Goal: Task Accomplishment & Management: Manage account settings

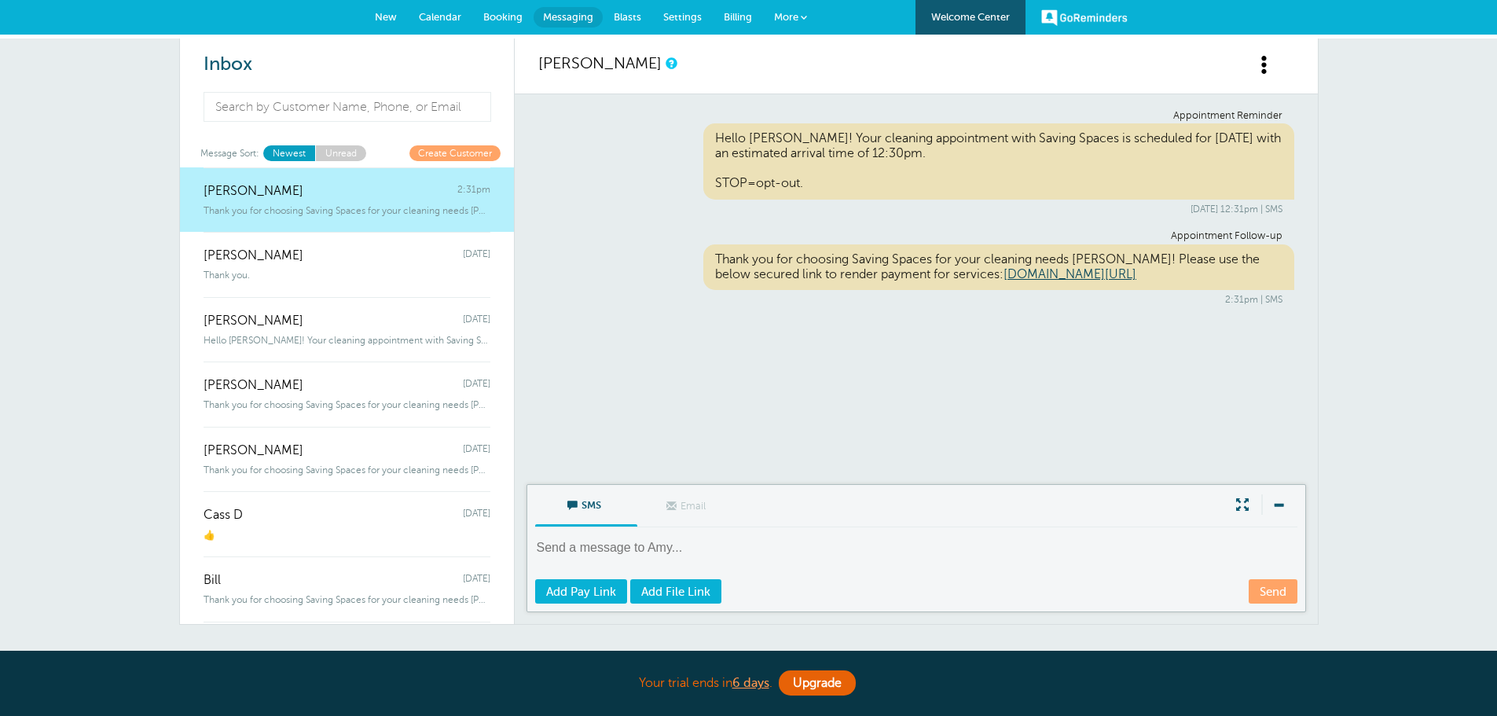
click at [435, 24] on link "Calendar" at bounding box center [440, 17] width 64 height 35
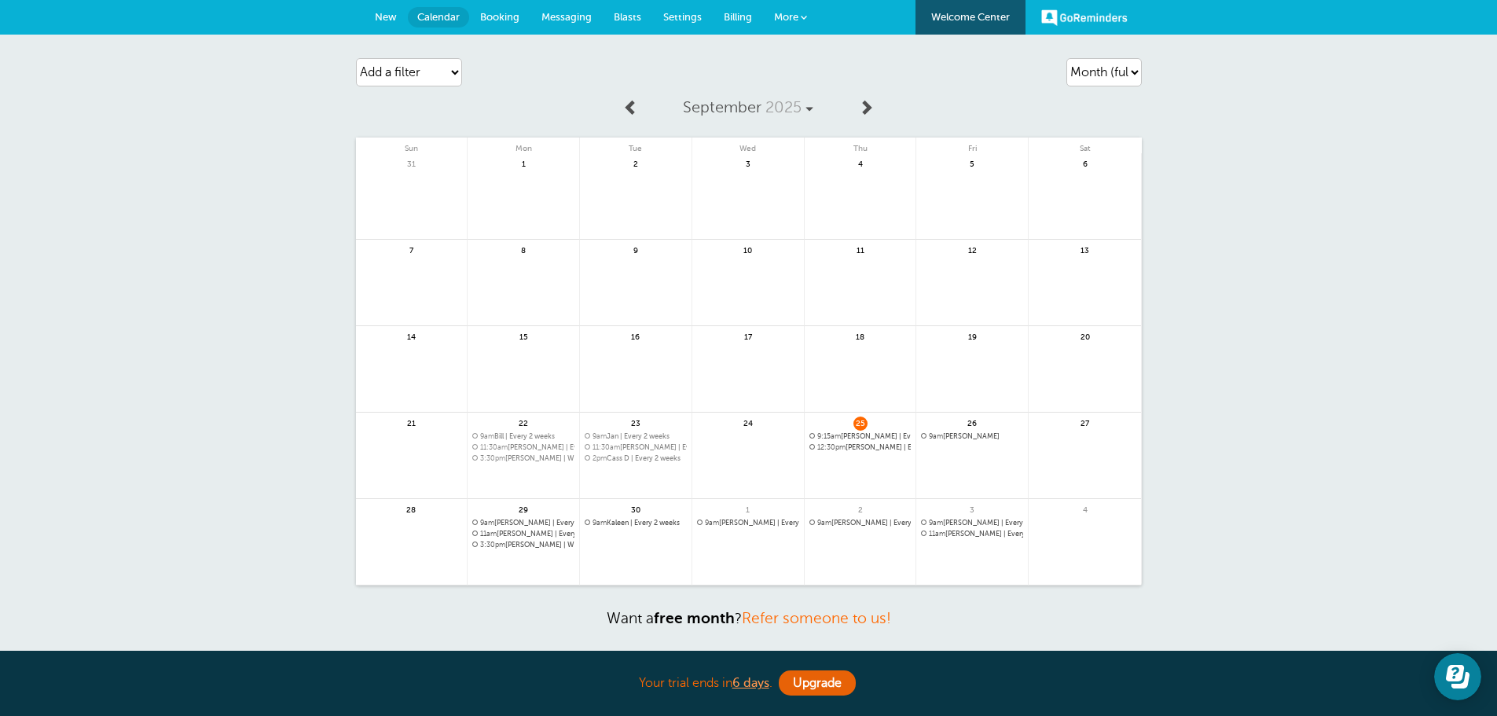
click at [864, 112] on span at bounding box center [866, 107] width 16 height 16
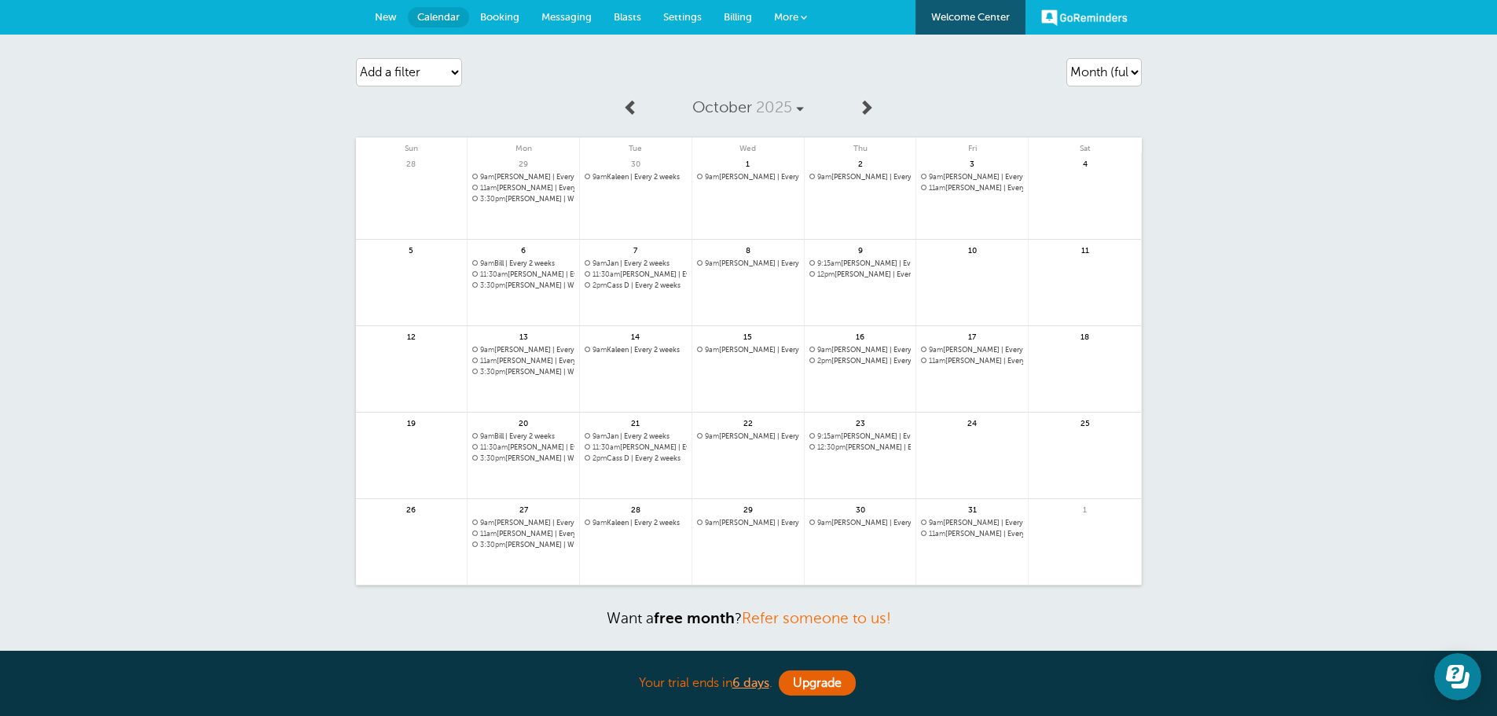
click at [756, 264] on span "9am Katelyn Mathe | Every 2 weeks" at bounding box center [748, 263] width 102 height 9
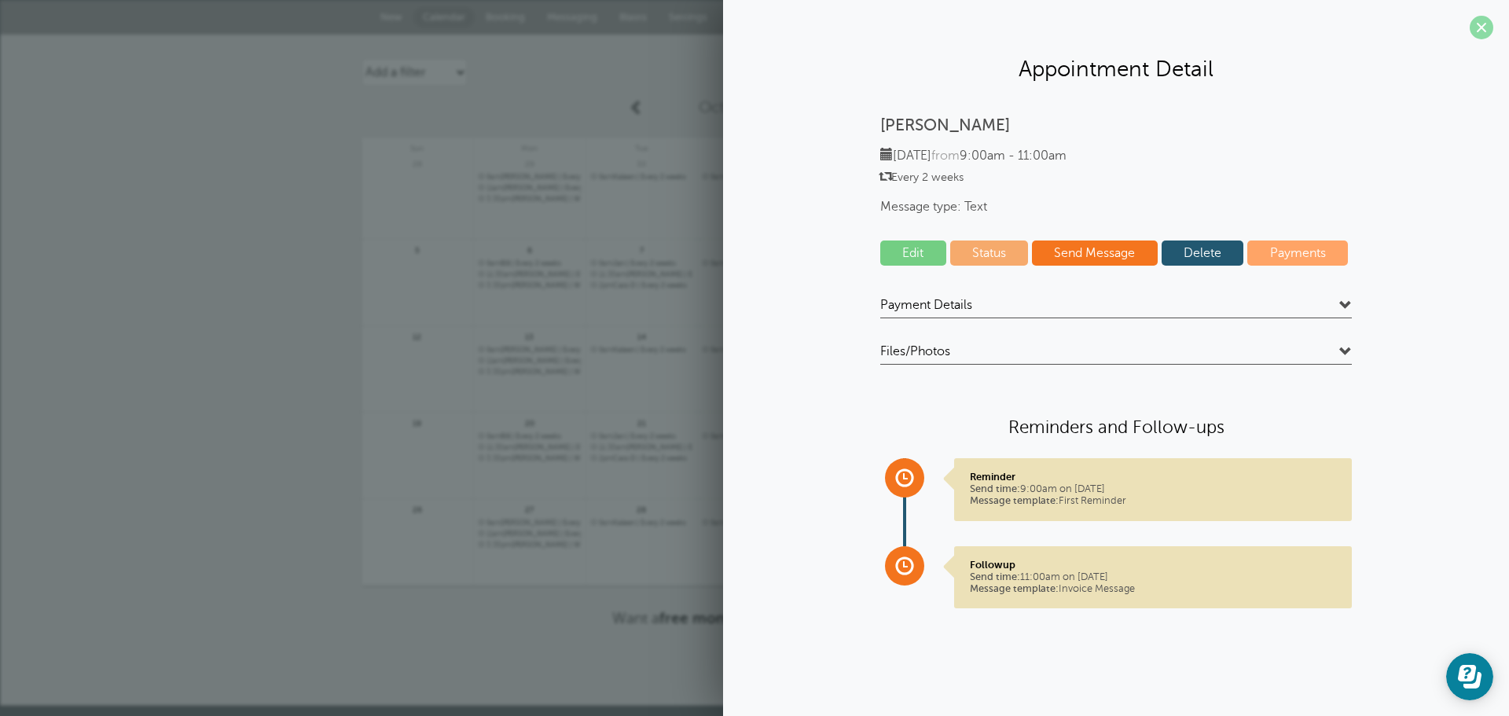
click at [1489, 26] on span at bounding box center [1482, 28] width 24 height 24
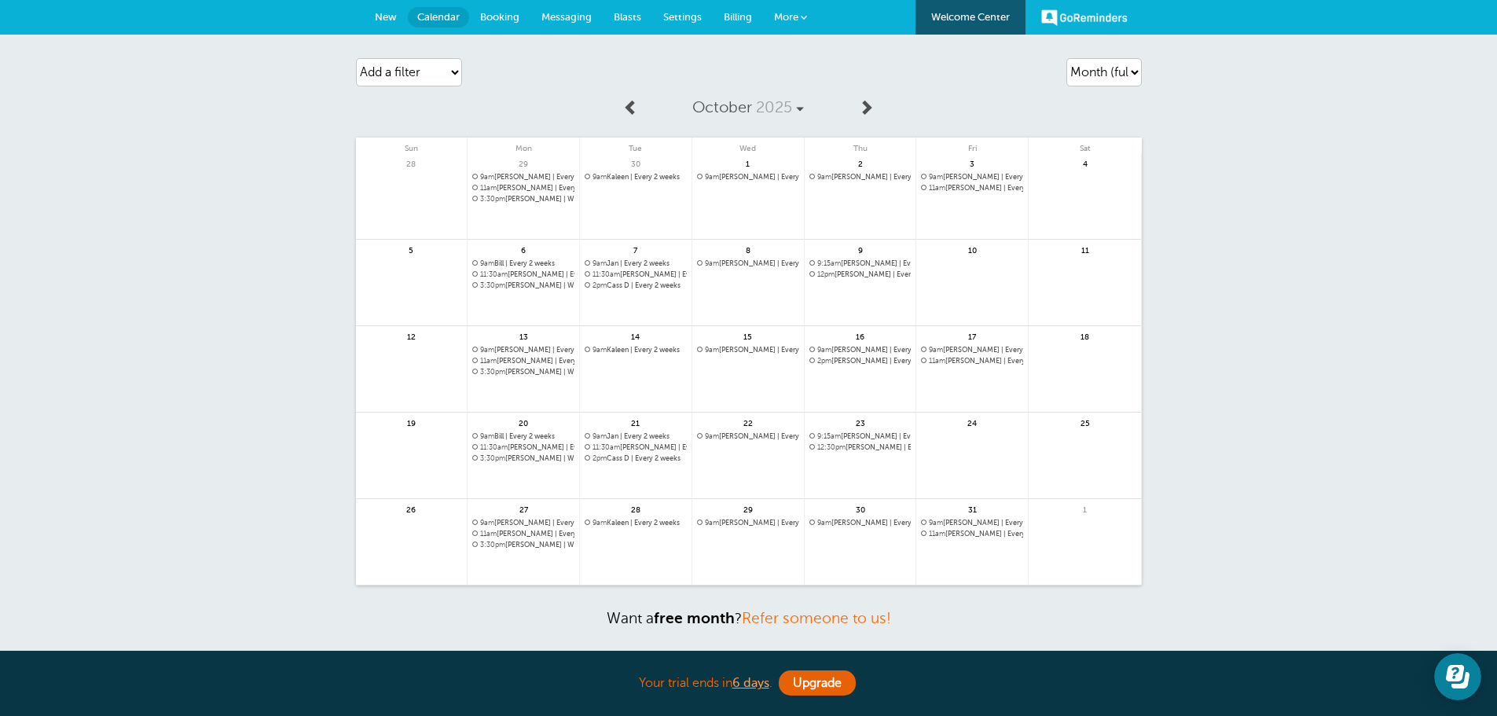
click at [634, 192] on link at bounding box center [636, 218] width 112 height 68
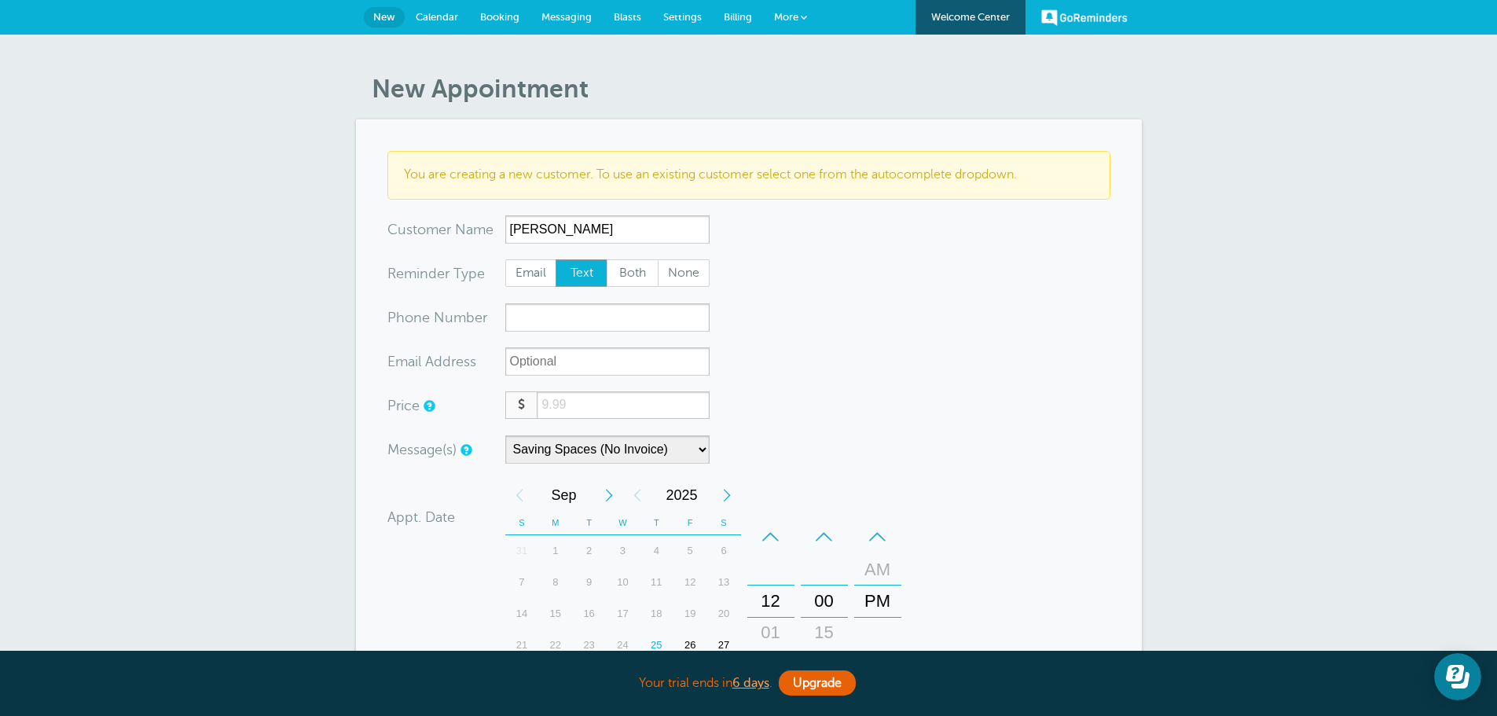
type input "John Sell"
click at [641, 327] on input "xxx-no-autofill" at bounding box center [607, 317] width 204 height 28
click at [581, 387] on form "You are creating a new customer. To use an existing customer select one from th…" at bounding box center [748, 549] width 723 height 796
click at [589, 398] on input "number" at bounding box center [623, 405] width 172 height 28
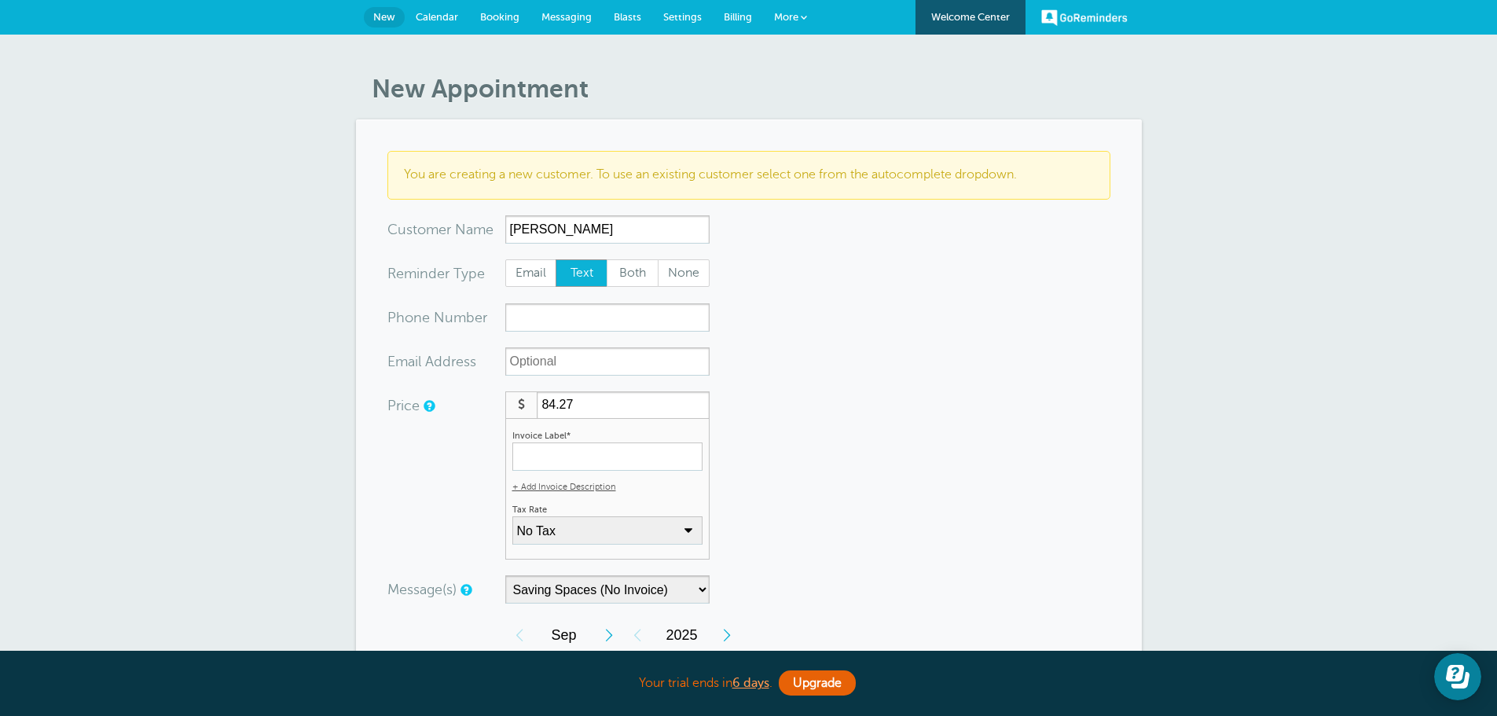
type input "84.27"
click at [615, 453] on input "Invoice Label*" at bounding box center [607, 456] width 190 height 28
type input "Standard Cleaning"
click at [650, 521] on select "No Tax PA Sales Tax: 6% (inclusive) + Add New Rate" at bounding box center [607, 530] width 190 height 28
select select "17"
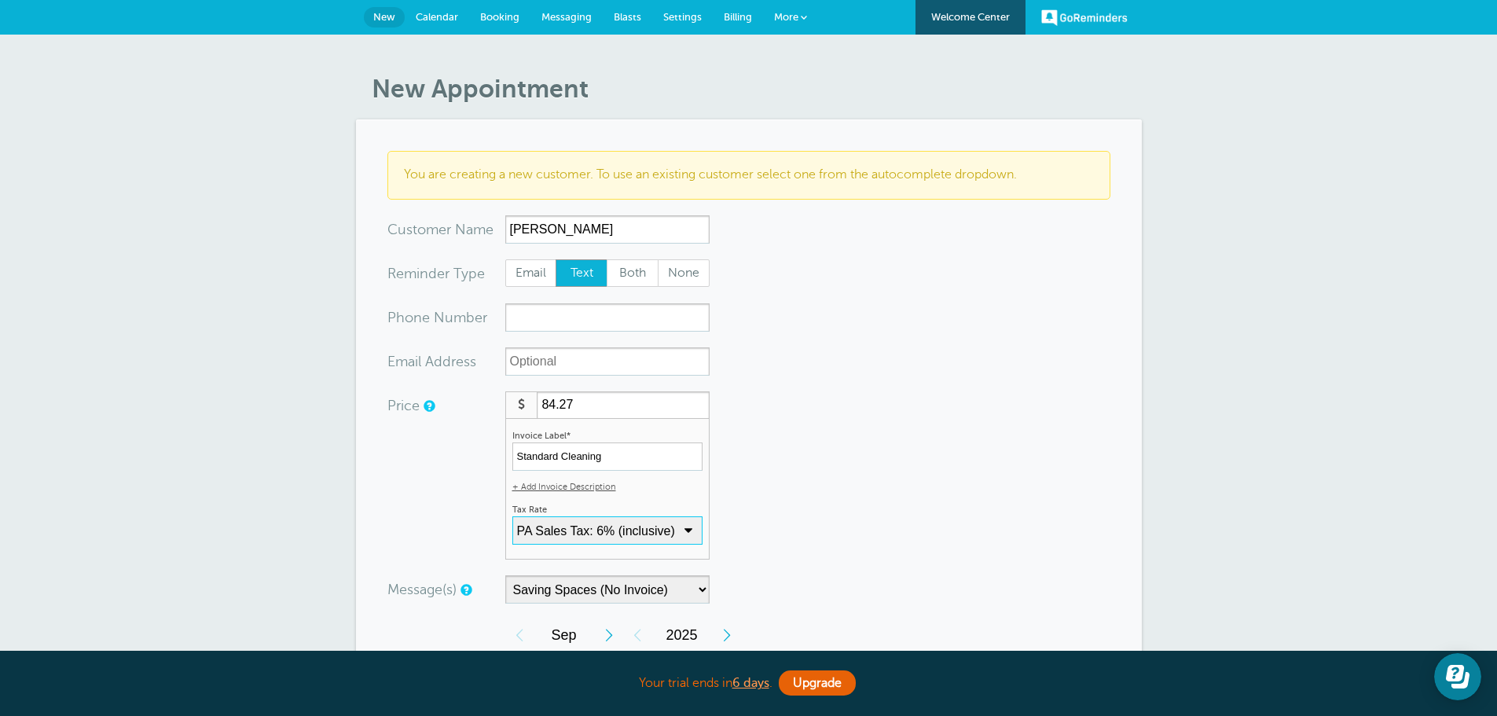
click at [512, 516] on select "No Tax PA Sales Tax: 6% (inclusive) + Add New Rate" at bounding box center [607, 530] width 190 height 28
click at [775, 535] on form "You are creating a new customer. To use an existing customer select one from th…" at bounding box center [748, 619] width 723 height 937
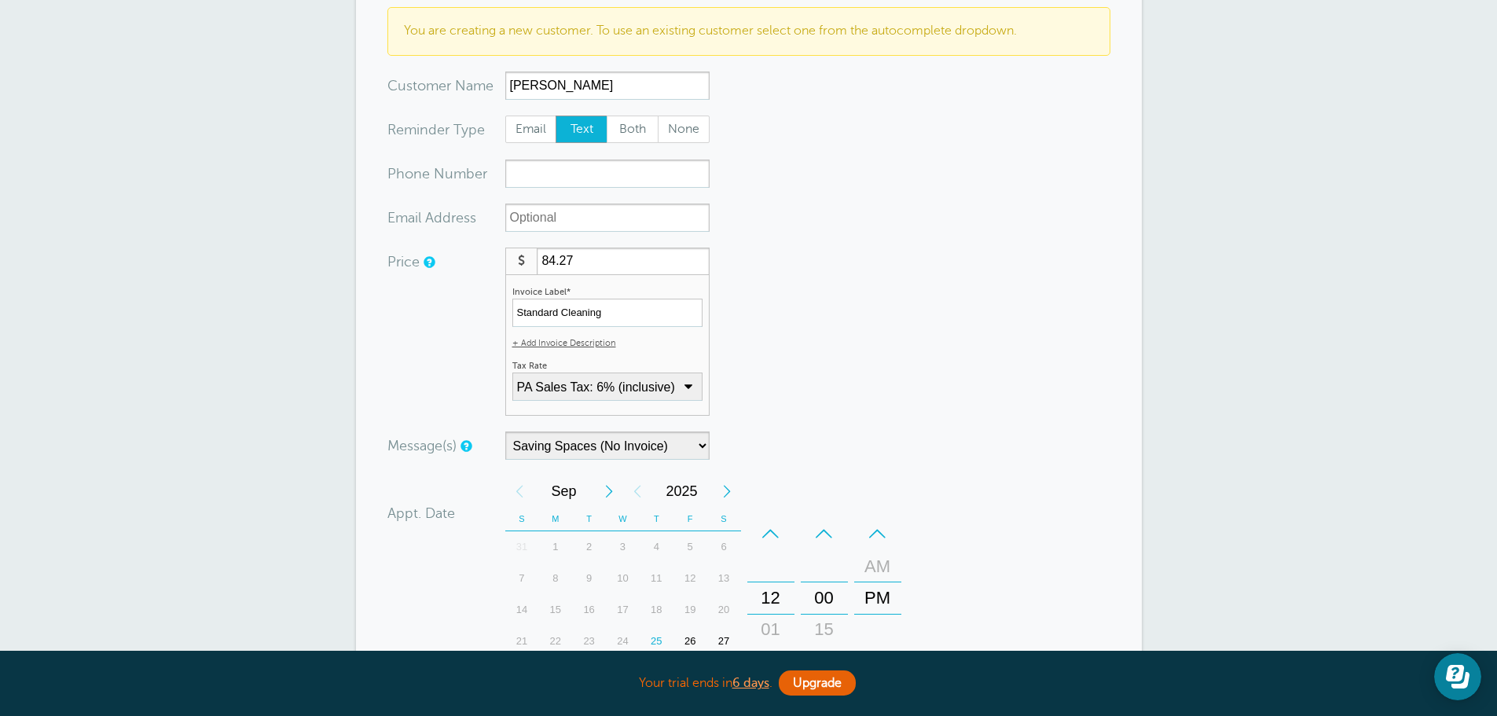
scroll to position [157, 0]
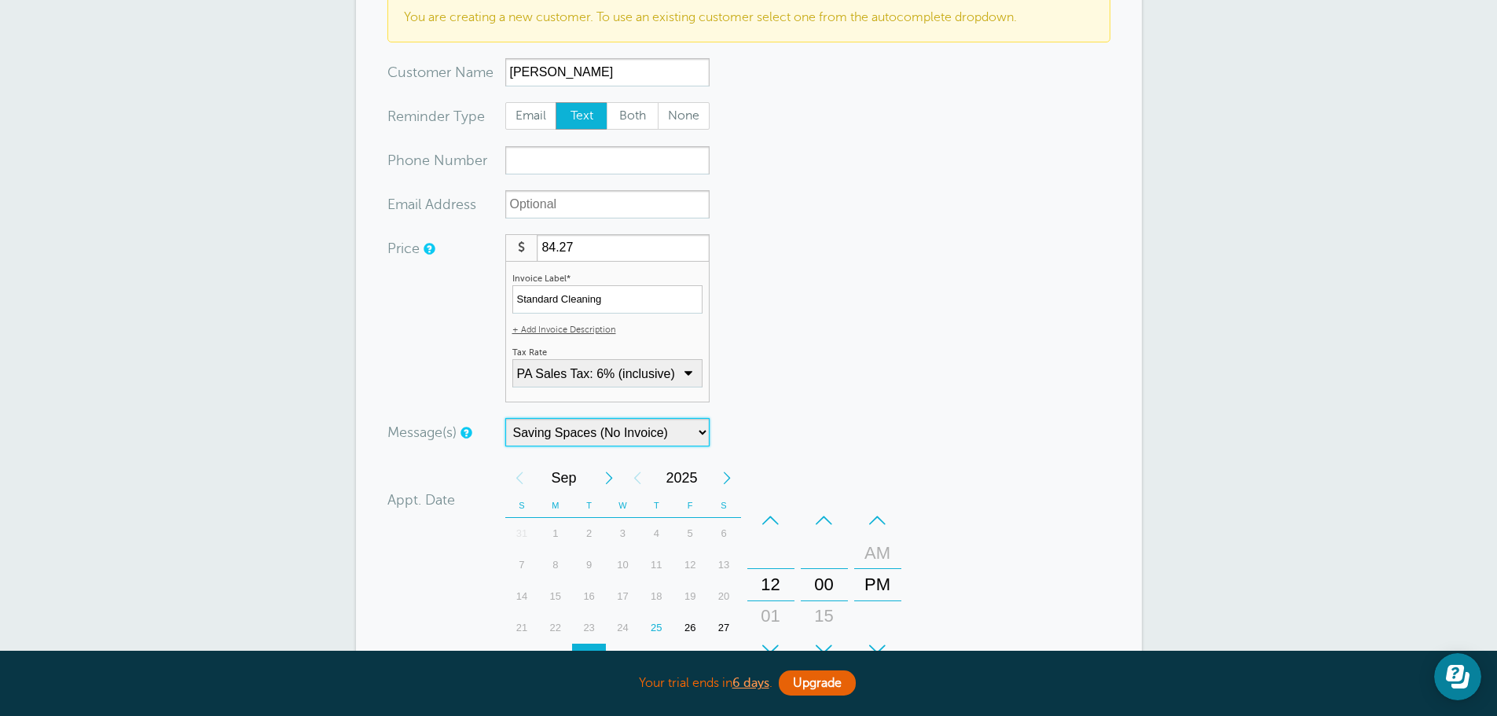
click at [668, 430] on select "Saving Spaces (No Invoice) Saving Spaces (With Invoice)" at bounding box center [607, 432] width 204 height 28
select select "161890"
click at [505, 418] on select "Saving Spaces (No Invoice) Saving Spaces (With Invoice)" at bounding box center [607, 432] width 204 height 28
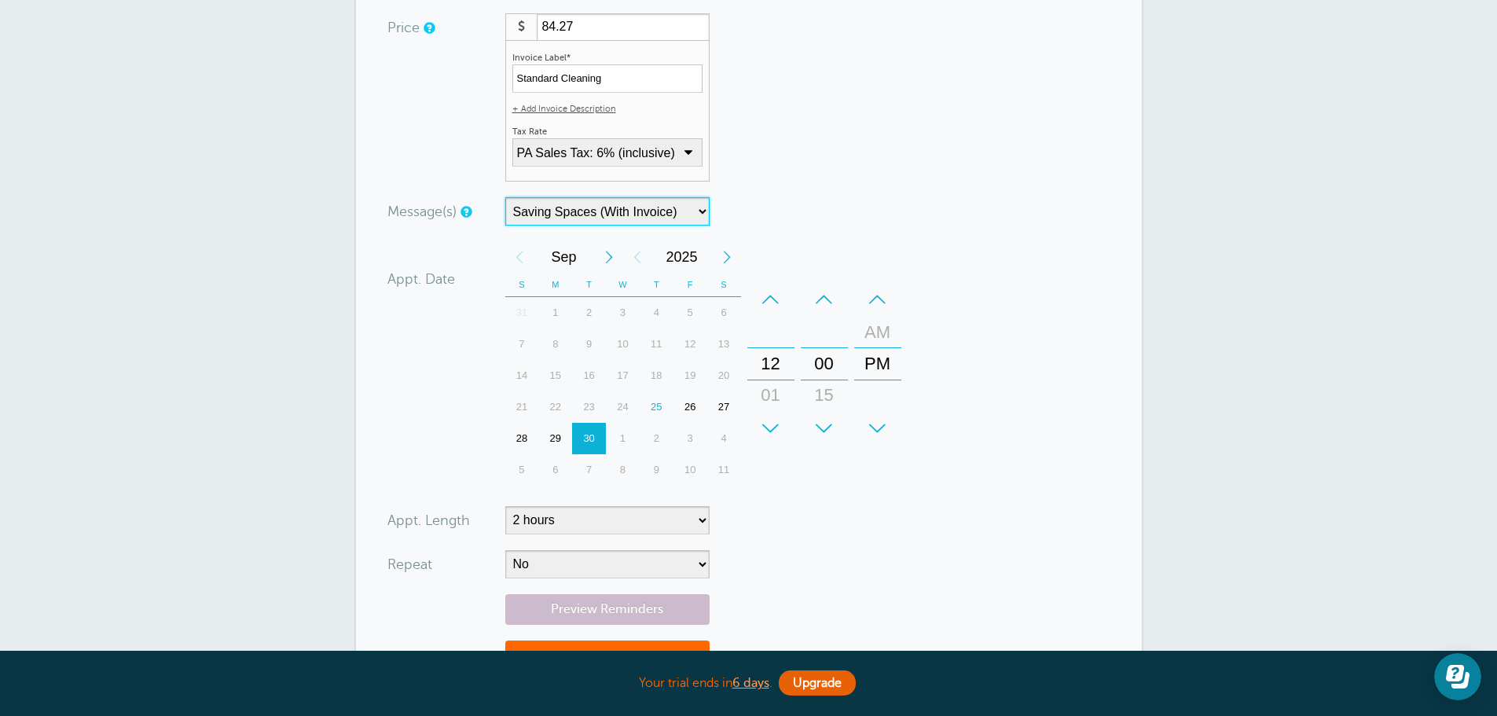
scroll to position [393, 0]
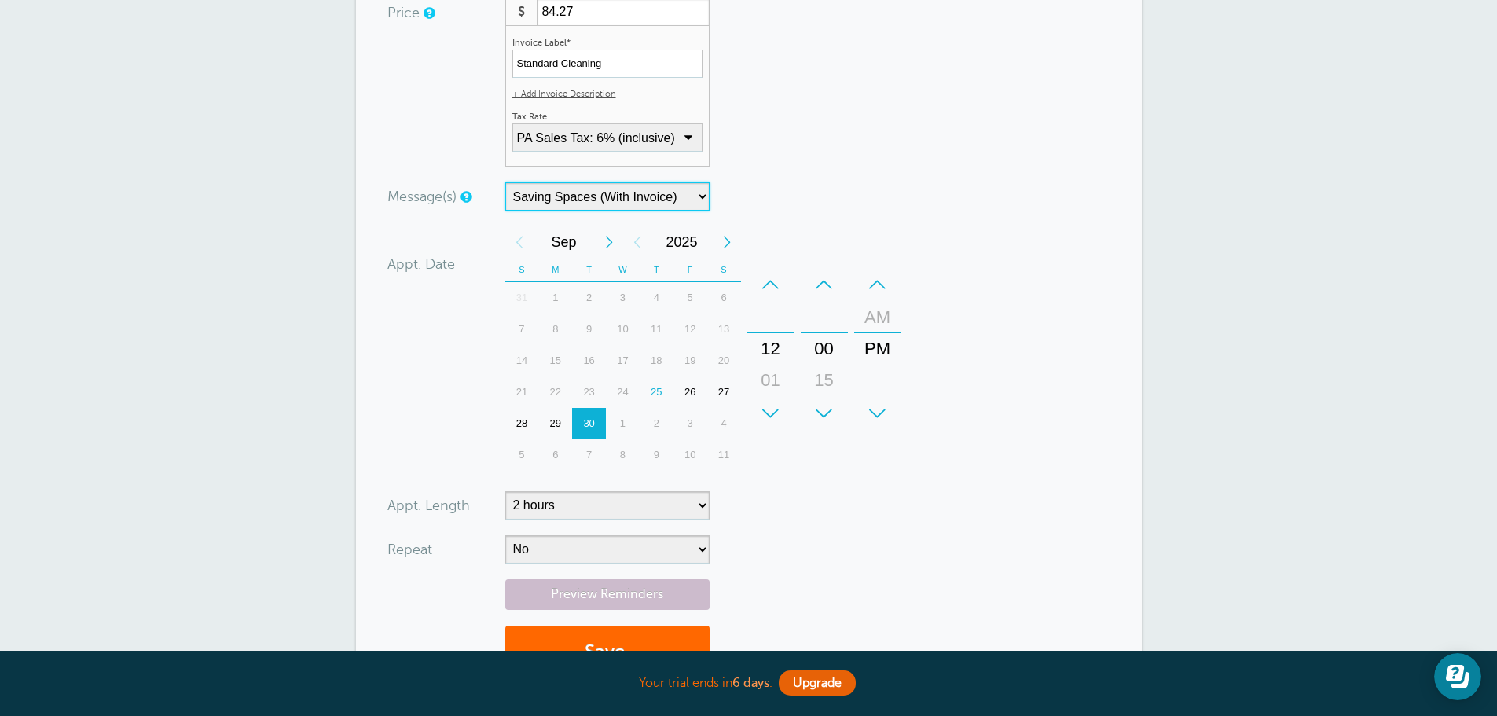
click at [773, 298] on div "–" at bounding box center [770, 284] width 47 height 31
click at [823, 396] on div "30" at bounding box center [825, 411] width 38 height 31
click at [823, 396] on div "00 15 30 45" at bounding box center [825, 349] width 46 height 159
click at [882, 285] on div "–" at bounding box center [877, 284] width 47 height 31
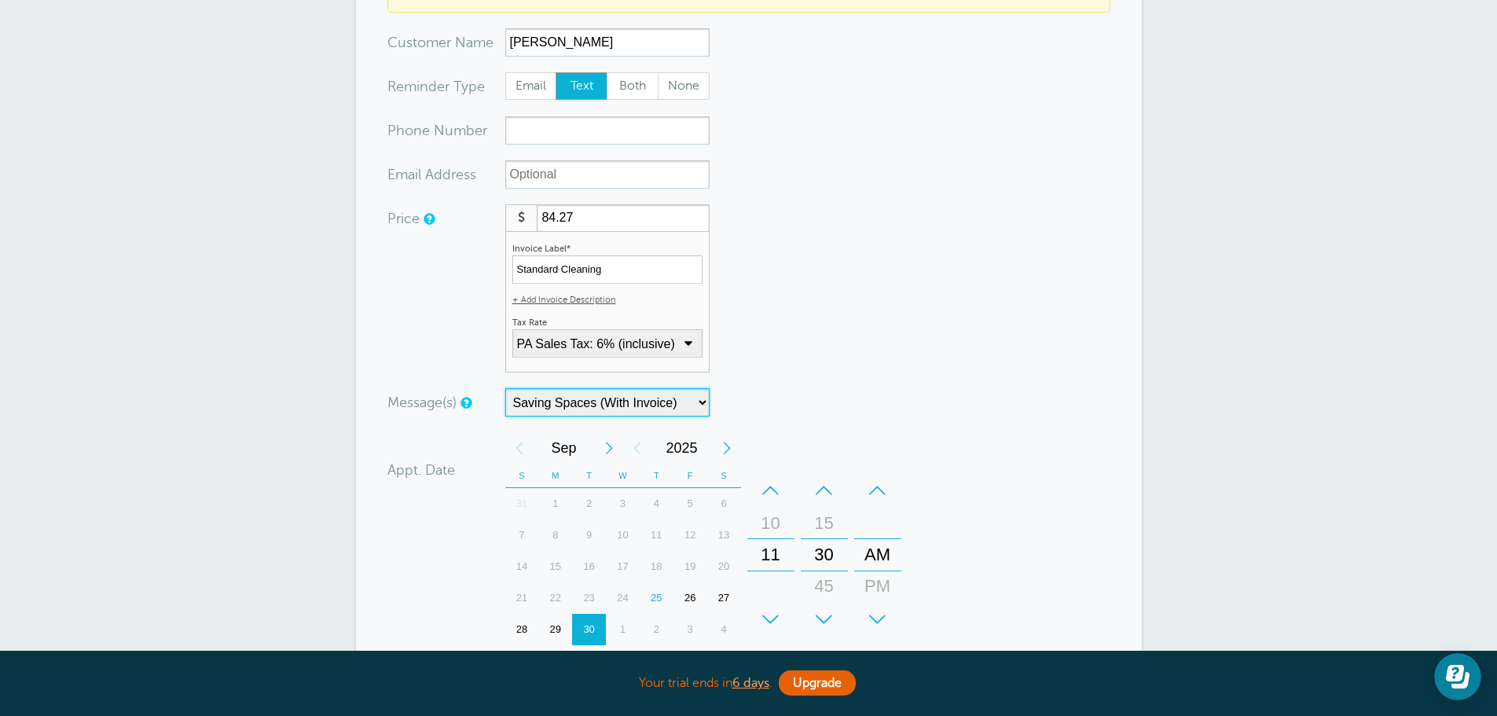
scroll to position [157, 0]
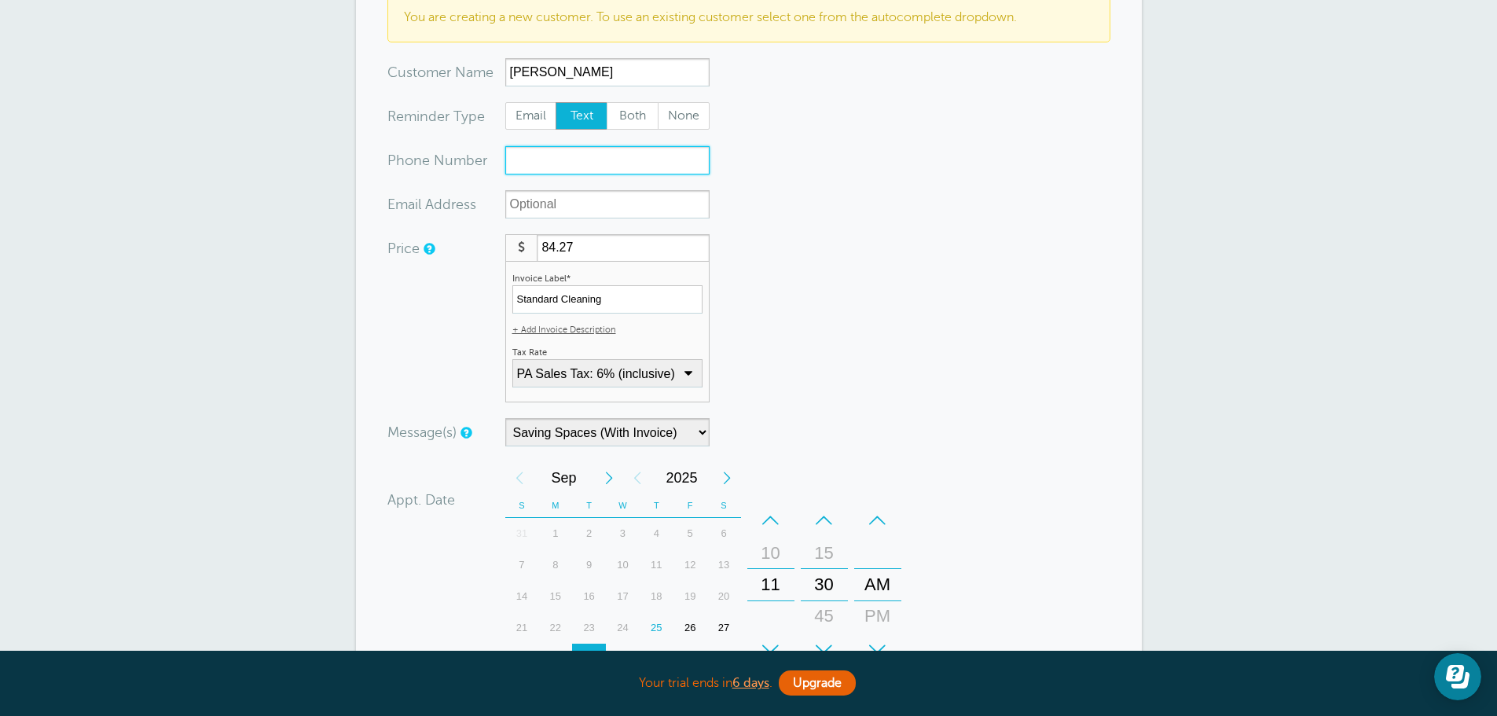
click at [551, 167] on input "xxx-no-autofill" at bounding box center [607, 160] width 204 height 28
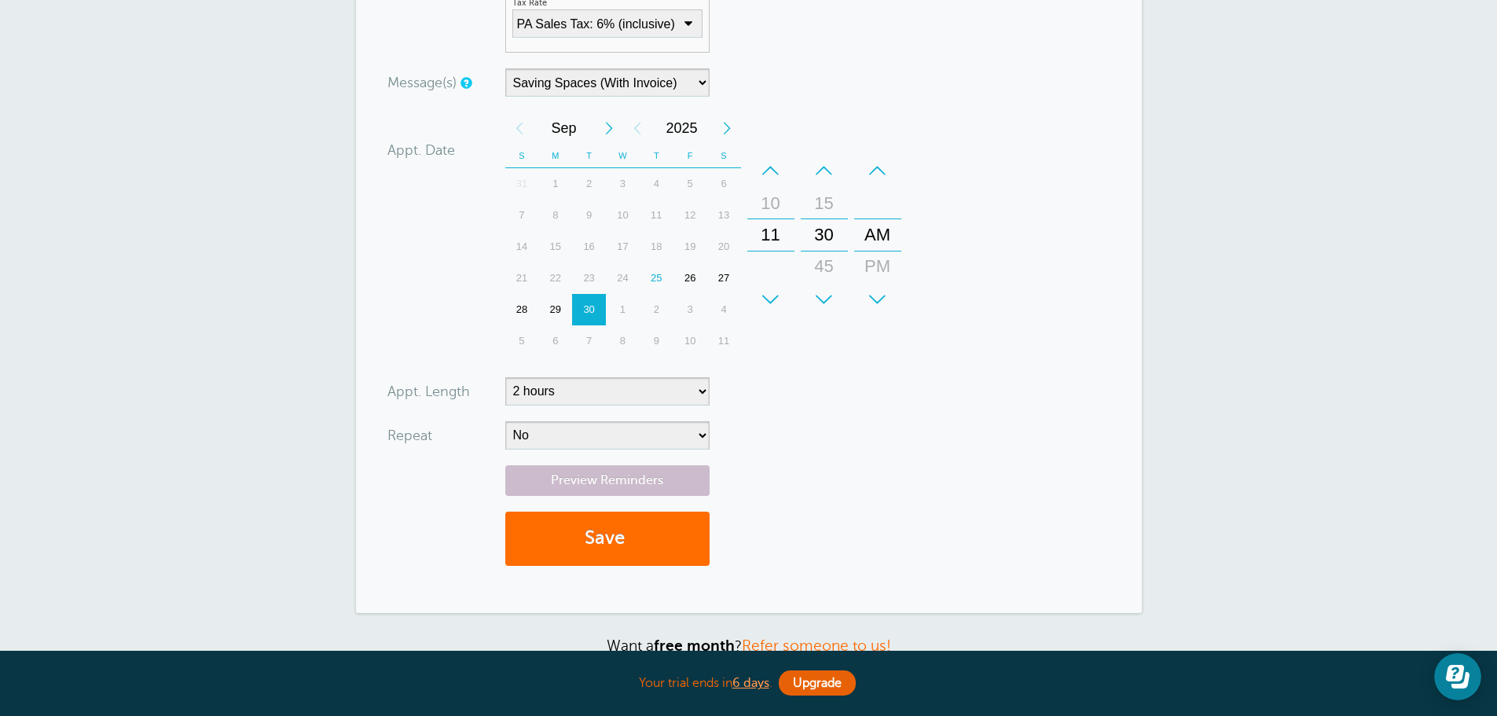
scroll to position [550, 0]
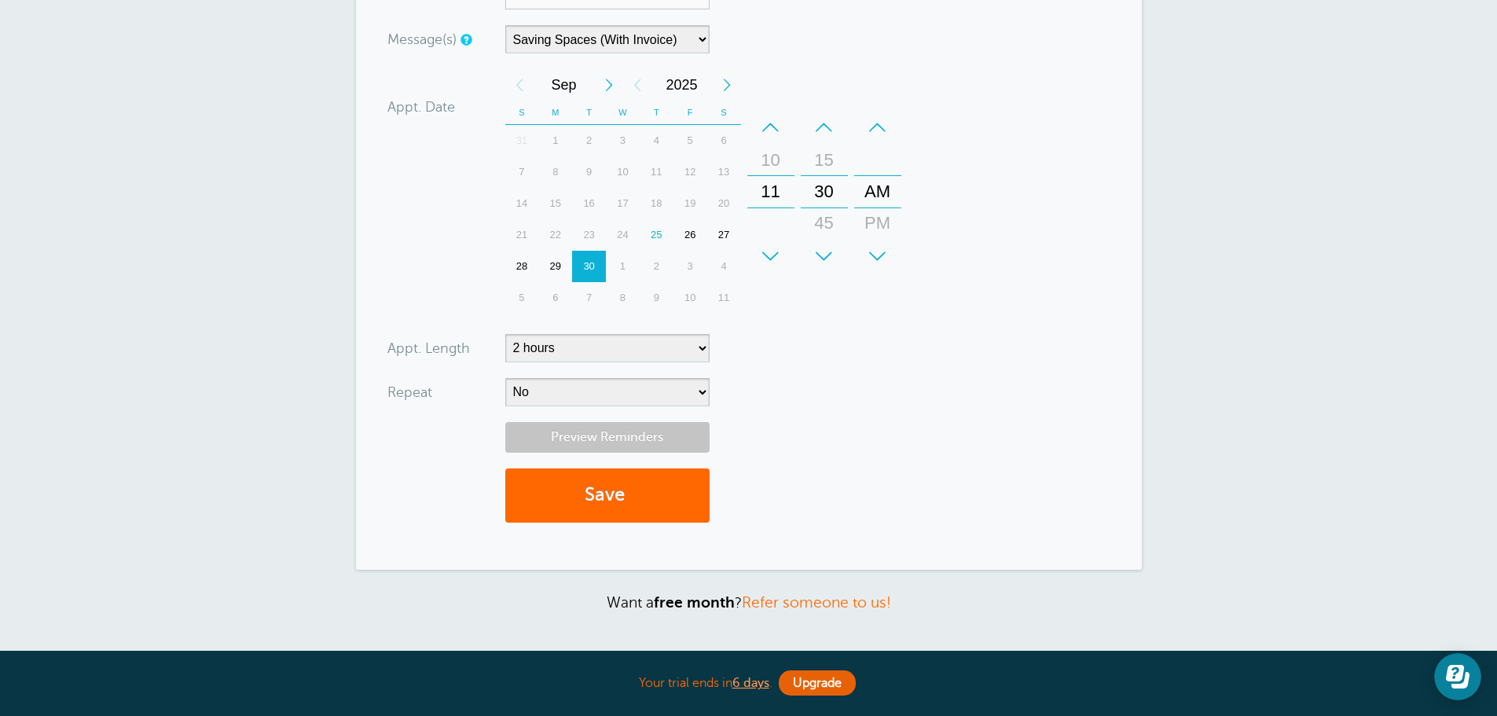
type input "4845441928"
click at [604, 447] on link "Preview Reminders" at bounding box center [607, 437] width 204 height 31
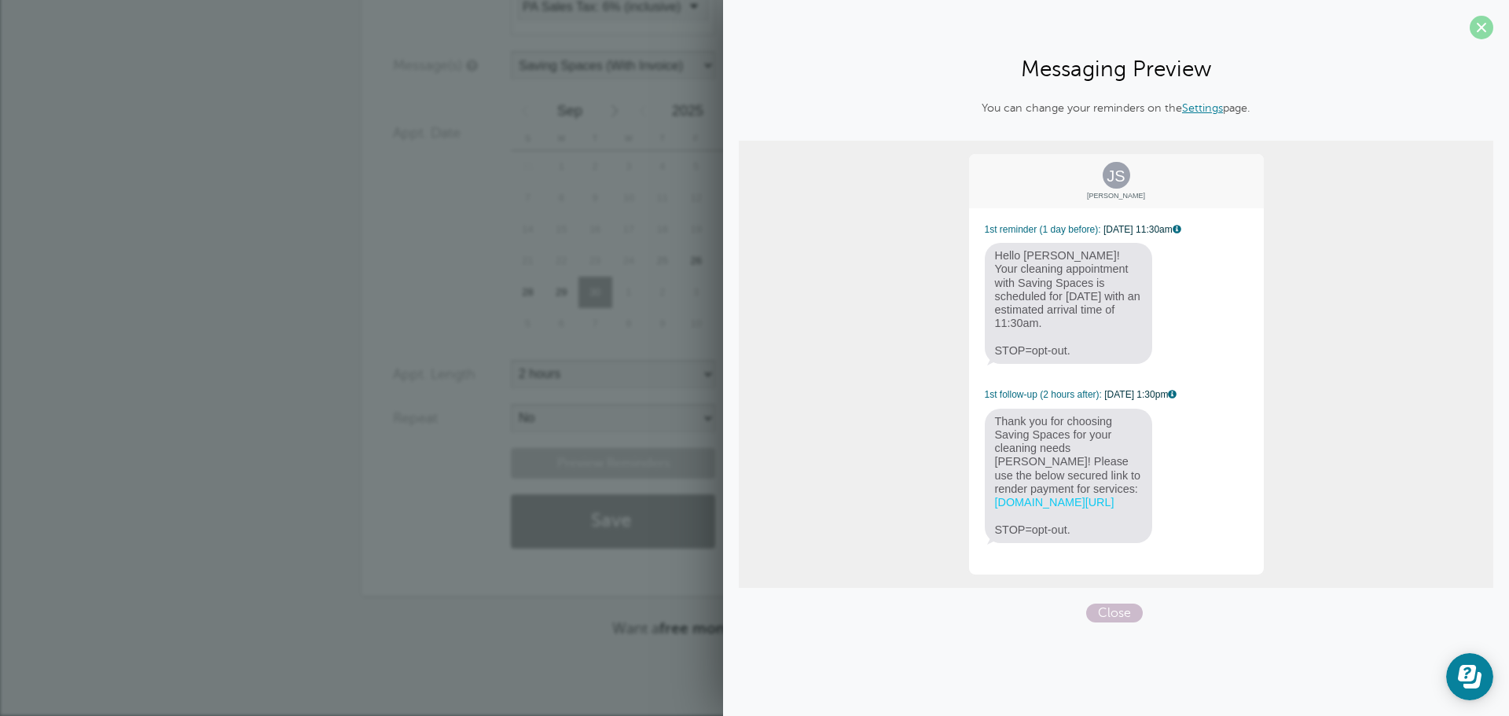
click at [1476, 36] on span at bounding box center [1482, 28] width 24 height 24
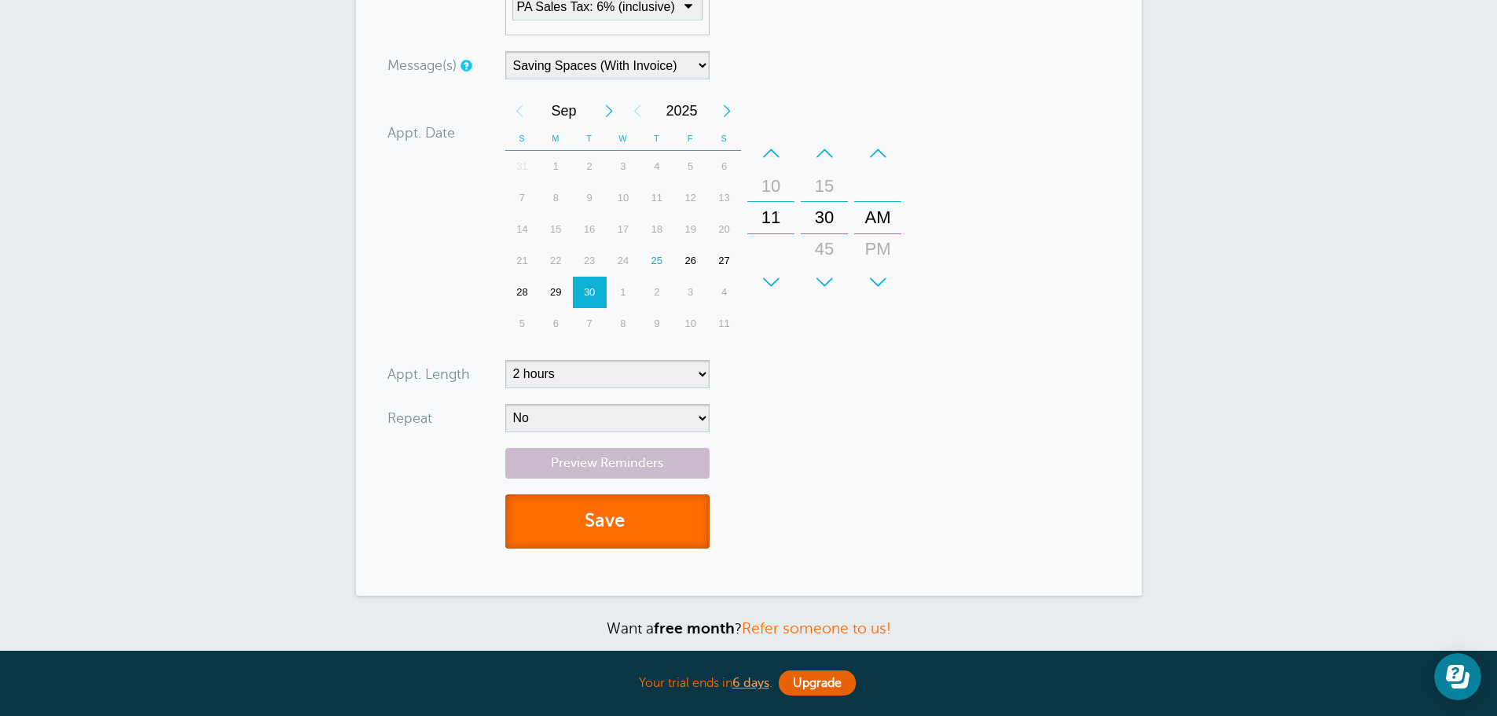
click at [573, 523] on button "Save" at bounding box center [607, 521] width 204 height 54
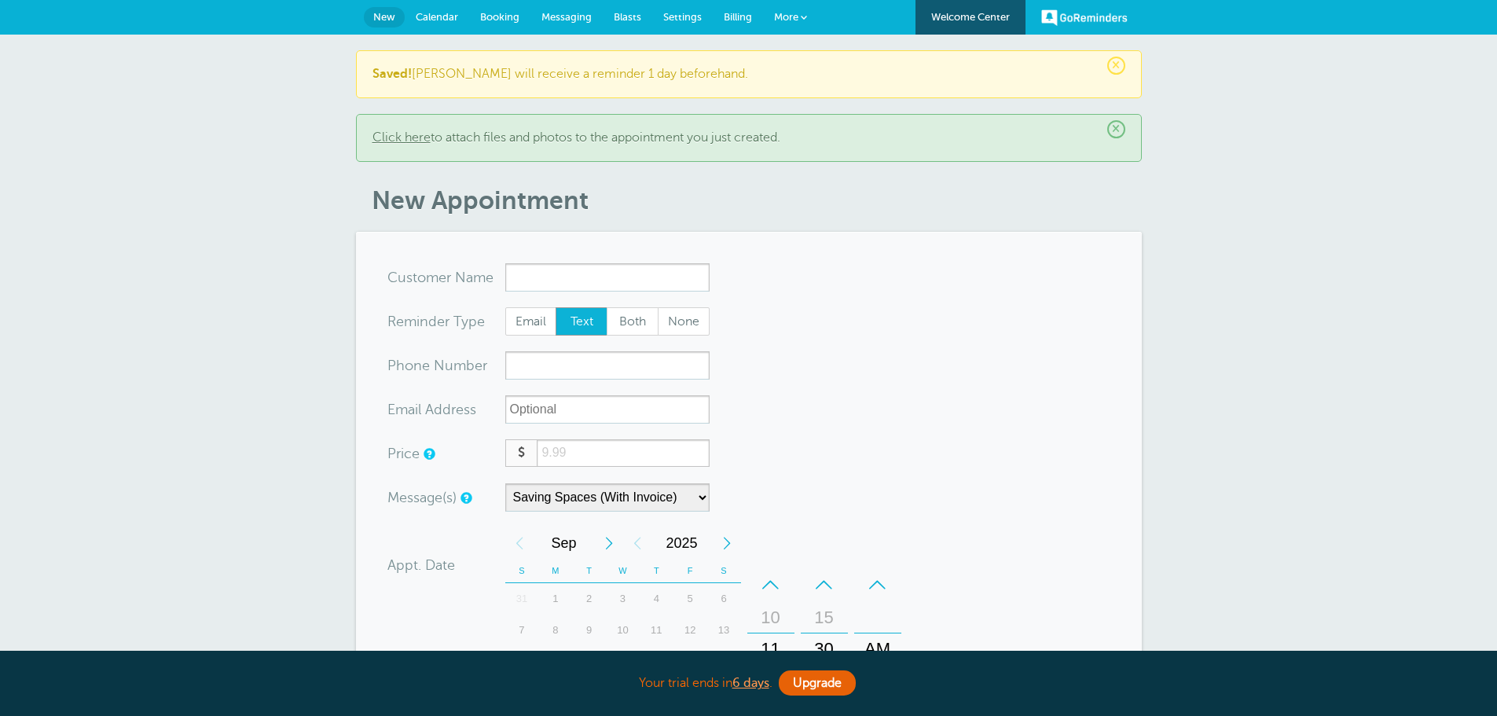
select select "161890"
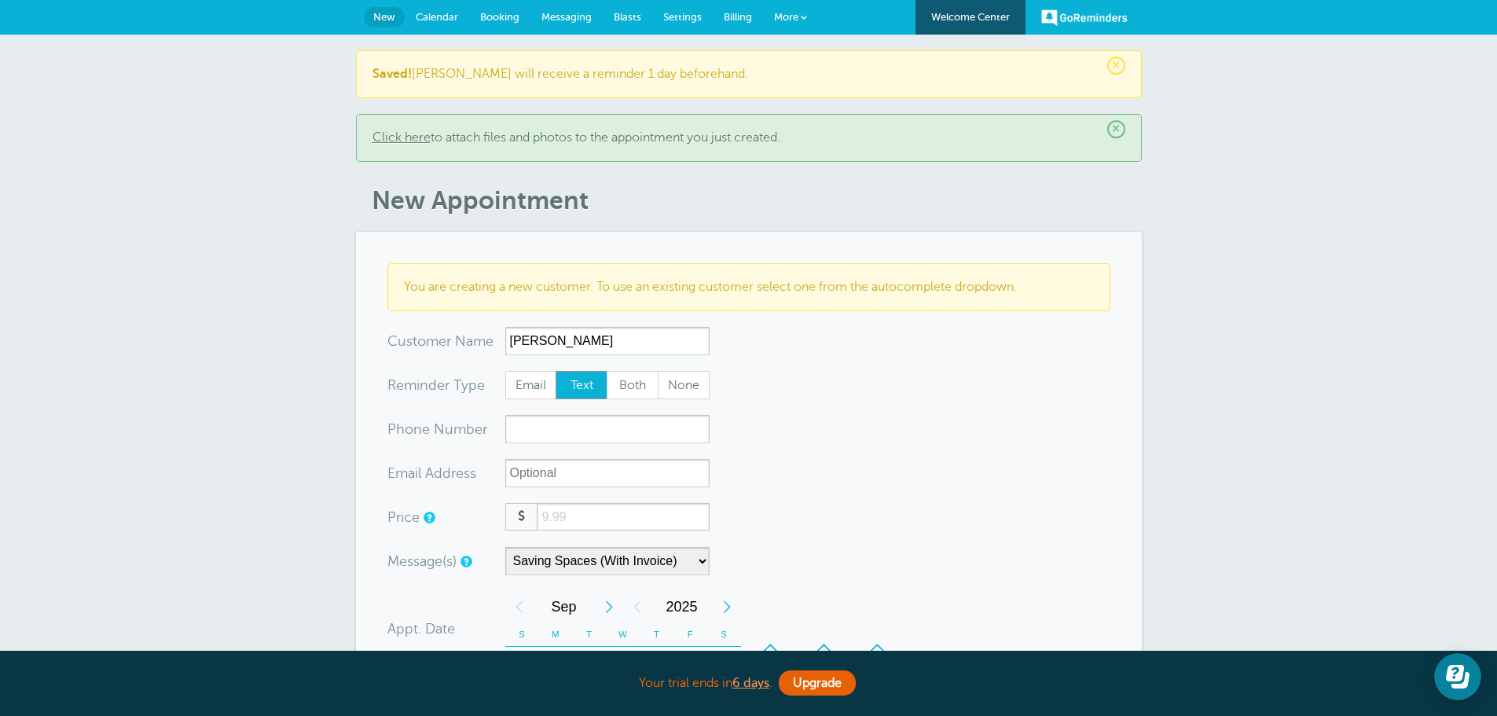
type input "Jimmy"
click at [572, 420] on input "xxx-no-autofill" at bounding box center [607, 429] width 204 height 28
click at [669, 563] on select "Saving Spaces (No Invoice) Saving Spaces (With Invoice)" at bounding box center [607, 561] width 204 height 28
select select "162160"
click at [505, 547] on select "Saving Spaces (No Invoice) Saving Spaces (With Invoice)" at bounding box center [607, 561] width 204 height 28
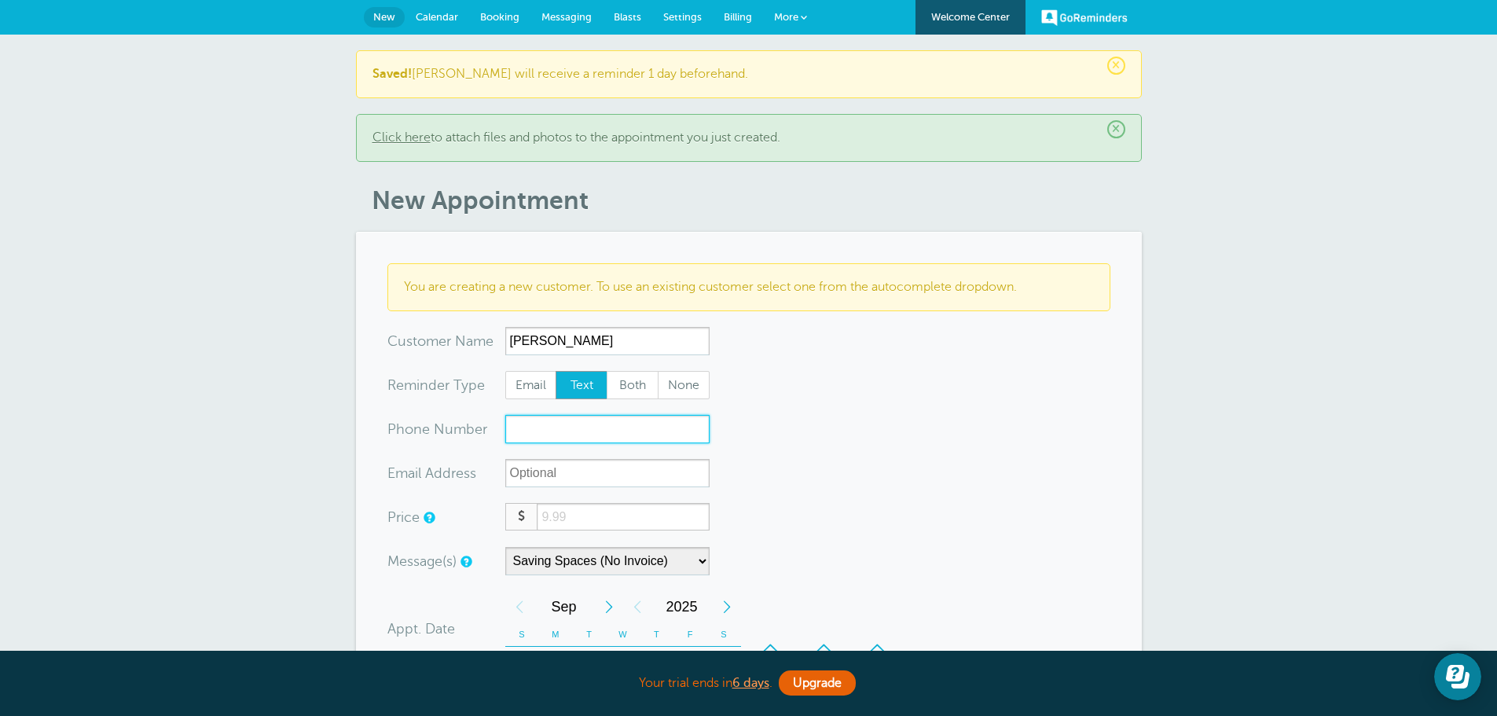
click at [541, 442] on input "xxx-no-autofill" at bounding box center [607, 429] width 204 height 28
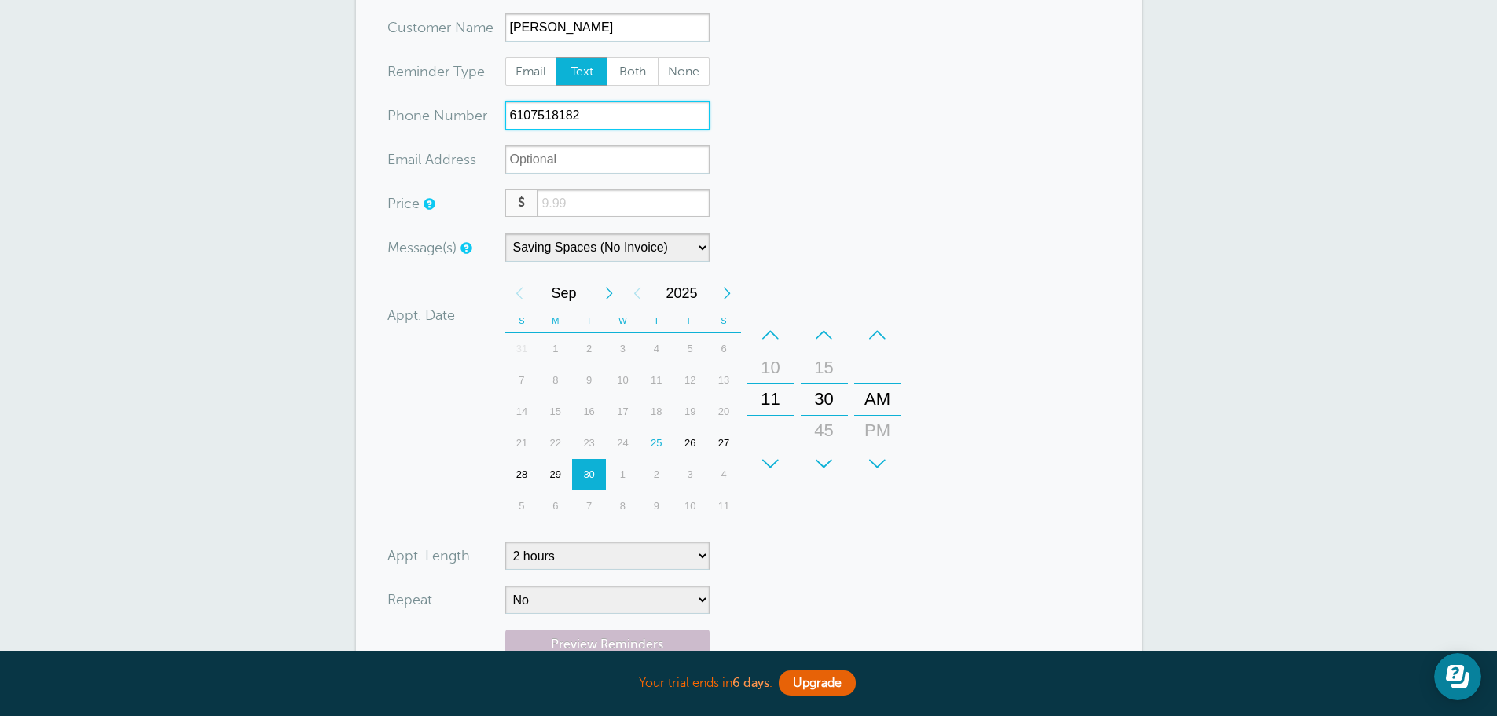
scroll to position [314, 0]
click at [774, 336] on div "–" at bounding box center [770, 333] width 47 height 31
click at [773, 336] on div "–" at bounding box center [770, 333] width 47 height 31
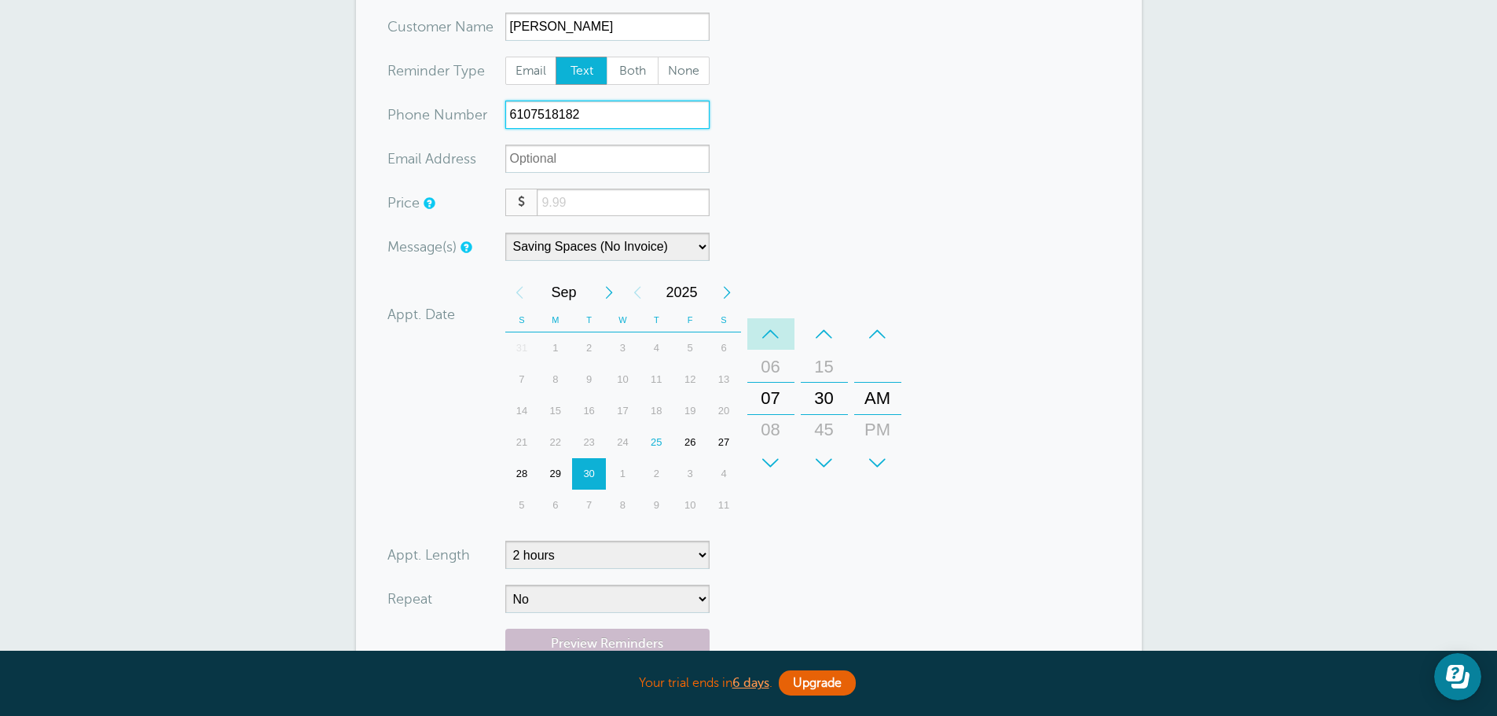
click at [773, 336] on div "–" at bounding box center [770, 333] width 47 height 31
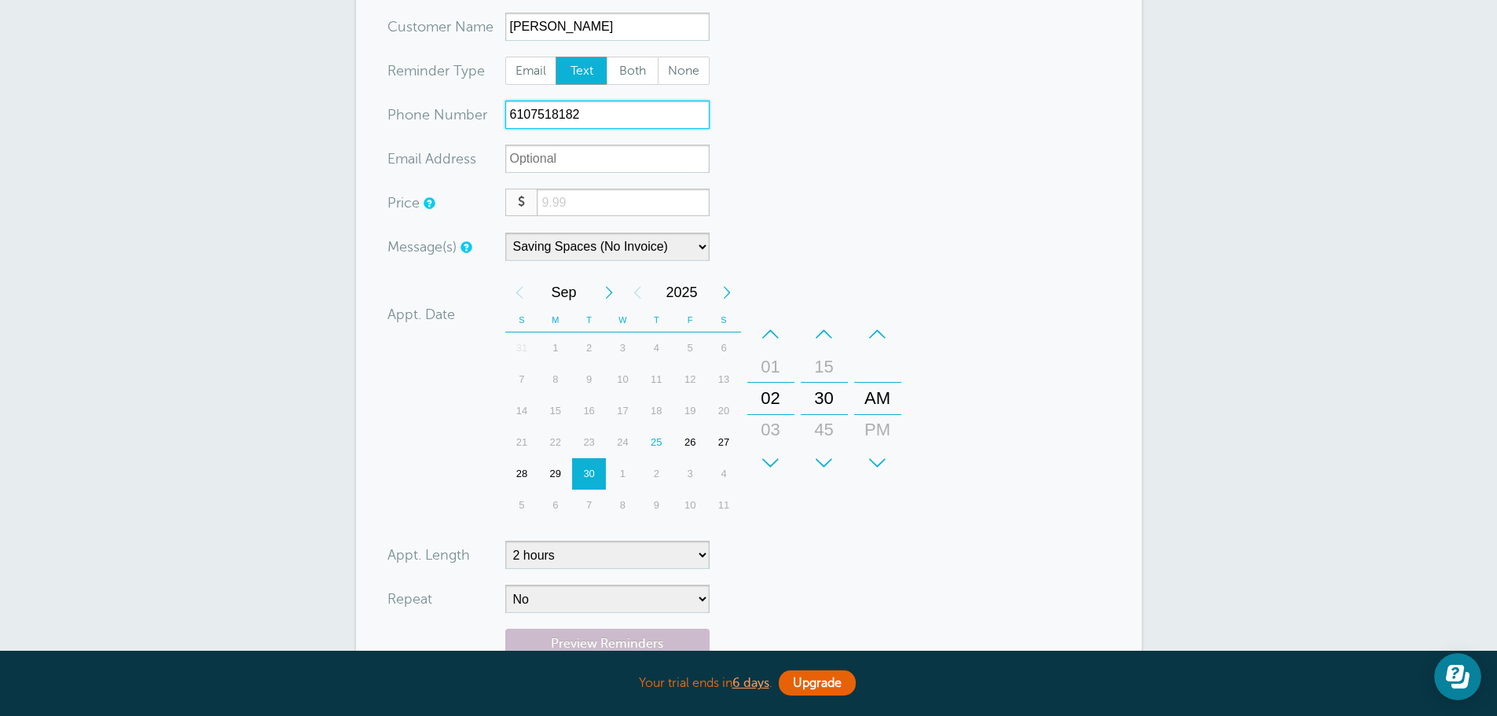
click at [826, 344] on div "–" at bounding box center [824, 333] width 47 height 31
click at [875, 467] on div "+" at bounding box center [877, 462] width 47 height 31
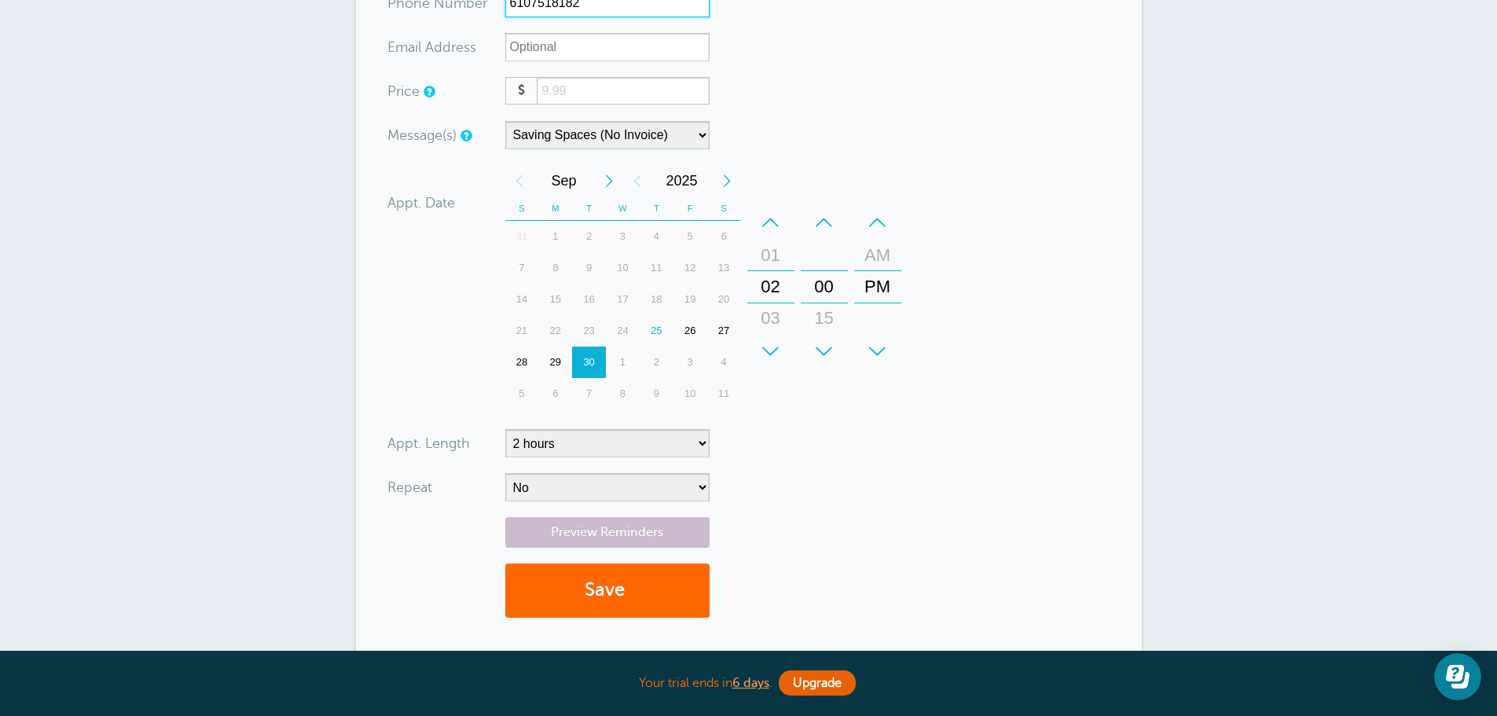
scroll to position [472, 0]
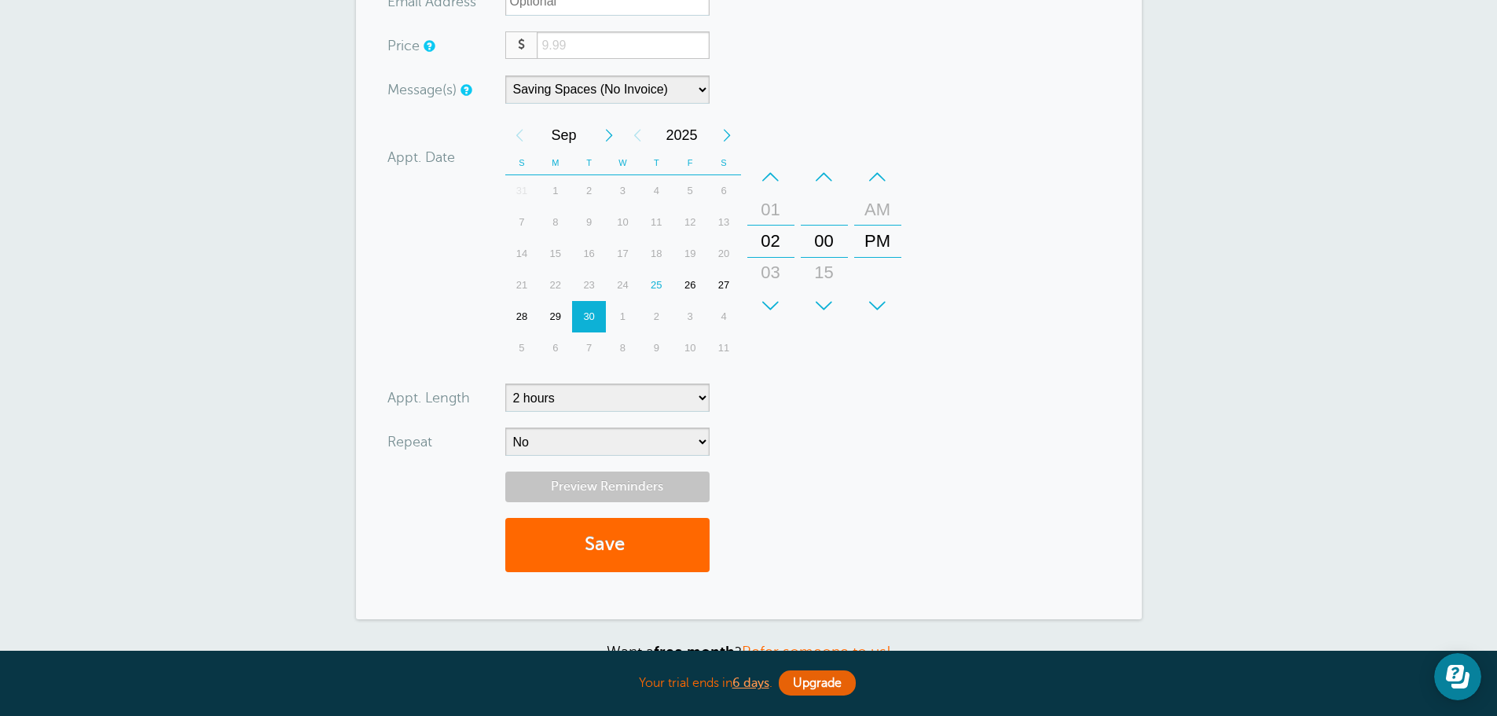
type input "6107518182"
click at [643, 474] on link "Preview Reminders" at bounding box center [607, 487] width 204 height 31
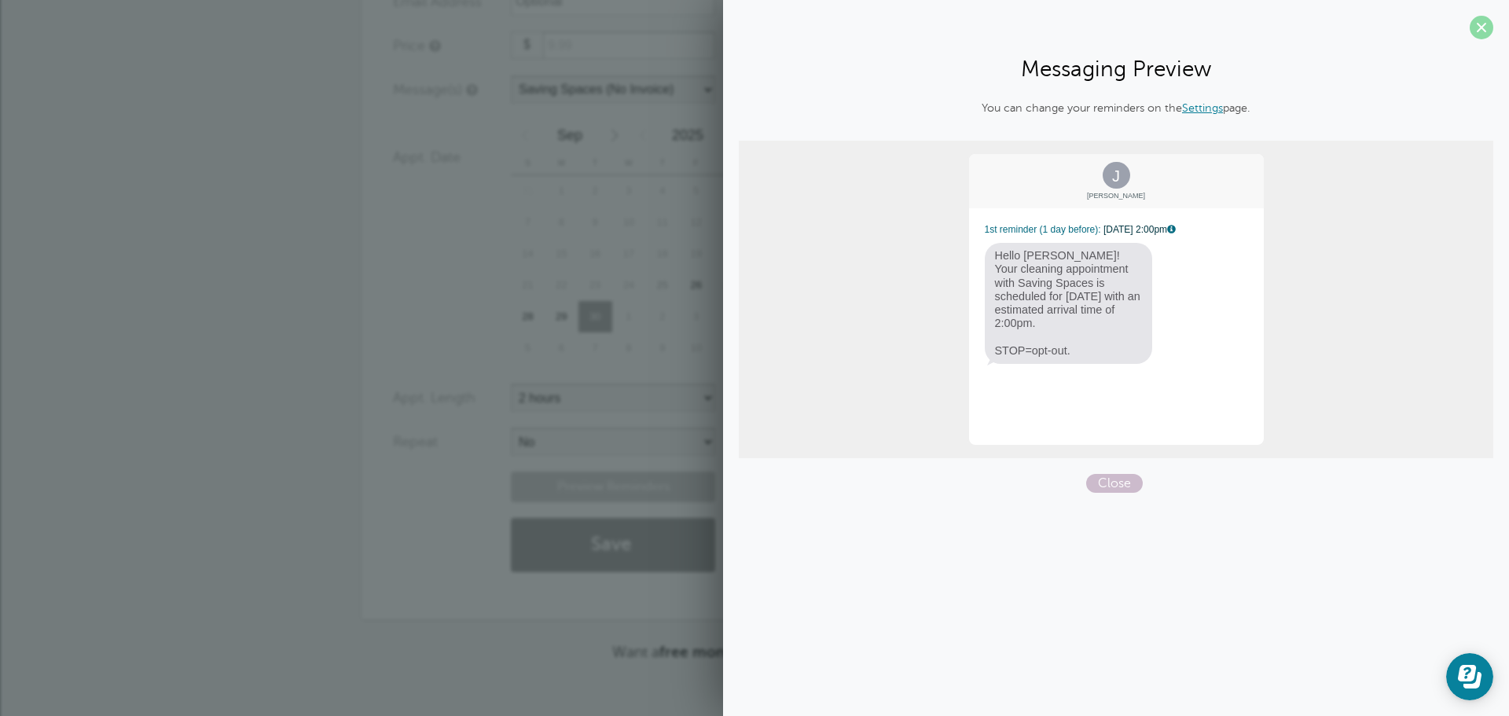
click at [1487, 22] on span at bounding box center [1482, 28] width 24 height 24
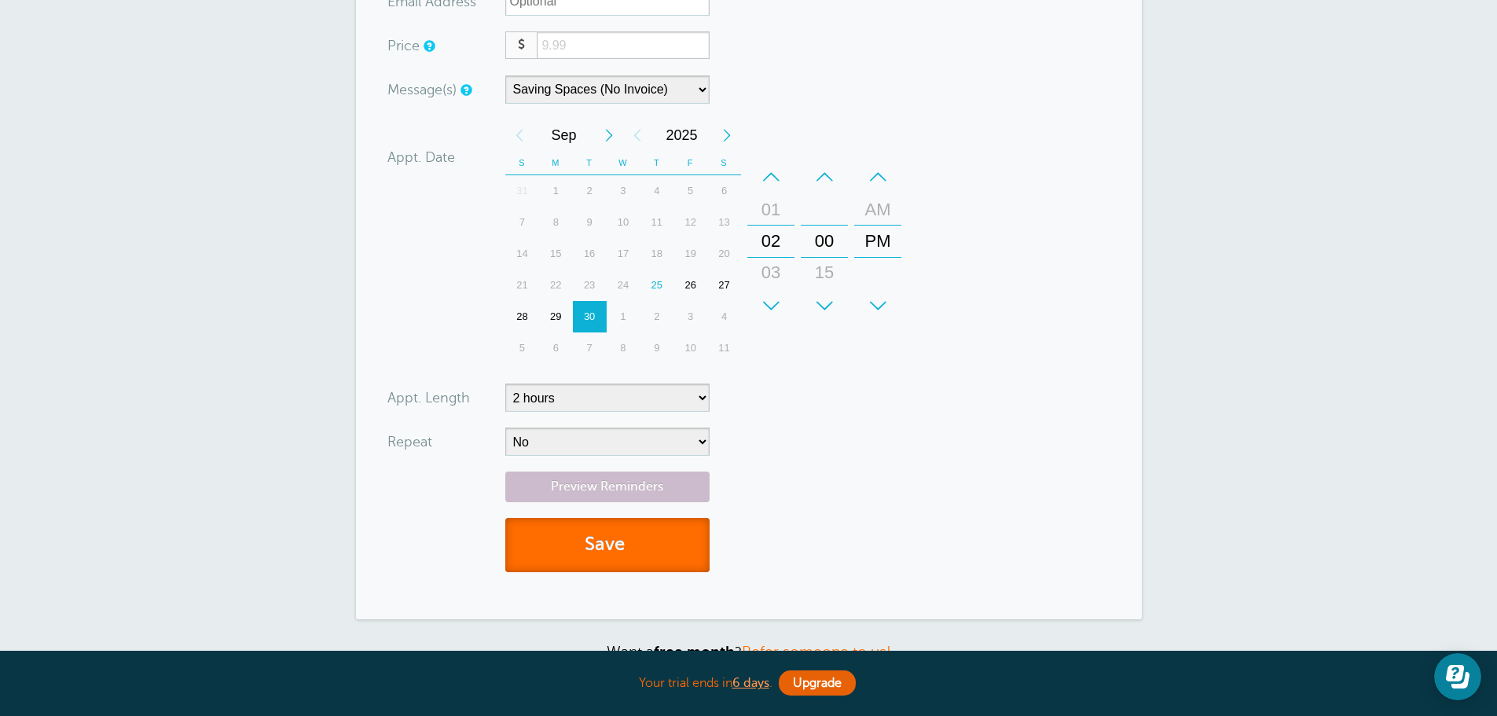
click at [622, 537] on button "Save" at bounding box center [607, 545] width 204 height 54
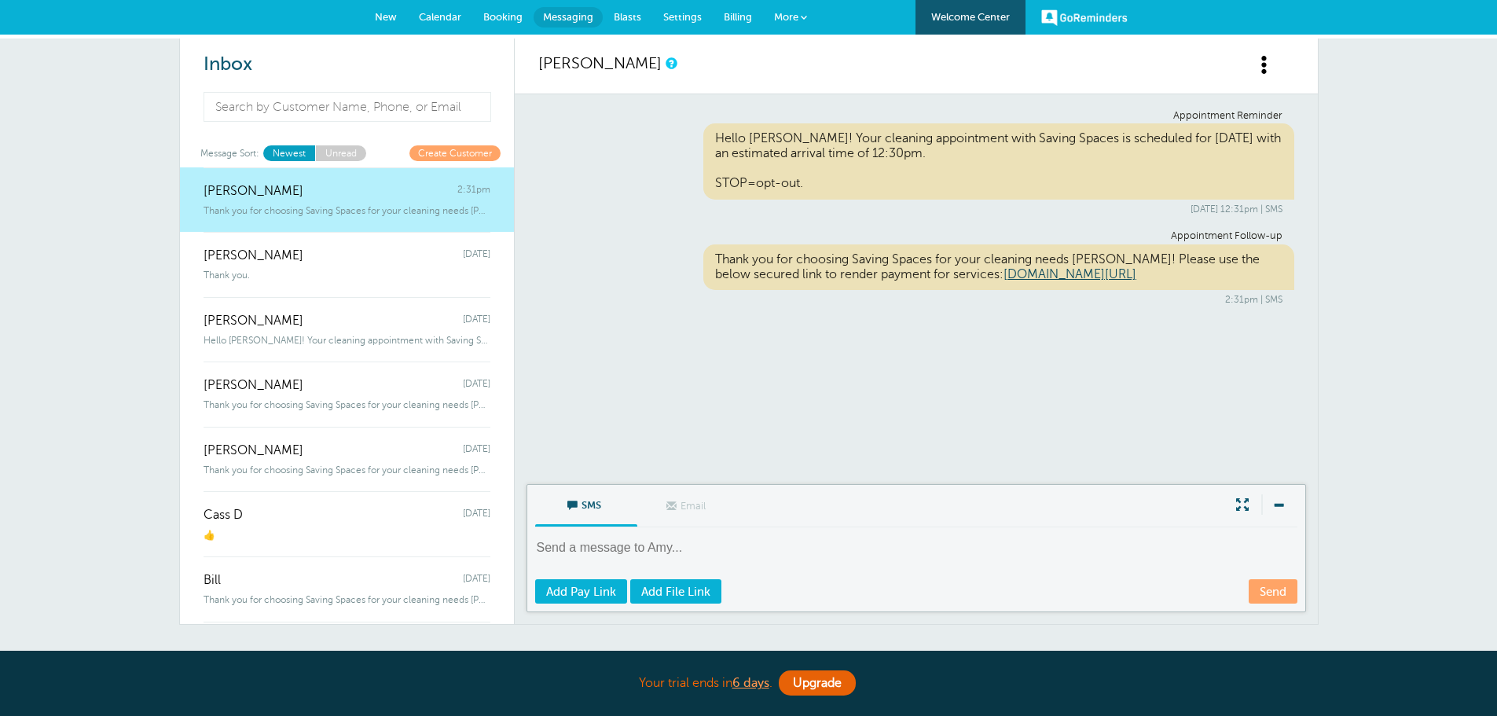
click at [567, 16] on span "Messaging" at bounding box center [568, 17] width 50 height 12
click at [444, 16] on span "Calendar" at bounding box center [440, 17] width 42 height 12
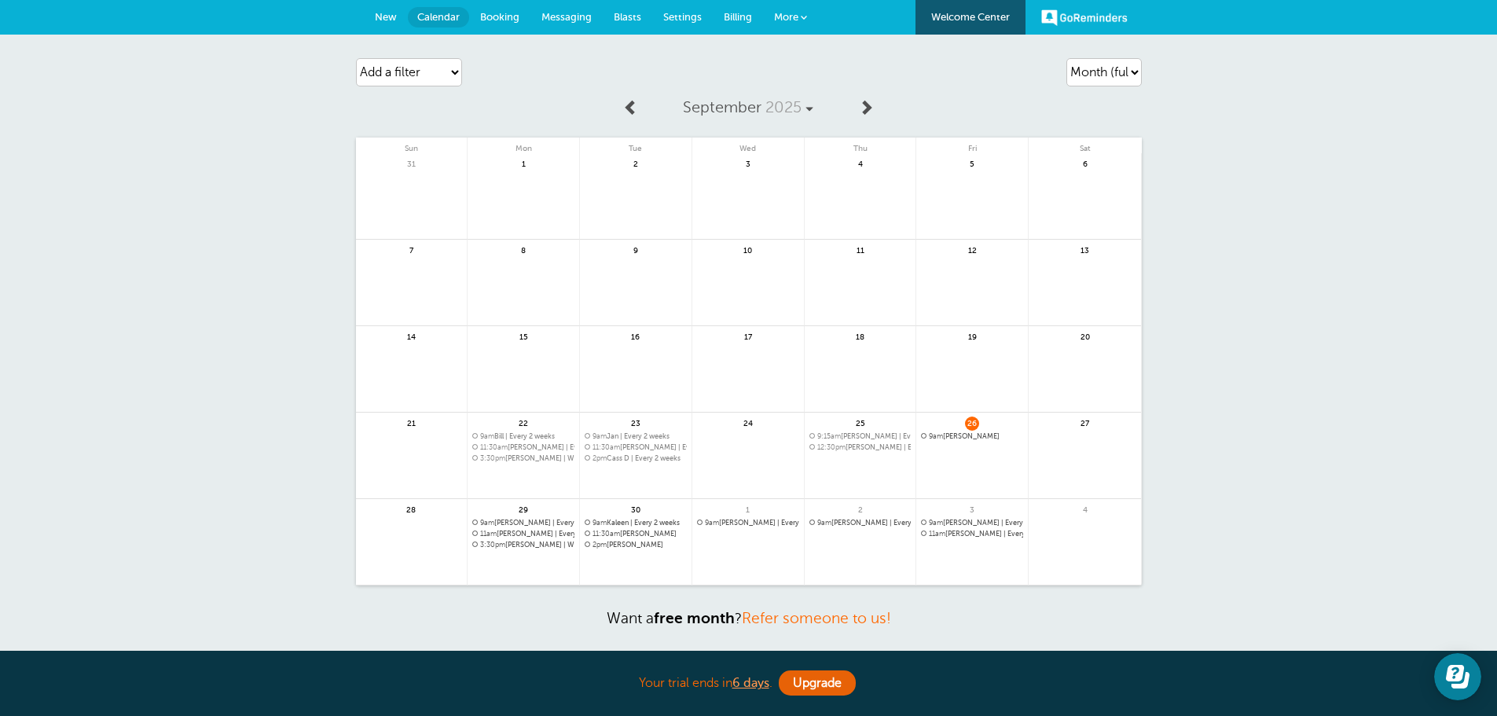
click at [867, 105] on span at bounding box center [866, 107] width 16 height 16
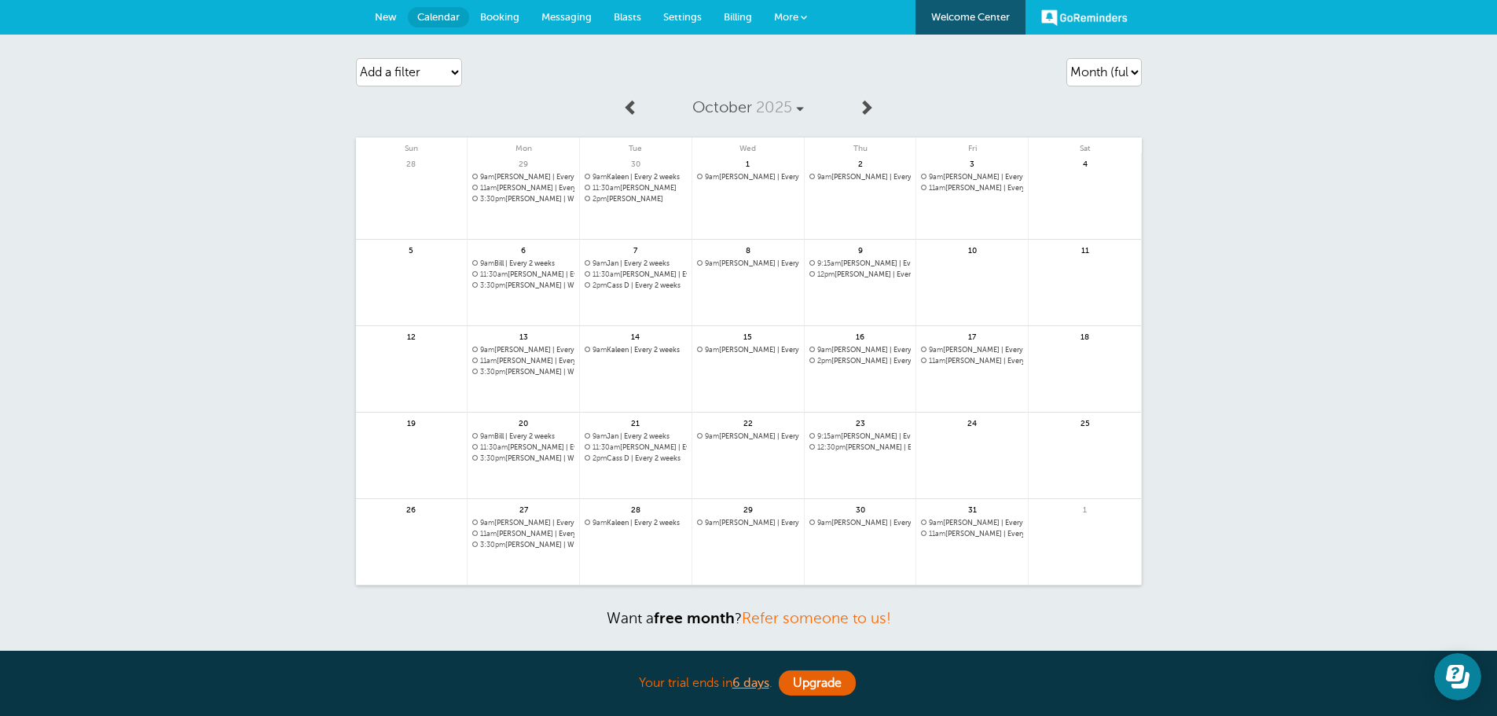
click at [966, 442] on link at bounding box center [972, 465] width 112 height 68
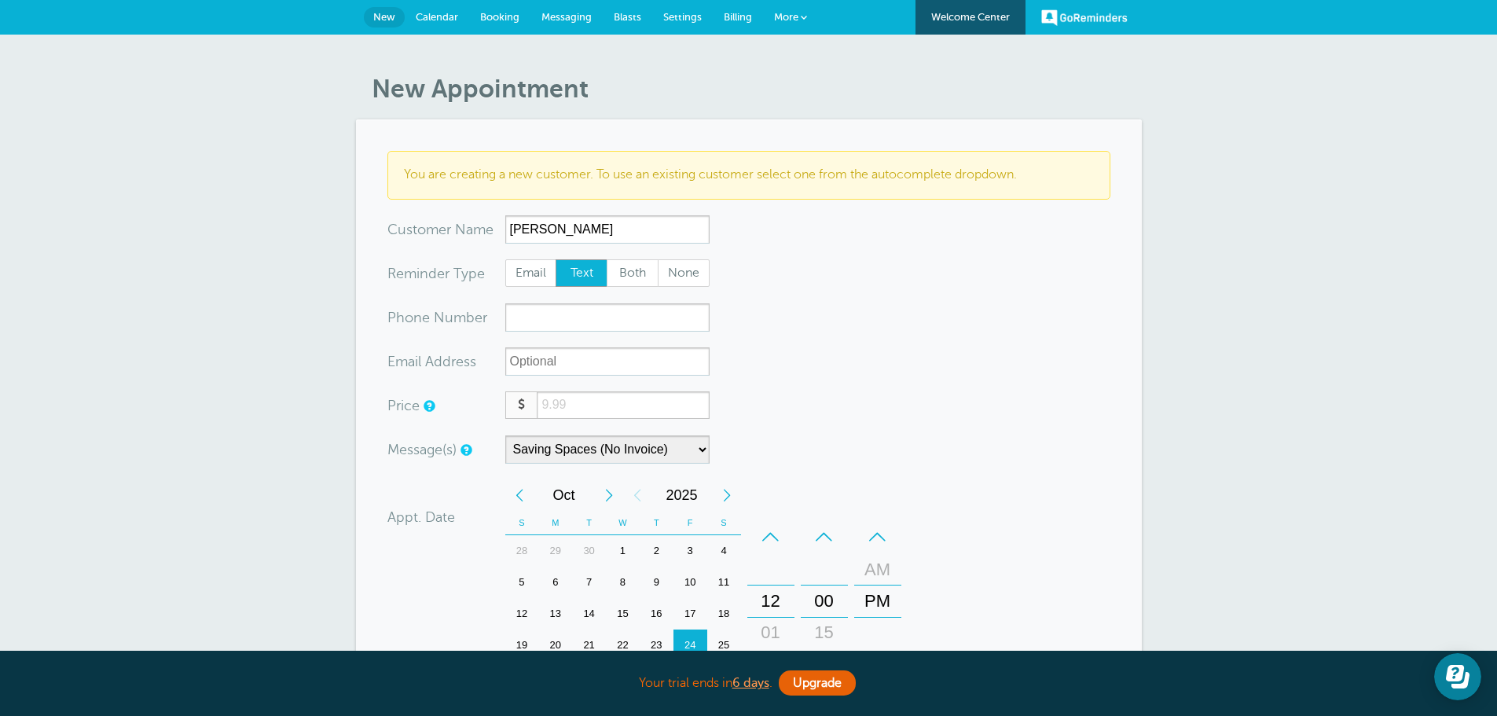
type input "[PERSON_NAME]"
click at [599, 310] on input "xxx-no-autofill" at bounding box center [607, 317] width 204 height 28
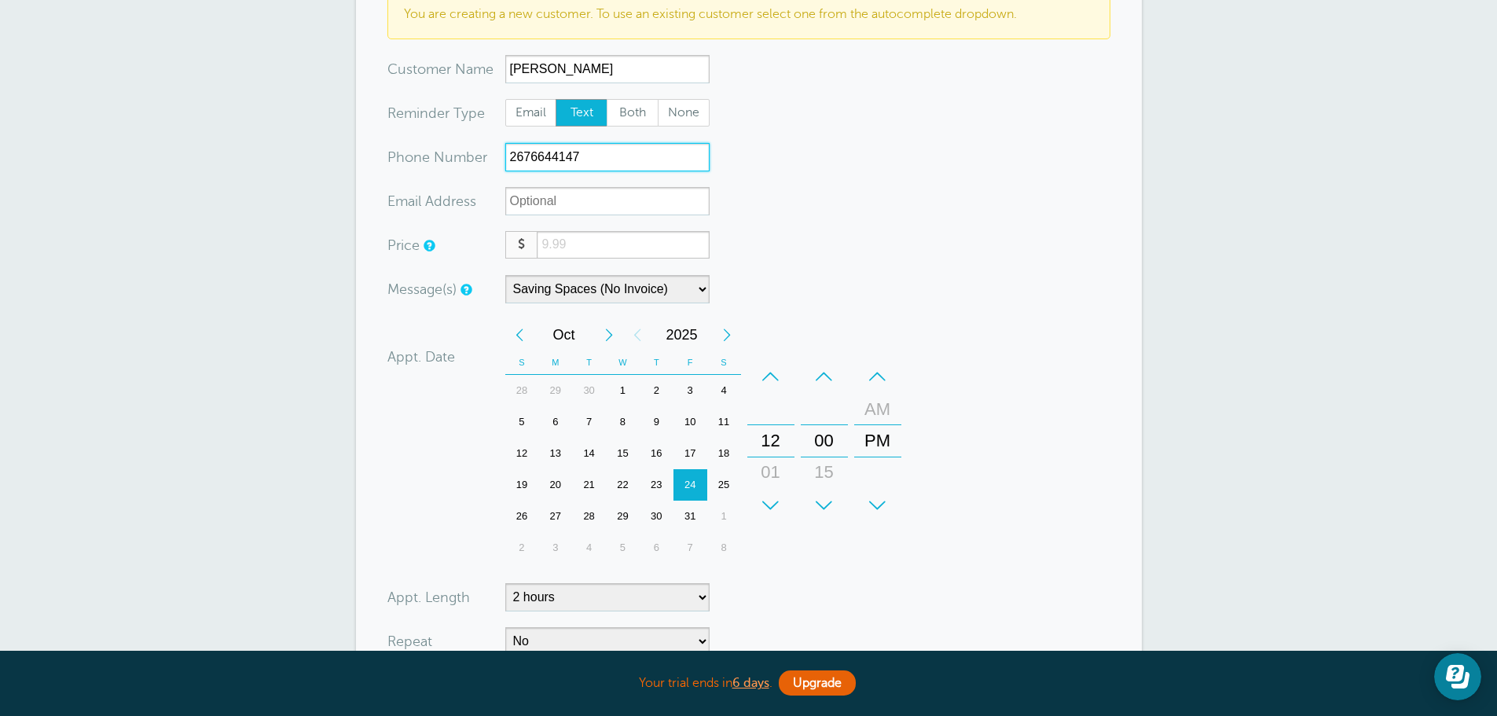
scroll to position [236, 0]
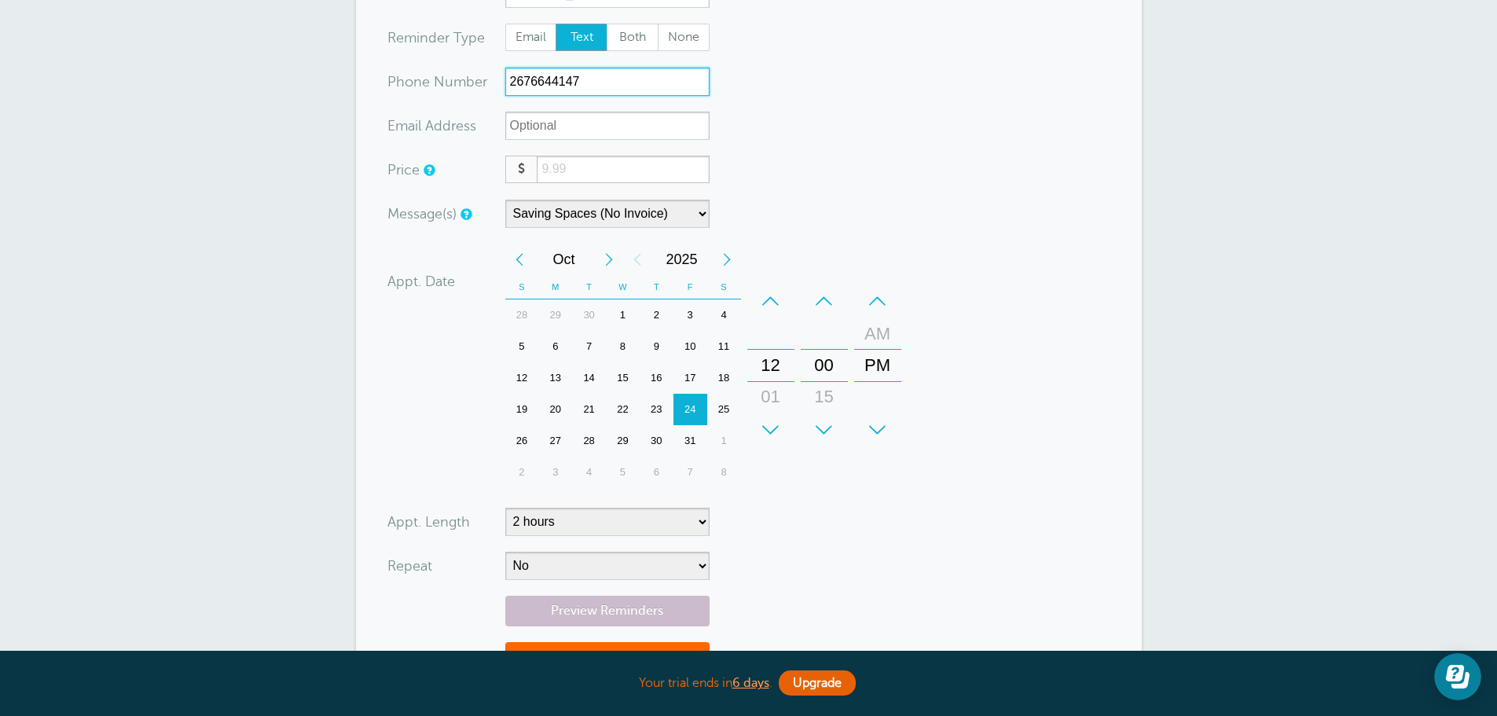
click at [754, 417] on div "+" at bounding box center [770, 429] width 47 height 31
click at [769, 423] on div "+" at bounding box center [770, 429] width 47 height 31
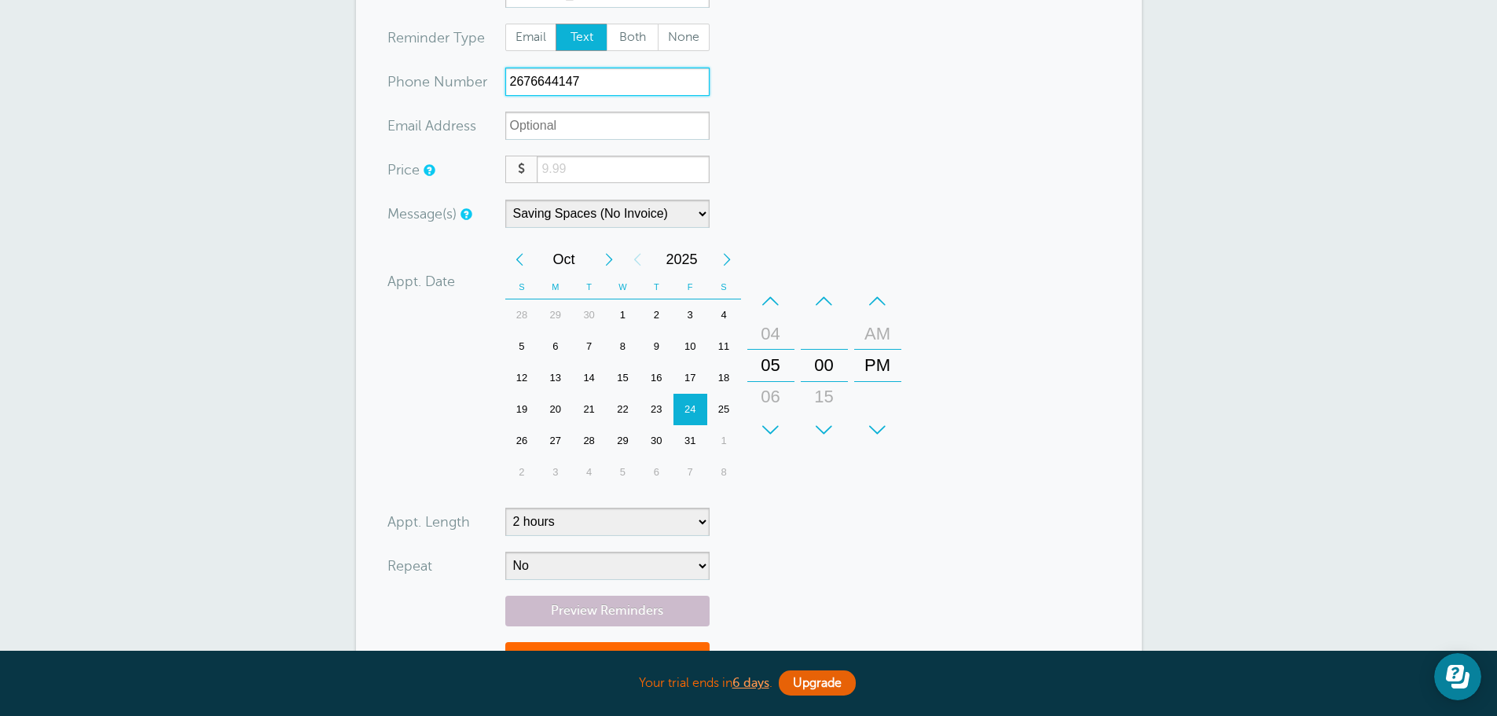
click at [769, 423] on div "+" at bounding box center [770, 429] width 47 height 31
click at [882, 300] on div "–" at bounding box center [877, 300] width 47 height 31
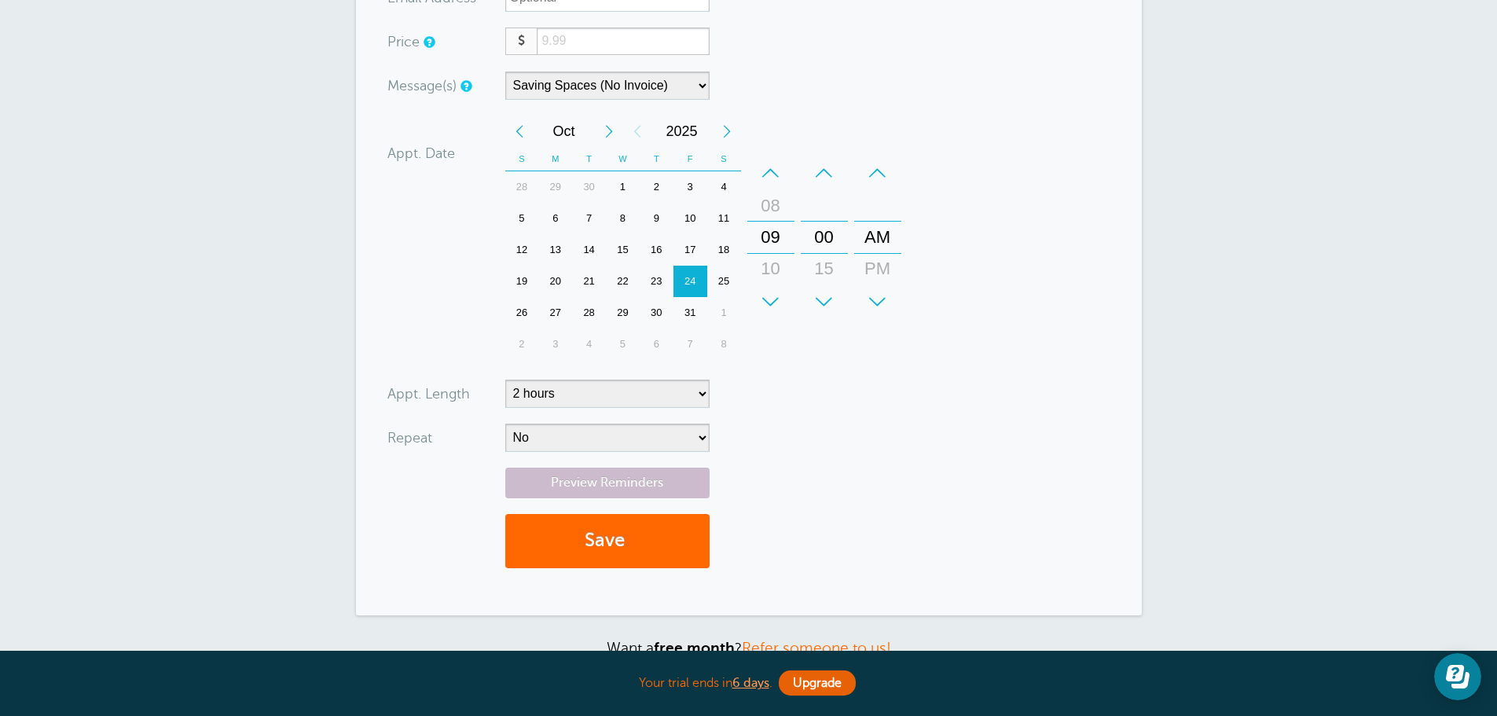
scroll to position [393, 0]
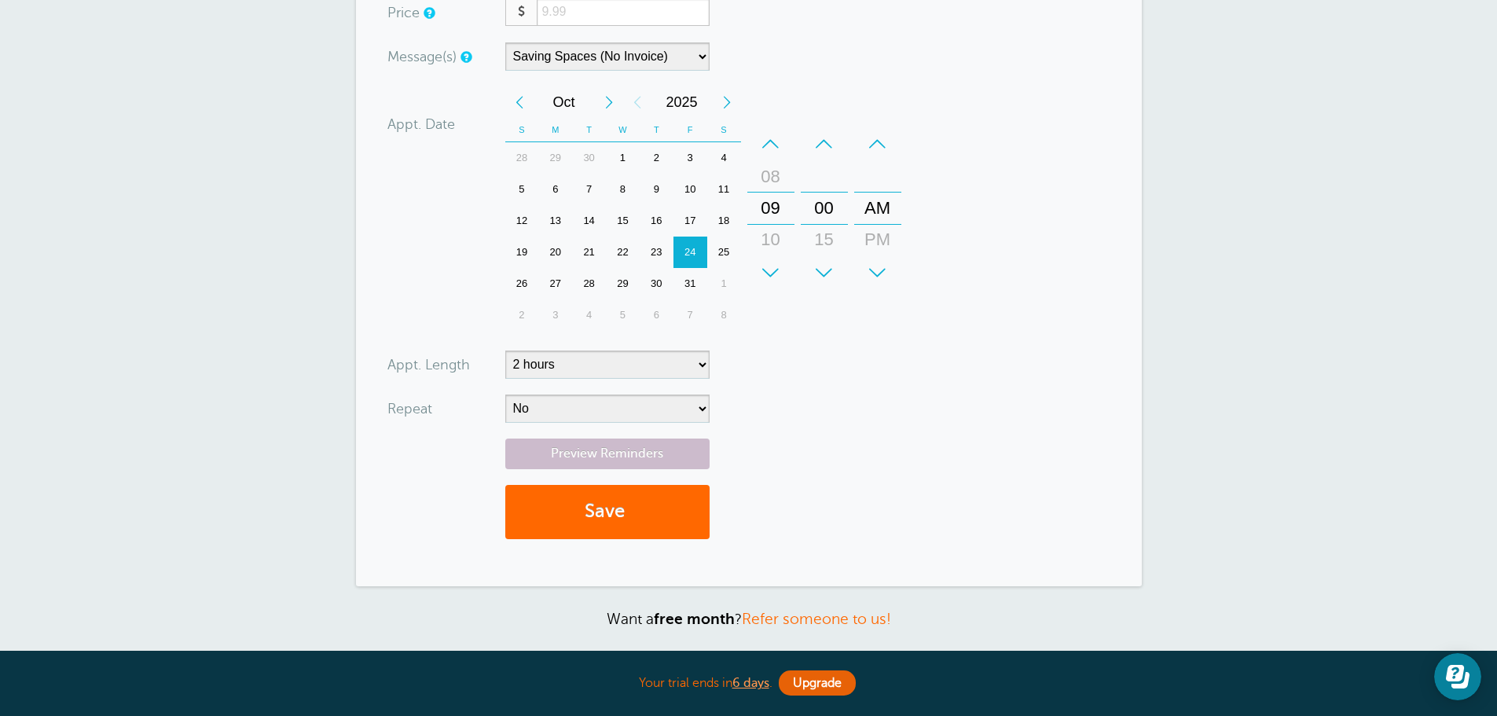
type input "2676644147"
click at [604, 367] on select "5 minutes 10 minutes 15 minutes 20 minutes 25 minutes 30 minutes 35 minutes 40 …" at bounding box center [607, 365] width 204 height 28
select select "150"
click at [505, 351] on select "5 minutes 10 minutes 15 minutes 20 minutes 25 minutes 30 minutes 35 minutes 40 …" at bounding box center [607, 365] width 204 height 28
click at [616, 399] on select "No Daily Weekly Every 2 weeks Every 3 weeks Every 4 weeks Monthly Every 5 weeks…" at bounding box center [607, 409] width 204 height 28
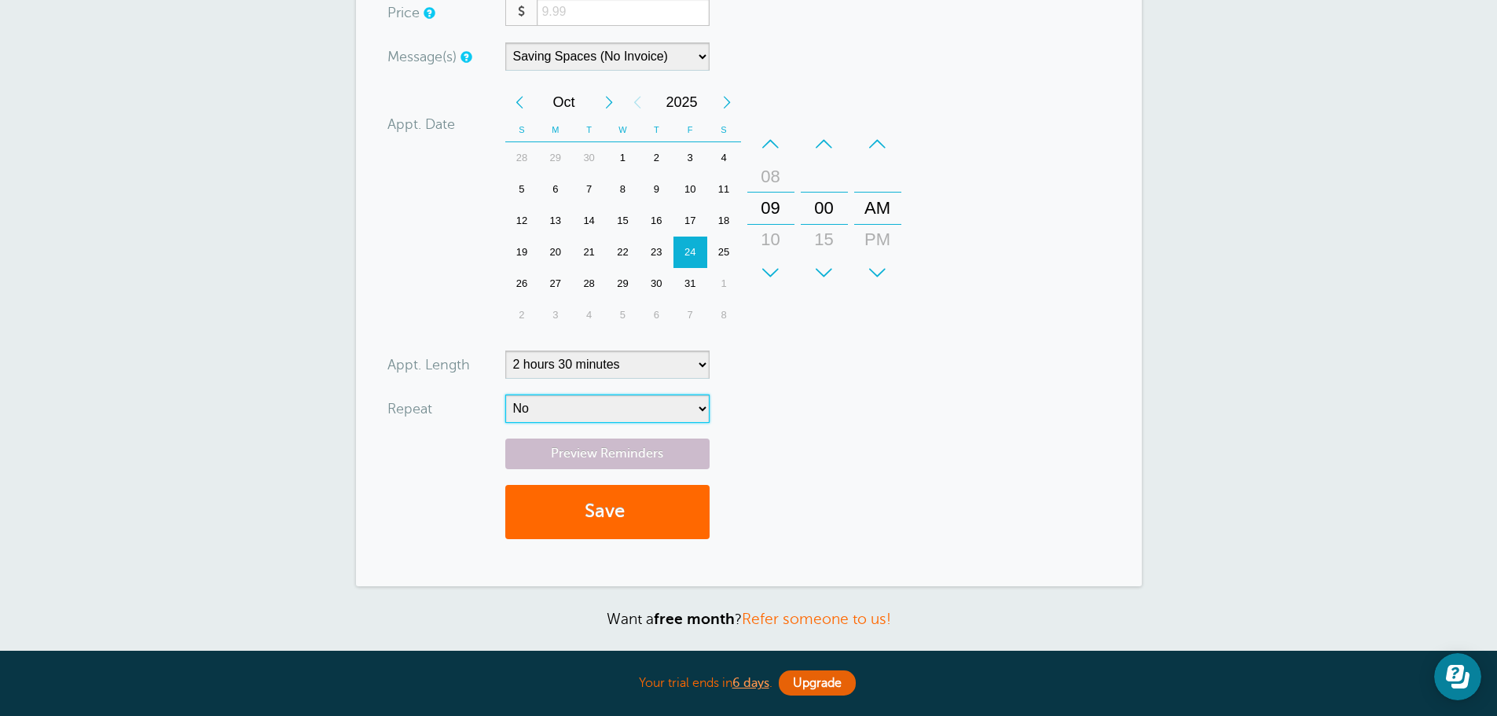
select select "RRULE:FREQ=WEEKLY;INTERVAL=4"
click at [505, 395] on select "No Daily Weekly Every 2 weeks Every 3 weeks Every 4 weeks Monthly Every 5 weeks…" at bounding box center [607, 409] width 204 height 28
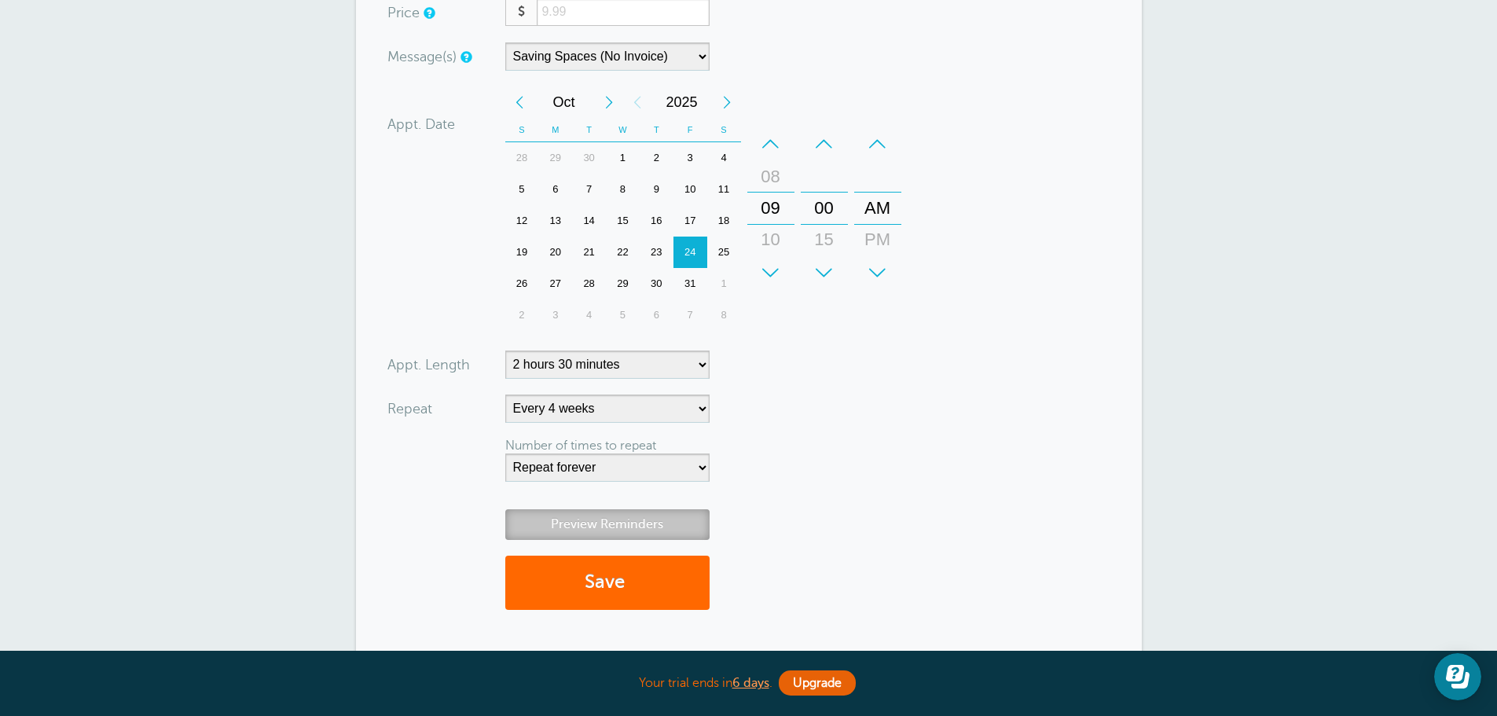
click at [633, 513] on link "Preview Reminders" at bounding box center [607, 524] width 204 height 31
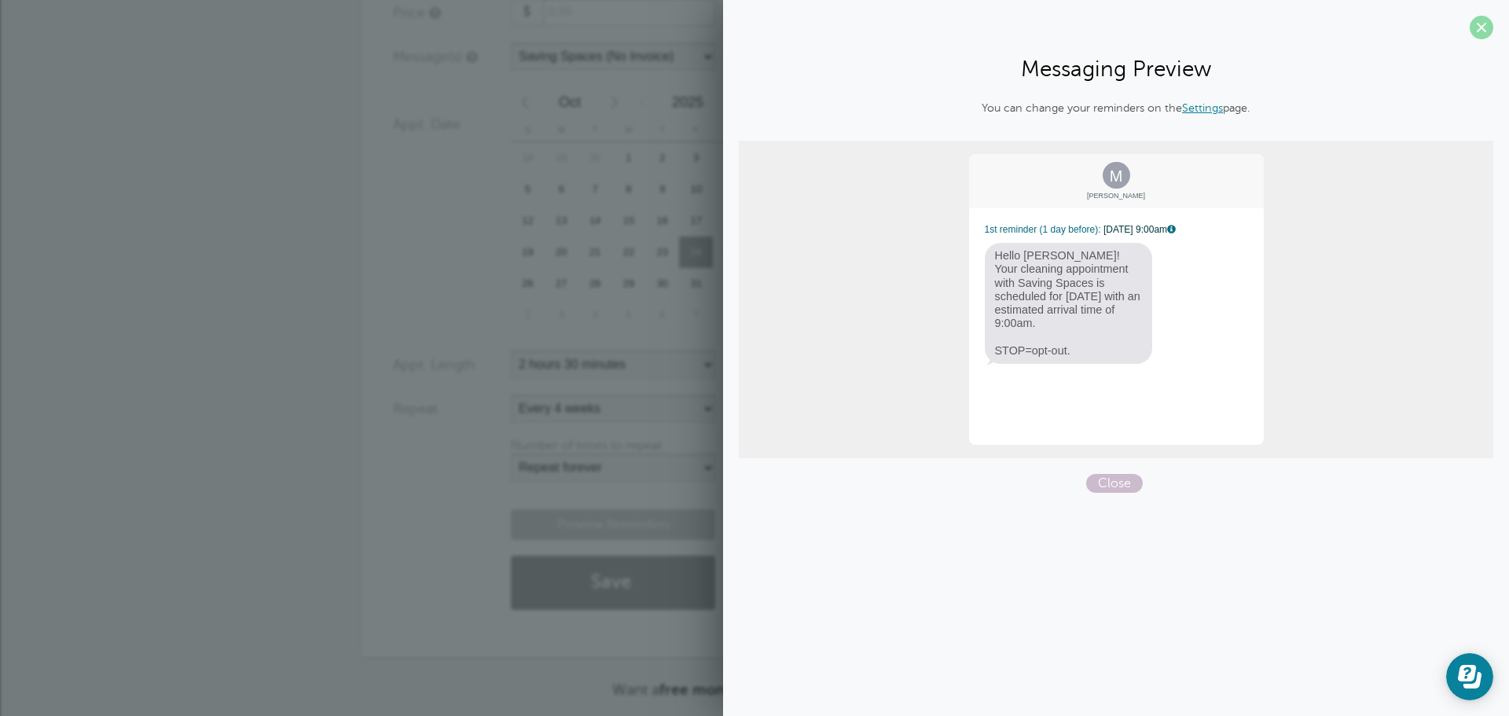
click at [1471, 28] on span at bounding box center [1482, 28] width 24 height 24
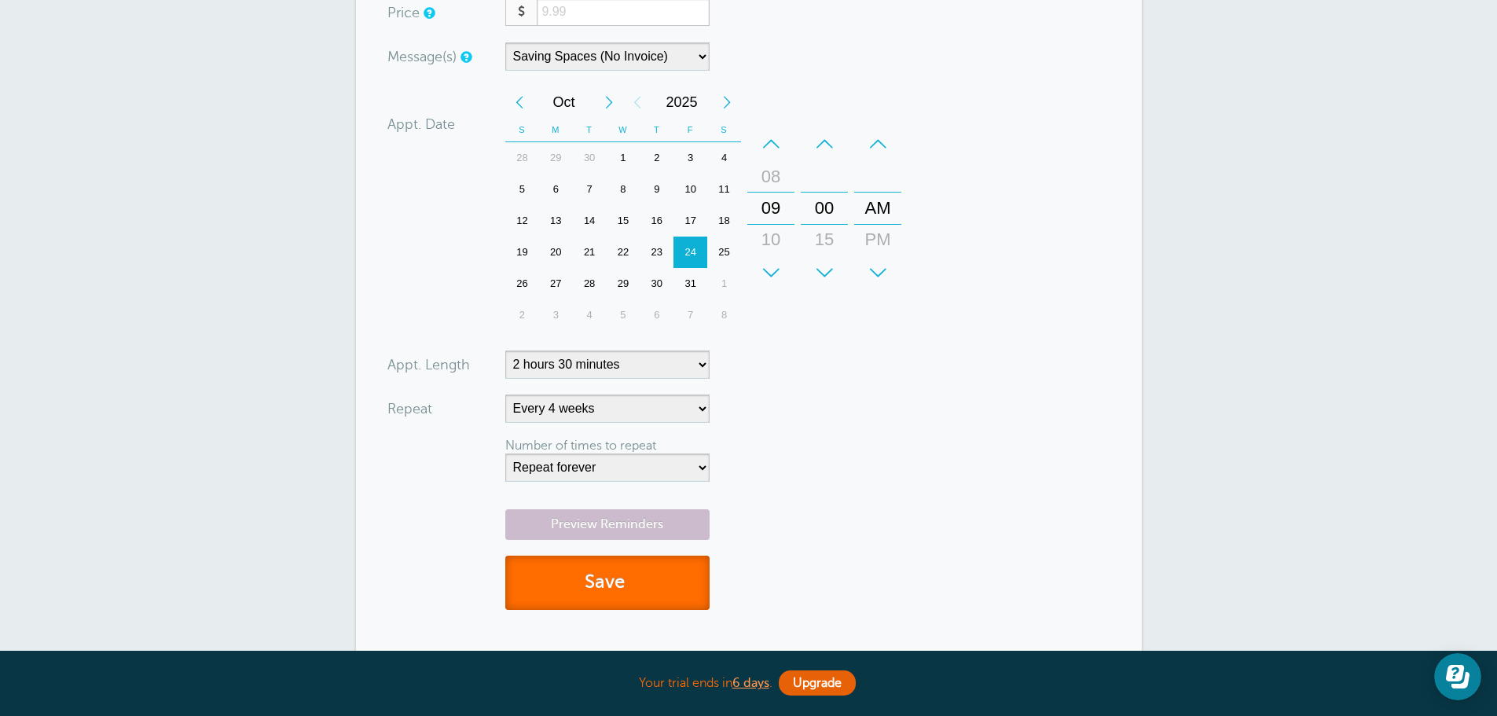
click at [664, 582] on button "Save" at bounding box center [607, 583] width 204 height 54
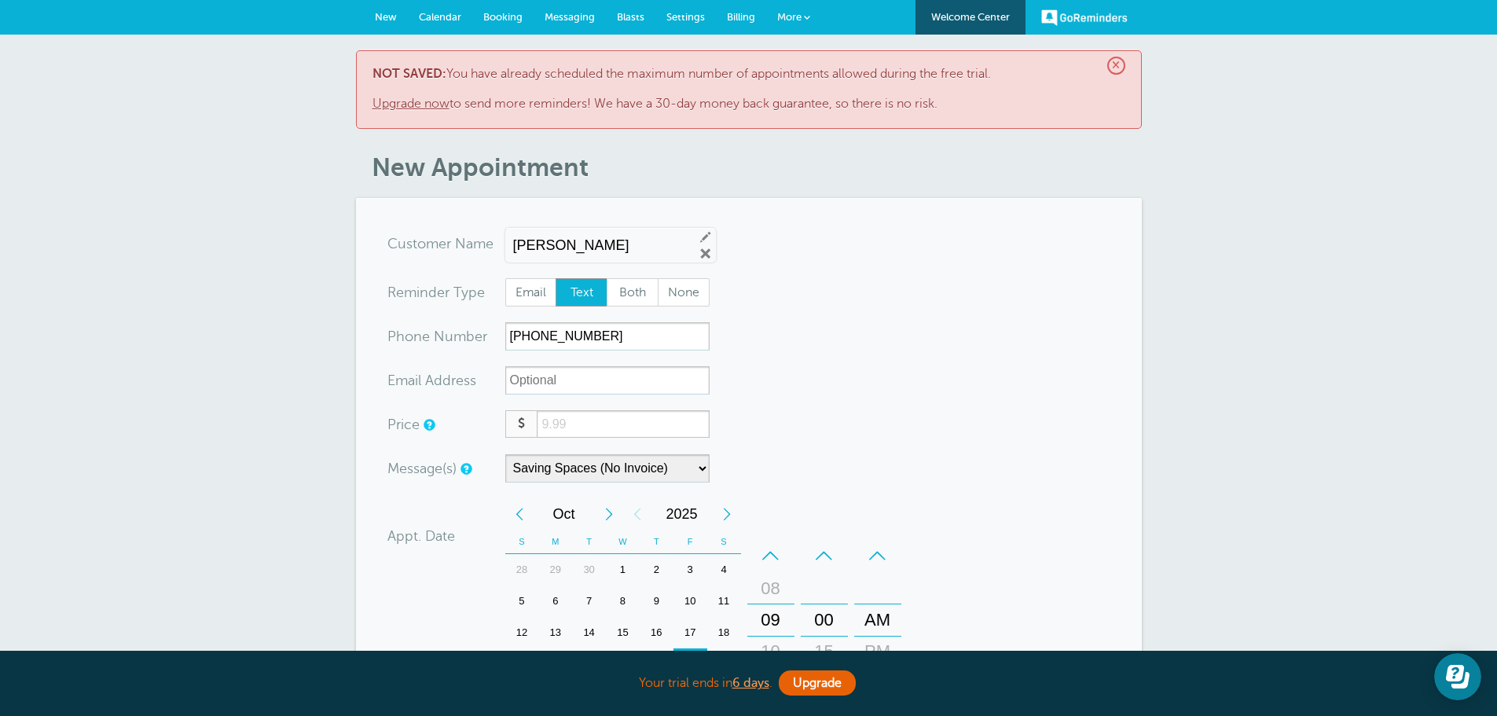
click at [405, 104] on link "Upgrade now" at bounding box center [411, 104] width 77 height 14
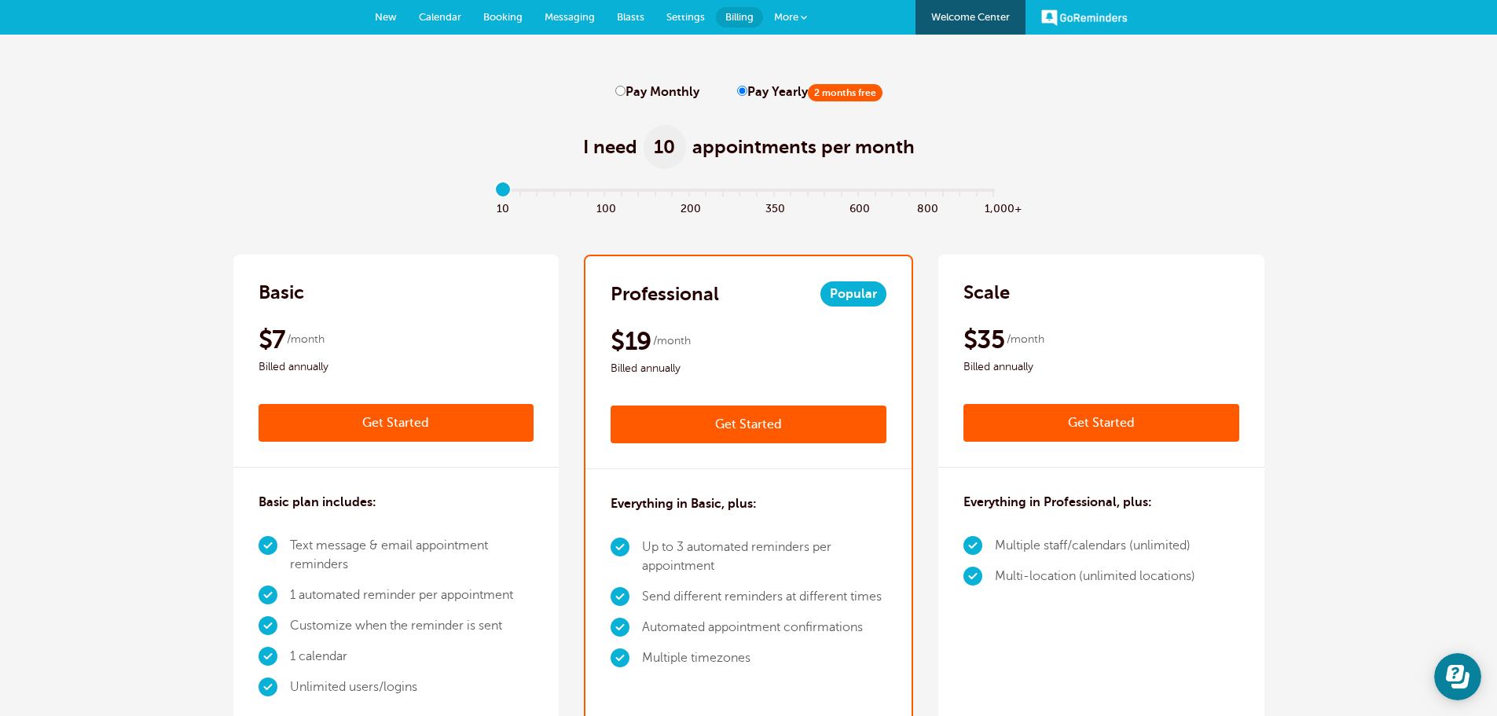
click at [784, 414] on link "Get Started" at bounding box center [749, 425] width 276 height 38
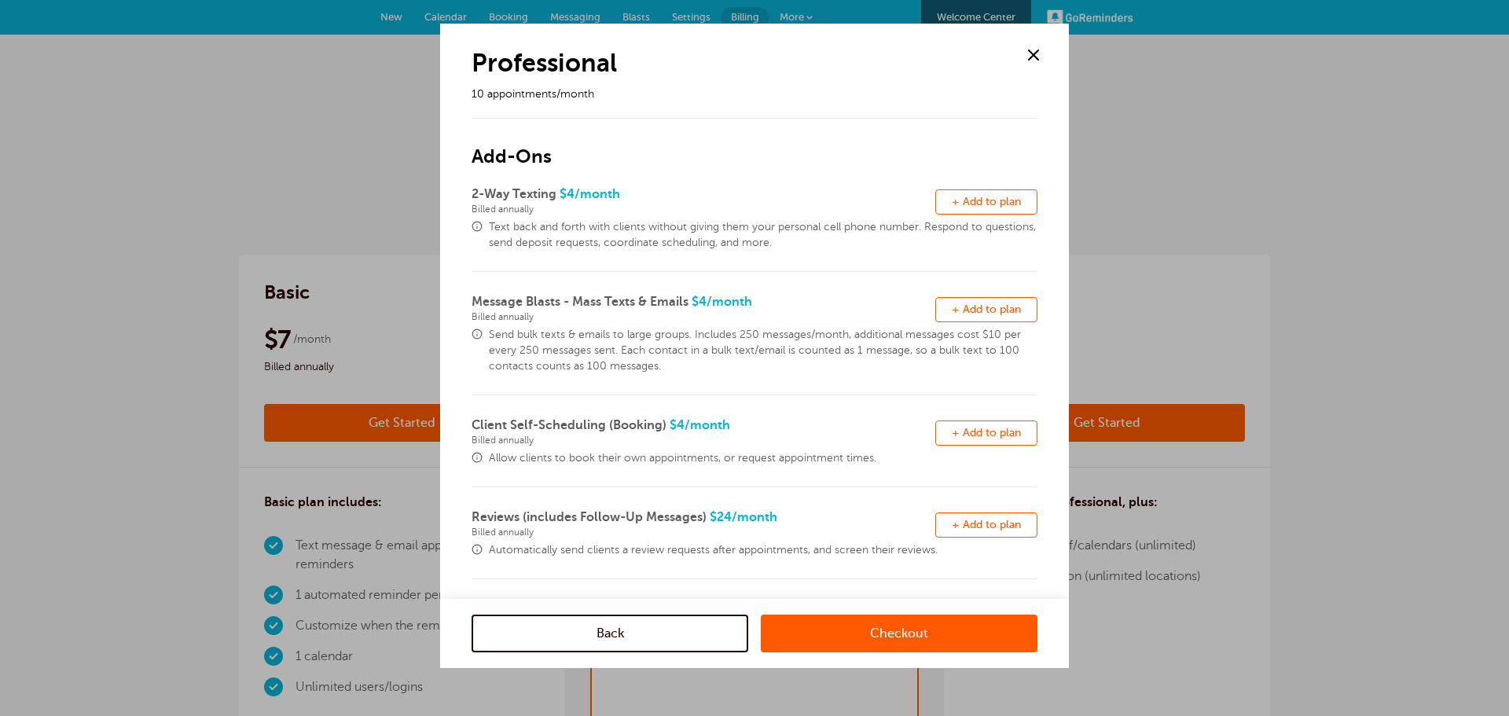
click at [1040, 50] on span at bounding box center [1034, 55] width 24 height 24
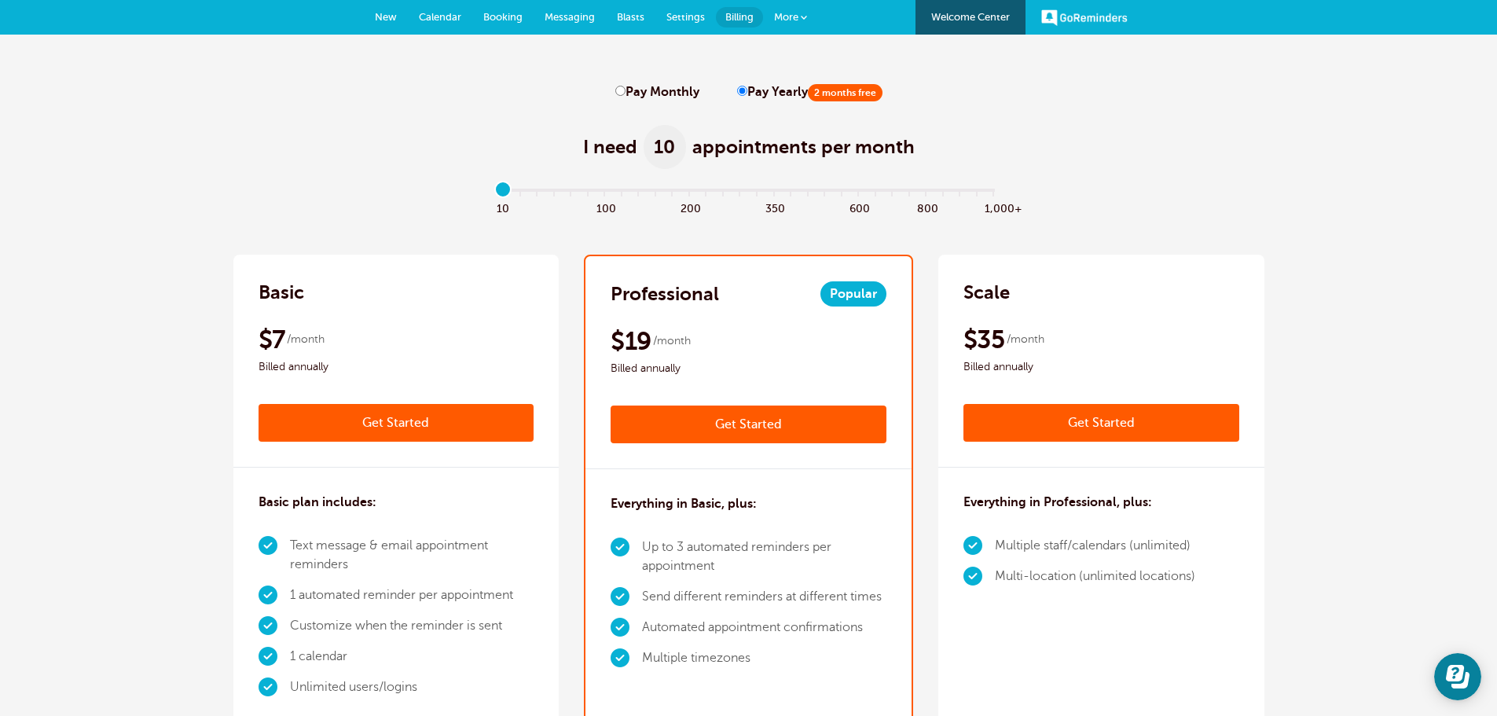
click at [727, 434] on link "Get Started" at bounding box center [749, 425] width 276 height 38
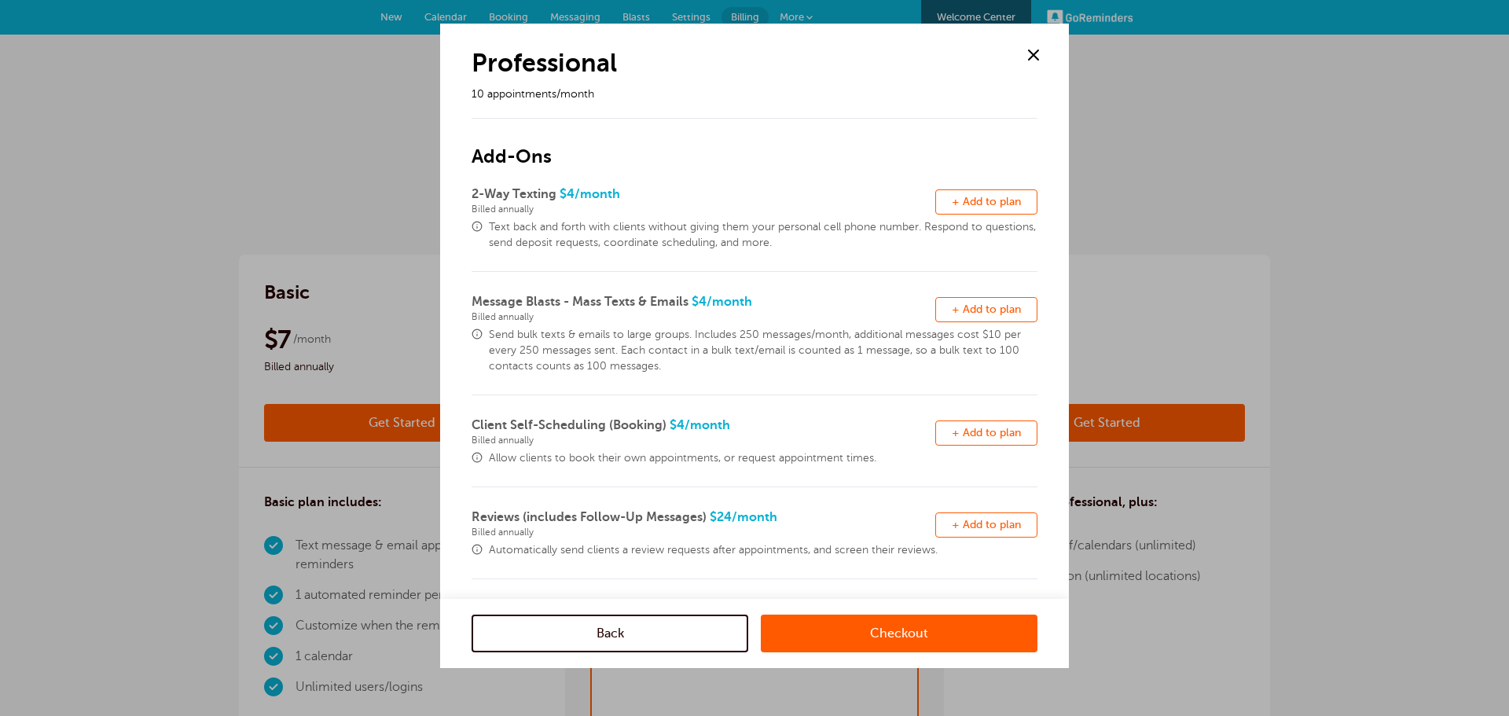
click at [1025, 56] on span at bounding box center [1034, 55] width 24 height 24
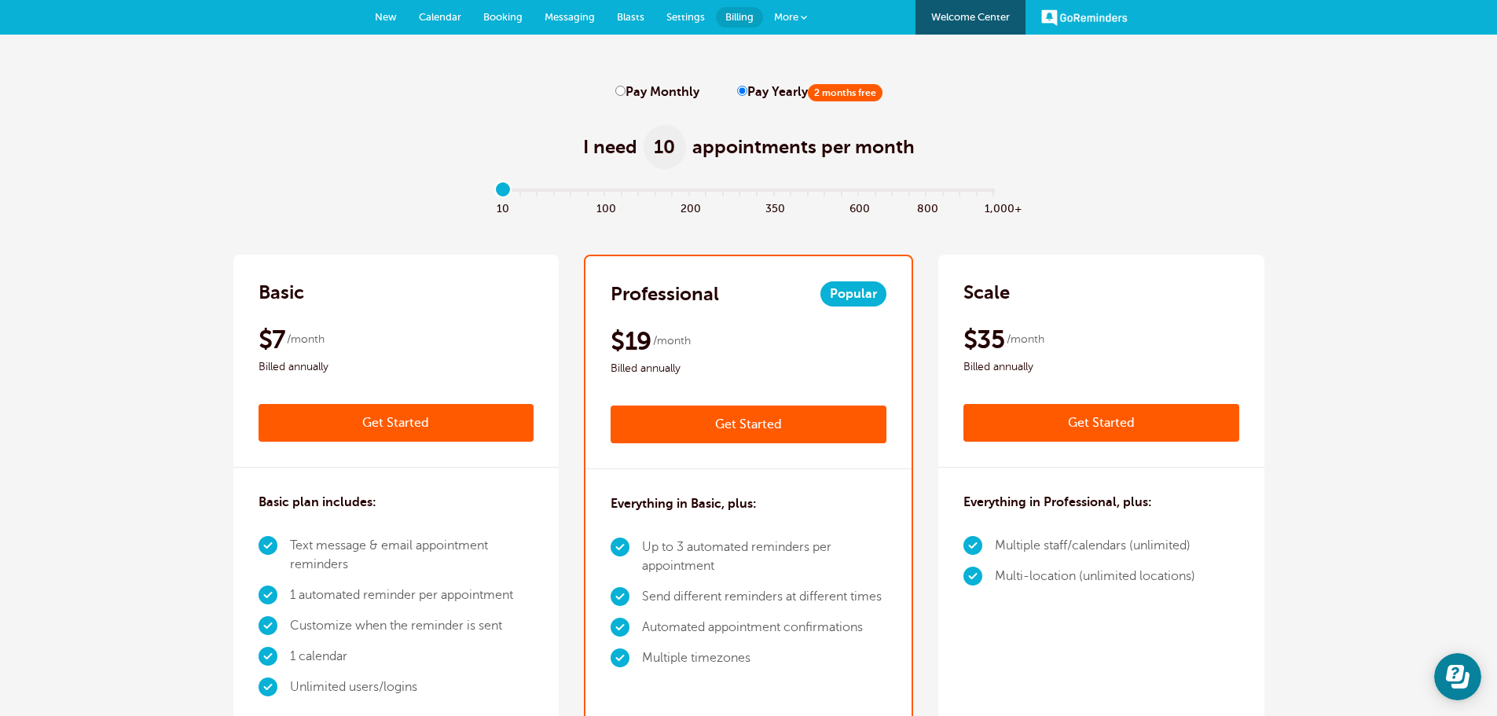
click at [1093, 326] on div "$35 /month Billed annually" at bounding box center [1101, 350] width 276 height 53
click at [1042, 294] on div "Scale" at bounding box center [1101, 292] width 276 height 25
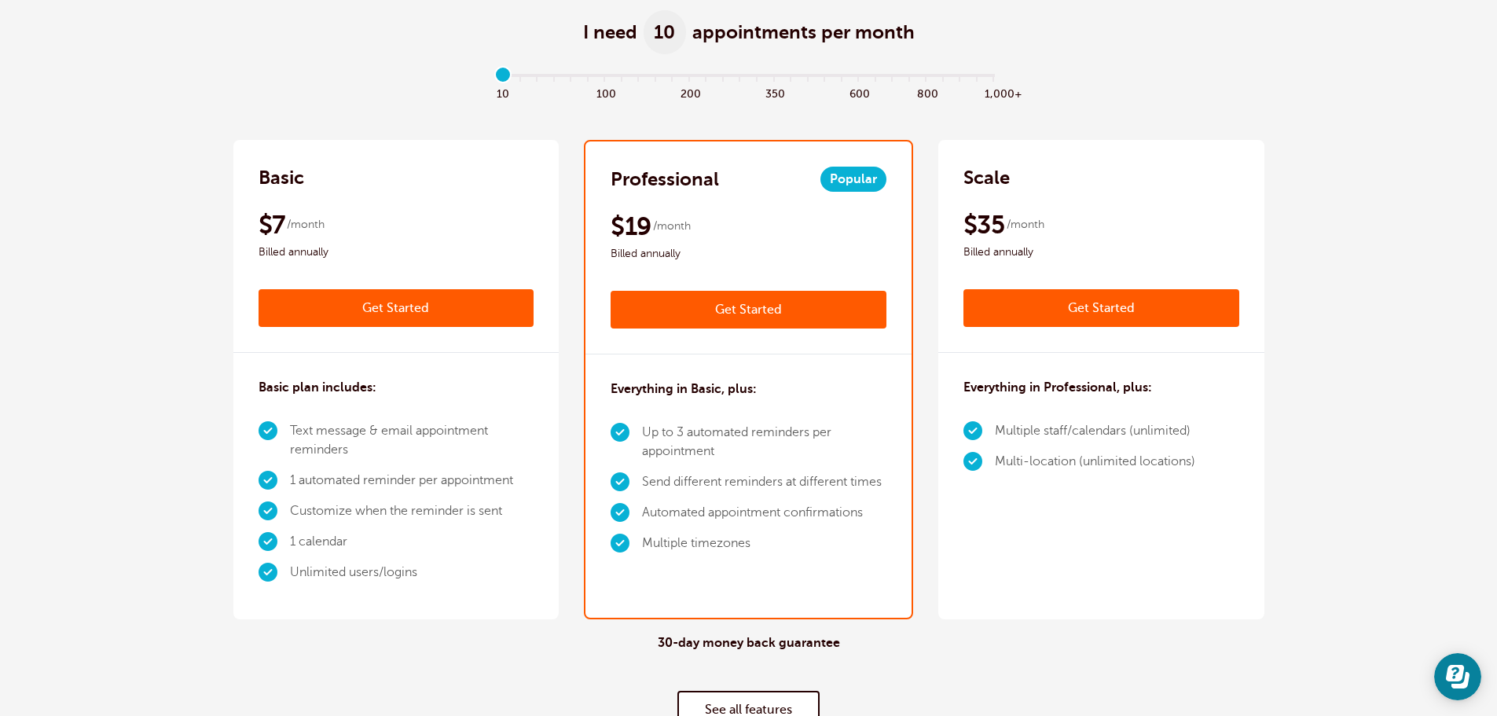
scroll to position [157, 0]
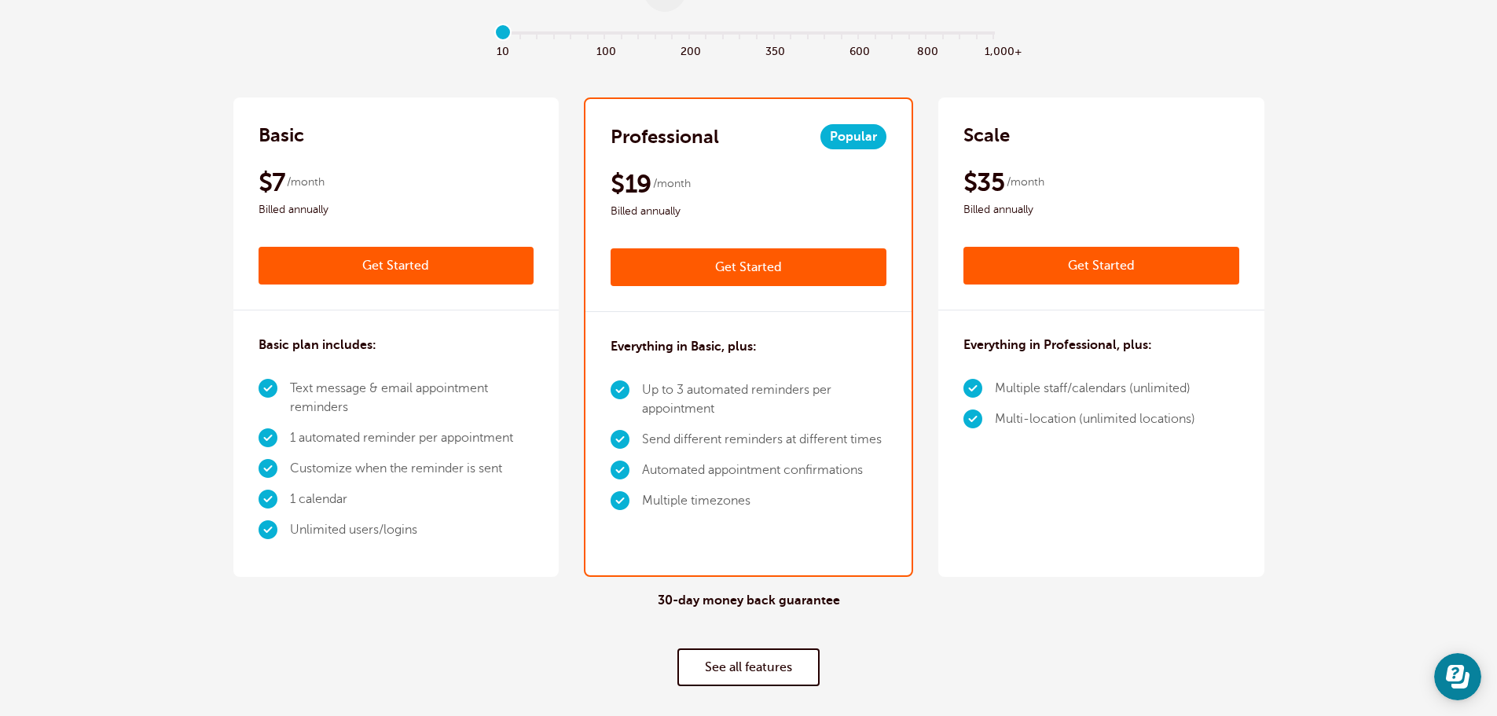
click at [765, 651] on link "See all features" at bounding box center [748, 667] width 142 height 38
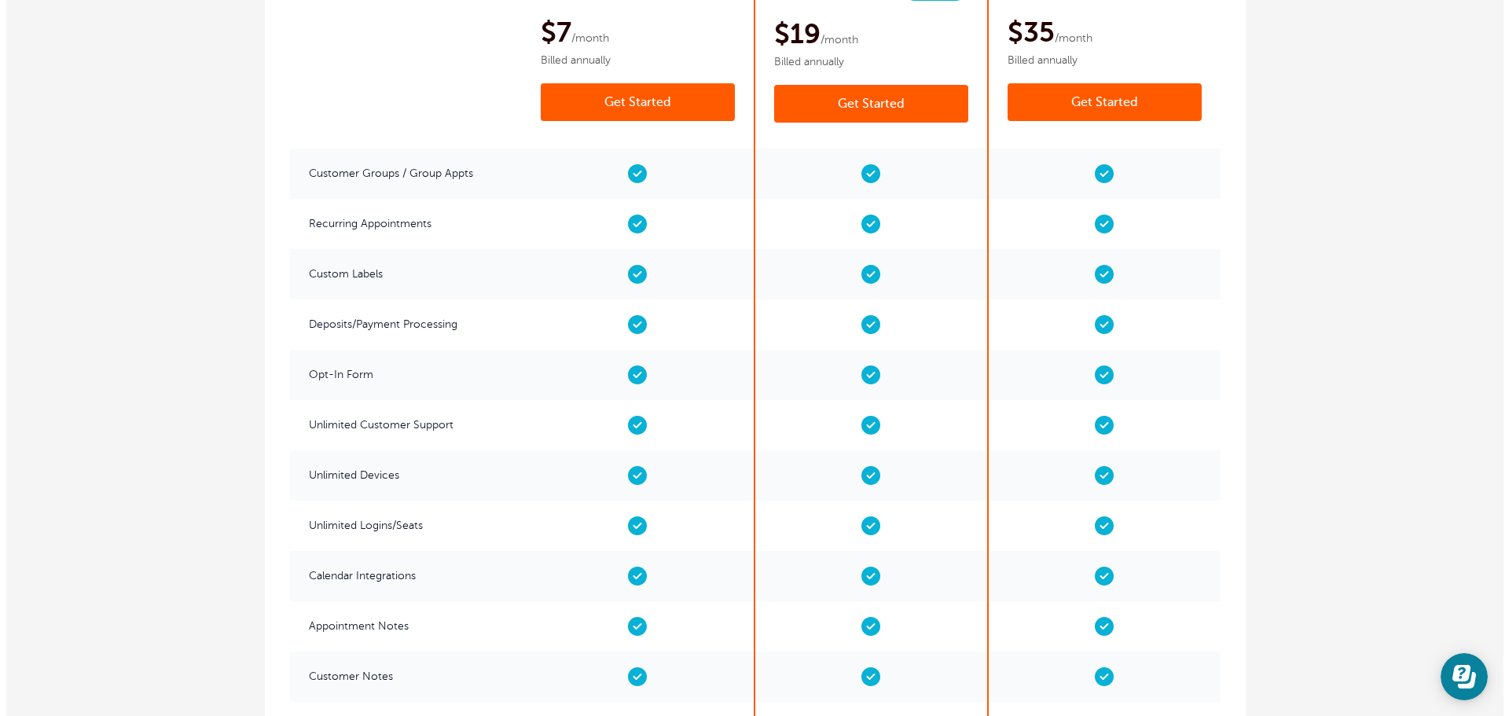
scroll to position [2611, 0]
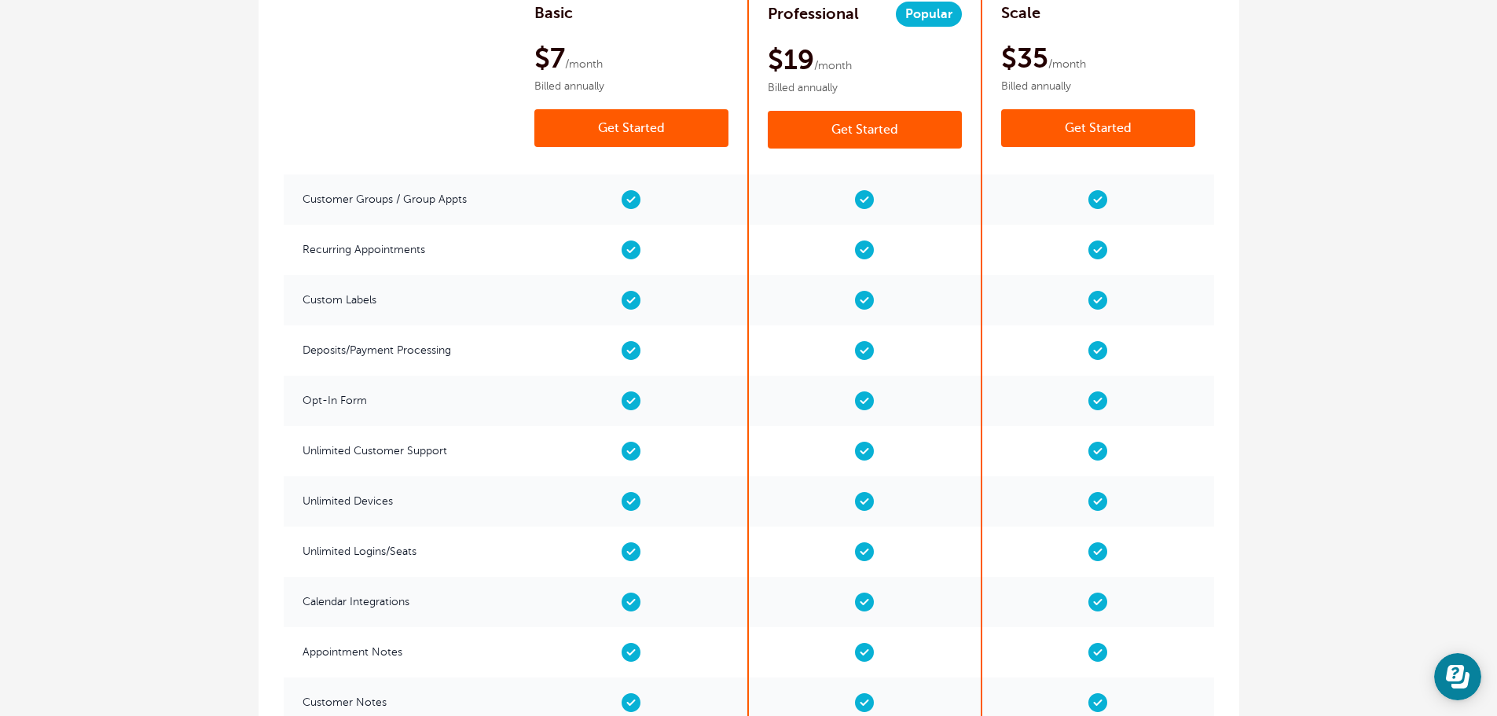
click at [875, 119] on link "Get Started" at bounding box center [865, 130] width 194 height 38
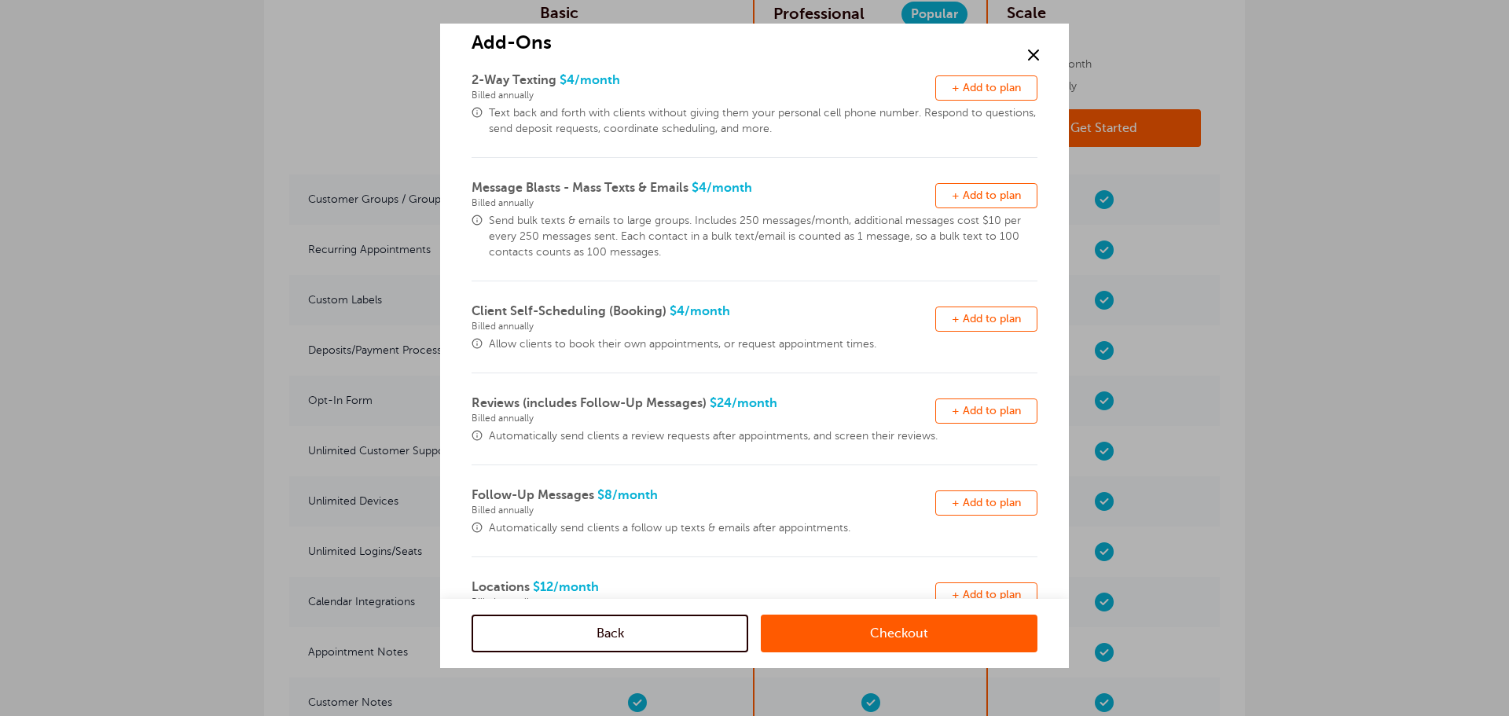
scroll to position [157, 0]
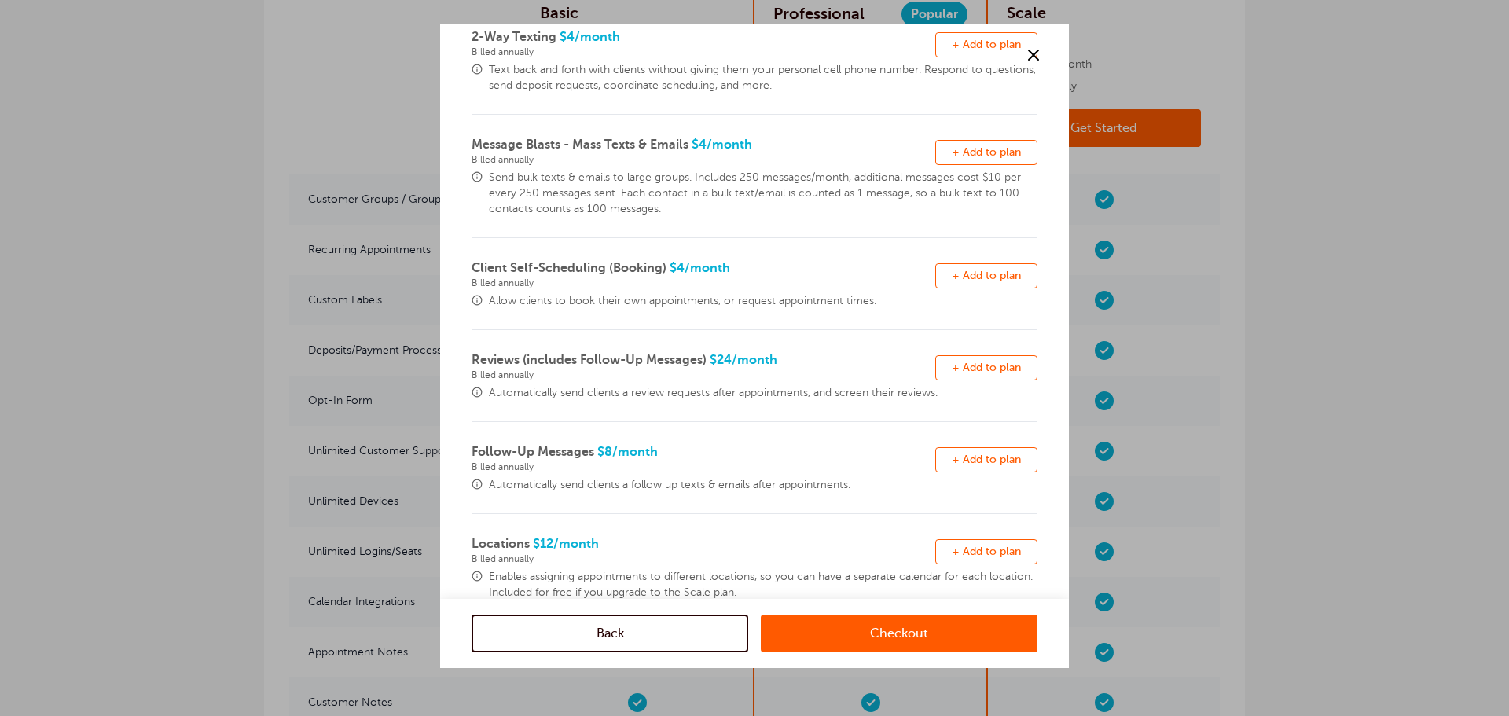
click at [476, 395] on span at bounding box center [477, 392] width 11 height 11
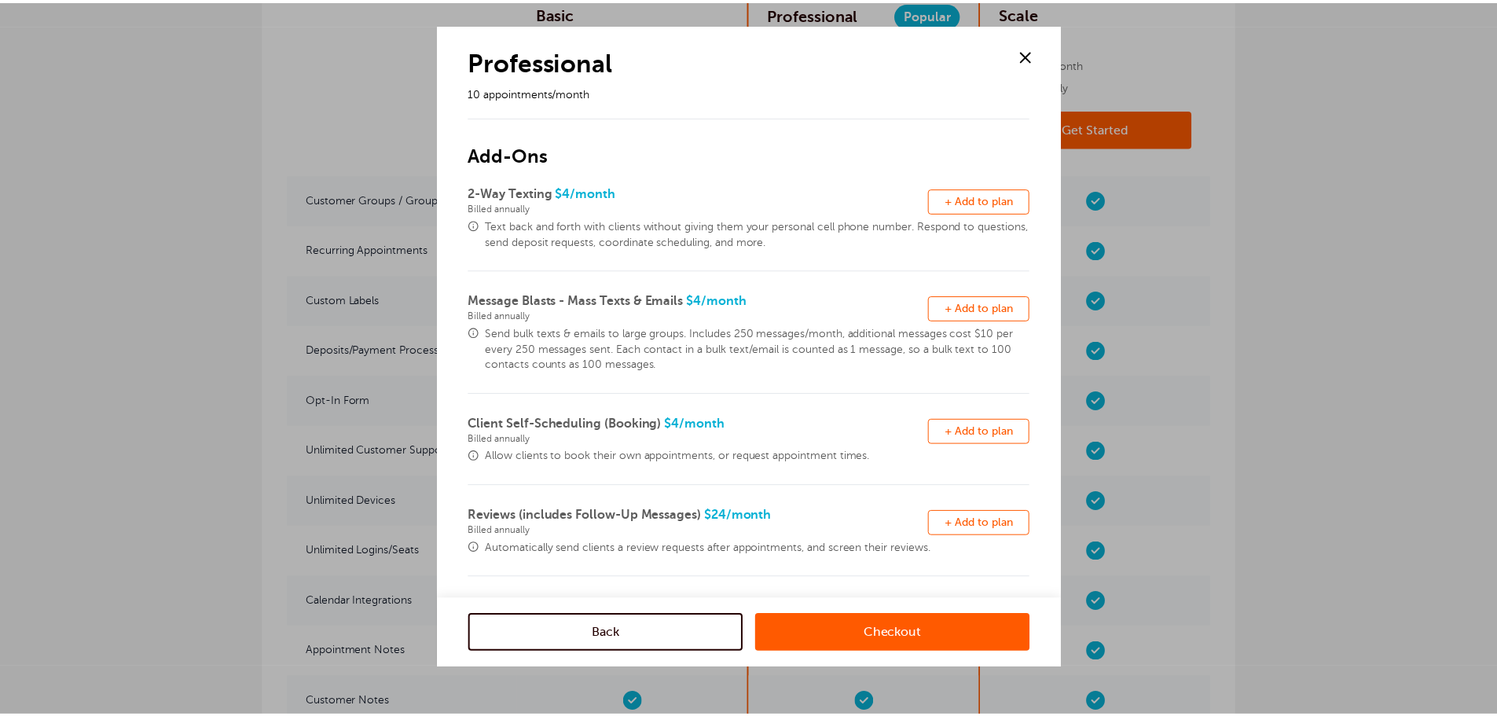
scroll to position [0, 0]
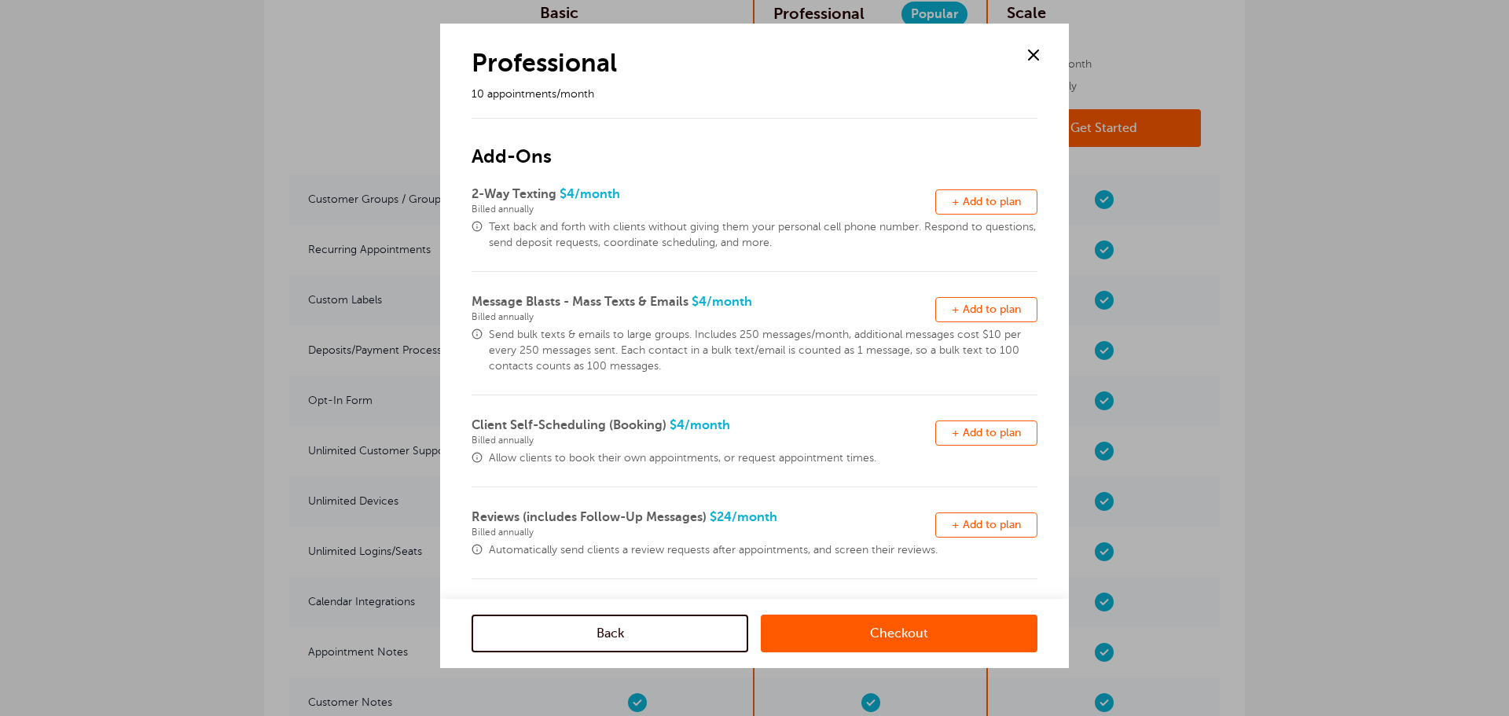
click at [1025, 51] on span at bounding box center [1034, 55] width 24 height 24
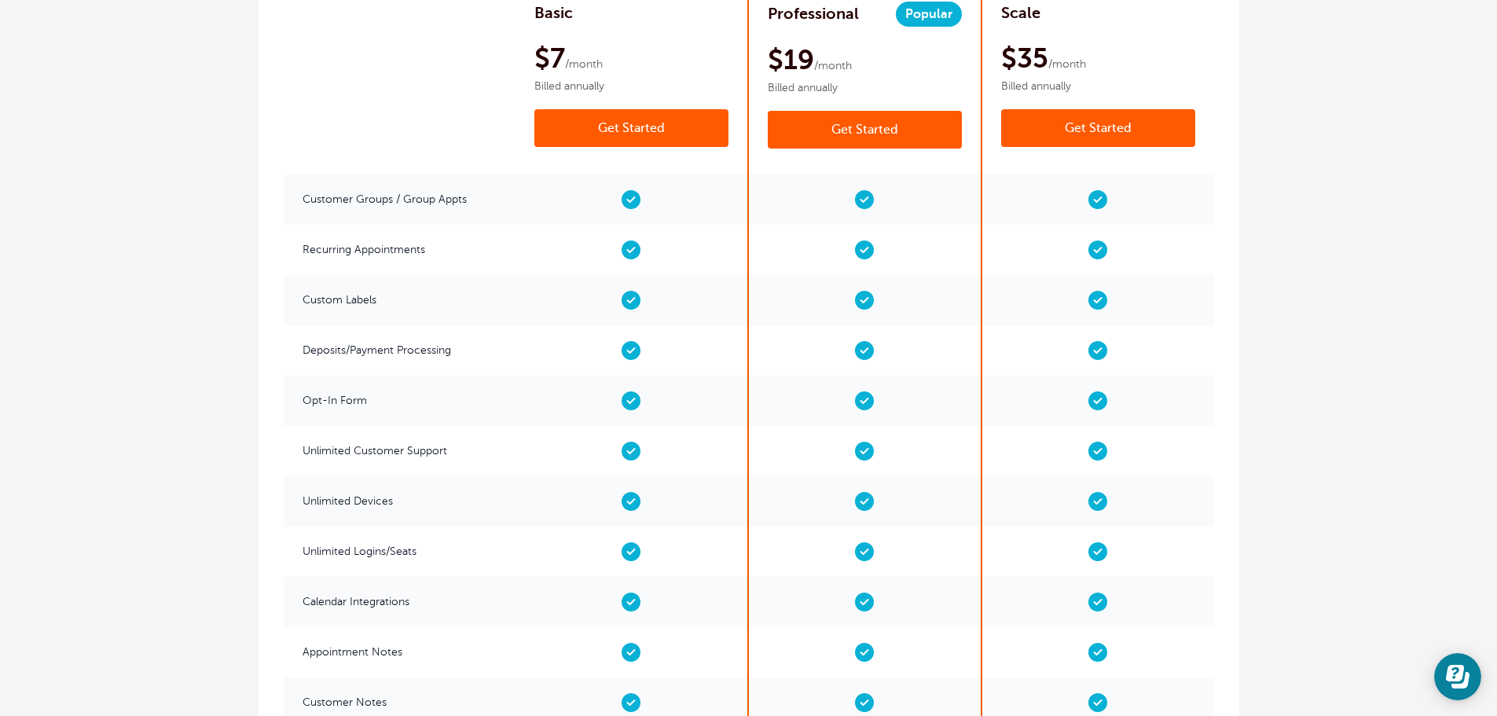
click at [612, 116] on link "Get Started" at bounding box center [631, 128] width 194 height 38
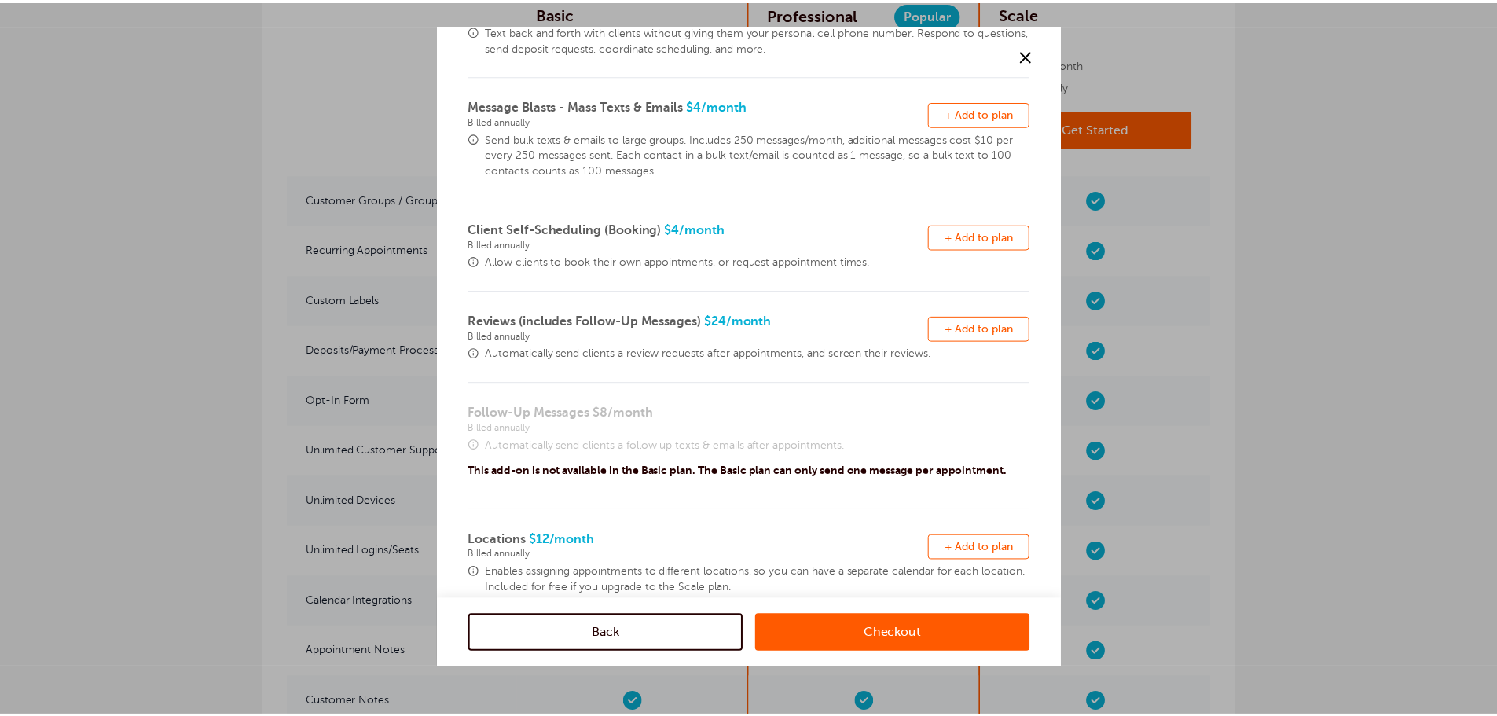
scroll to position [314, 0]
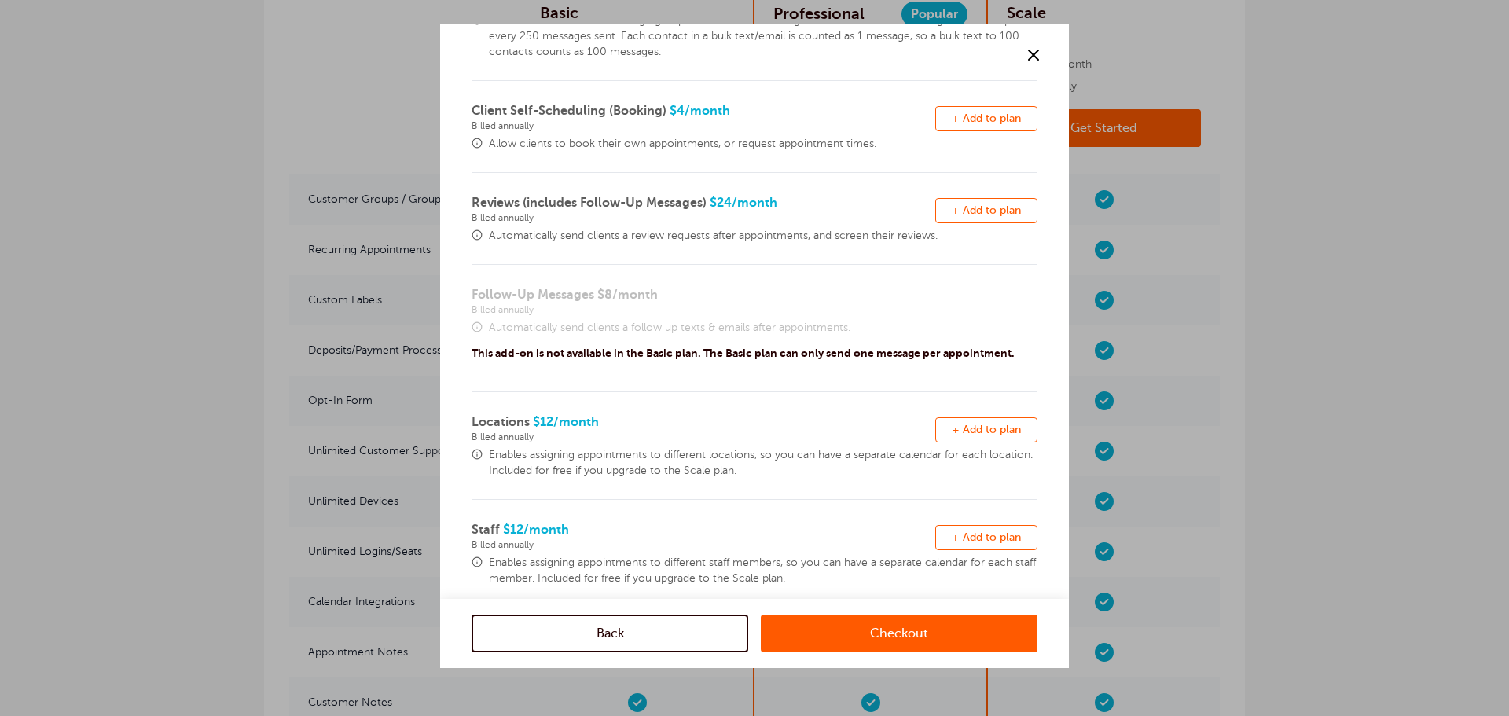
click at [1018, 48] on span "Send bulk texts & emails to large groups. Includes 250 messages/month, addition…" at bounding box center [763, 36] width 549 height 47
click at [1019, 51] on span "Send bulk texts & emails to large groups. Includes 250 messages/month, addition…" at bounding box center [763, 36] width 549 height 47
click at [1024, 53] on span at bounding box center [1034, 55] width 24 height 24
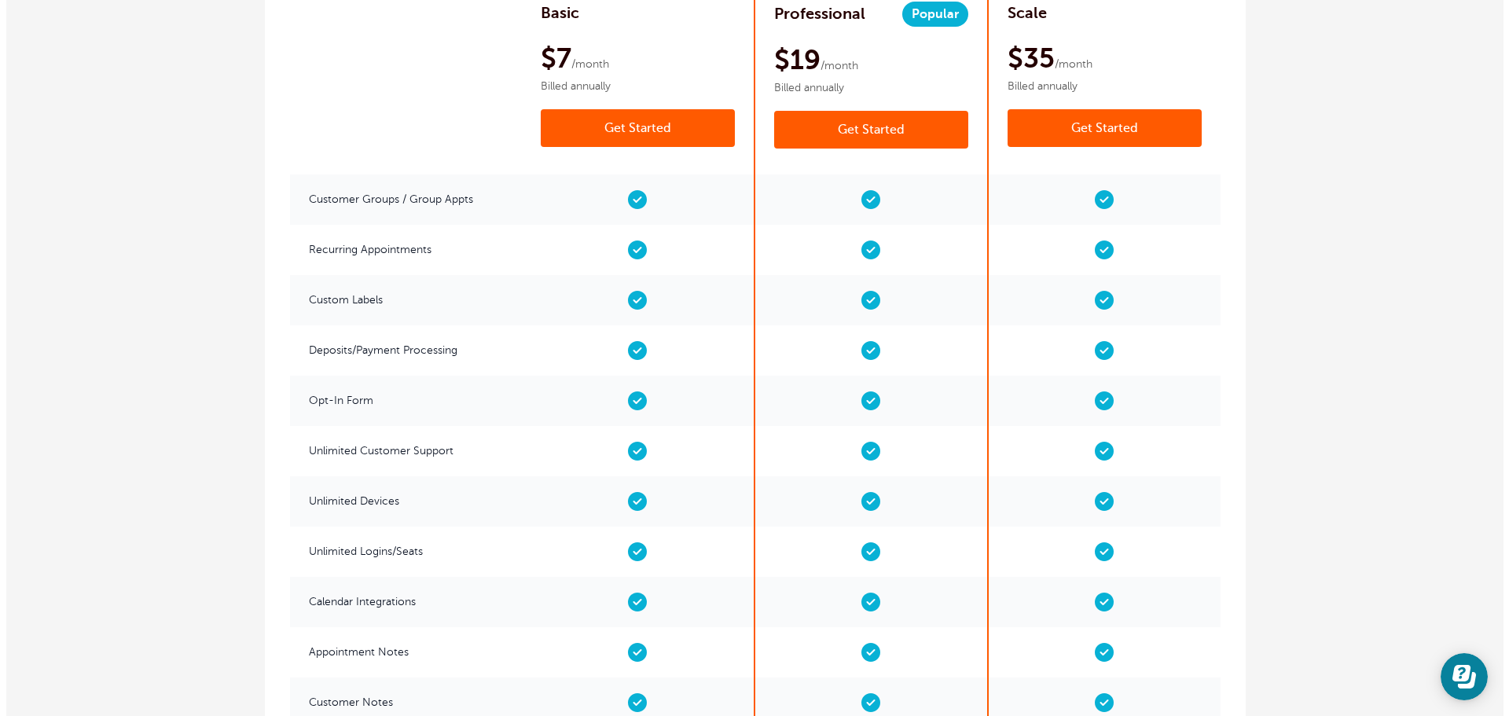
scroll to position [0, 0]
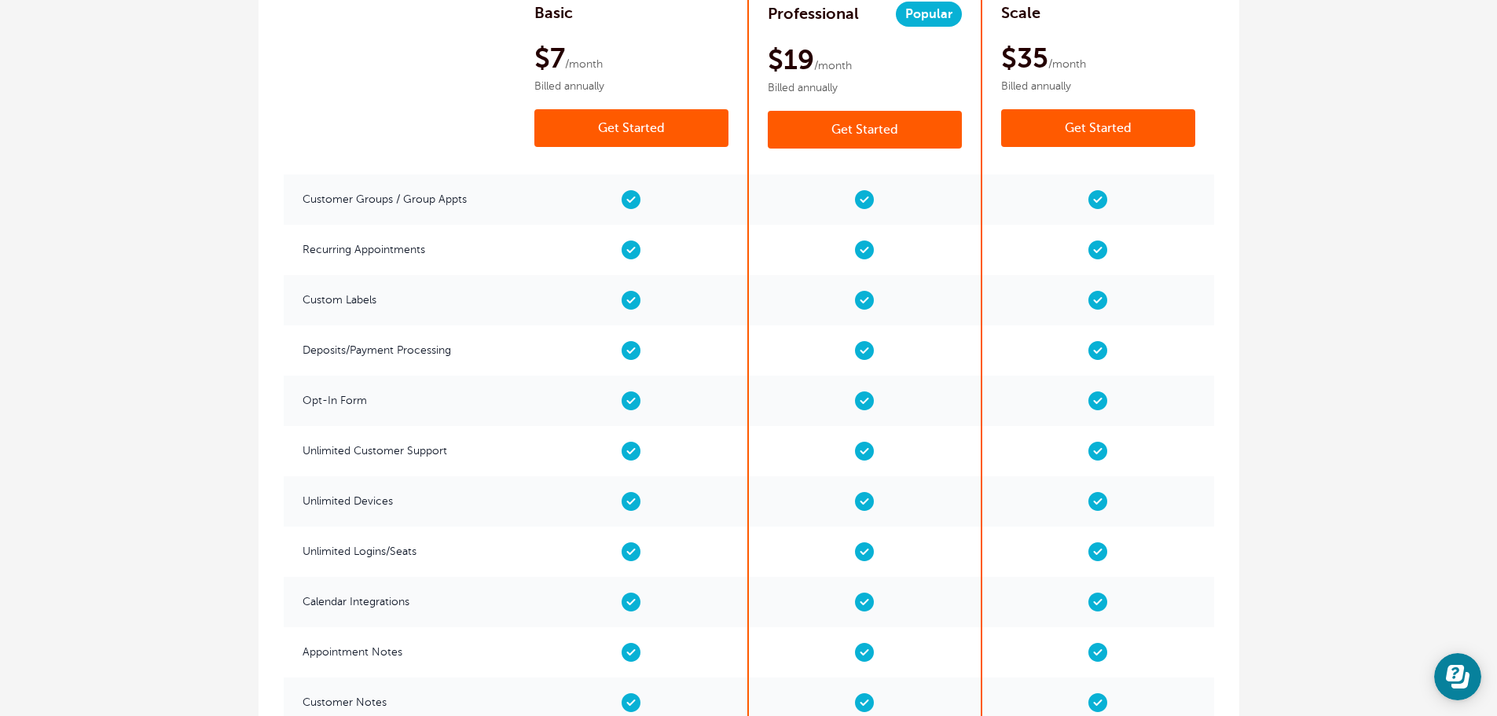
click at [803, 75] on span "$19" at bounding box center [791, 60] width 46 height 44
click at [879, 115] on link "Get Started" at bounding box center [865, 130] width 194 height 38
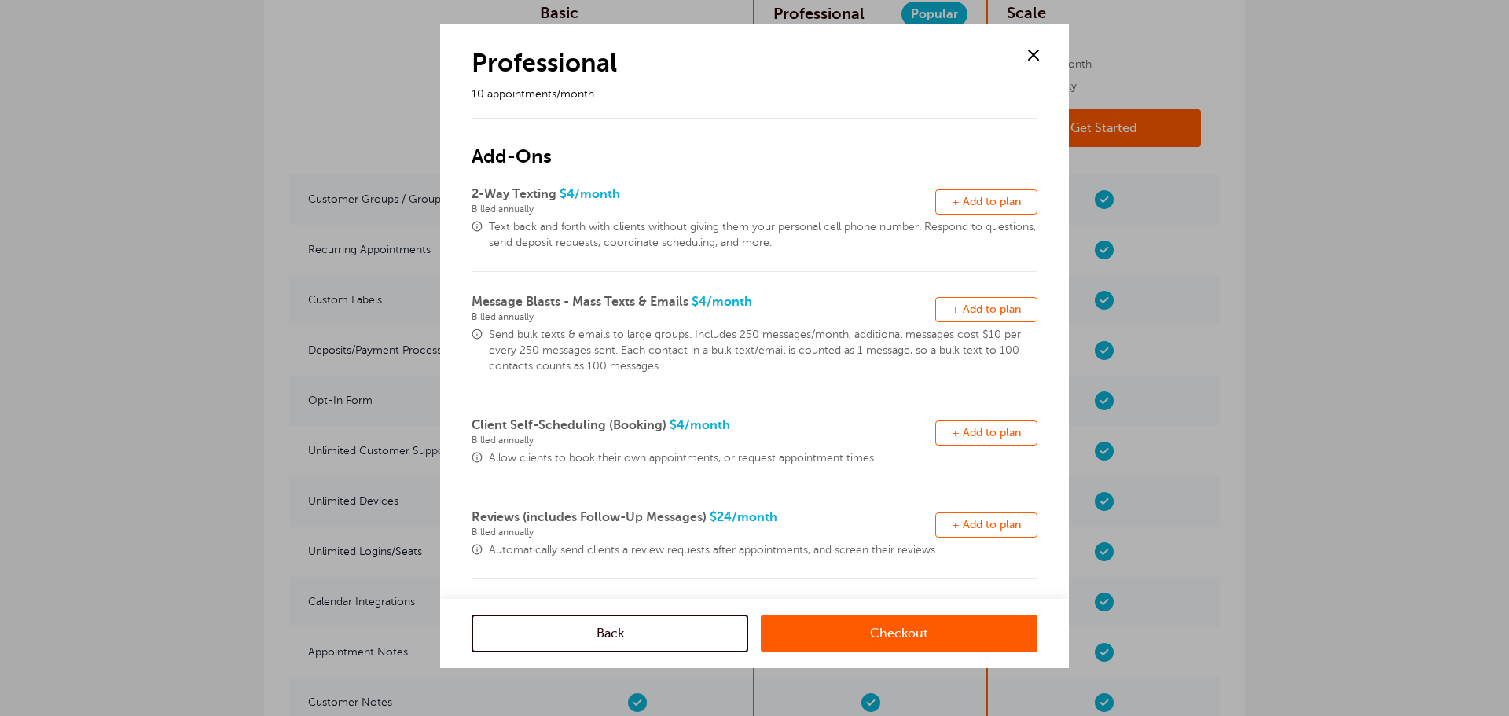
click at [1034, 57] on span at bounding box center [1034, 55] width 24 height 24
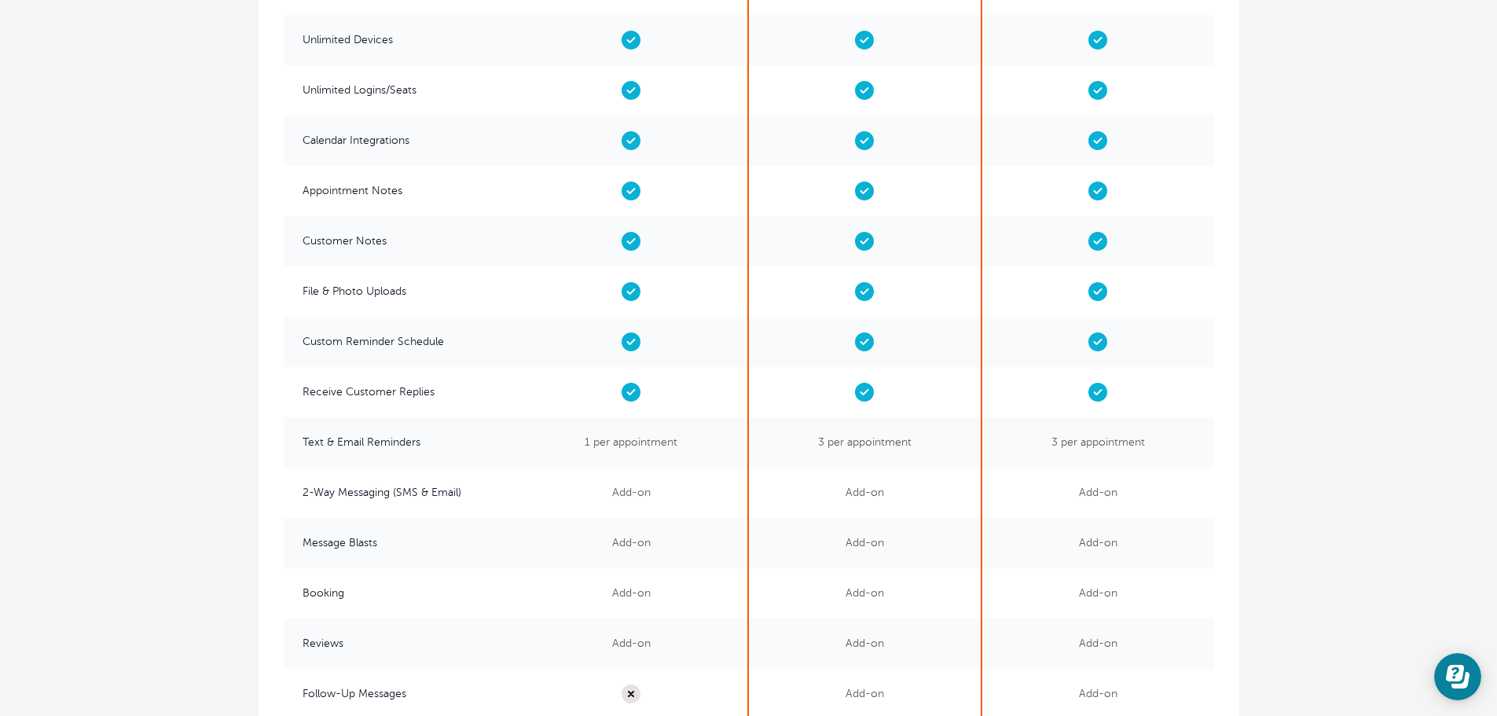
scroll to position [3082, 0]
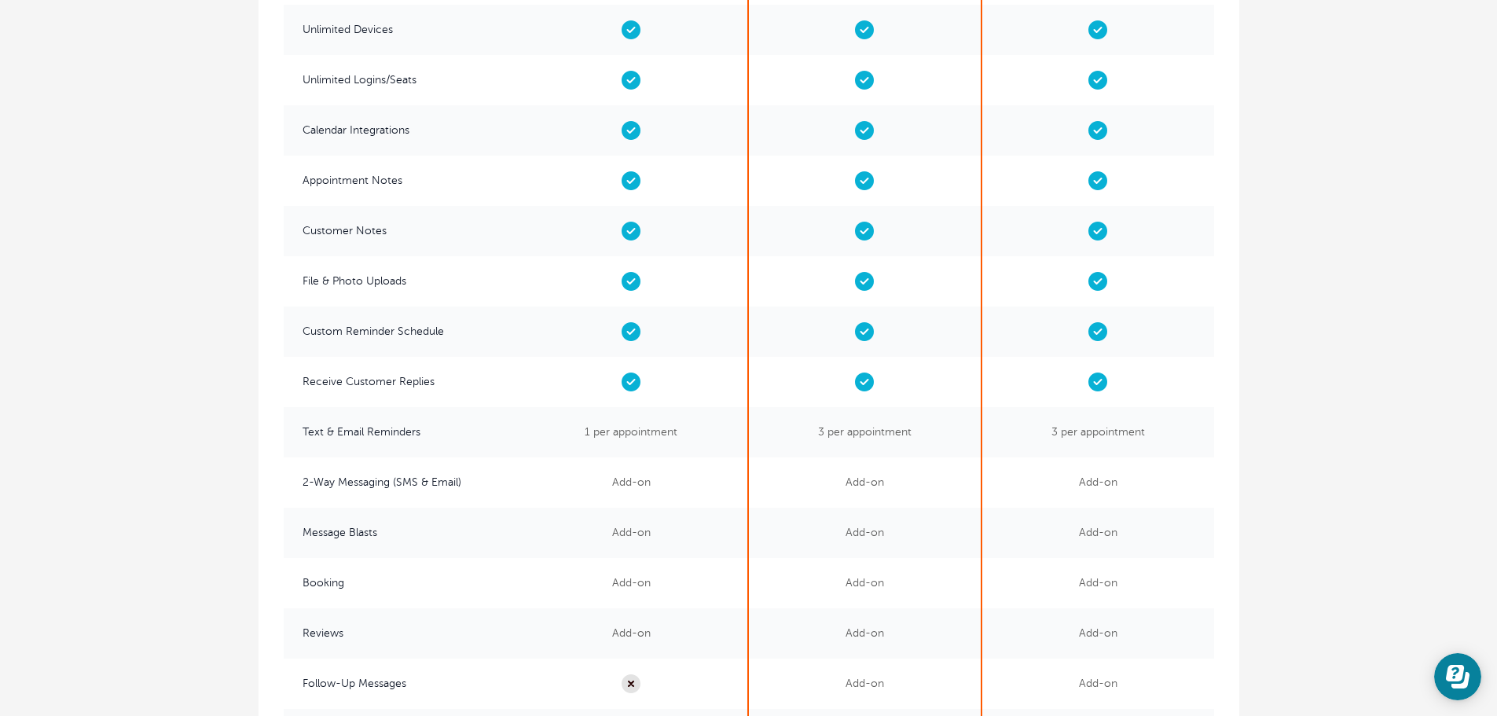
click at [370, 433] on span "Text & Email Reminders" at bounding box center [400, 432] width 232 height 50
click at [371, 433] on span "Text & Email Reminders" at bounding box center [400, 432] width 232 height 50
click at [379, 429] on span "Text & Email Reminders" at bounding box center [400, 432] width 232 height 50
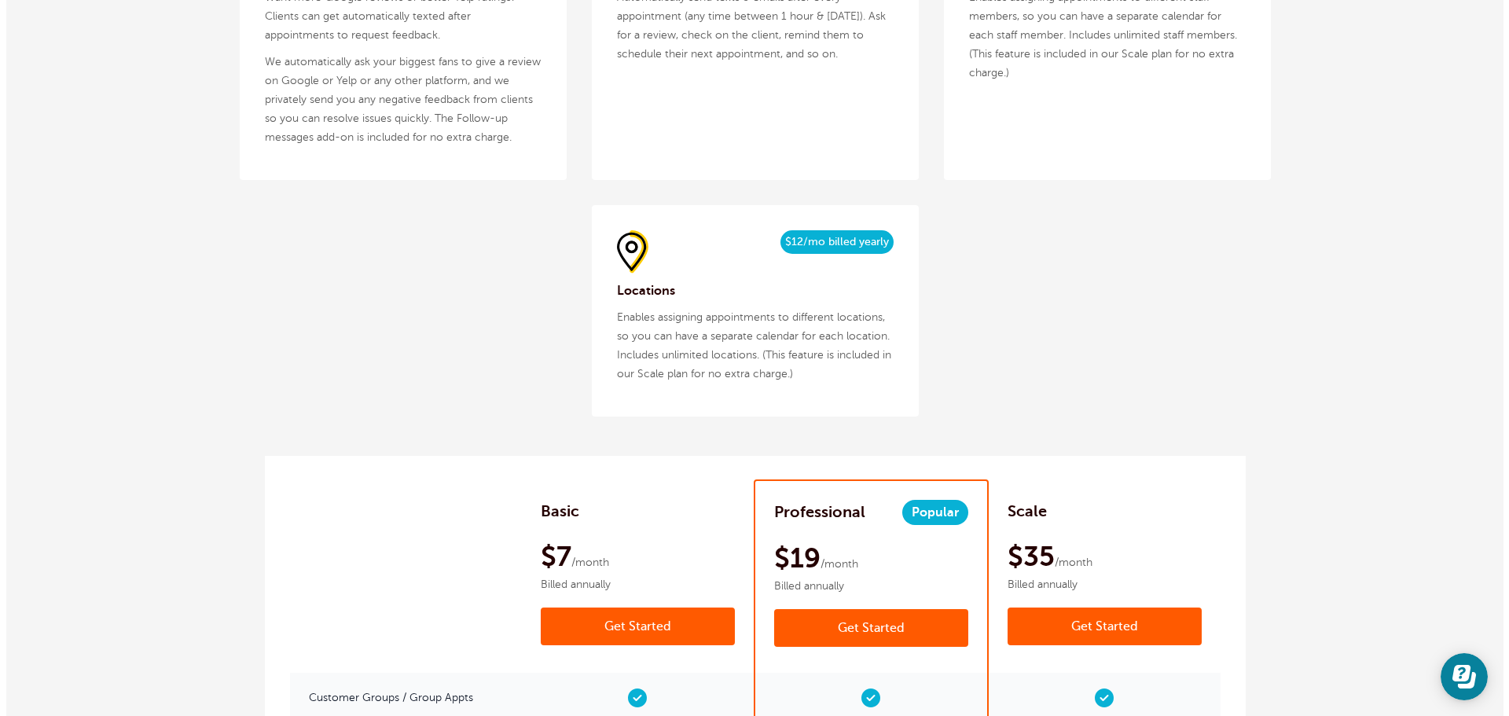
scroll to position [2156, 0]
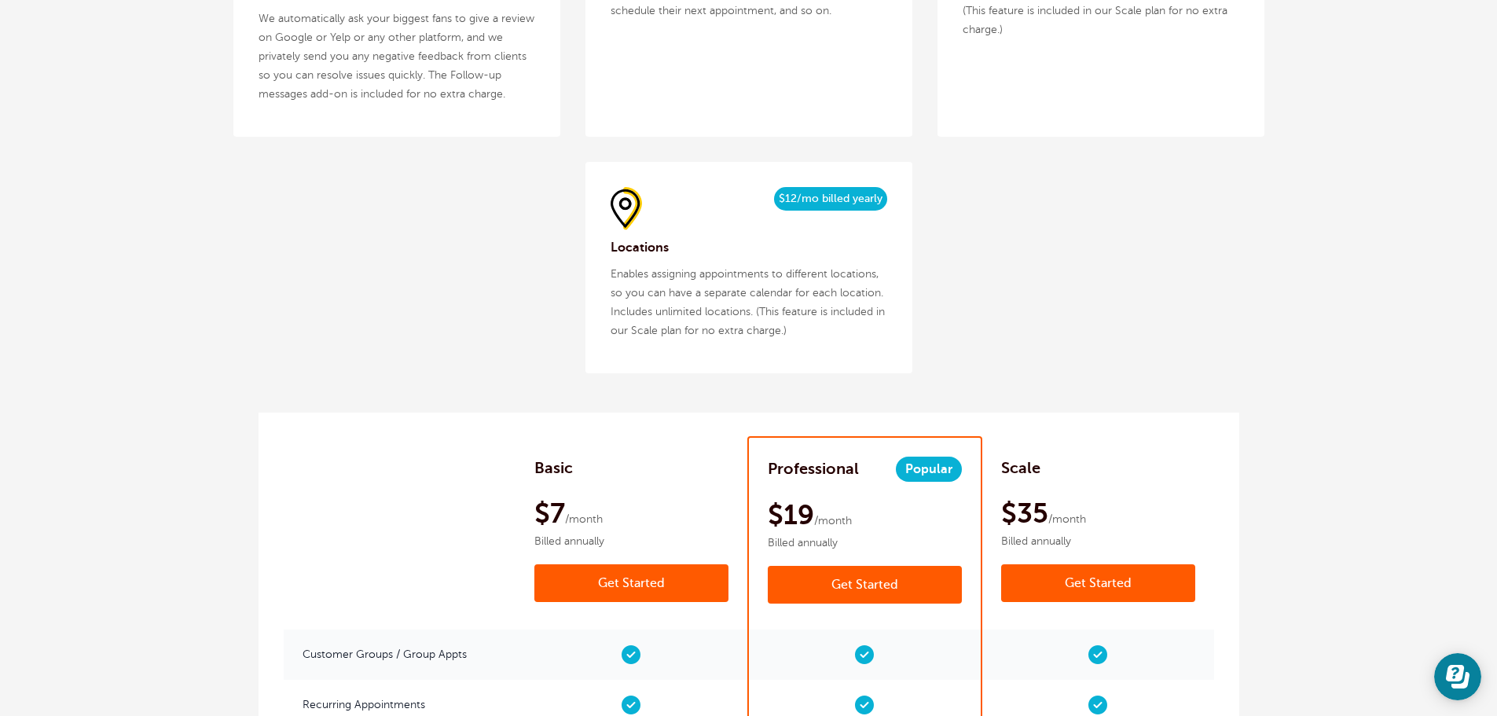
click at [935, 584] on link "Get Started" at bounding box center [865, 585] width 194 height 38
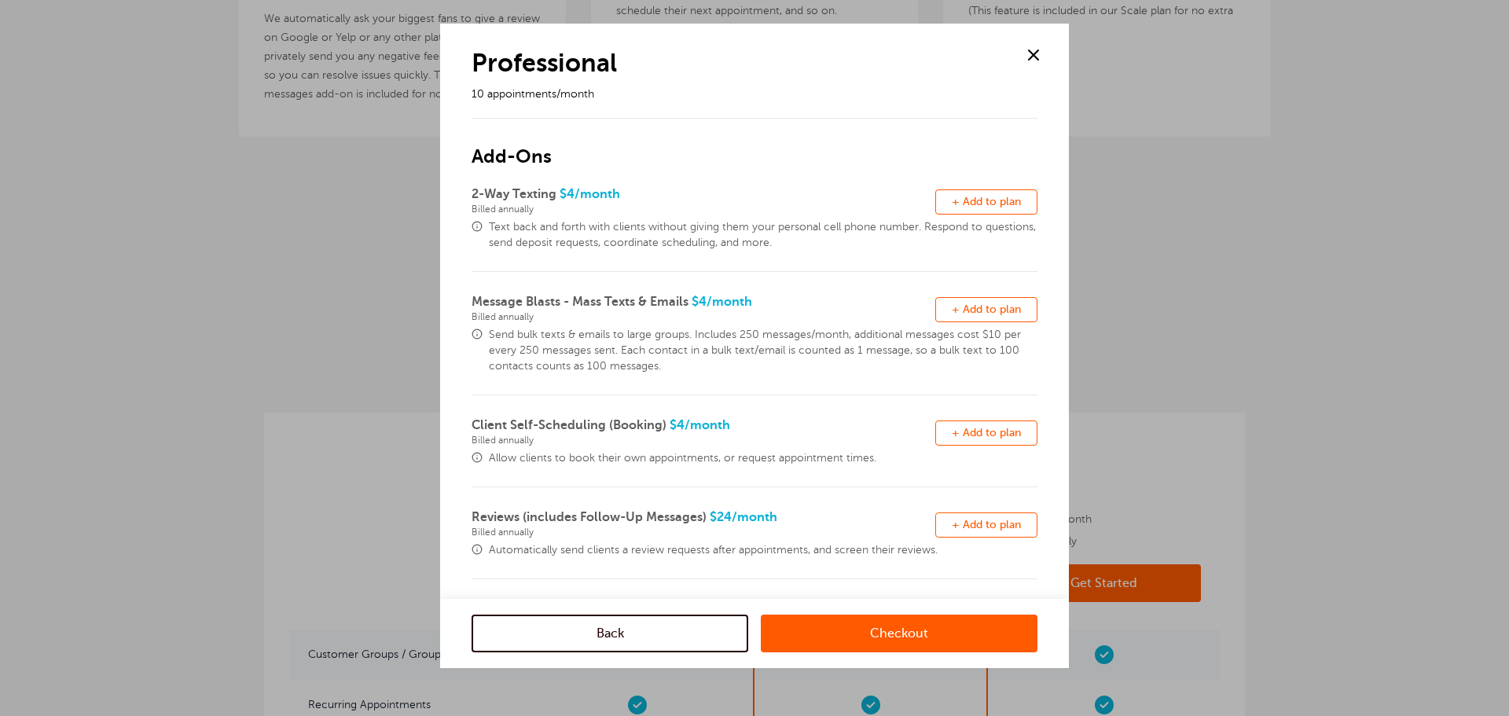
click at [995, 207] on button "Remove + Add to plan" at bounding box center [986, 201] width 102 height 25
click at [899, 639] on link "Checkout" at bounding box center [899, 634] width 277 height 38
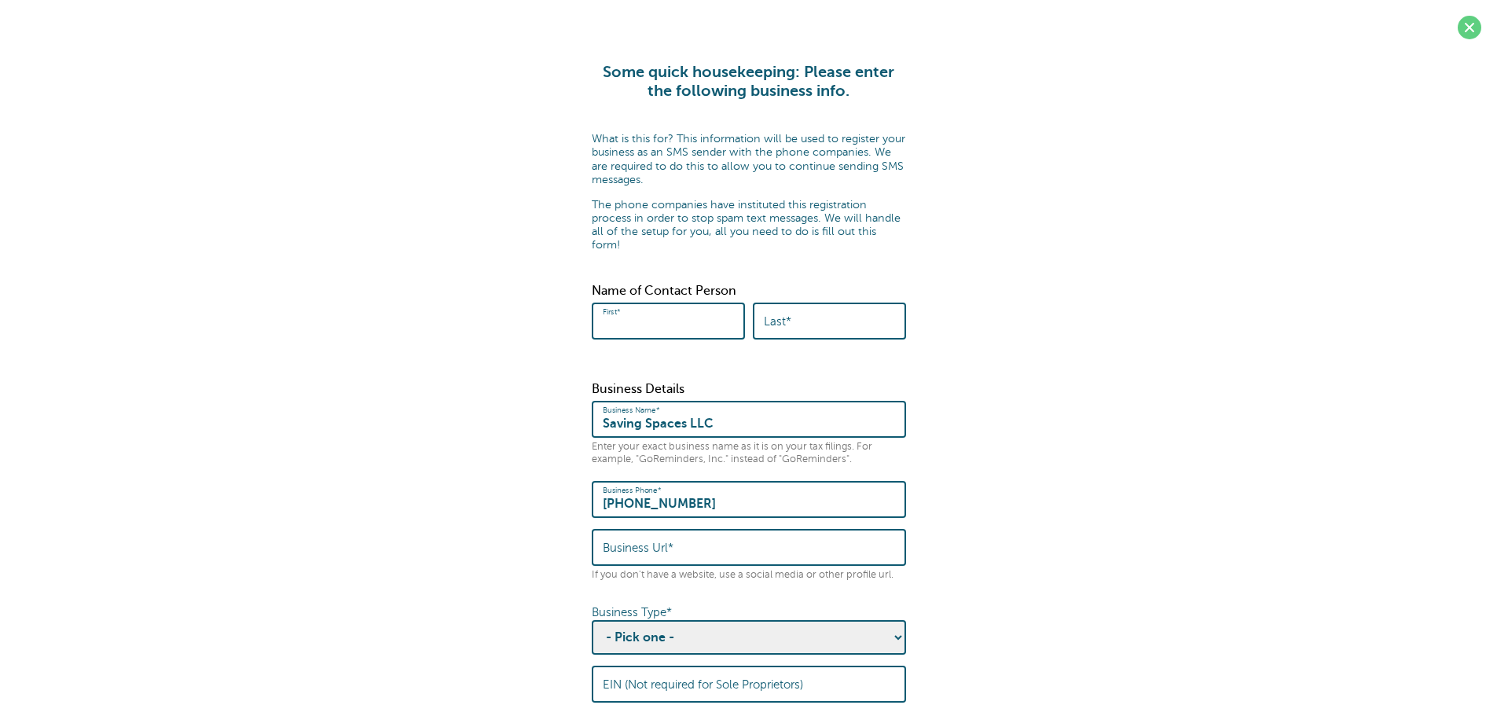
click at [687, 304] on input "First*" at bounding box center [668, 321] width 131 height 34
type input "[PERSON_NAME]"
click at [1112, 347] on form "Some quick housekeeping: Please enter the following business info. What is this…" at bounding box center [749, 571] width 1466 height 1016
click at [687, 530] on input "Business Url*" at bounding box center [749, 547] width 292 height 34
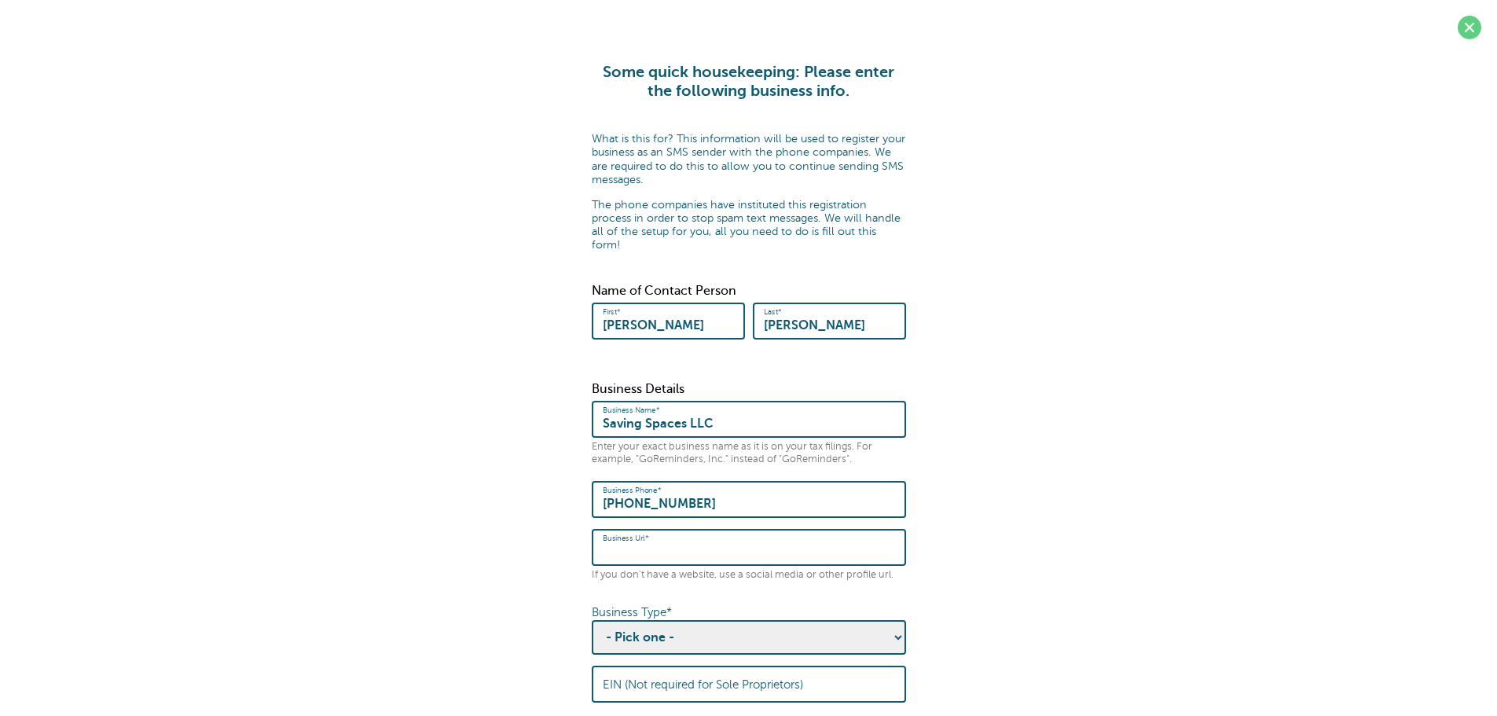
click at [1131, 530] on form "Some quick housekeeping: Please enter the following business info. What is this…" at bounding box center [749, 571] width 1466 height 1016
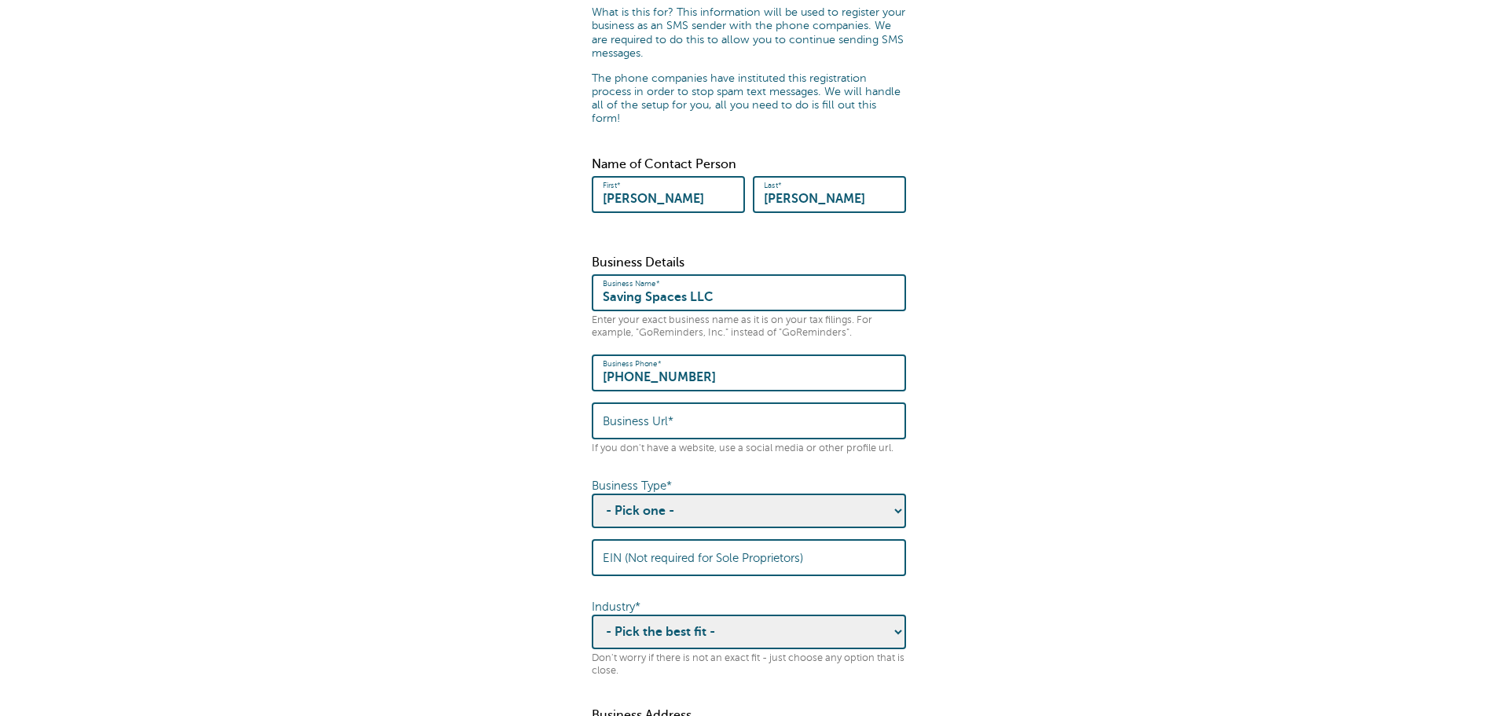
scroll to position [157, 0]
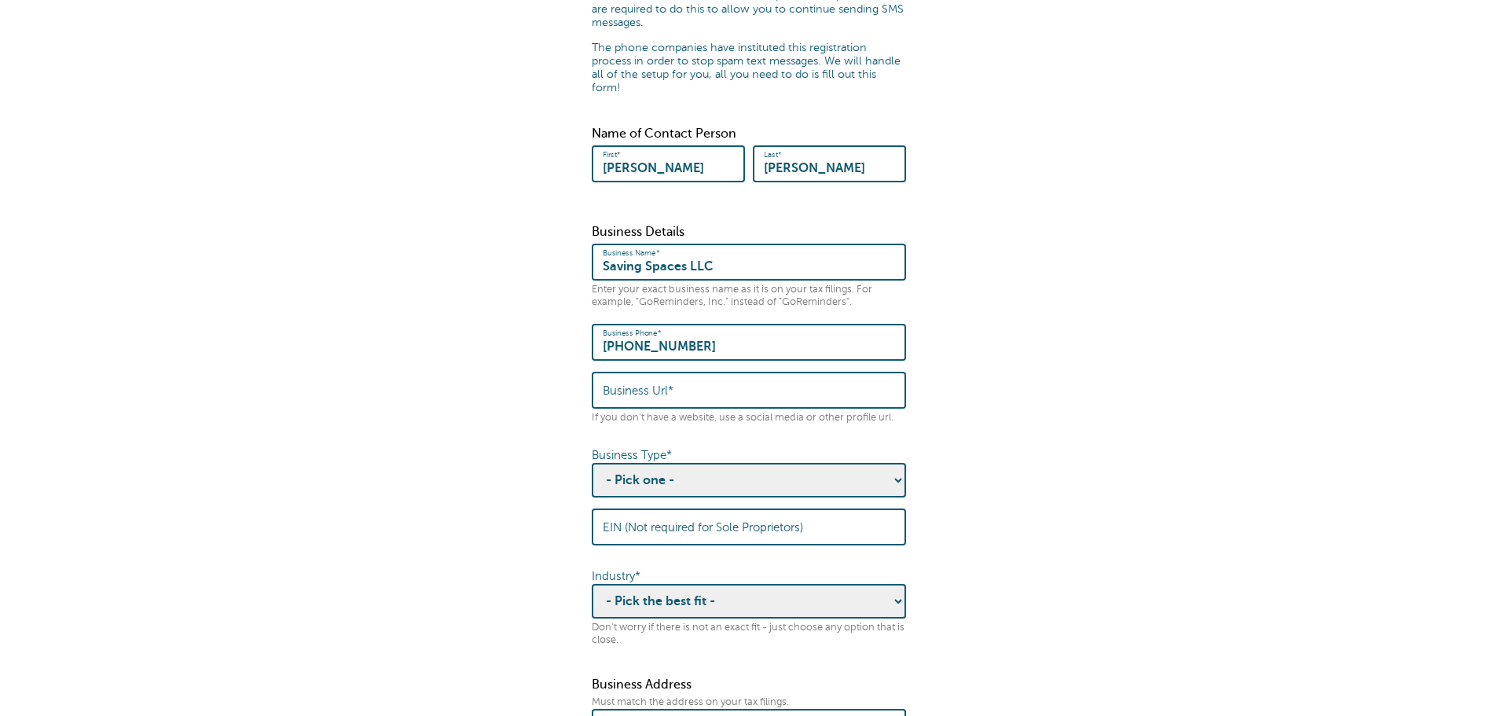
click at [861, 464] on select "- Pick one - Sole Proprietorship Partnership Limited Liability Corporation Co-o…" at bounding box center [749, 480] width 314 height 35
select select "Limited Liability Corporation"
click at [592, 463] on select "- Pick one - Sole Proprietorship Partnership Limited Liability Corporation Co-o…" at bounding box center [749, 480] width 314 height 35
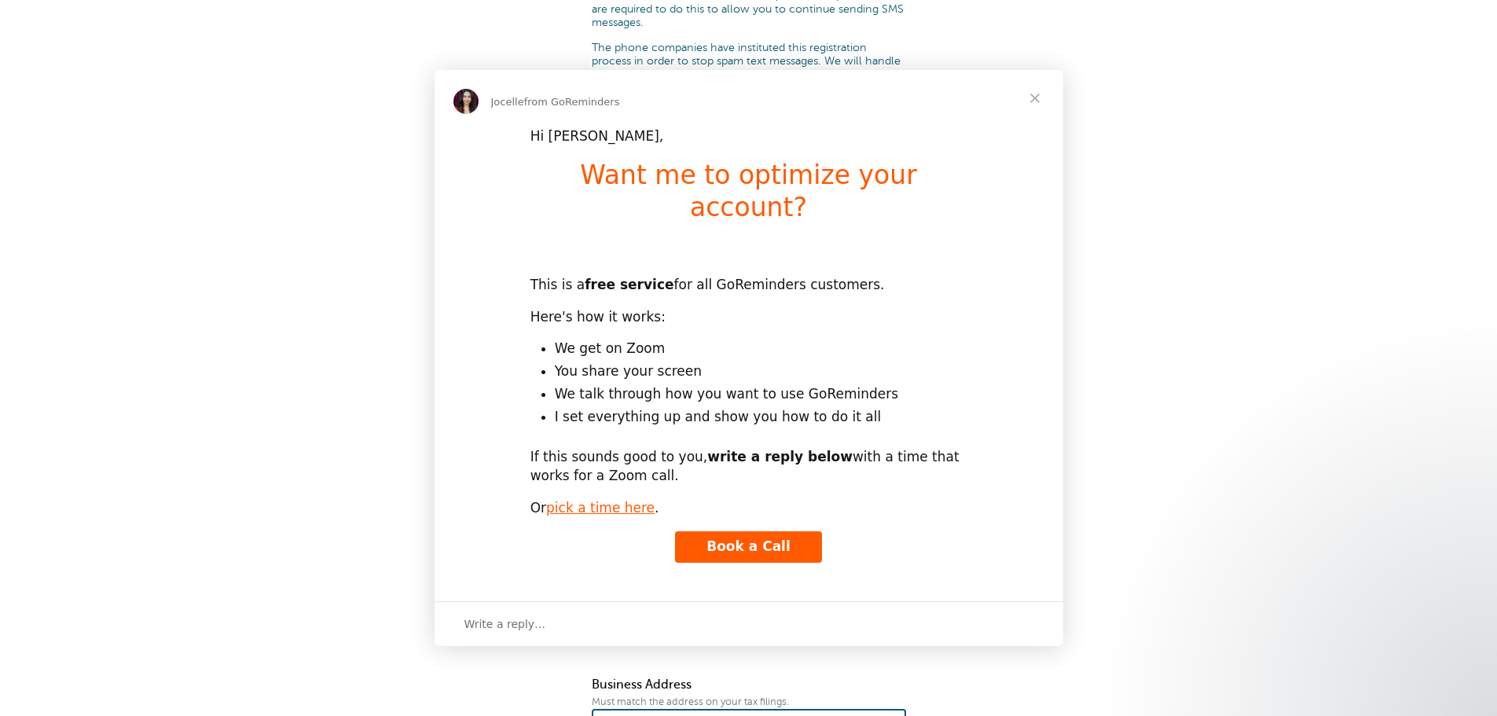
scroll to position [0, 0]
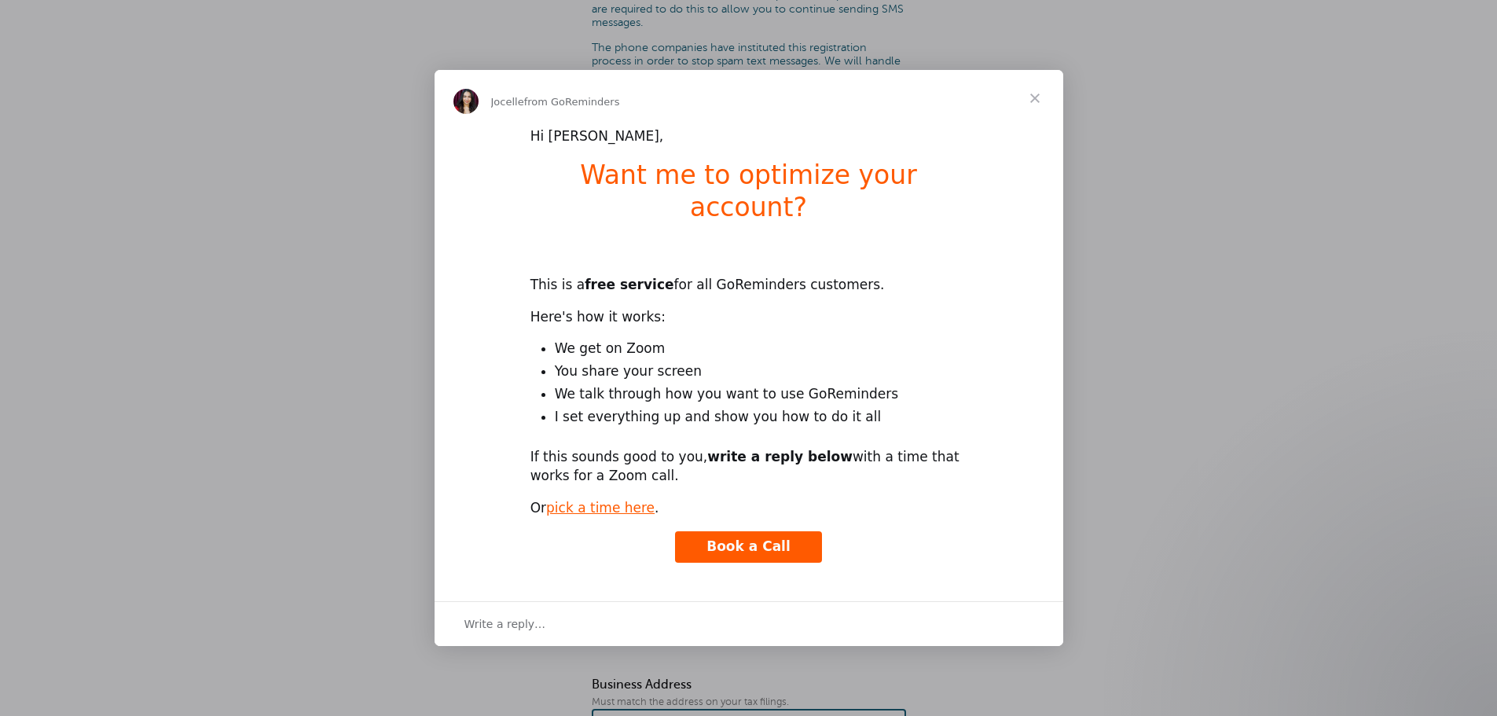
click at [1037, 112] on span "Close" at bounding box center [1035, 98] width 57 height 57
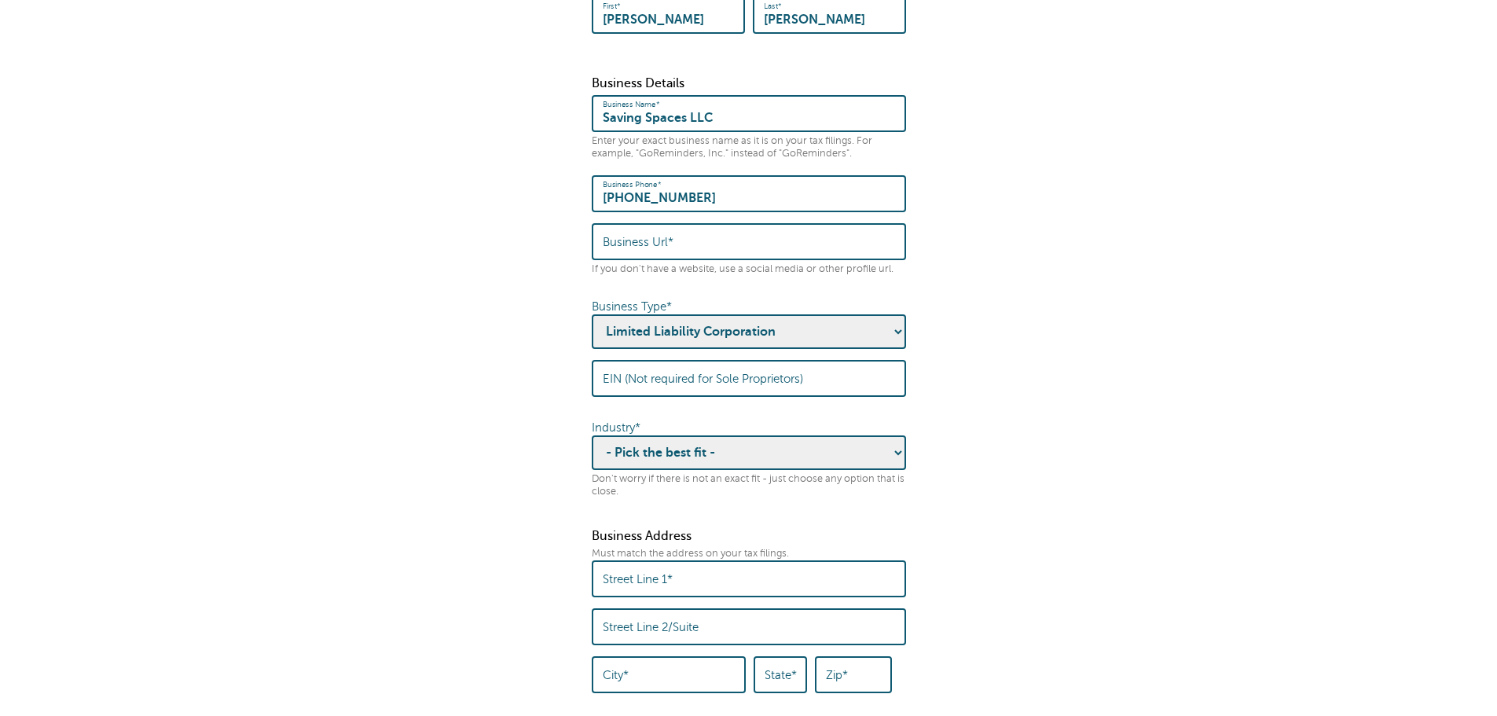
scroll to position [314, 0]
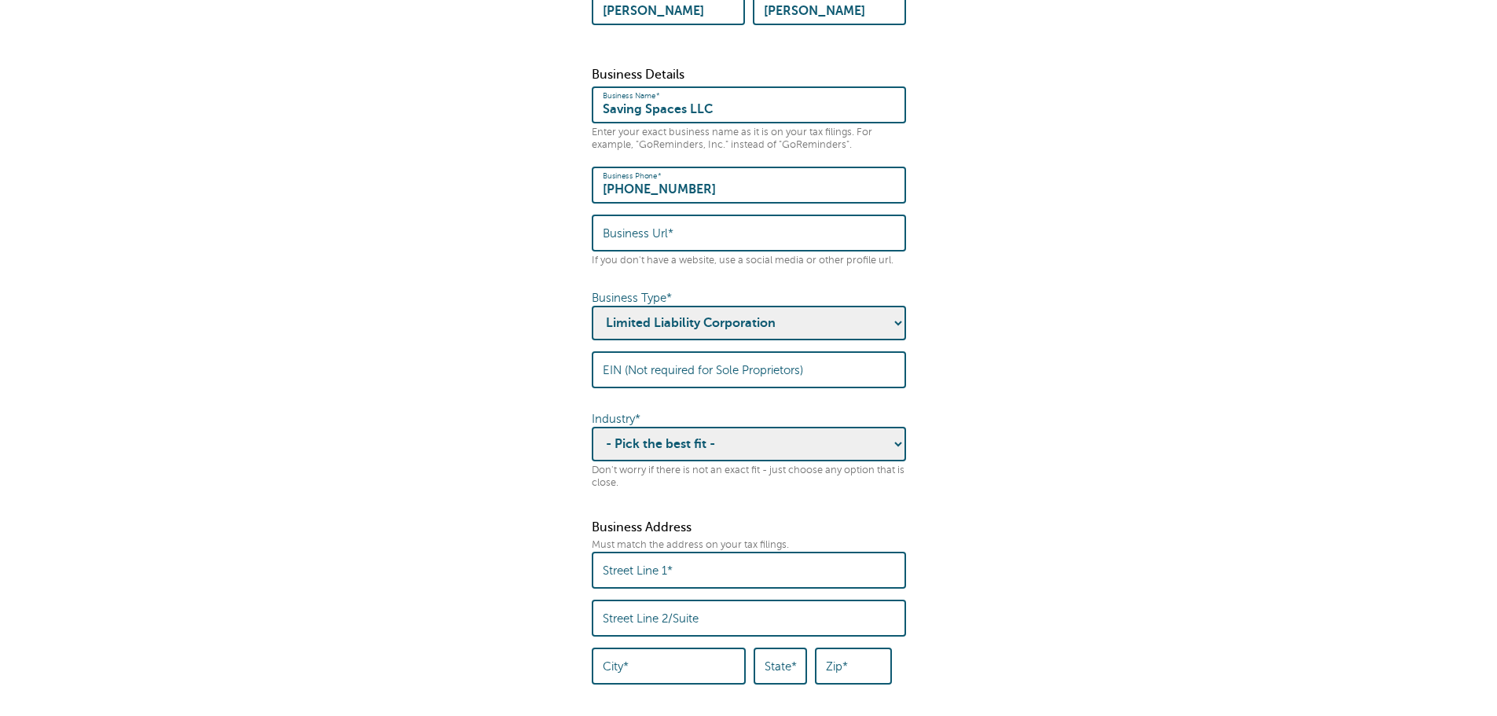
click at [780, 558] on input "Street Line 1*" at bounding box center [749, 570] width 292 height 34
type input "[STREET_ADDRESS]"
type input "Saving Spaces LLC"
type input "[GEOGRAPHIC_DATA]"
type input "PA"
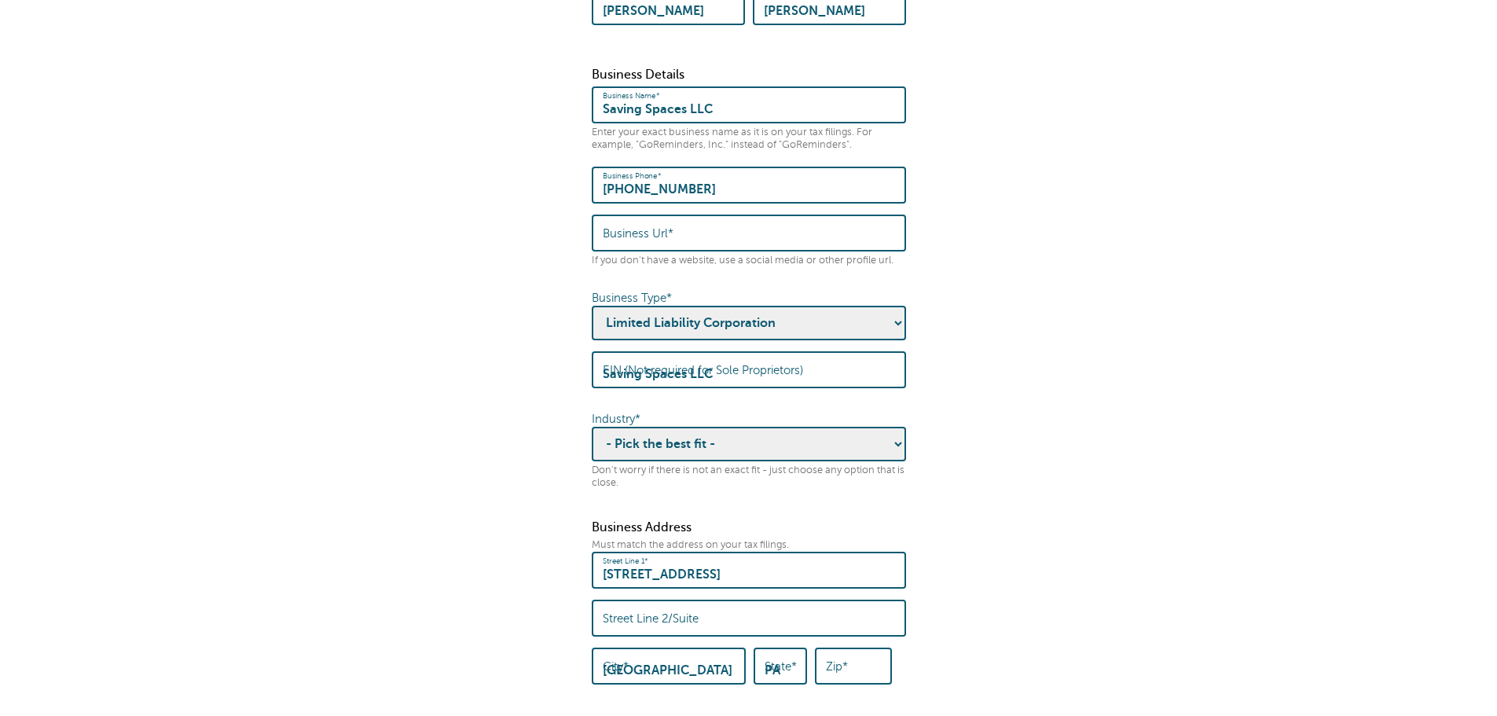
type input "19454"
click at [996, 540] on form "Some quick housekeeping: Please enter the following business info. What is this…" at bounding box center [749, 257] width 1466 height 1016
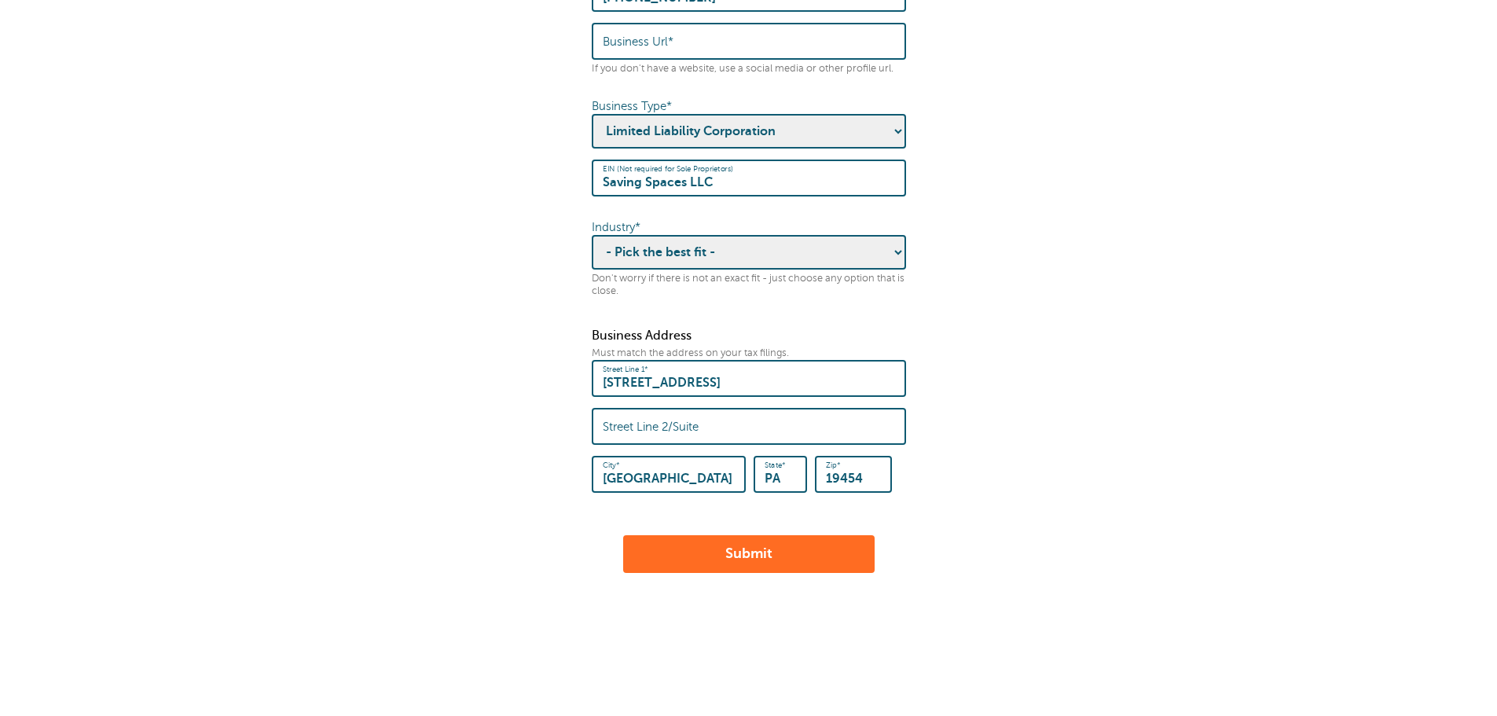
scroll to position [538, 0]
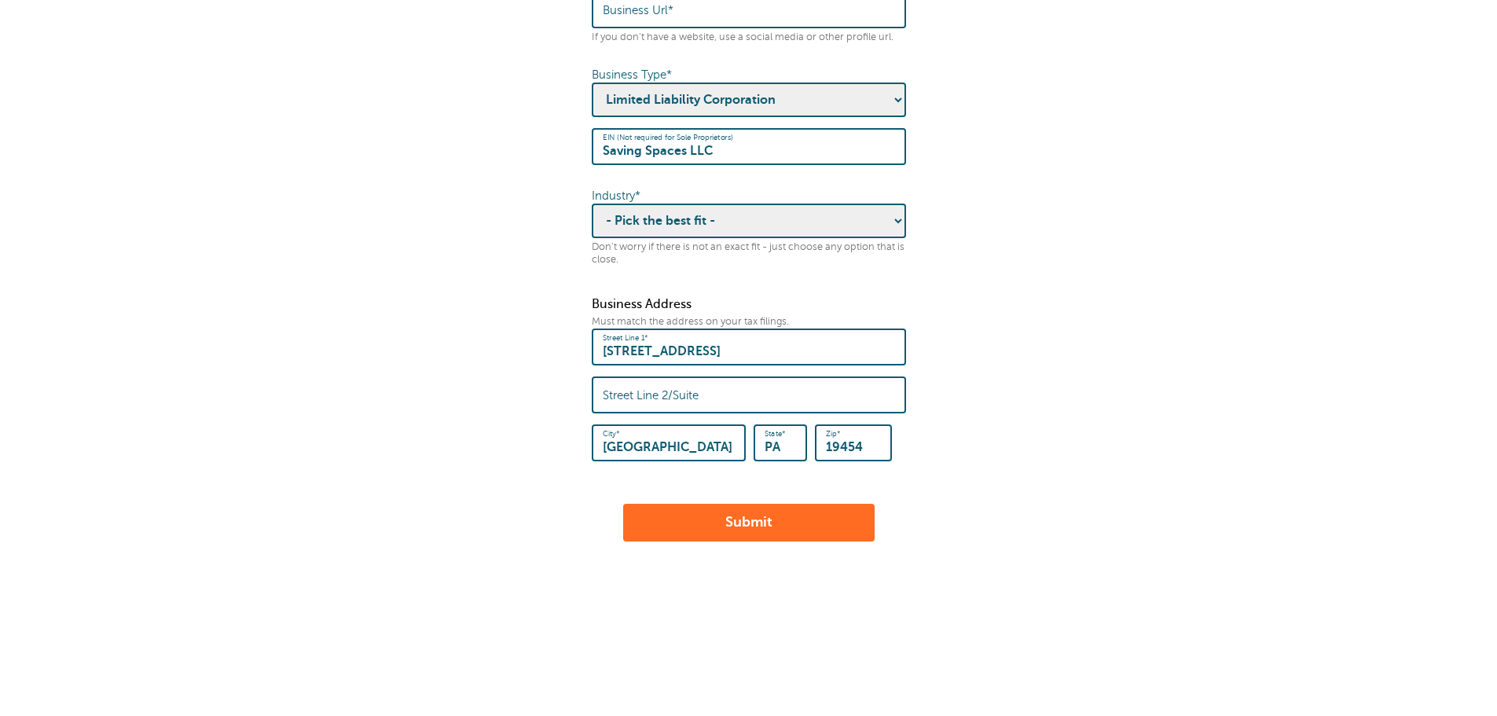
click at [633, 215] on select "- Pick the best fit - Agriculture Automotive Banking Consumer Education Electro…" at bounding box center [749, 221] width 314 height 35
click at [1145, 389] on form "Some quick housekeeping: Please enter the following business info. What is this…" at bounding box center [749, 33] width 1466 height 1016
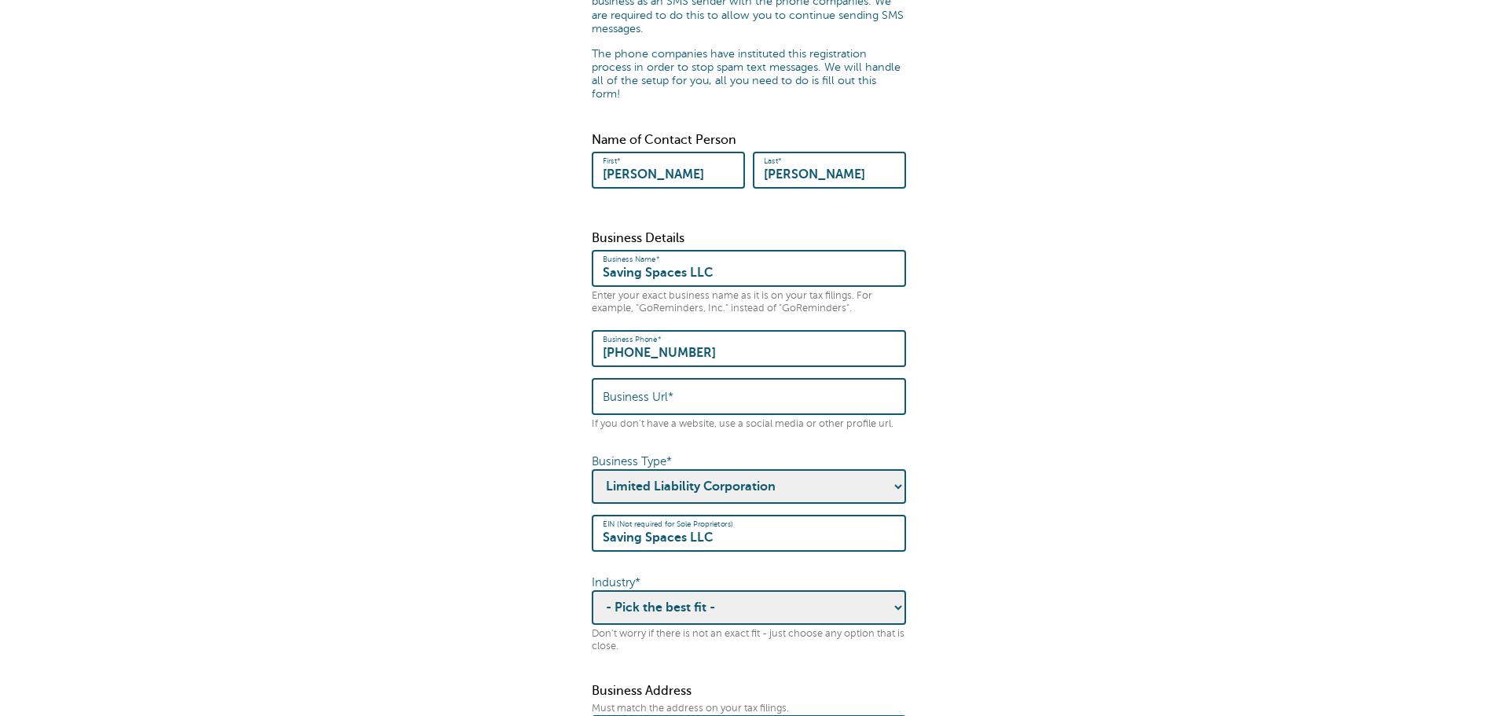
scroll to position [157, 0]
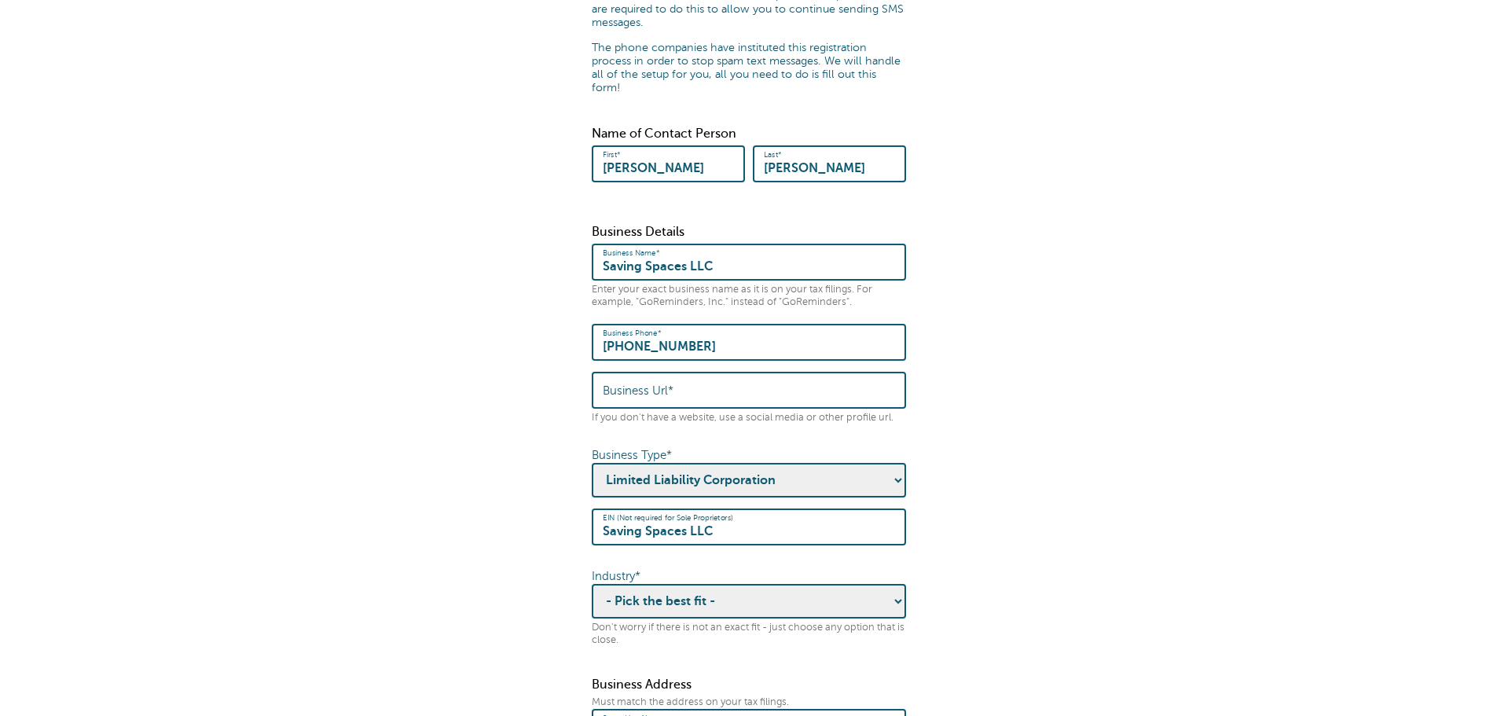
click at [655, 384] on label "Business Url*" at bounding box center [638, 391] width 71 height 14
click at [655, 382] on input "Business Url*" at bounding box center [749, 390] width 292 height 34
paste input "[URL][DOMAIN_NAME]"
type input "[URL][DOMAIN_NAME]"
click at [1099, 390] on form "Some quick housekeeping: Please enter the following business info. What is this…" at bounding box center [749, 414] width 1466 height 1016
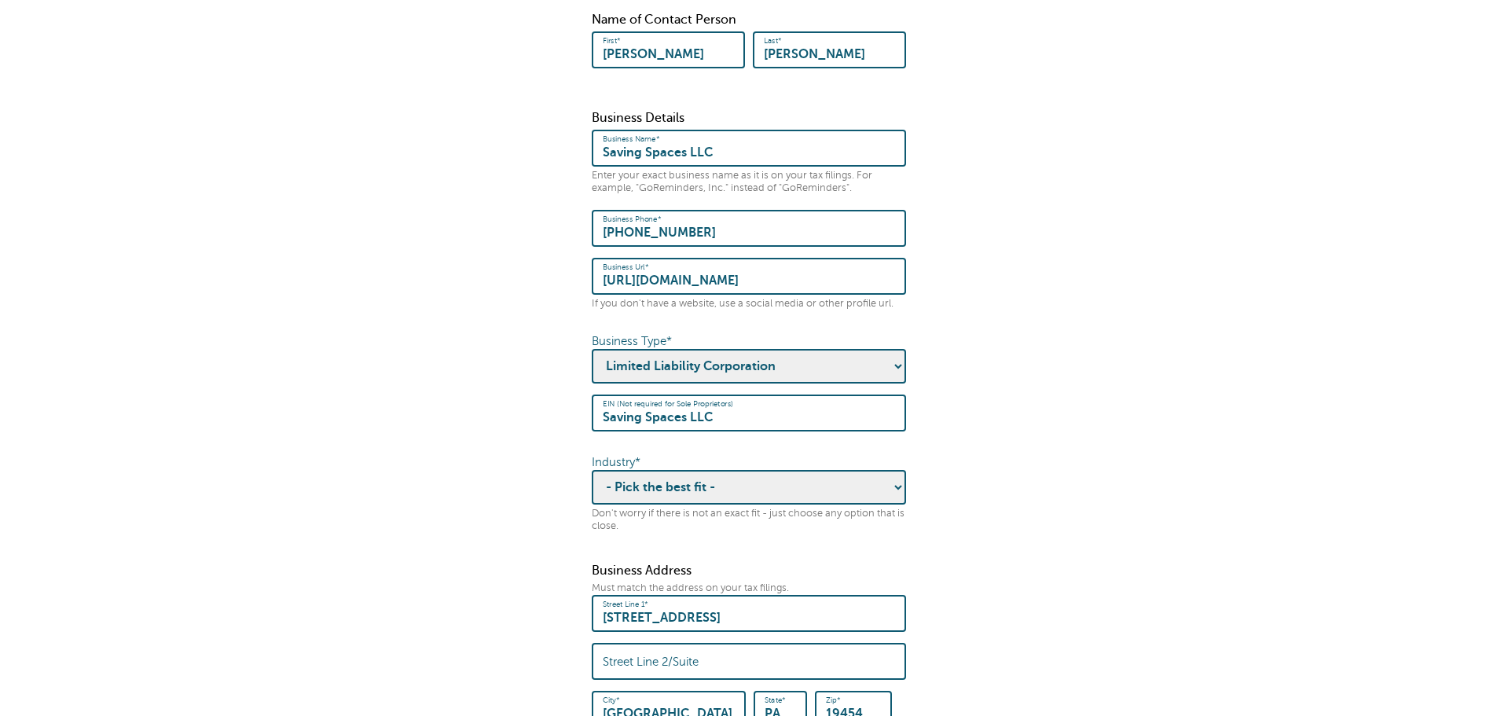
scroll to position [314, 0]
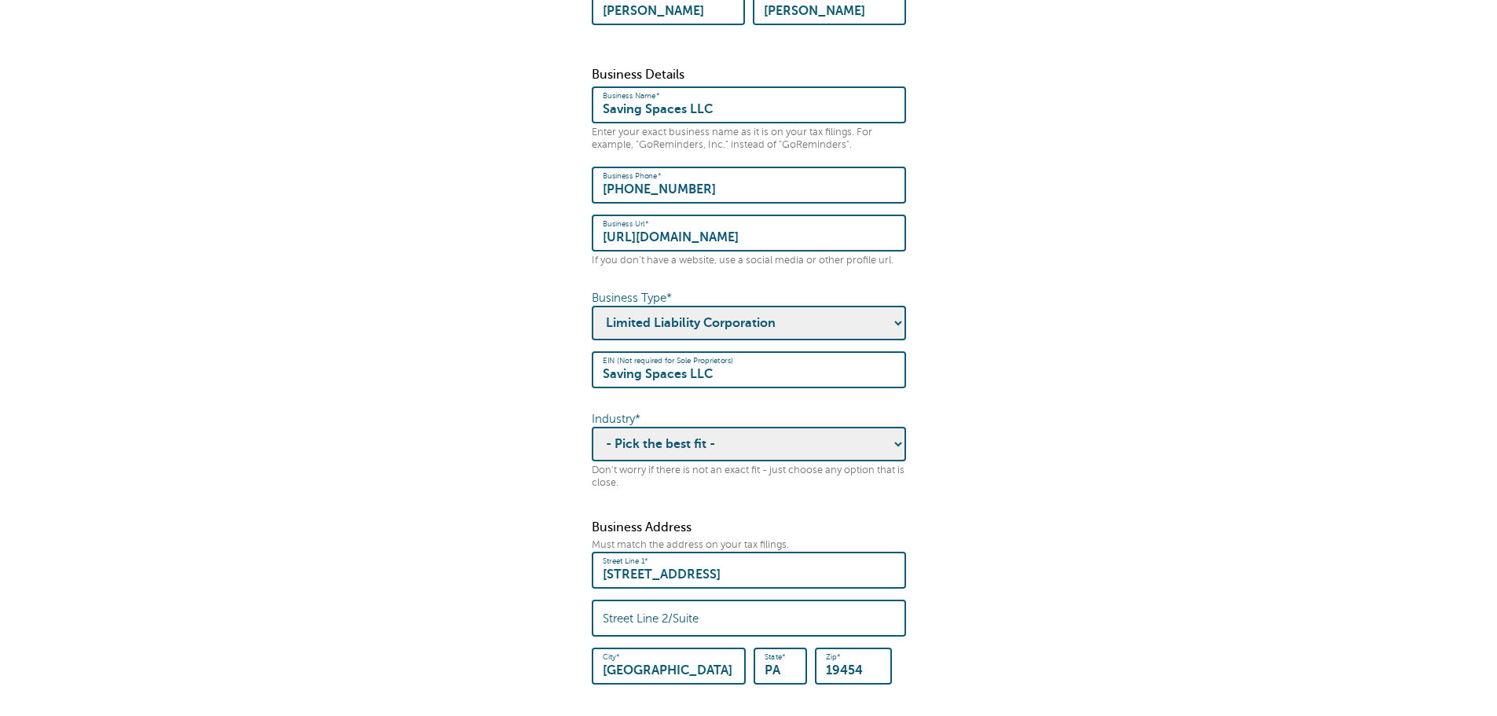
click at [696, 429] on select "- Pick the best fit - Agriculture Automotive Banking Consumer Education Electro…" at bounding box center [749, 444] width 314 height 35
select select "HOSPITALITY"
click at [592, 427] on select "- Pick the best fit - Agriculture Automotive Banking Consumer Education Electro…" at bounding box center [749, 444] width 314 height 35
click at [483, 316] on form "Some quick housekeeping: Please enter the following business info. What is this…" at bounding box center [749, 257] width 1466 height 1016
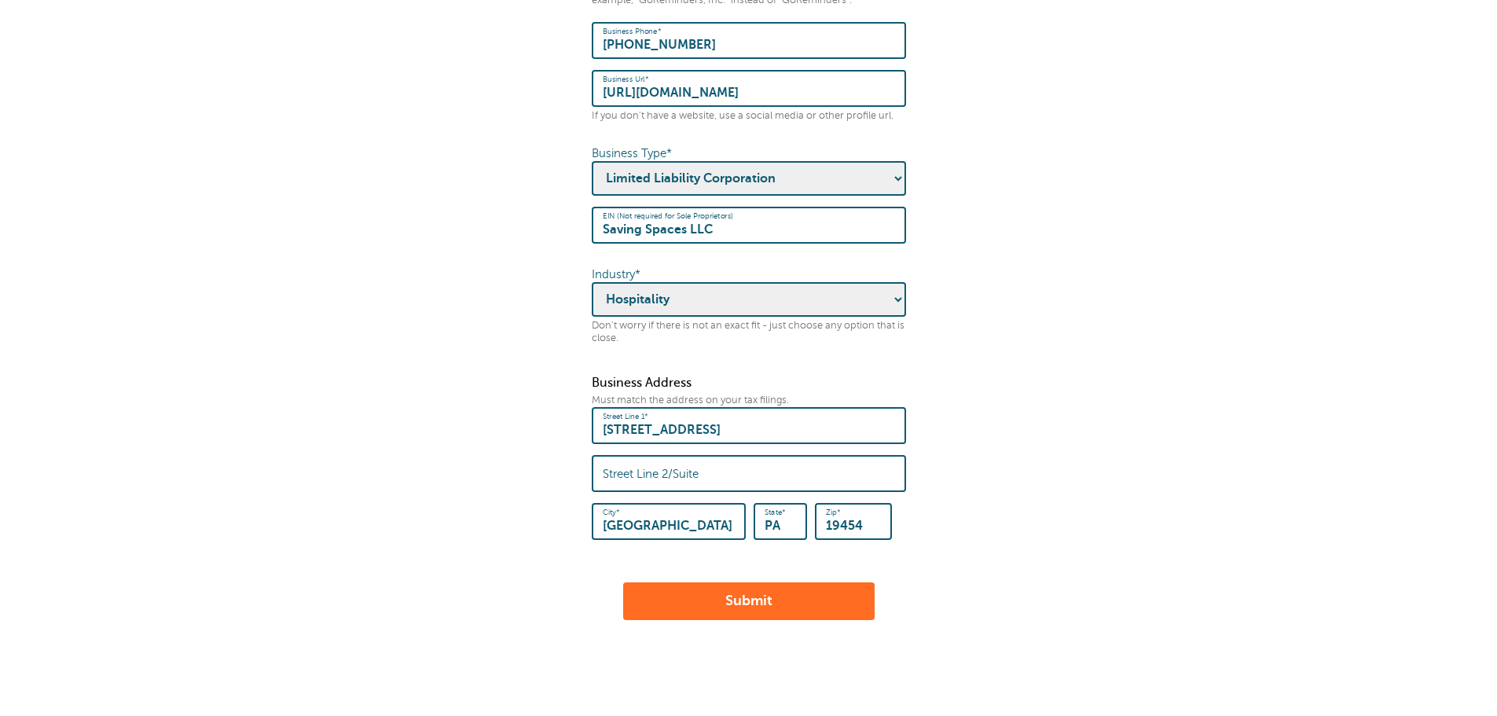
scroll to position [472, 0]
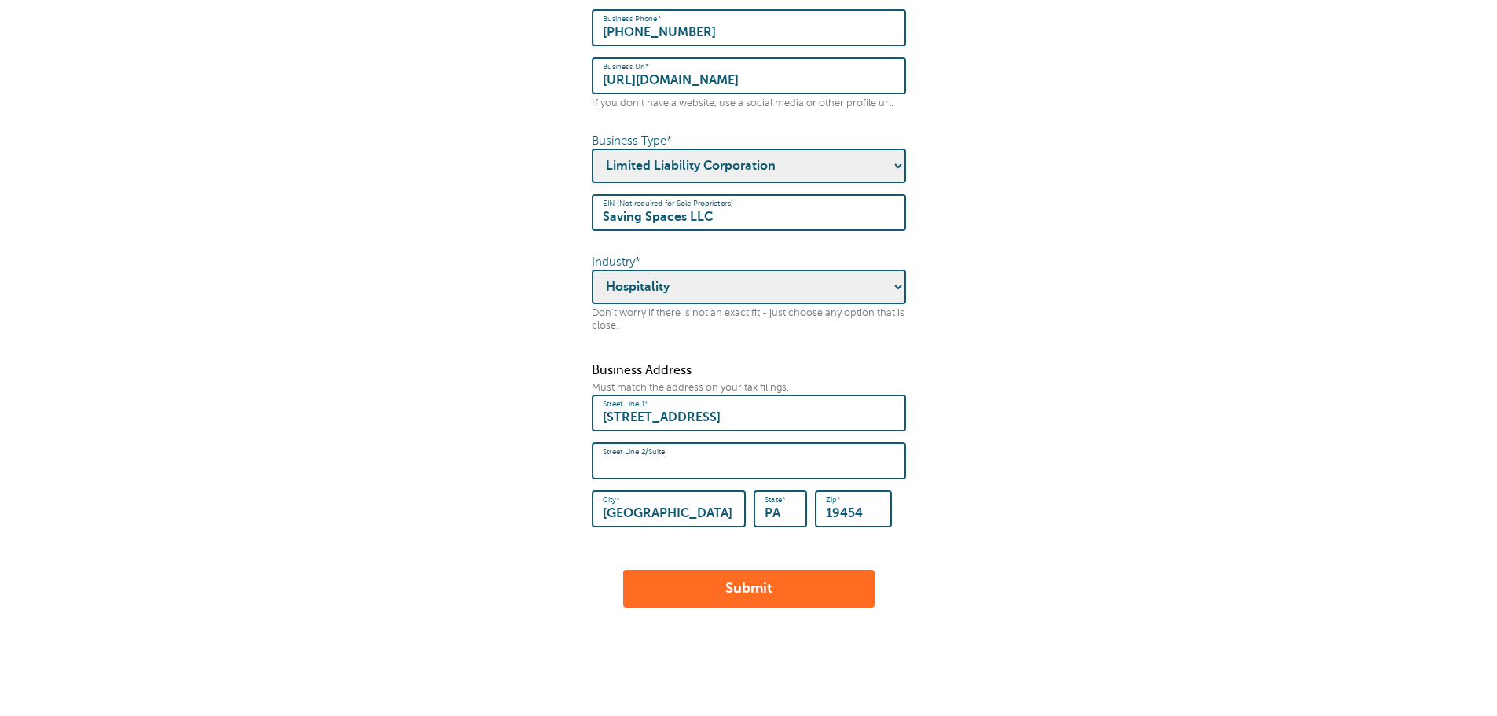
click at [689, 444] on input "Street Line 2/Suite" at bounding box center [749, 461] width 292 height 34
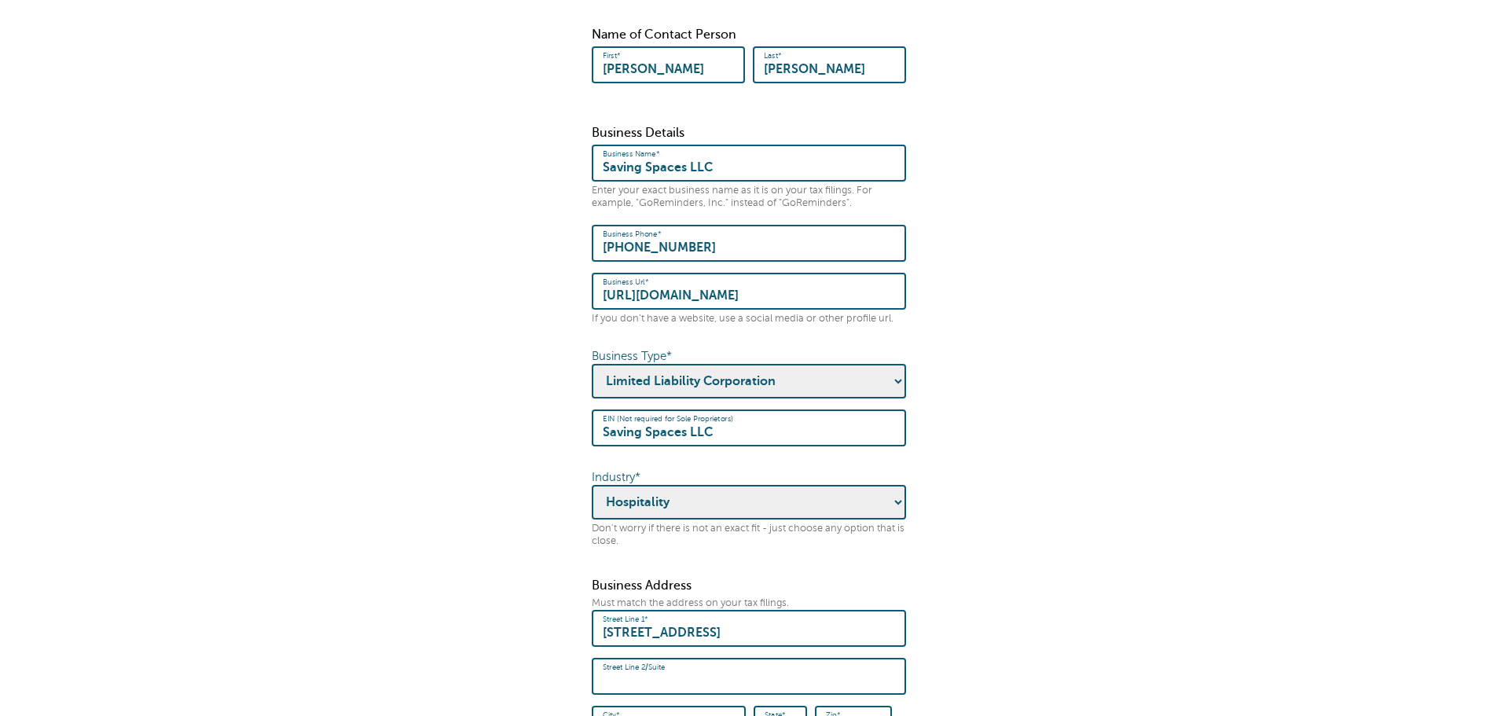
scroll to position [456, 0]
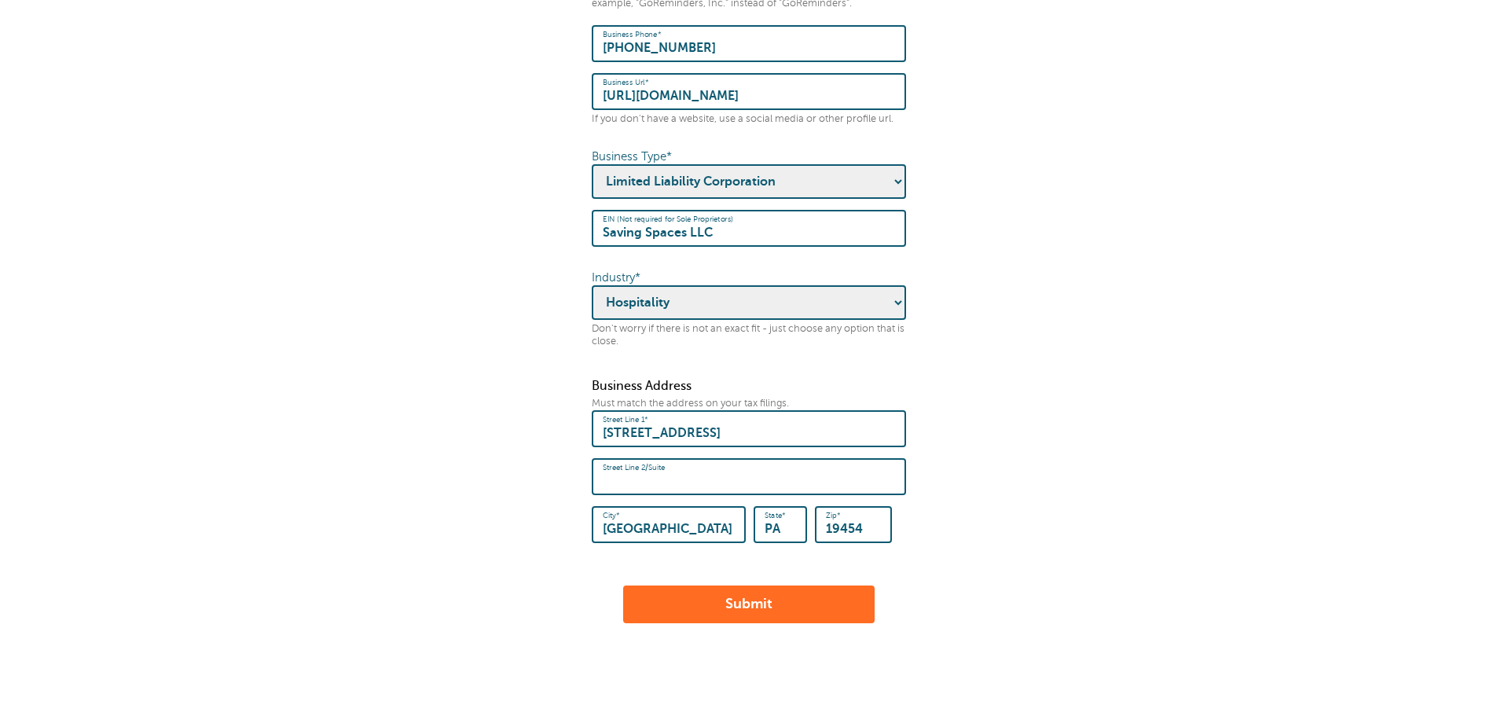
click at [902, 171] on select "- Pick one - Sole Proprietorship Partnership Limited Liability Corporation Co-o…" at bounding box center [749, 181] width 314 height 35
click at [592, 164] on select "- Pick one - Sole Proprietorship Partnership Limited Liability Corporation Co-o…" at bounding box center [749, 181] width 314 height 35
click at [1034, 283] on form "Some quick housekeeping: Please enter the following business info. What is this…" at bounding box center [749, 115] width 1466 height 1016
click at [873, 295] on select "- Pick the best fit - Agriculture Automotive Banking Consumer Education Electro…" at bounding box center [749, 302] width 314 height 35
click at [592, 285] on select "- Pick the best fit - Agriculture Automotive Banking Consumer Education Electro…" at bounding box center [749, 302] width 314 height 35
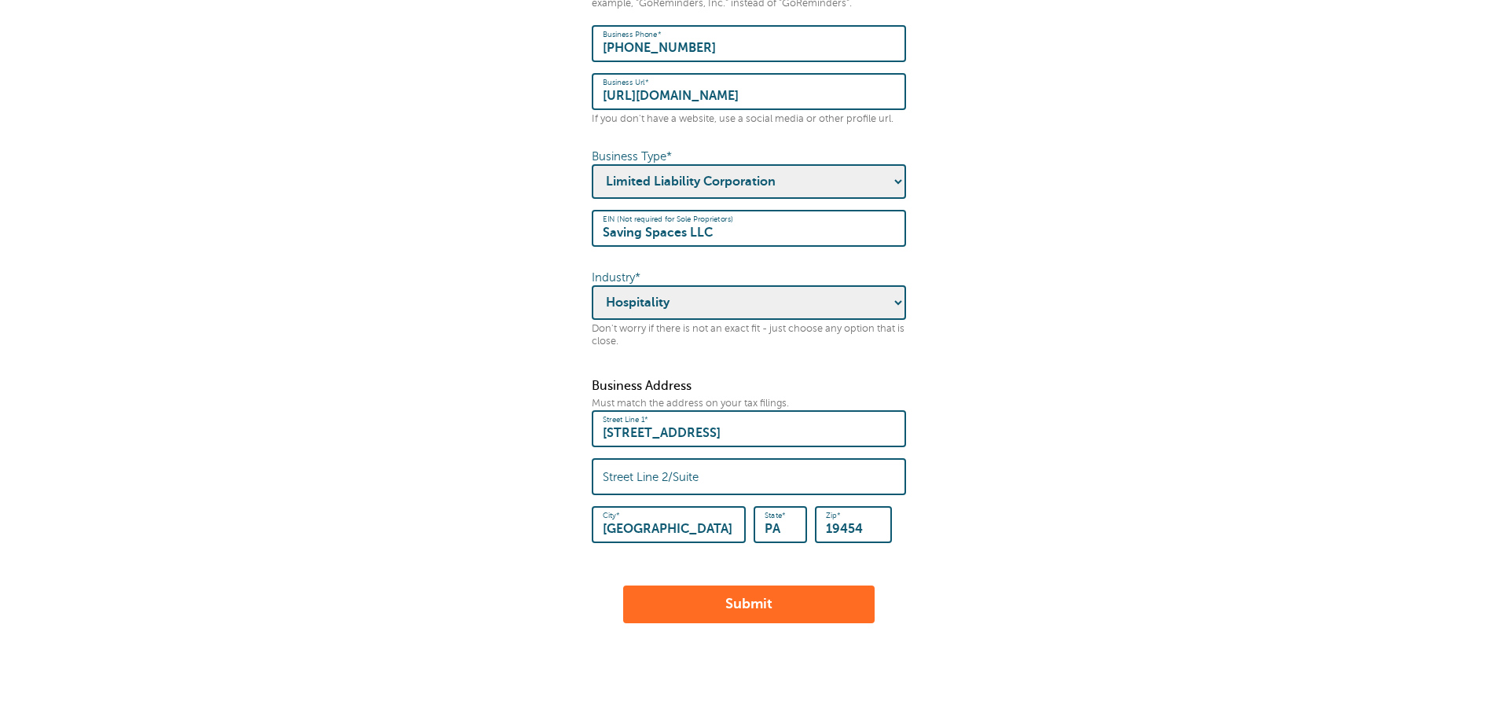
click at [793, 596] on button "Submit" at bounding box center [748, 604] width 251 height 38
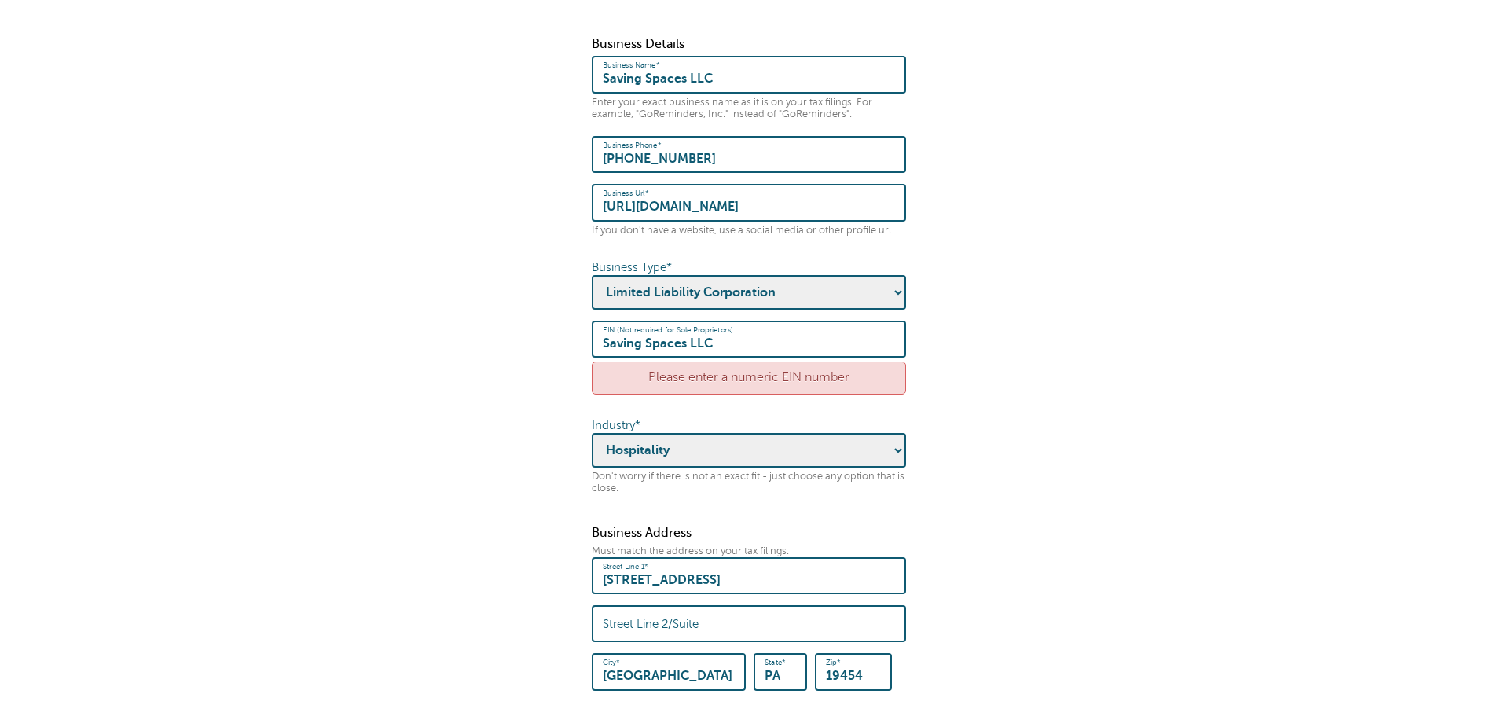
scroll to position [550, 0]
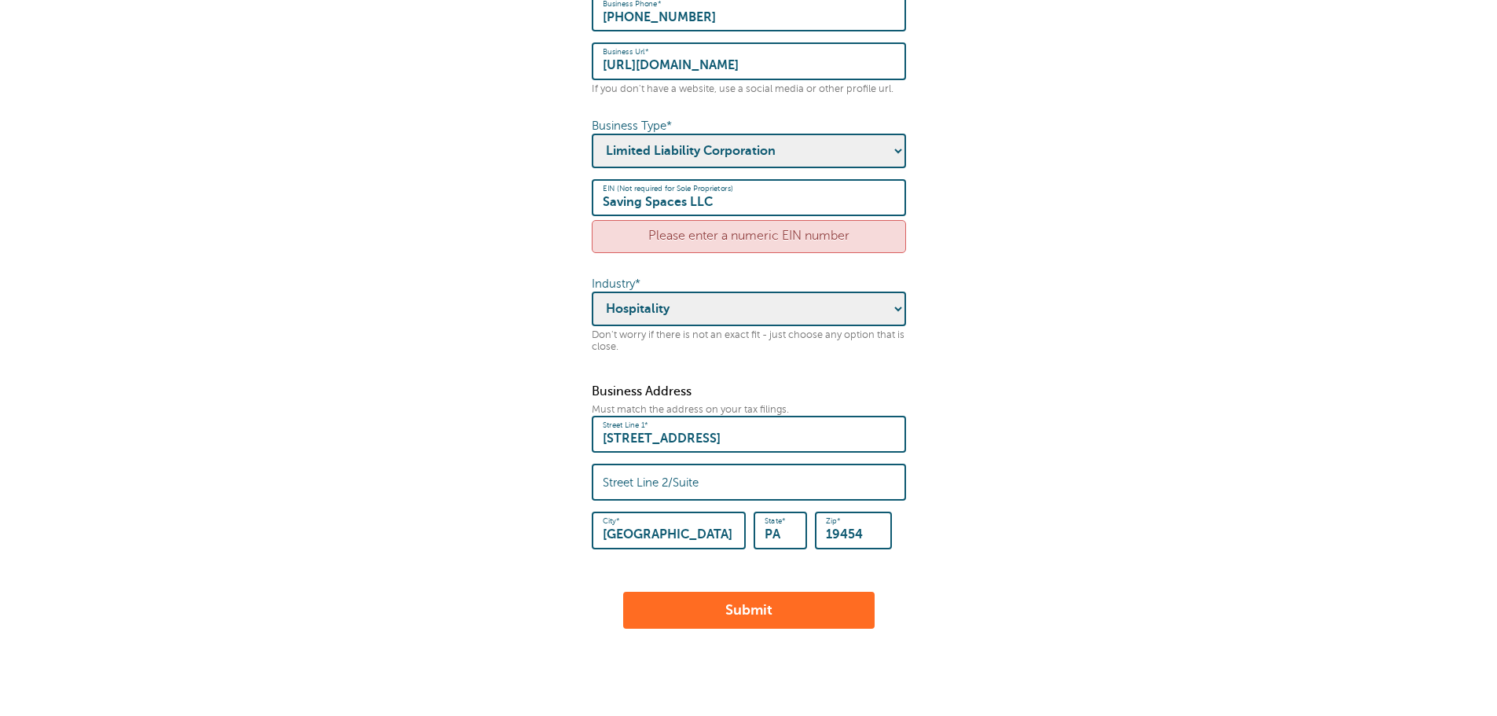
click at [721, 226] on div "Please enter a numeric EIN number" at bounding box center [749, 236] width 314 height 32
click at [776, 220] on div "Please enter a numeric EIN number" at bounding box center [749, 236] width 314 height 32
click at [681, 229] on div "Please enter a numeric EIN number" at bounding box center [749, 236] width 314 height 32
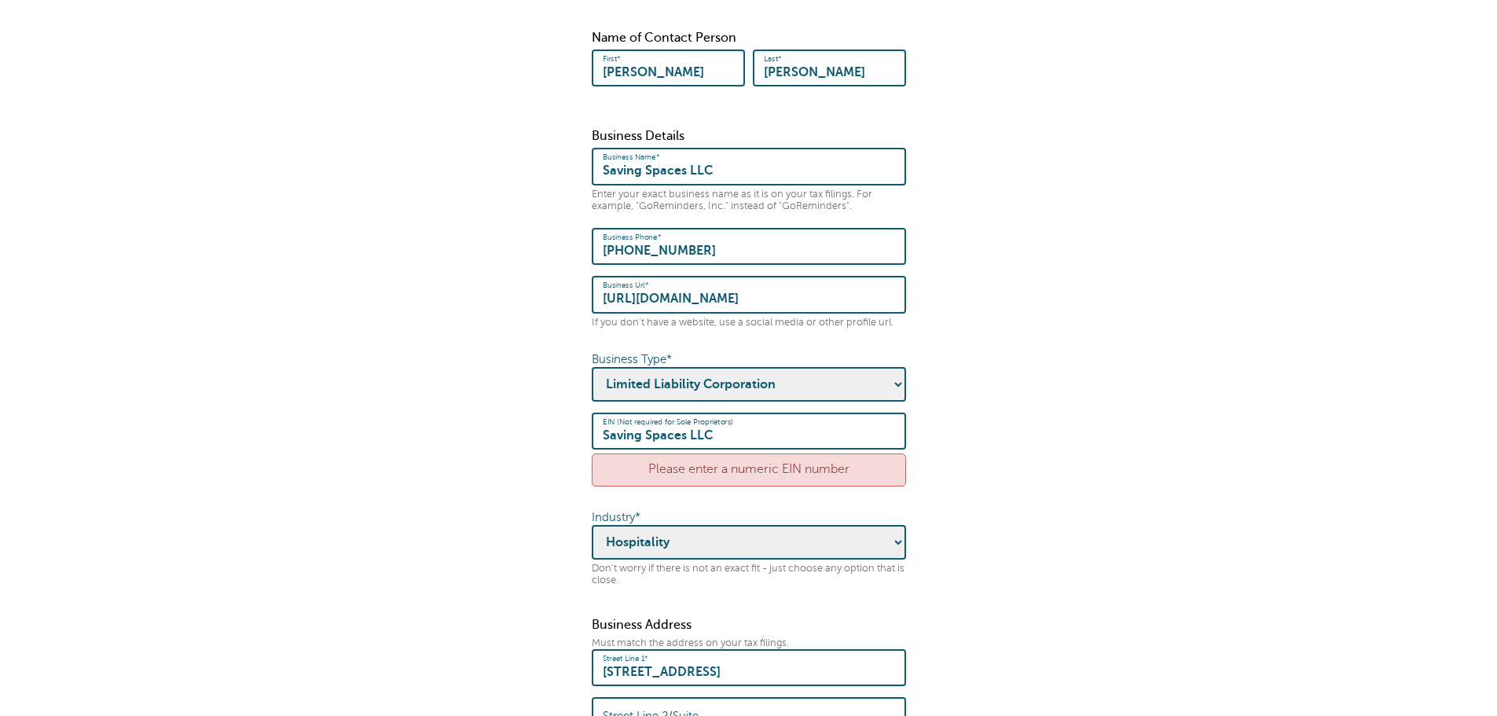
scroll to position [314, 0]
click at [684, 456] on div "Please enter a numeric EIN number" at bounding box center [749, 472] width 314 height 32
click at [706, 457] on div "Please enter a numeric EIN number" at bounding box center [749, 472] width 314 height 32
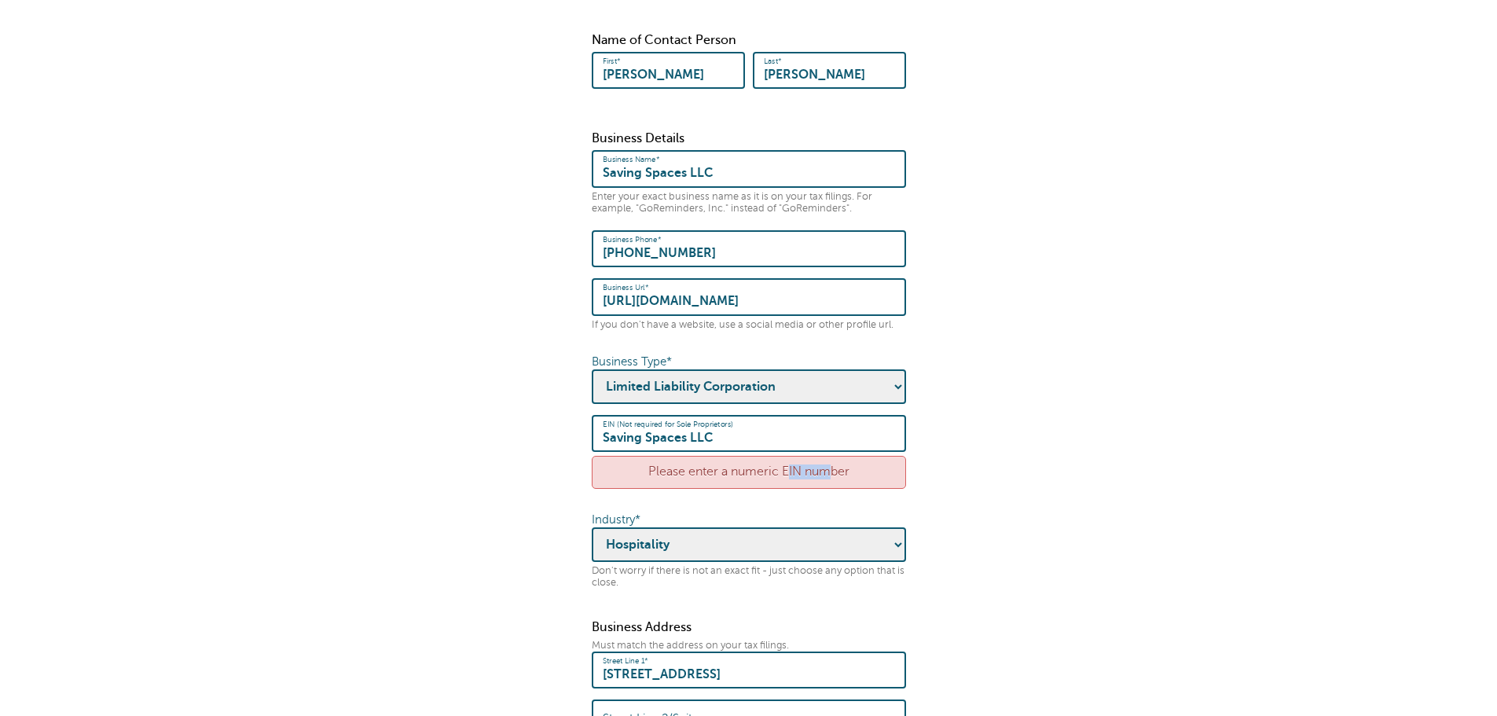
click at [706, 457] on div "Please enter a numeric EIN number" at bounding box center [749, 472] width 314 height 32
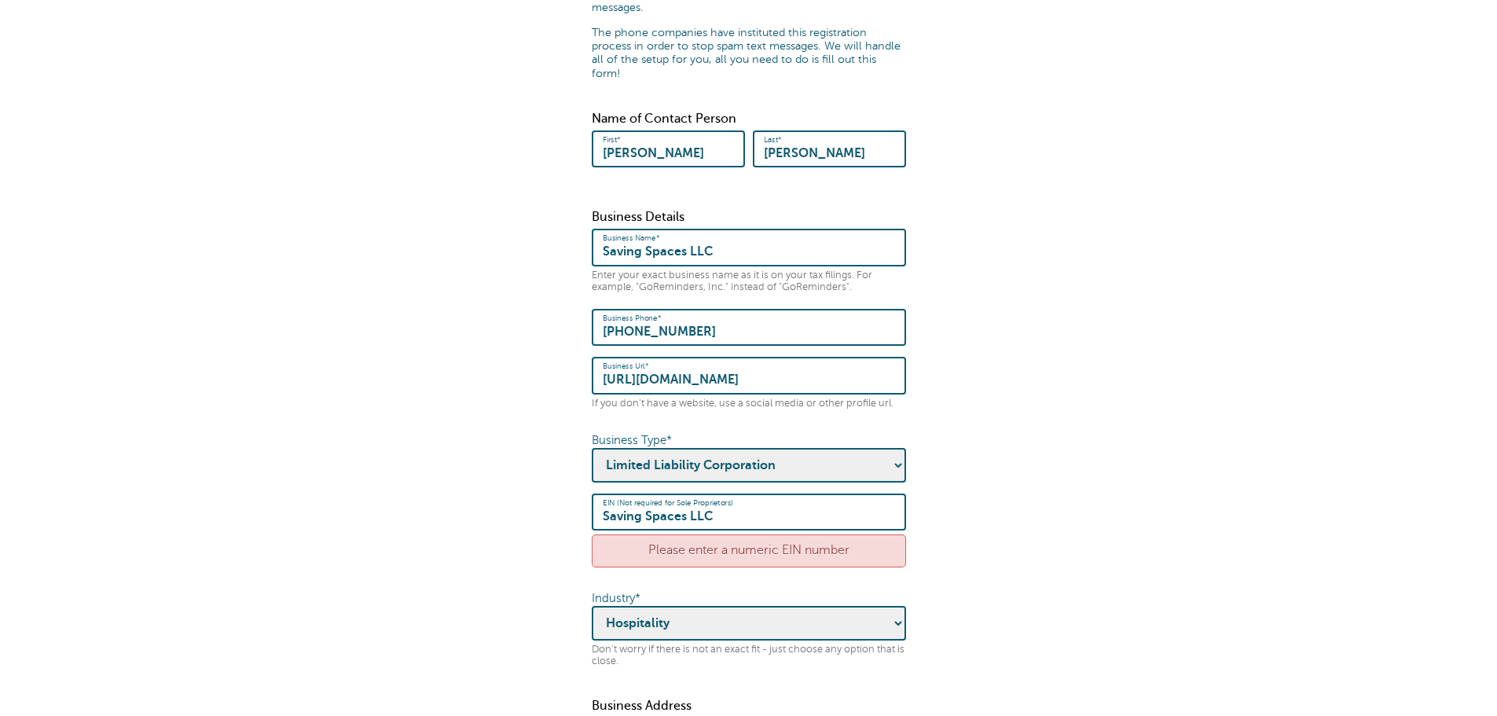
click at [729, 505] on input "Saving Spaces LLC" at bounding box center [749, 512] width 292 height 34
click at [1197, 586] on form "× Please check the errors below. Some quick housekeeping: Please enter the foll…" at bounding box center [749, 385] width 1466 height 1116
click at [718, 543] on div "Please enter a numeric EIN number" at bounding box center [749, 550] width 314 height 32
drag, startPoint x: 750, startPoint y: 508, endPoint x: 500, endPoint y: 497, distance: 250.2
click at [500, 497] on form "× Please check the errors below. Some quick housekeeping: Please enter the foll…" at bounding box center [749, 385] width 1466 height 1116
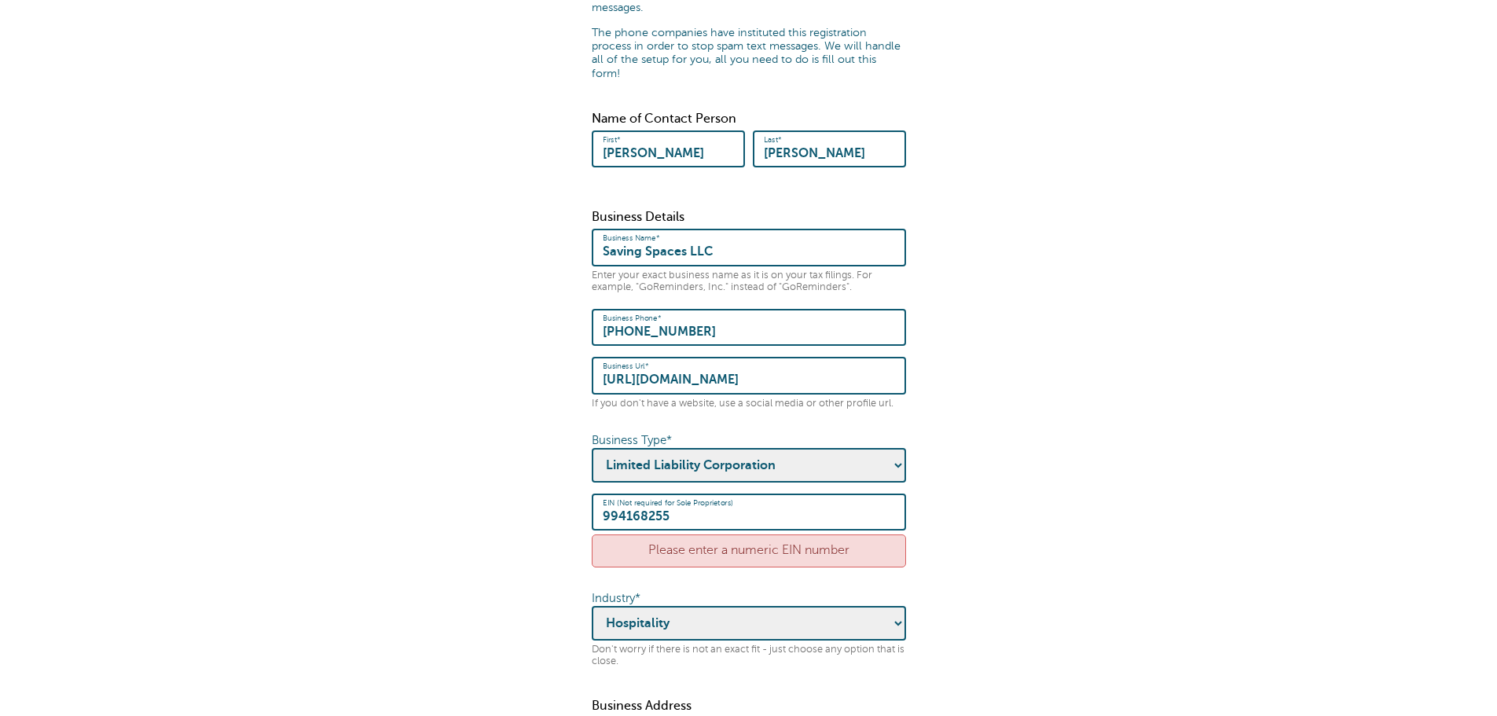
type input "994168255"
click at [1448, 331] on form "× Please check the errors below. Some quick housekeeping: Please enter the foll…" at bounding box center [749, 385] width 1466 height 1116
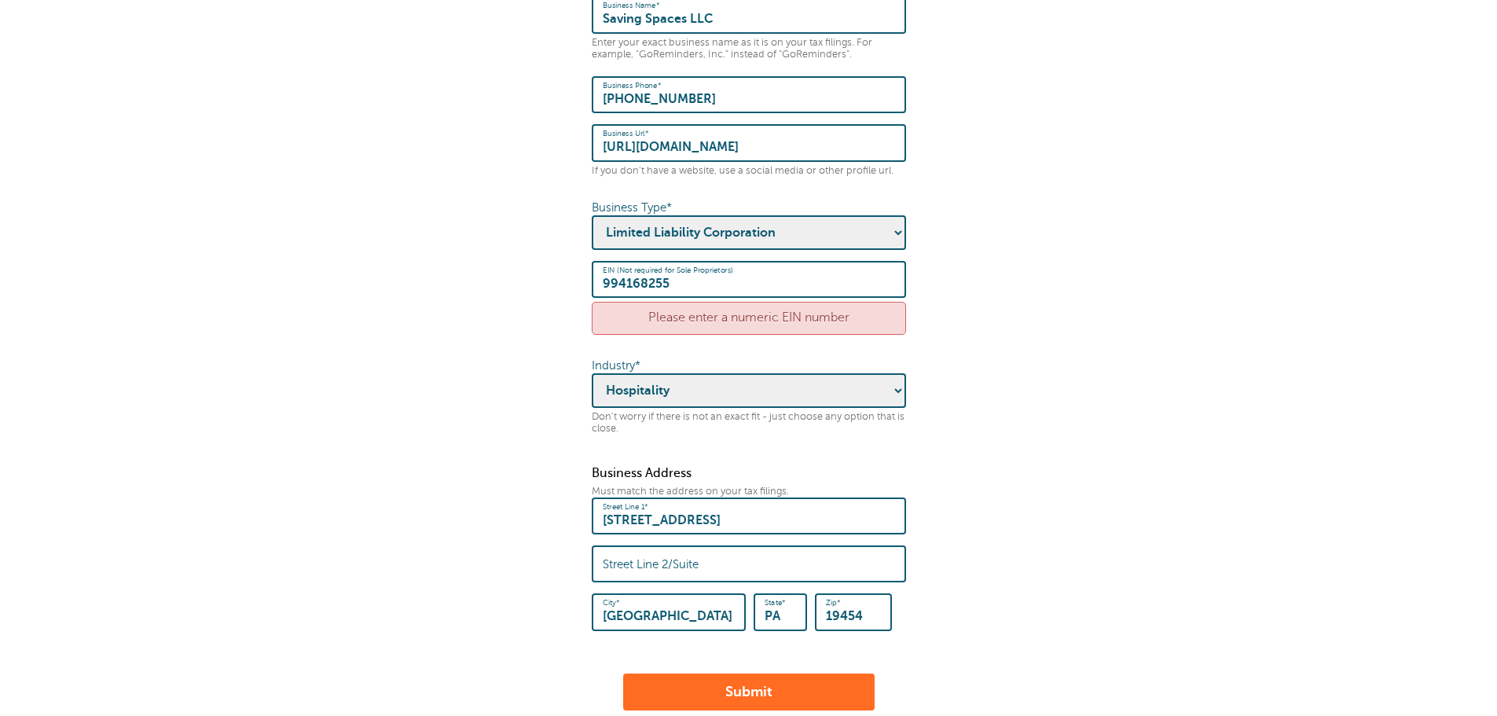
scroll to position [550, 0]
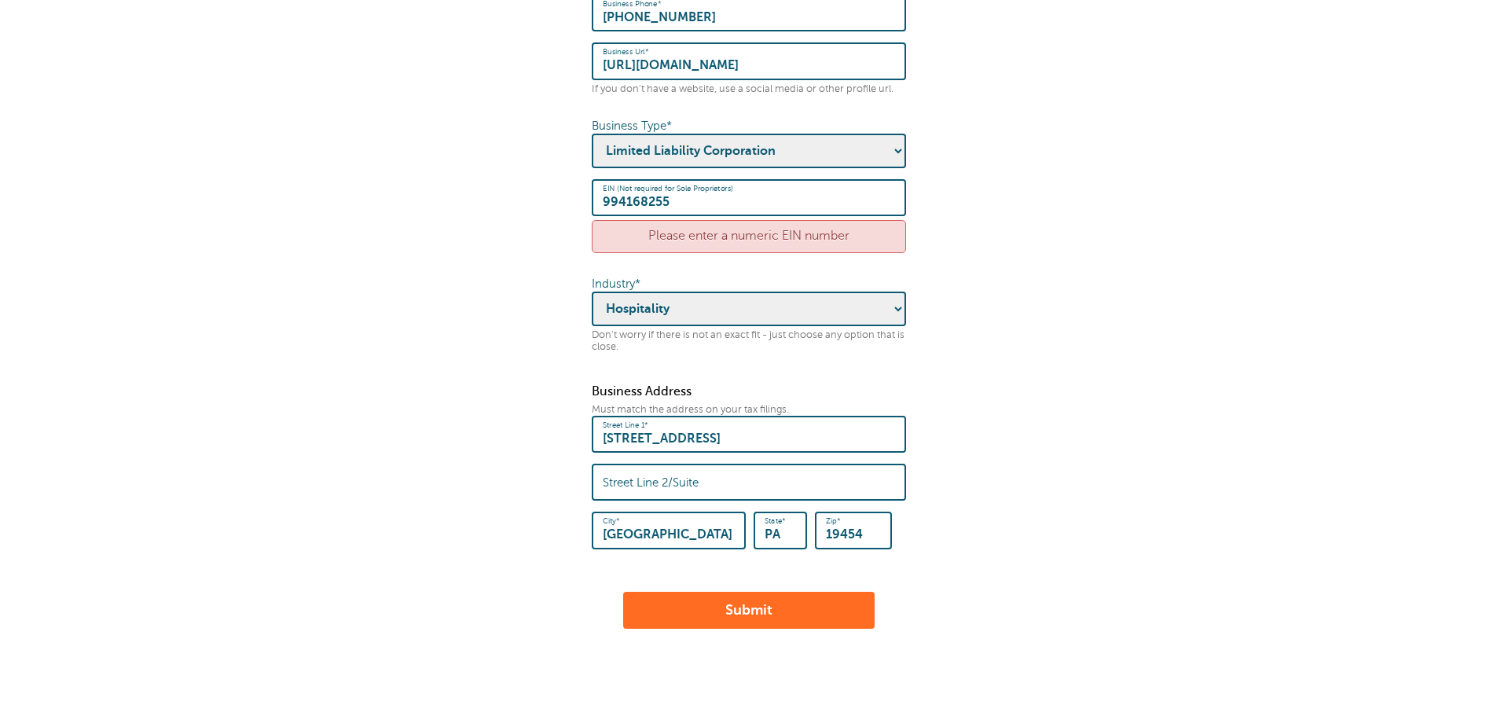
click at [785, 592] on button "Submit" at bounding box center [748, 611] width 251 height 38
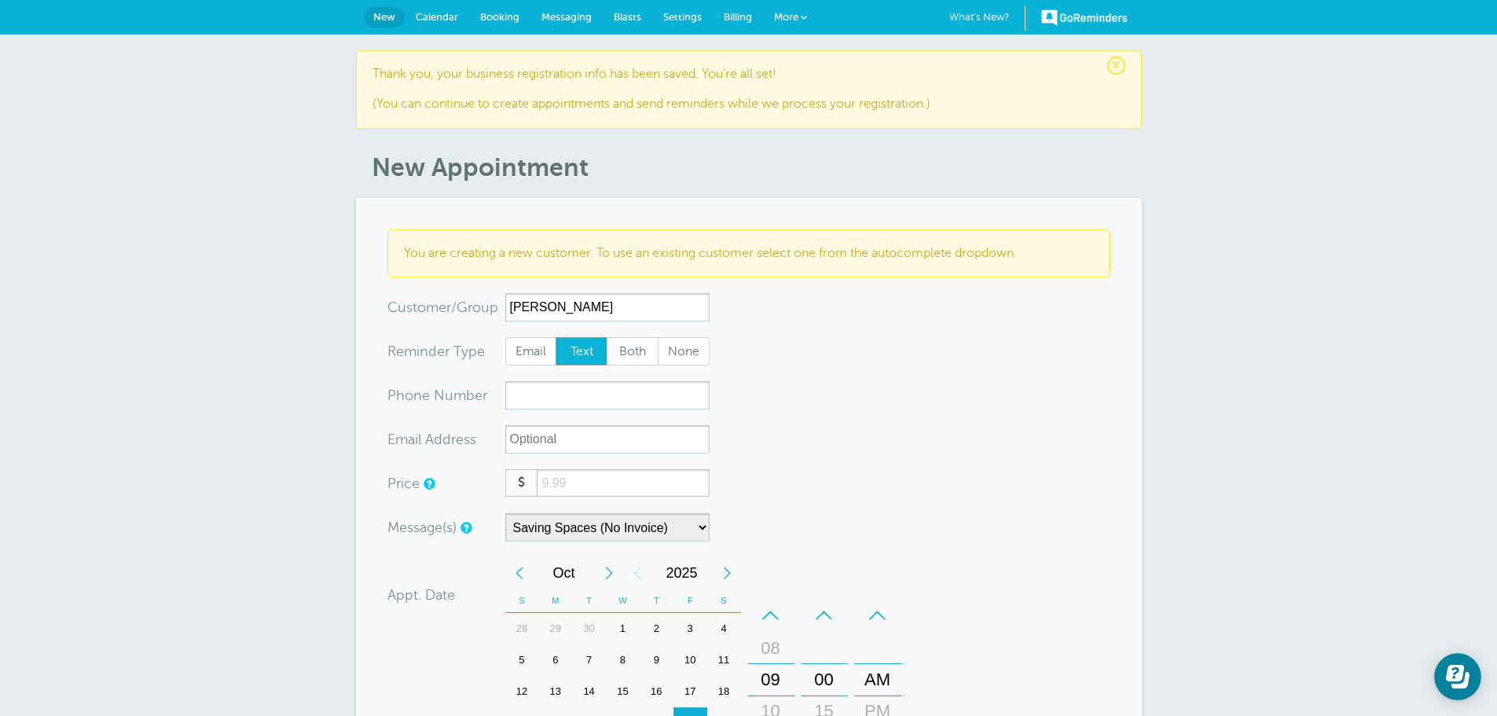
type input "Margaret"
drag, startPoint x: 609, startPoint y: 376, endPoint x: 590, endPoint y: 388, distance: 22.7
click at [608, 376] on form "You are creating a new customer. To use an existing customer select one from th…" at bounding box center [748, 627] width 723 height 796
click at [585, 398] on input "xxx-no-autofill" at bounding box center [607, 395] width 204 height 28
type input "2676644147"
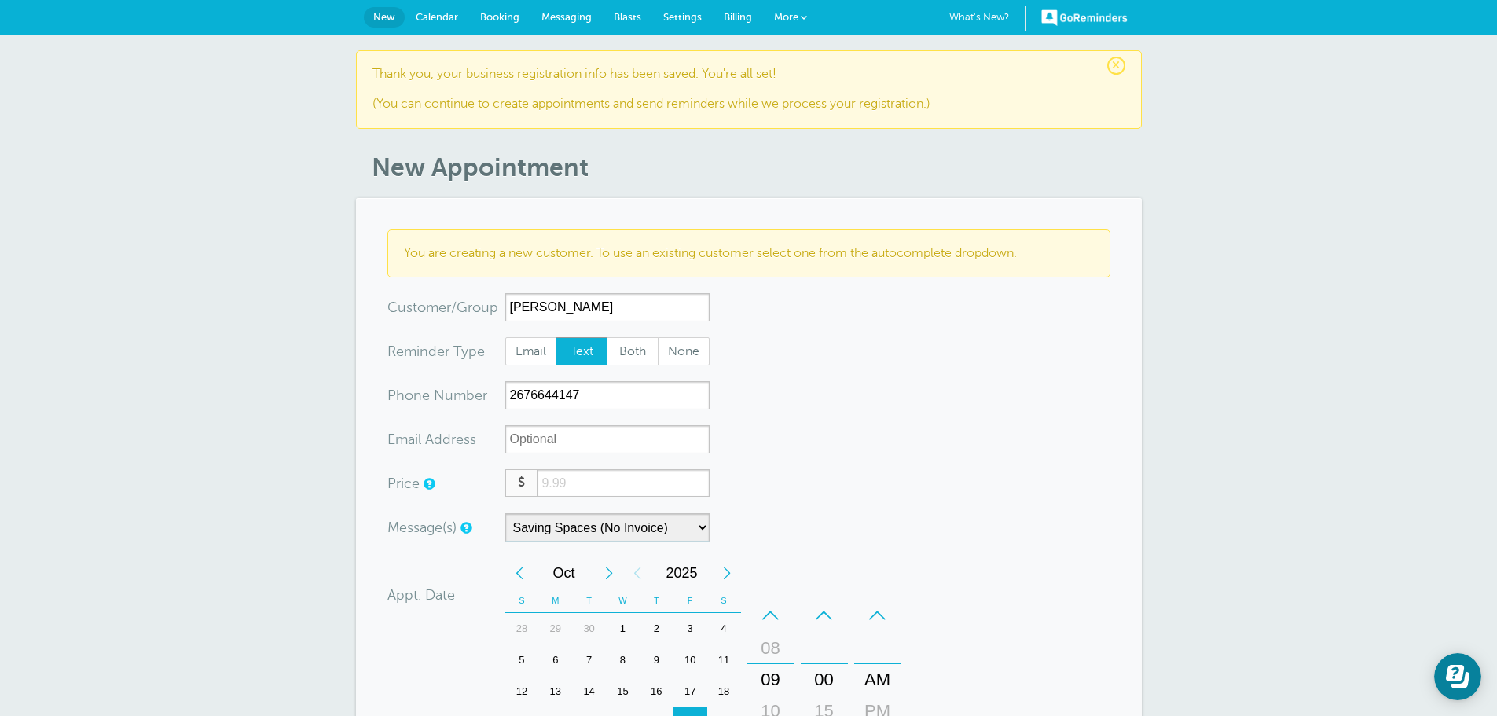
click at [849, 432] on form "You are creating a new customer. To use an existing customer select one from th…" at bounding box center [748, 627] width 723 height 796
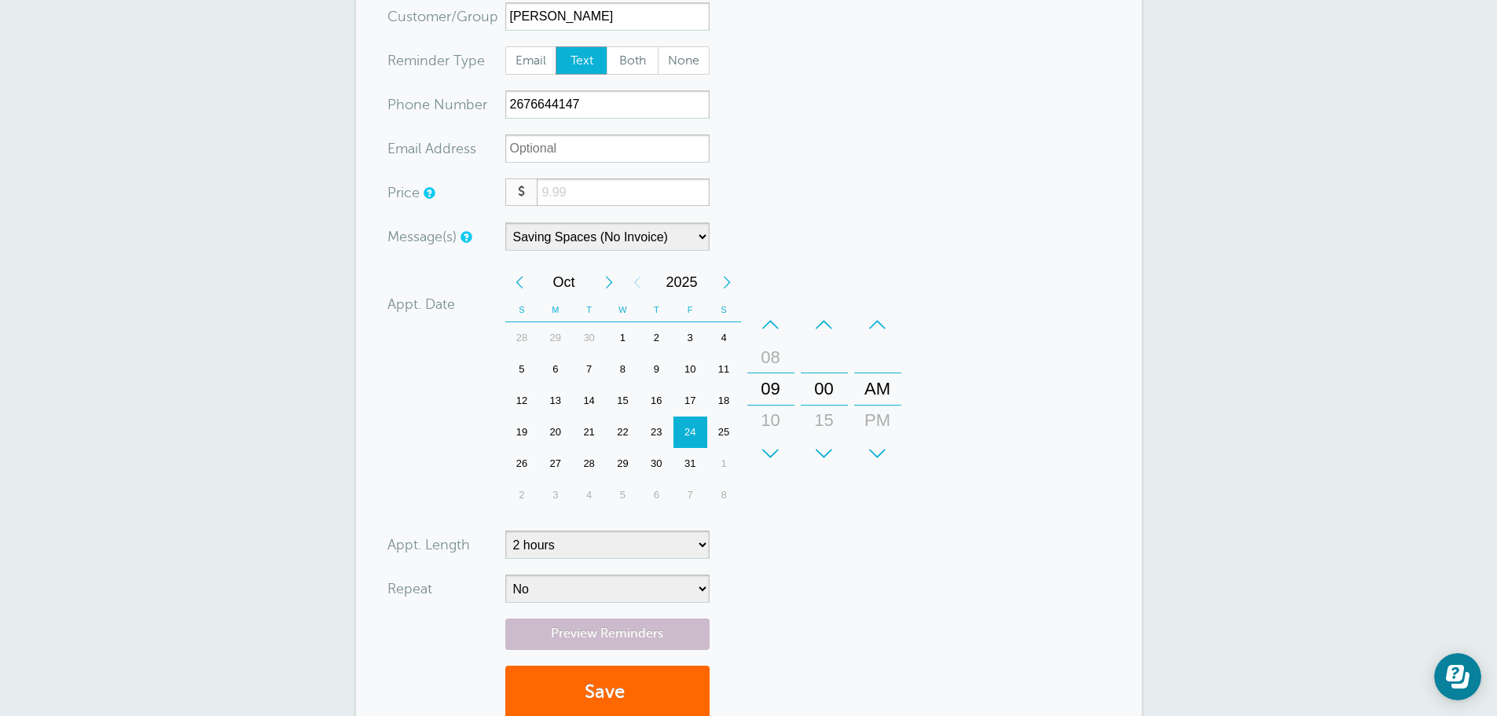
scroll to position [314, 0]
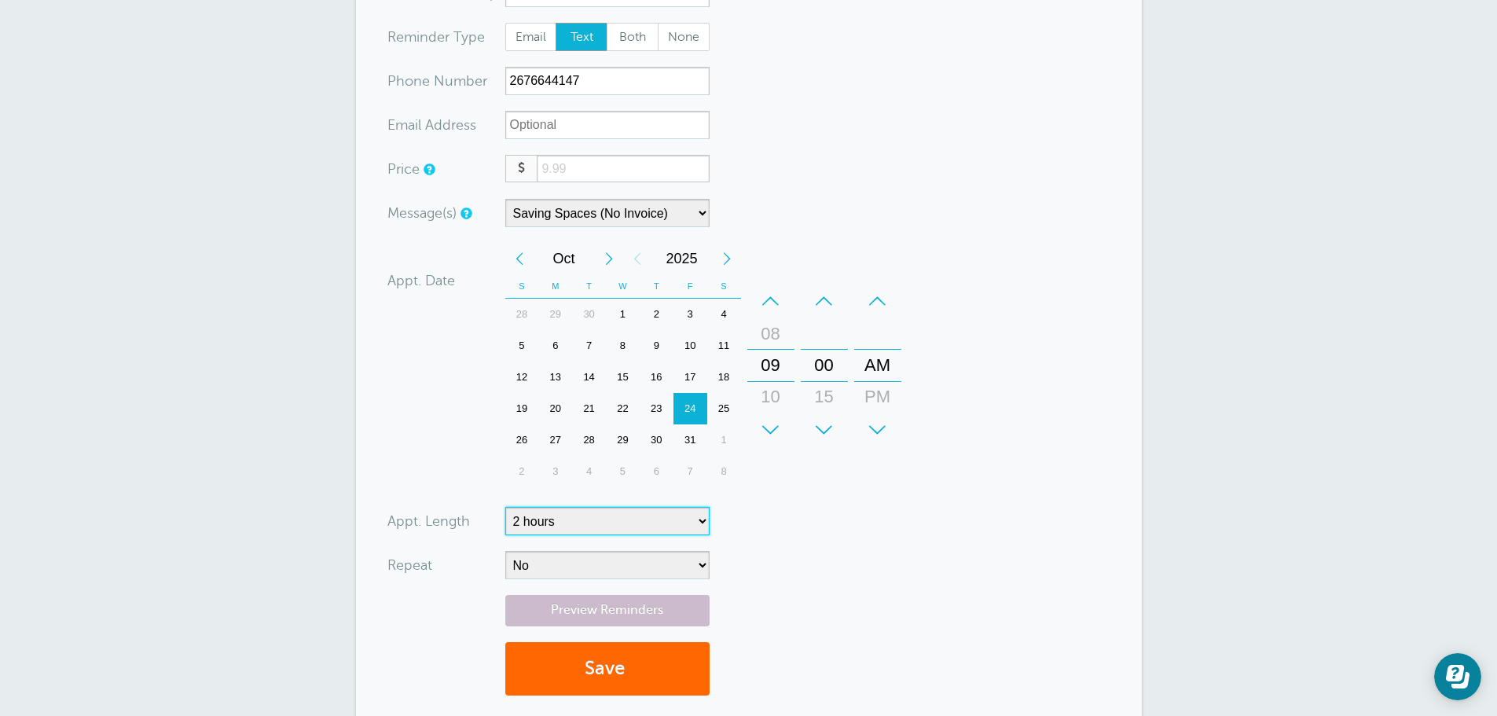
click at [634, 512] on select "5 minutes 10 minutes 15 minutes 20 minutes 25 minutes 30 minutes 35 minutes 40 …" at bounding box center [607, 521] width 204 height 28
select select "150"
click at [505, 507] on select "5 minutes 10 minutes 15 minutes 20 minutes 25 minutes 30 minutes 35 minutes 40 …" at bounding box center [607, 521] width 204 height 28
click at [904, 541] on form "You are creating a new customer. To use an existing customer select one from th…" at bounding box center [748, 313] width 723 height 796
click at [645, 566] on select "No Daily Weekly Every 2 weeks Every 3 weeks Every 4 weeks Monthly Every 5 weeks…" at bounding box center [607, 565] width 204 height 28
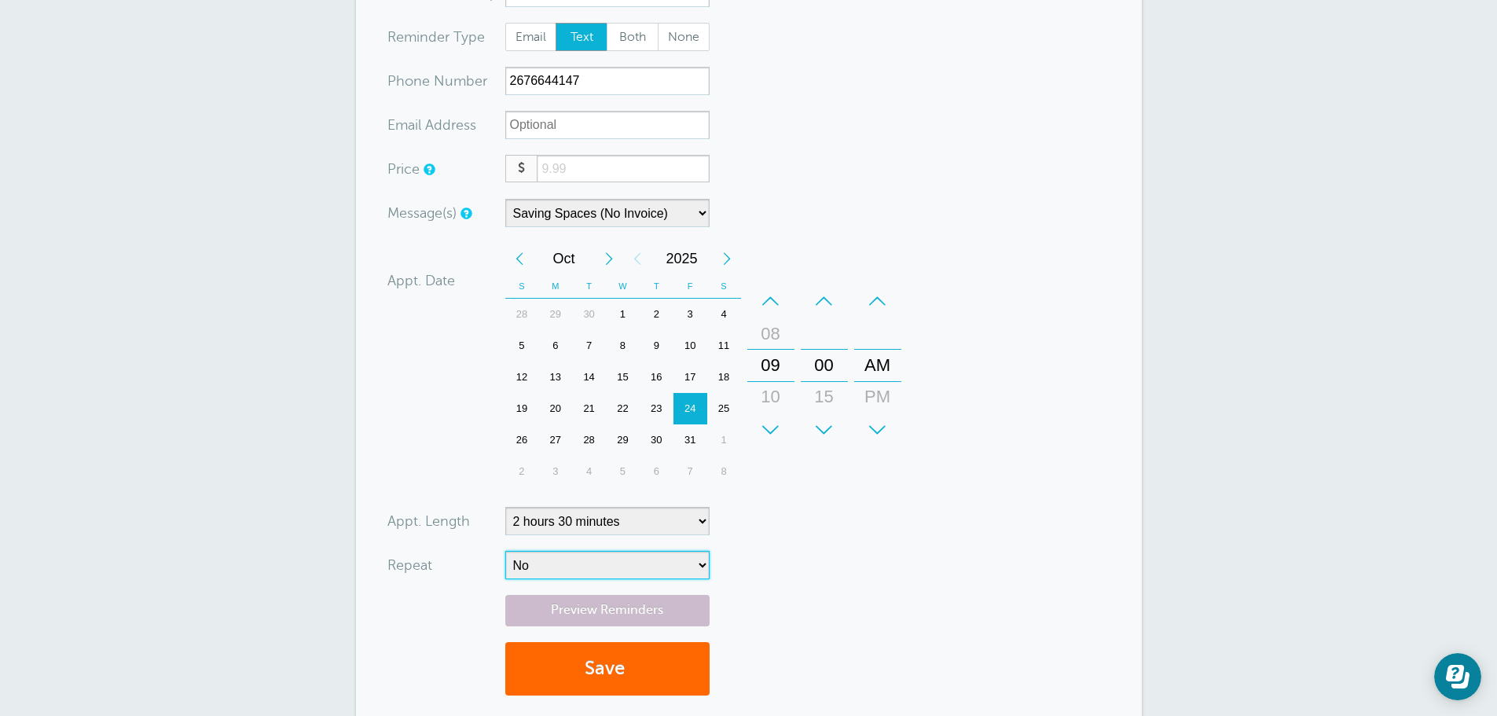
select select "RRULE:FREQ=WEEKLY;INTERVAL=4"
click at [505, 551] on select "No Daily Weekly Every 2 weeks Every 3 weeks Every 4 weeks Monthly Every 5 weeks…" at bounding box center [607, 565] width 204 height 28
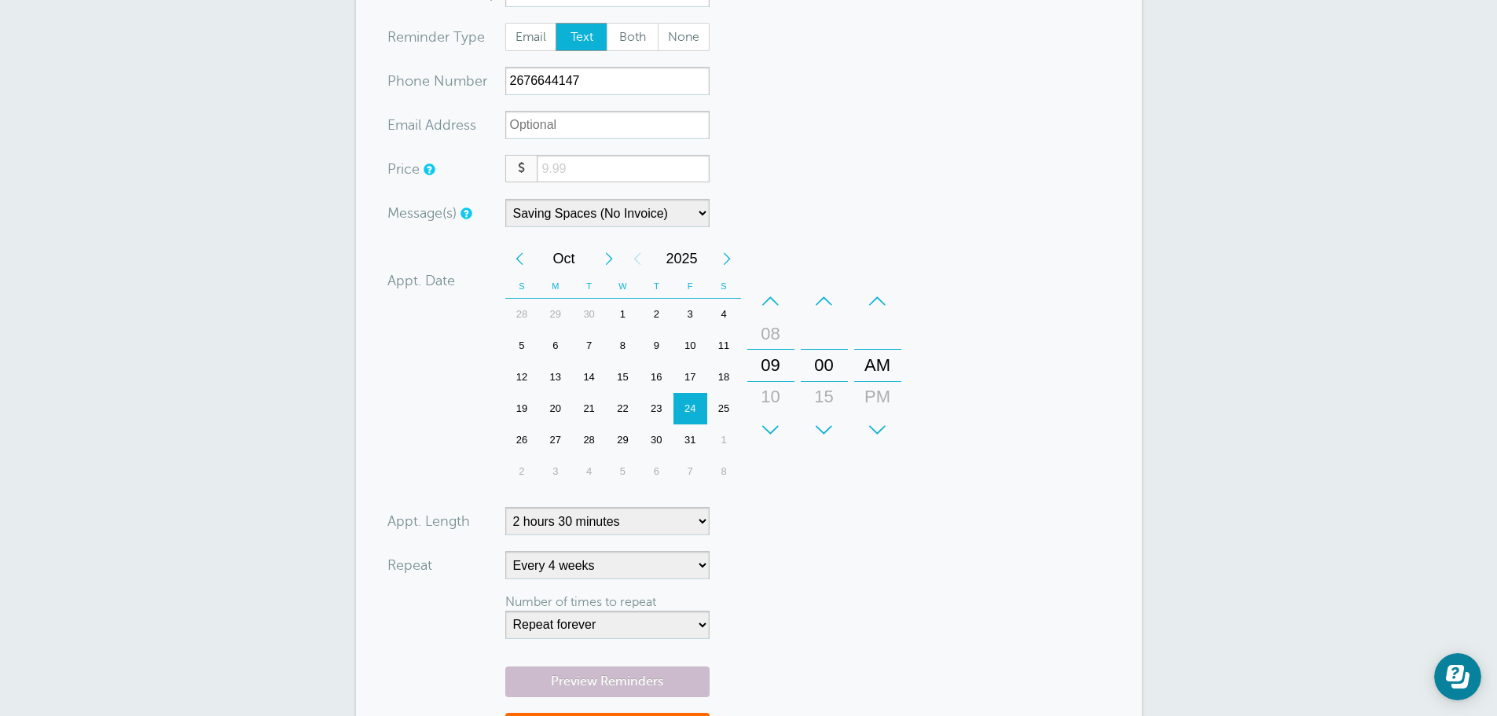
click at [1034, 573] on form "You are creating a new customer. To use an existing customer select one from th…" at bounding box center [748, 349] width 723 height 868
click at [662, 673] on link "Preview Reminders" at bounding box center [607, 681] width 204 height 31
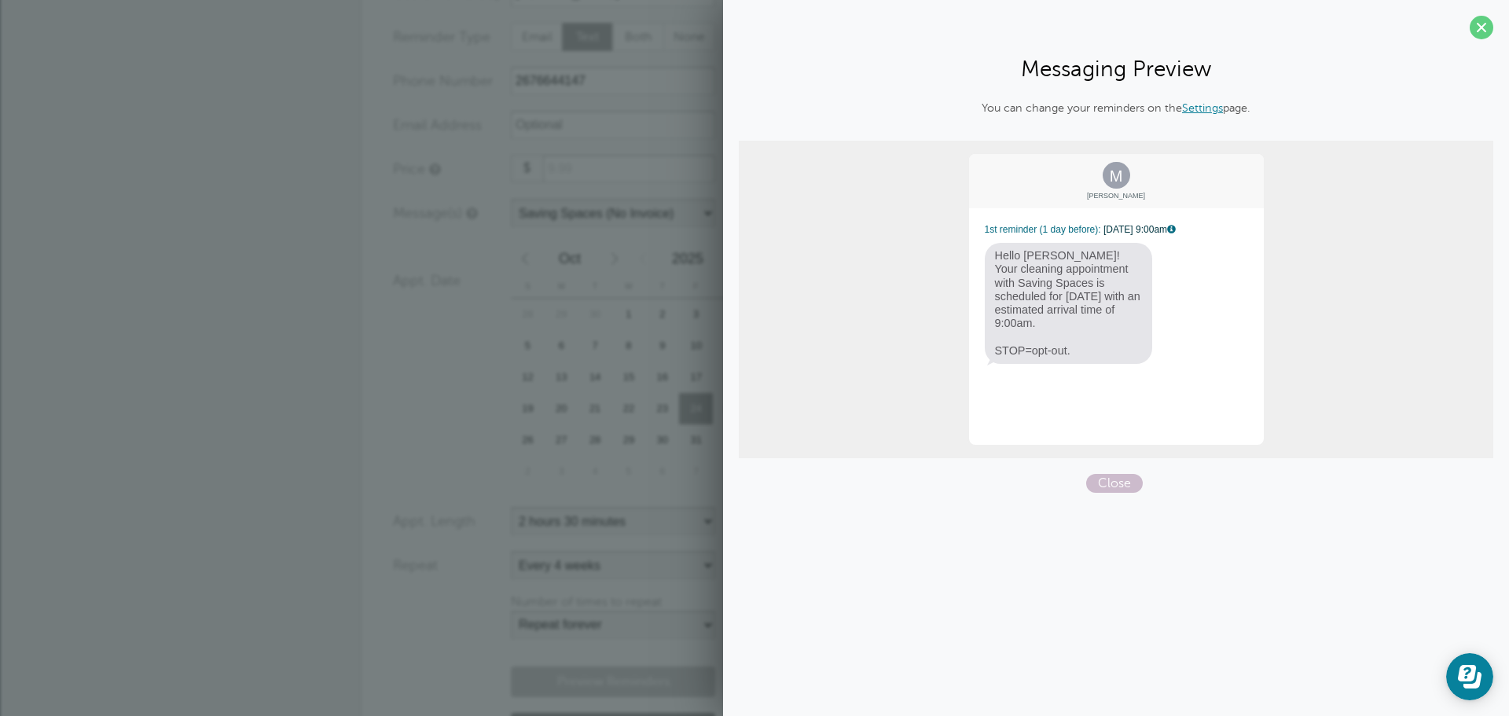
click at [1476, 32] on span at bounding box center [1482, 28] width 24 height 24
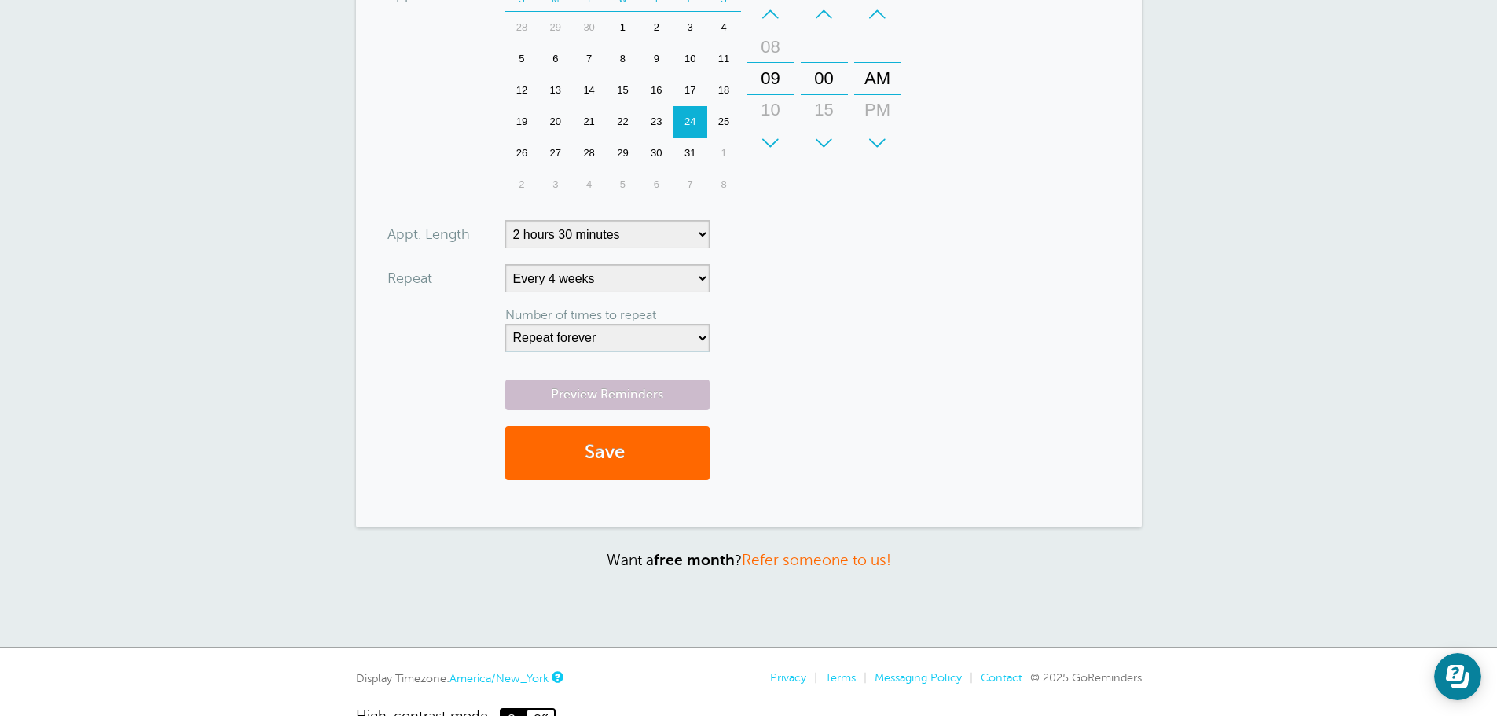
scroll to position [629, 0]
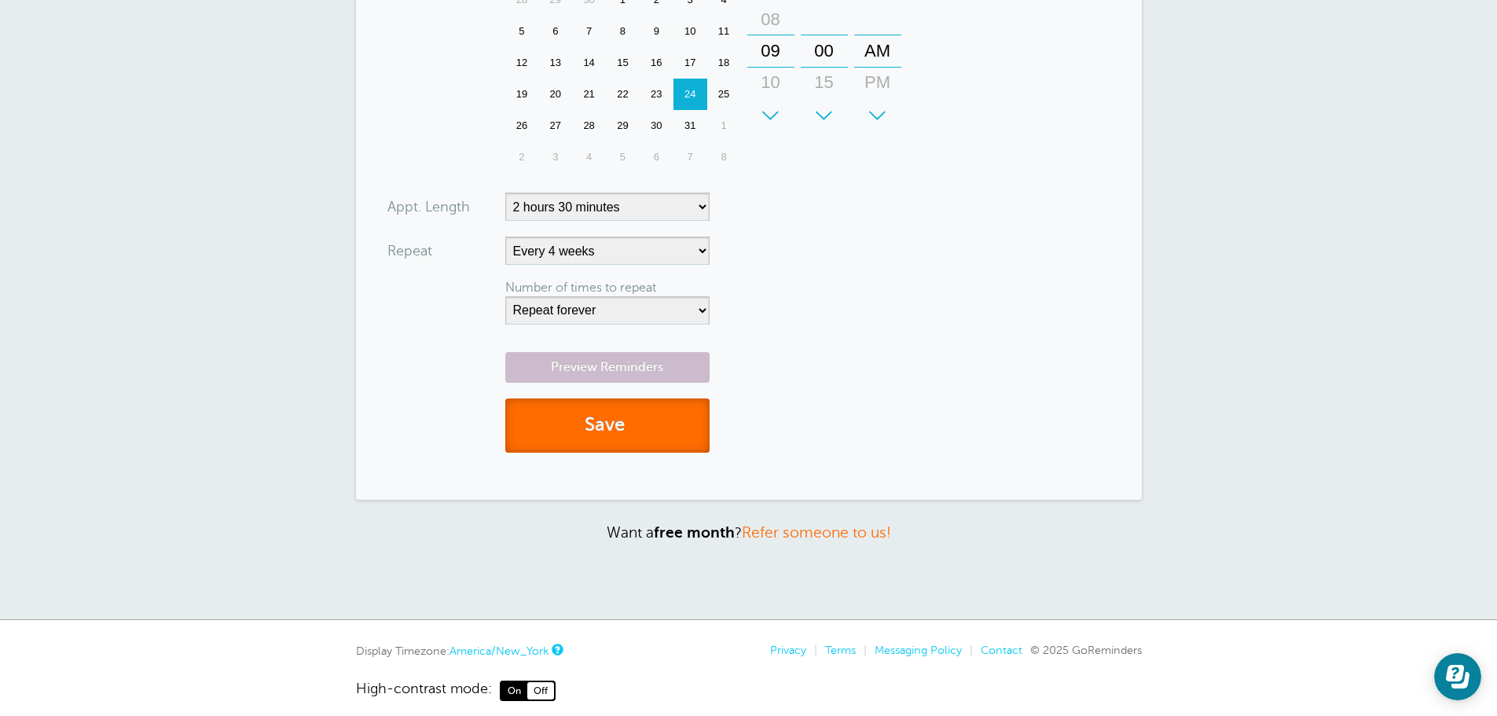
click at [588, 415] on button "Save" at bounding box center [607, 425] width 204 height 54
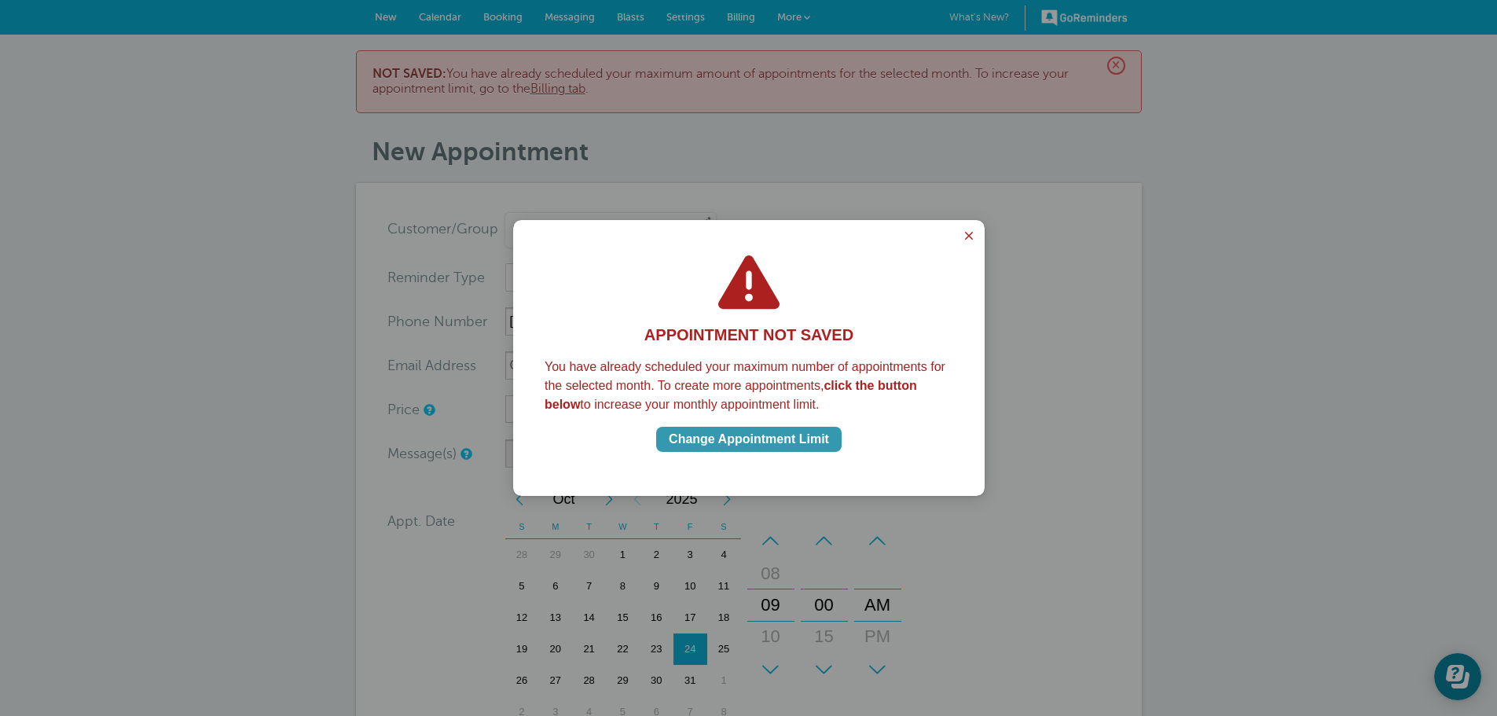
click at [759, 438] on div "Change Appointment Limit" at bounding box center [749, 439] width 160 height 19
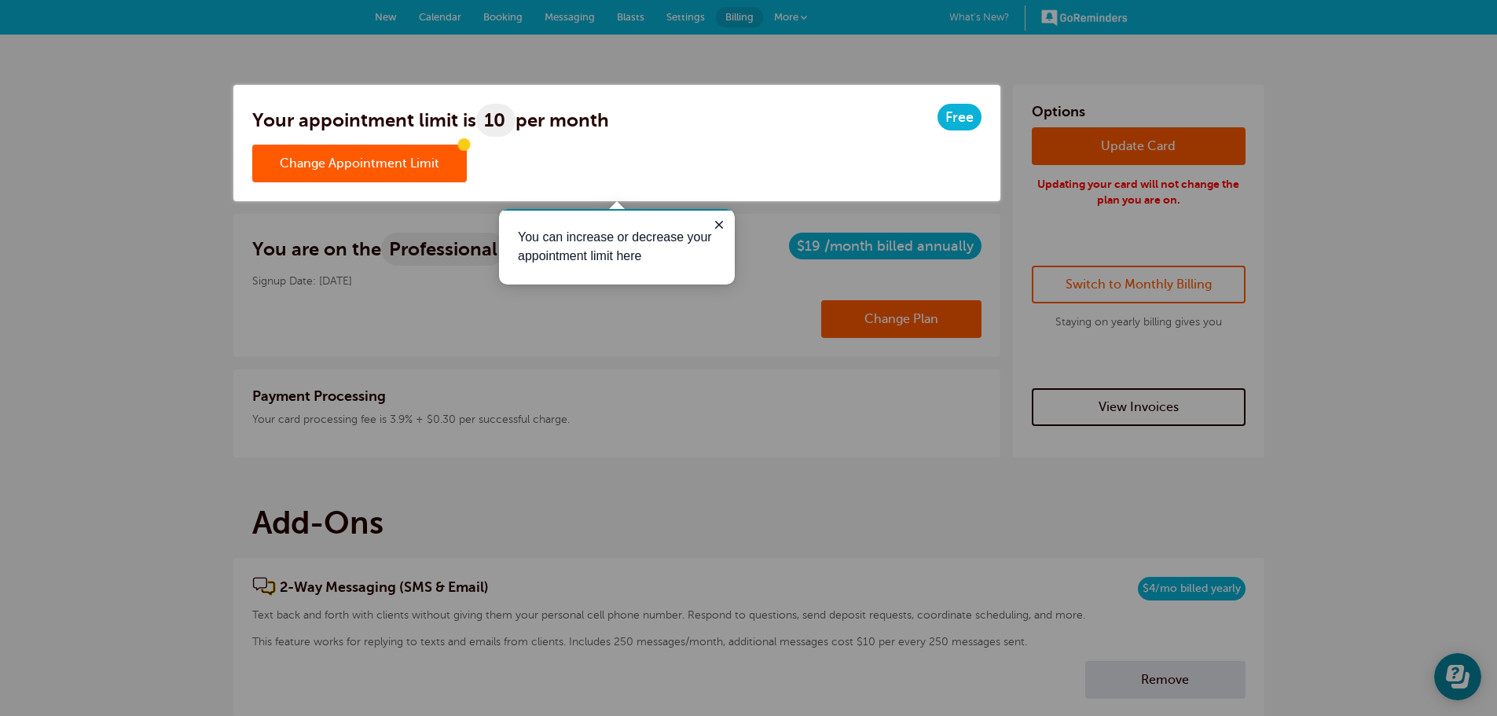
click at [603, 369] on div at bounding box center [865, 458] width 1264 height 515
click at [724, 226] on icon "Close guide" at bounding box center [719, 224] width 13 height 13
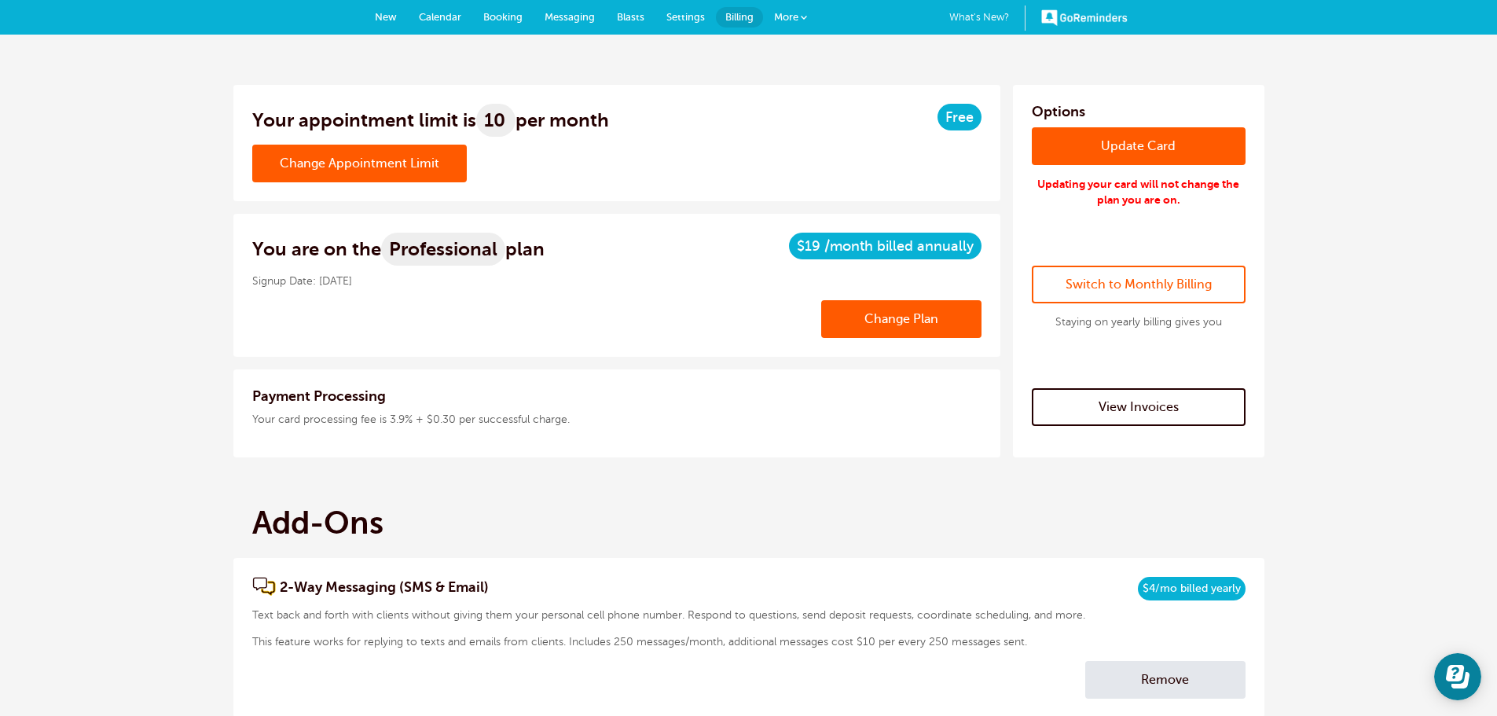
click at [343, 407] on div "Payment Processing Your card processing fee is 3.9% + $0.30 per successful char…" at bounding box center [616, 413] width 767 height 88
click at [347, 171] on link "Change Appointment Limit" at bounding box center [359, 164] width 215 height 38
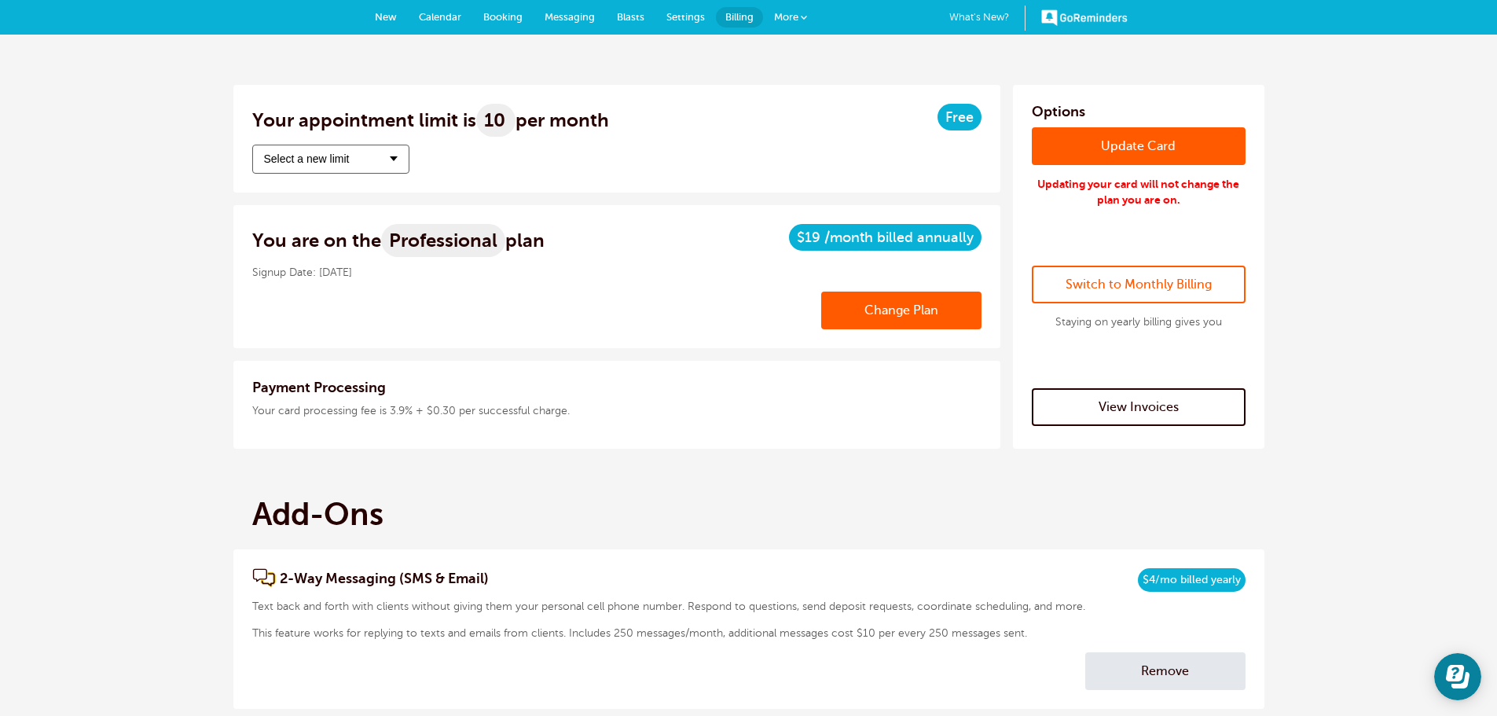
click at [369, 167] on button "Select a new limit" at bounding box center [330, 159] width 157 height 29
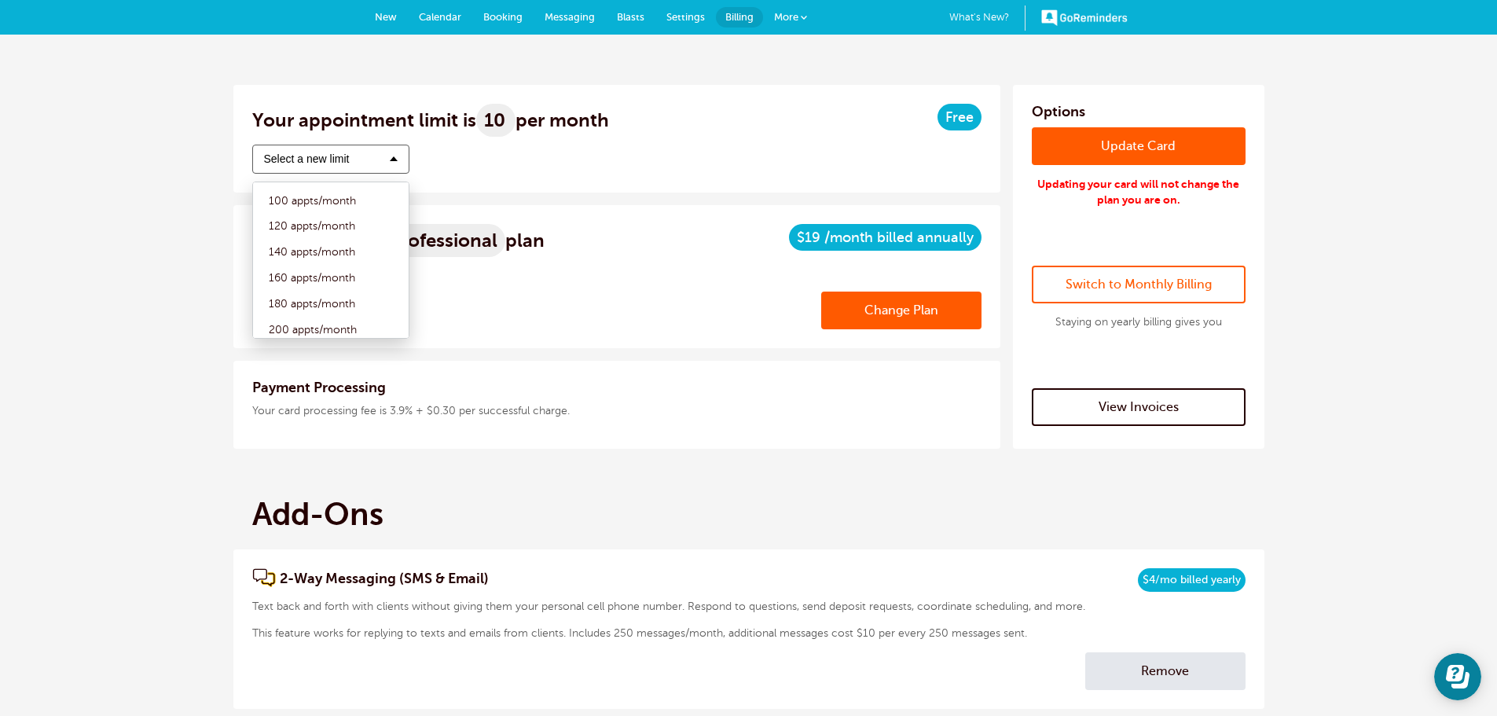
scroll to position [157, 0]
click at [330, 195] on label "100 appts/month" at bounding box center [331, 201] width 140 height 26
click at [261, 196] on input "100 appts/month" at bounding box center [261, 201] width 0 height 10
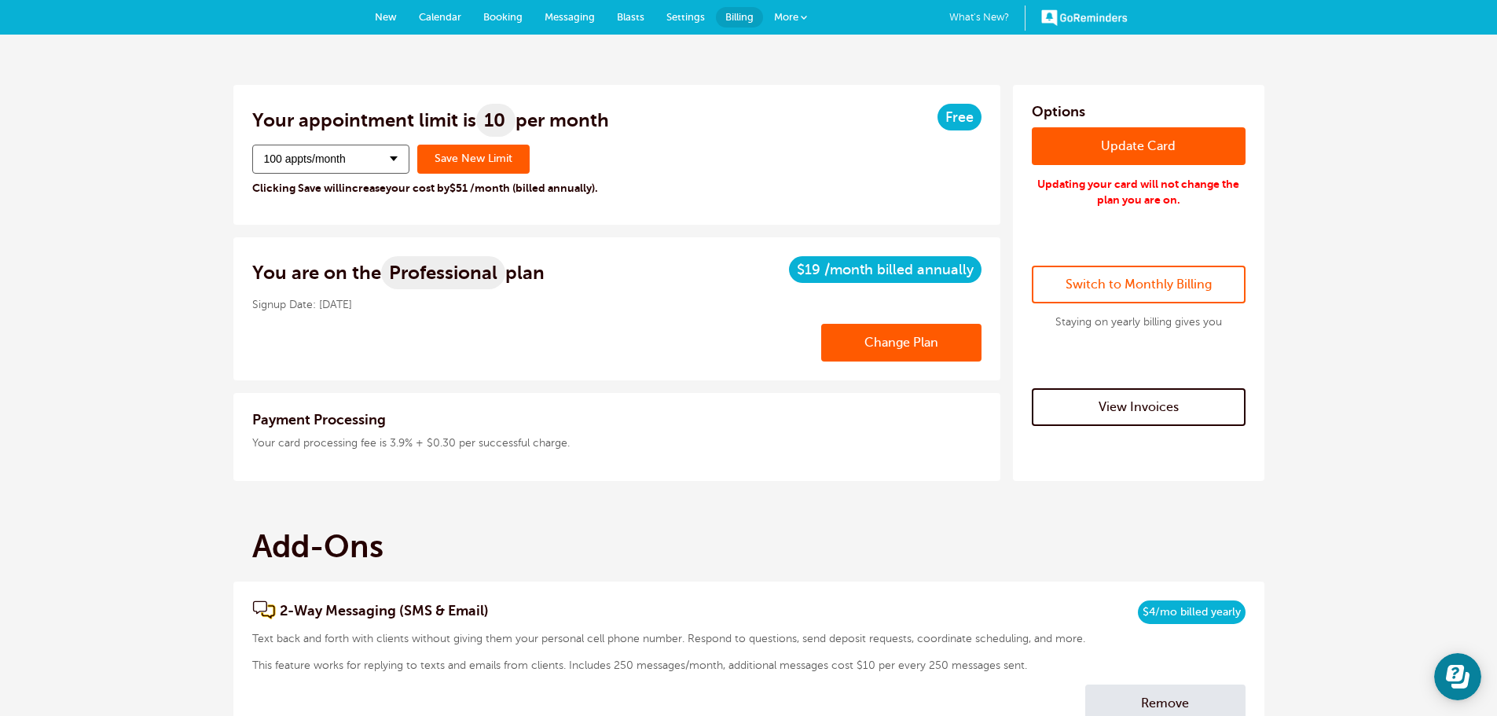
click at [378, 180] on div "Change Appointment Limit 100 appts/month 10 appts/month 20 appts/month 30 appts…" at bounding box center [616, 175] width 729 height 61
click at [377, 174] on div "Change Appointment Limit 100 appts/month 10 appts/month 20 appts/month 30 appts…" at bounding box center [616, 175] width 729 height 61
click at [391, 159] on span at bounding box center [394, 158] width 8 height 5
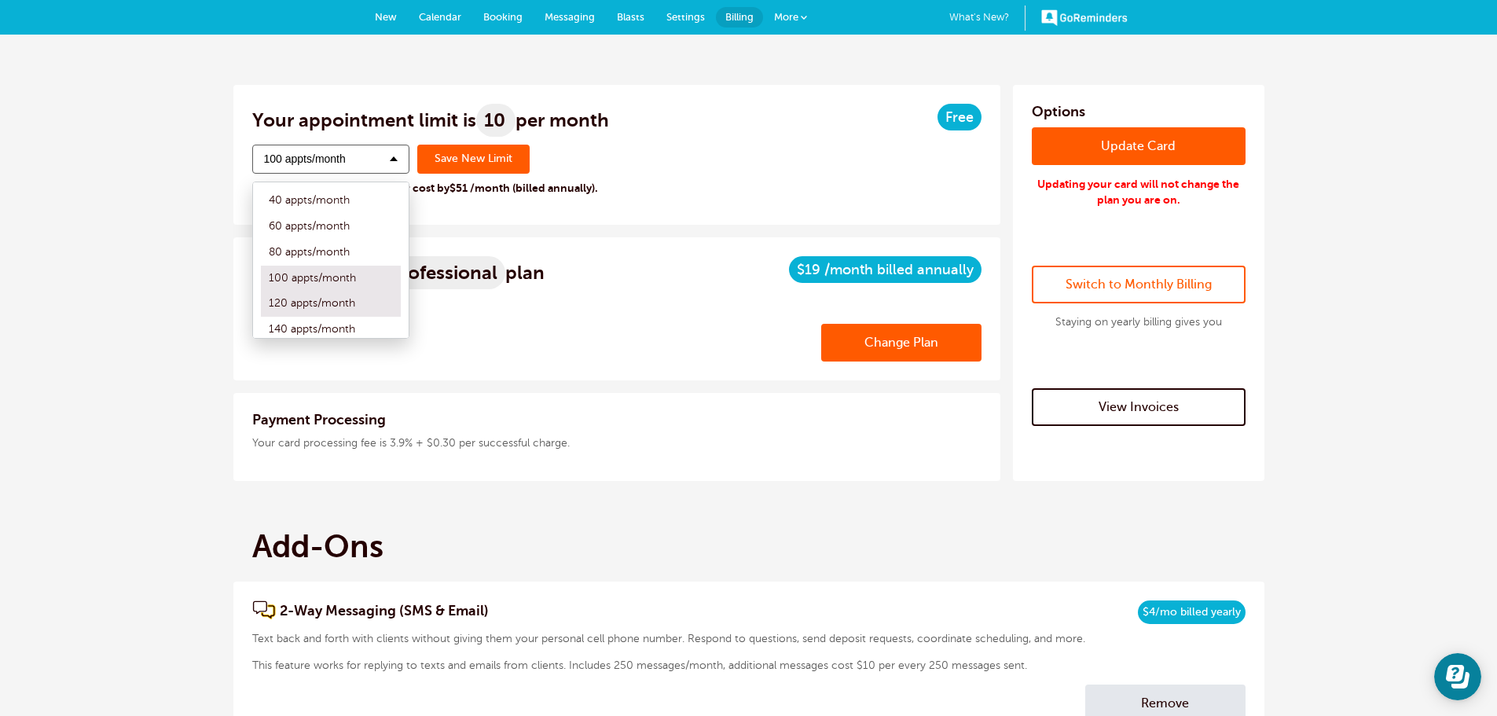
scroll to position [79, 0]
click at [357, 220] on label "60 appts/month" at bounding box center [331, 228] width 140 height 26
click at [261, 222] on input "60 appts/month" at bounding box center [261, 227] width 0 height 10
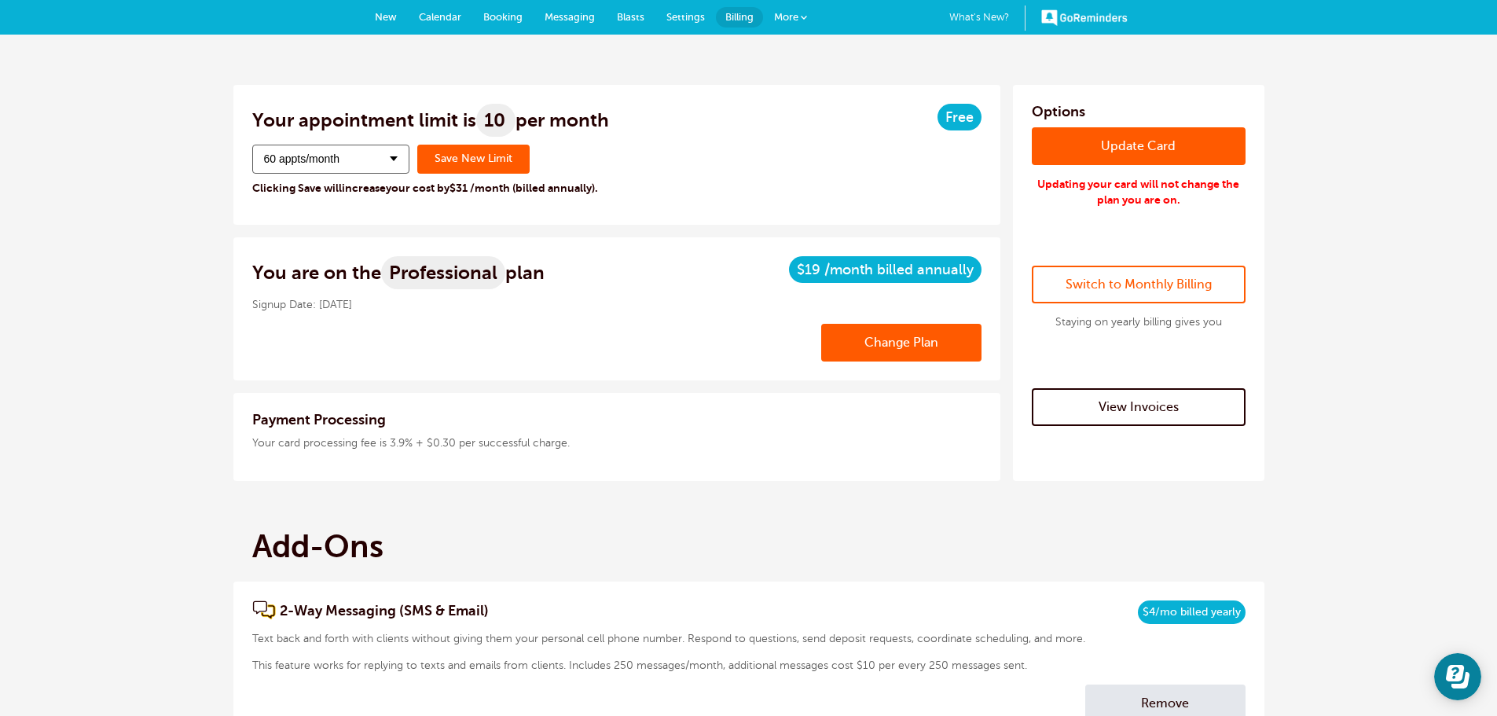
click at [511, 159] on link "Save New Limit" at bounding box center [473, 159] width 112 height 29
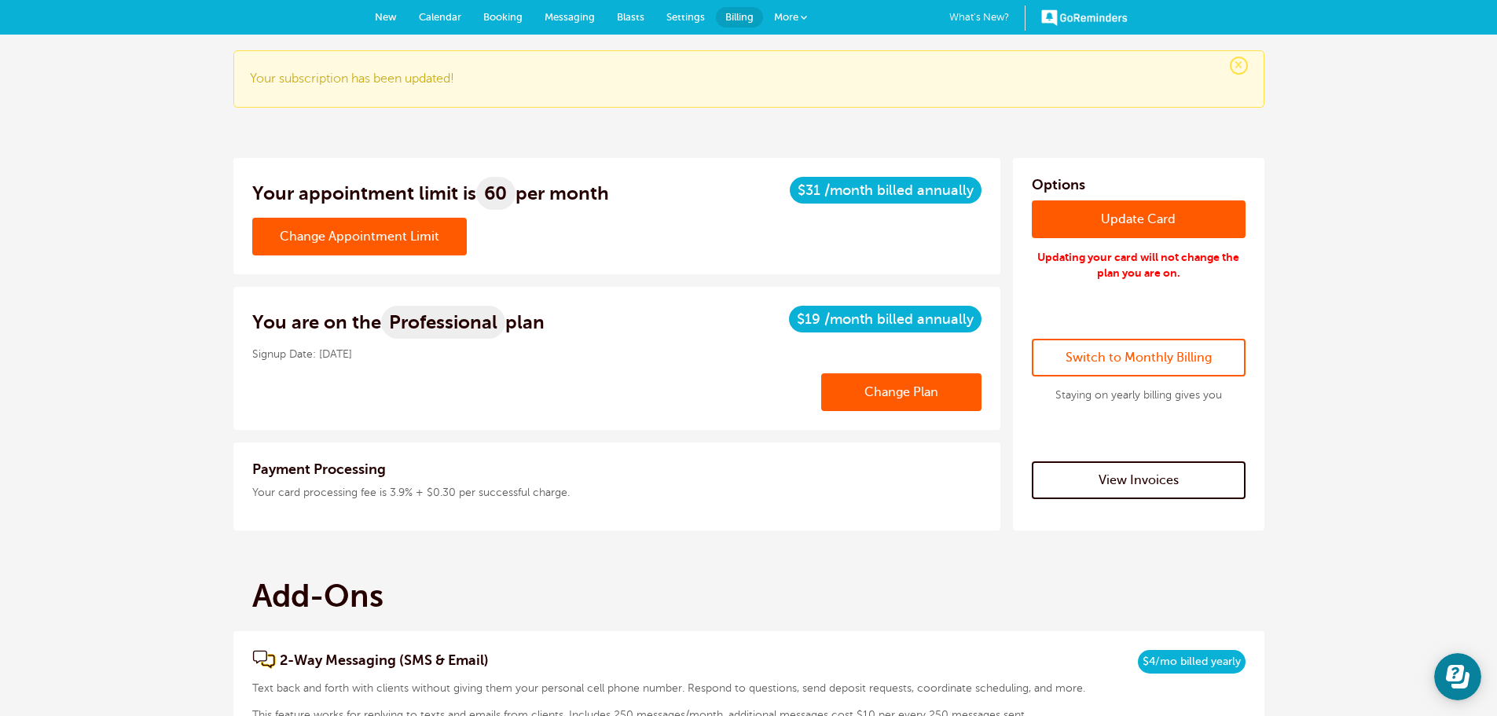
click at [435, 7] on link "Calendar" at bounding box center [440, 17] width 64 height 35
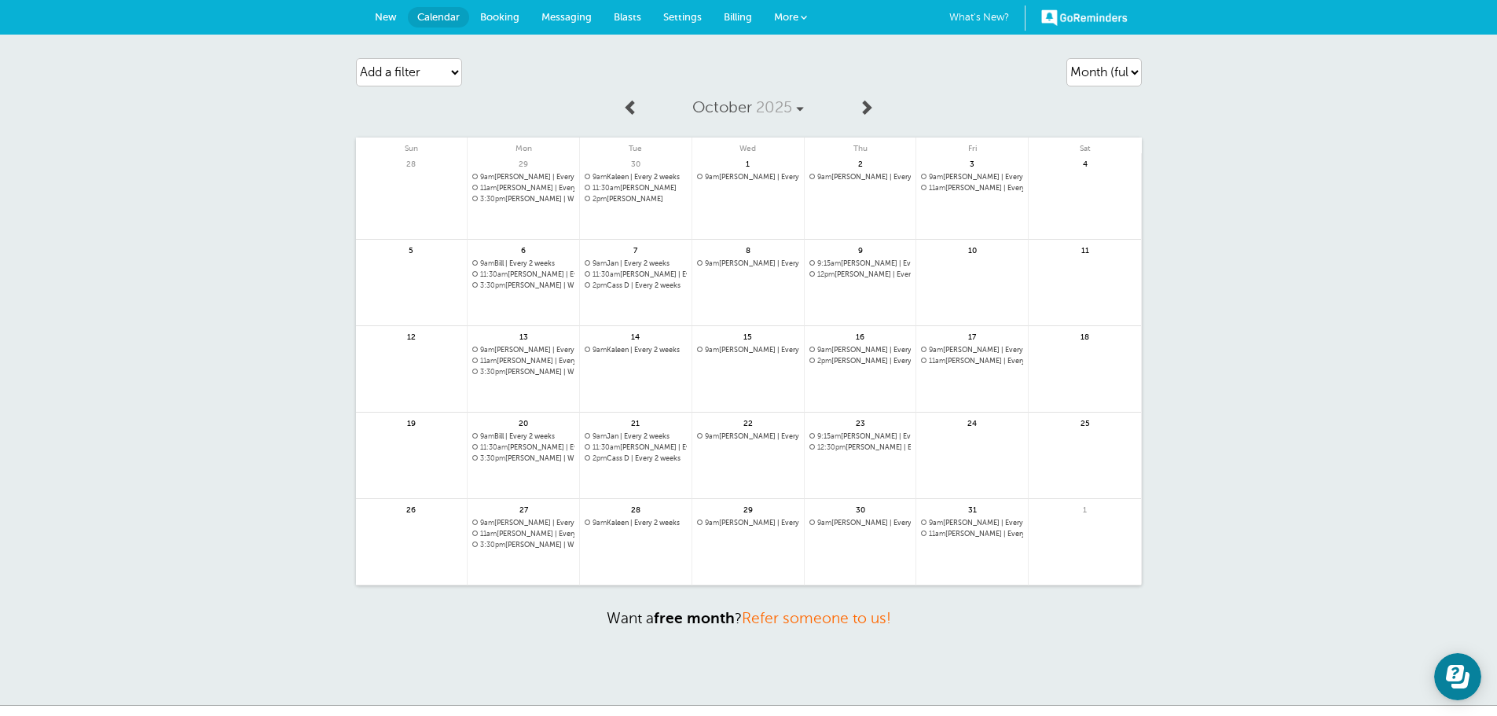
click at [960, 435] on link at bounding box center [972, 465] width 112 height 68
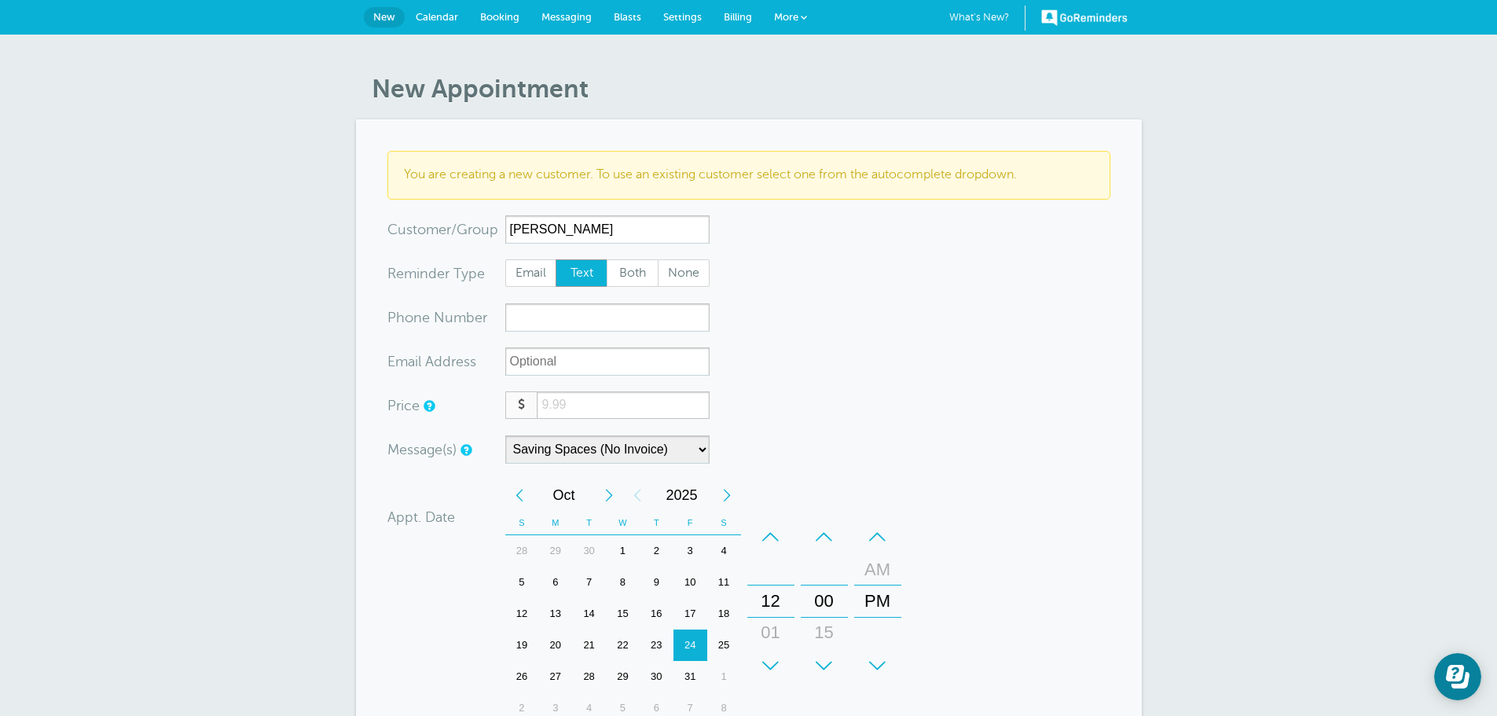
type input "Margaret"
click at [627, 327] on input "xxx-no-autofill" at bounding box center [607, 317] width 204 height 28
type input "2676644147"
click at [615, 445] on select "Saving Spaces (No Invoice) Saving Spaces (With Invoice)" at bounding box center [607, 449] width 204 height 28
click at [880, 435] on div "Message(s) Saving Spaces (No Invoice) Saving Spaces (With Invoice) Custom Messa…" at bounding box center [642, 449] width 511 height 28
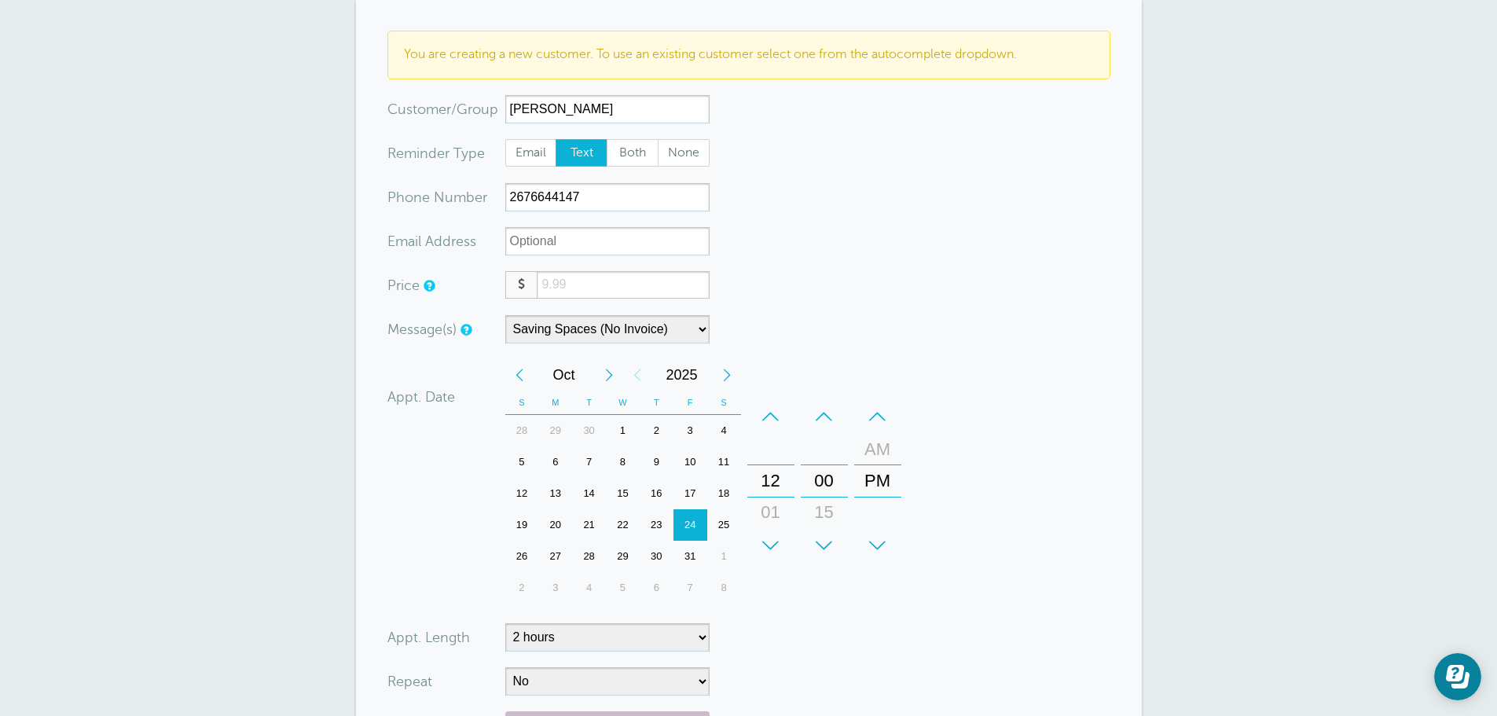
scroll to position [157, 0]
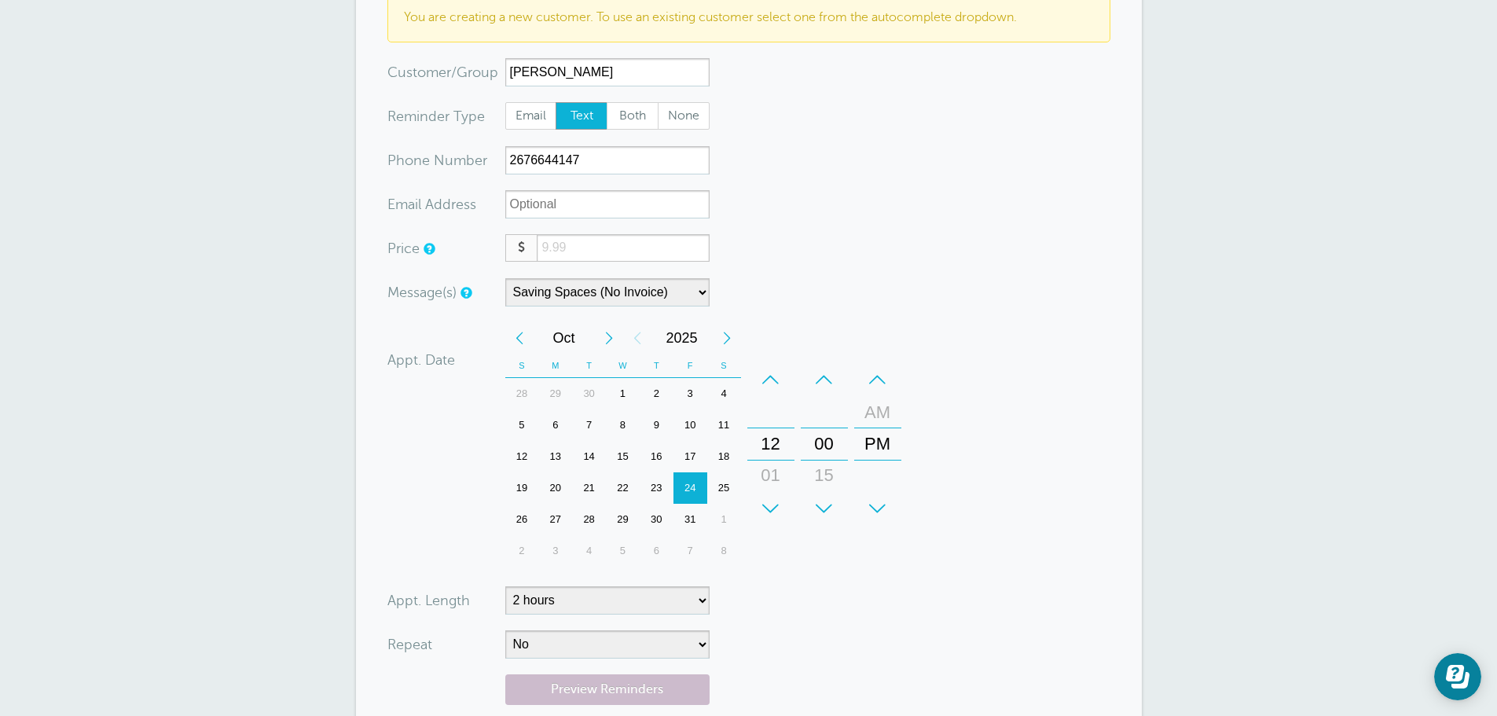
click at [765, 498] on div "+" at bounding box center [770, 508] width 47 height 31
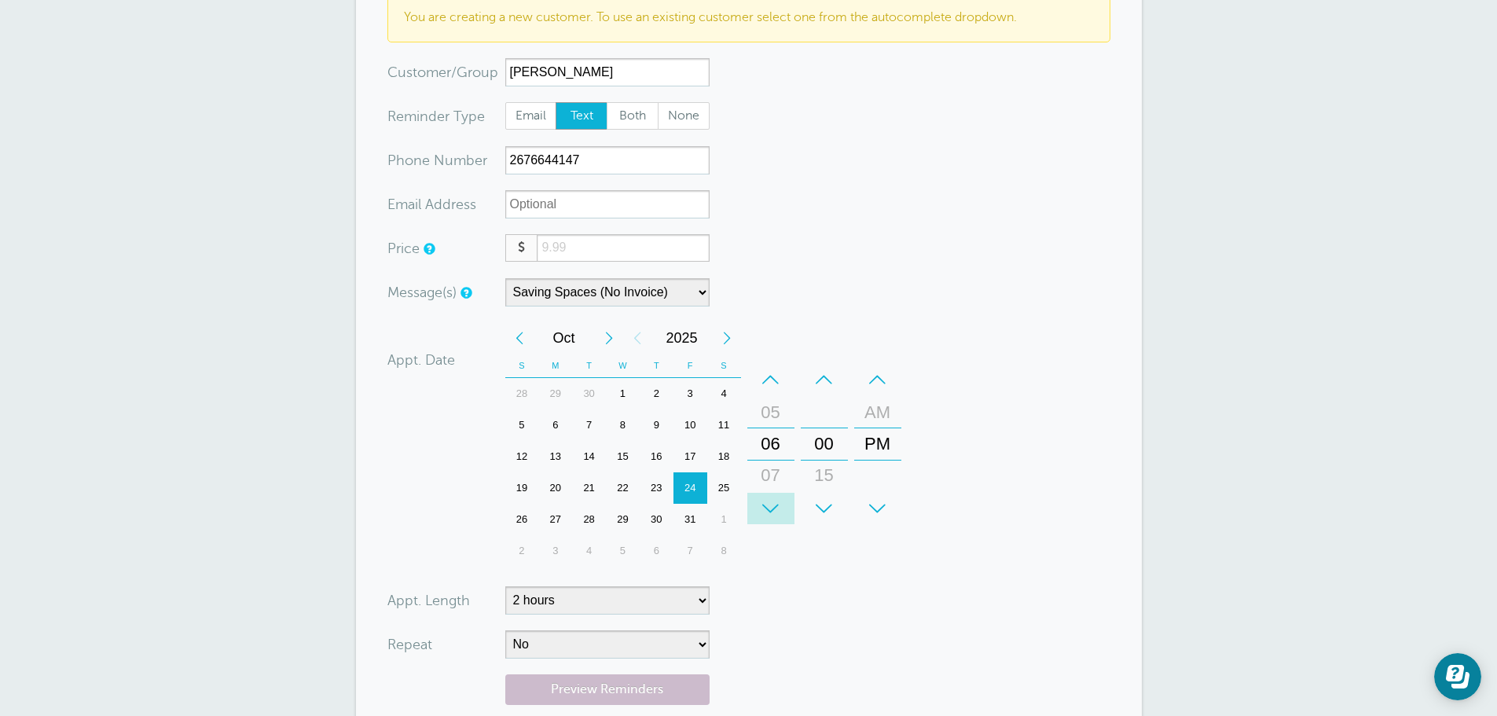
click at [765, 498] on div "+" at bounding box center [770, 508] width 47 height 31
click at [766, 498] on div "+" at bounding box center [770, 508] width 47 height 31
click at [882, 385] on div "–" at bounding box center [877, 379] width 47 height 31
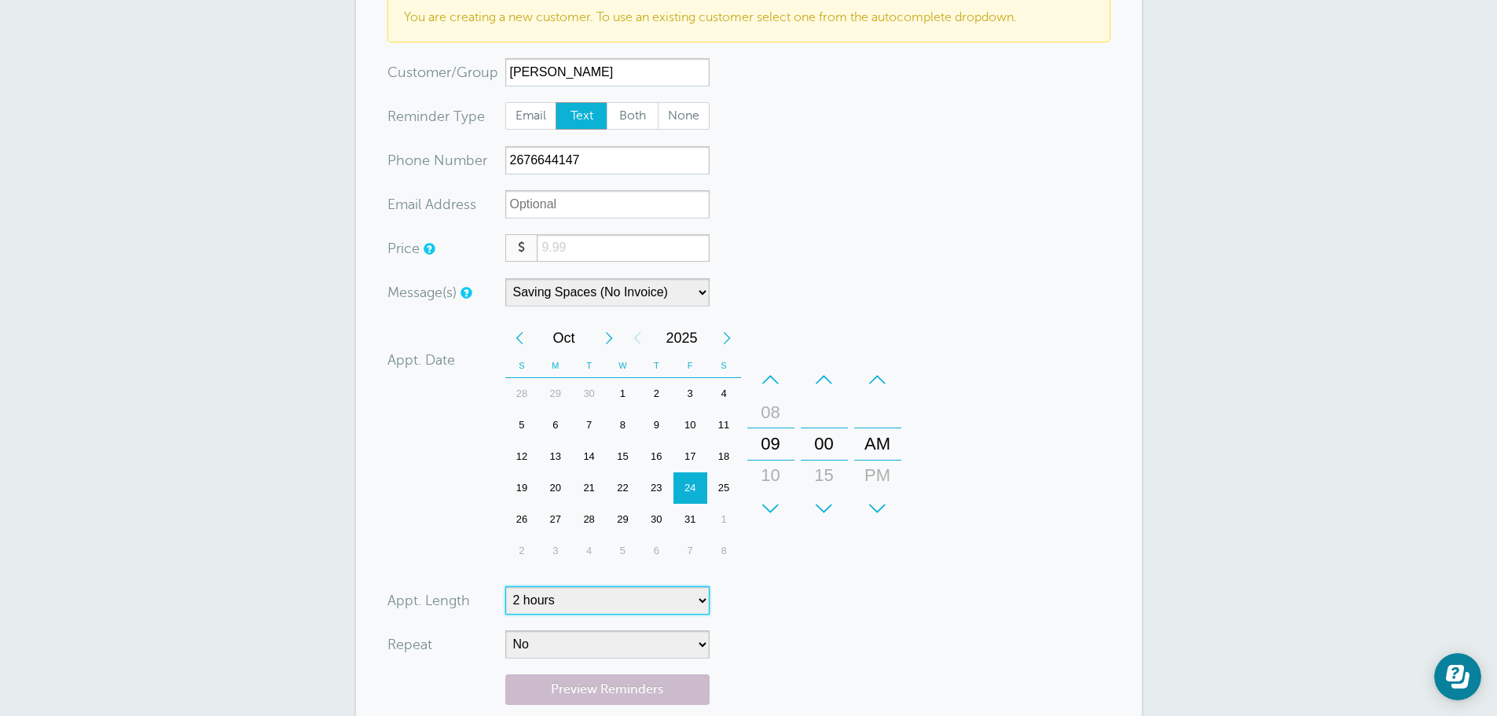
click at [637, 591] on select "5 minutes 10 minutes 15 minutes 20 minutes 25 minutes 30 minutes 35 minutes 40 …" at bounding box center [607, 600] width 204 height 28
select select "150"
click at [505, 586] on select "5 minutes 10 minutes 15 minutes 20 minutes 25 minutes 30 minutes 35 minutes 40 …" at bounding box center [607, 600] width 204 height 28
click at [854, 582] on form "You are creating a new customer. To use an existing customer select one from th…" at bounding box center [748, 392] width 723 height 796
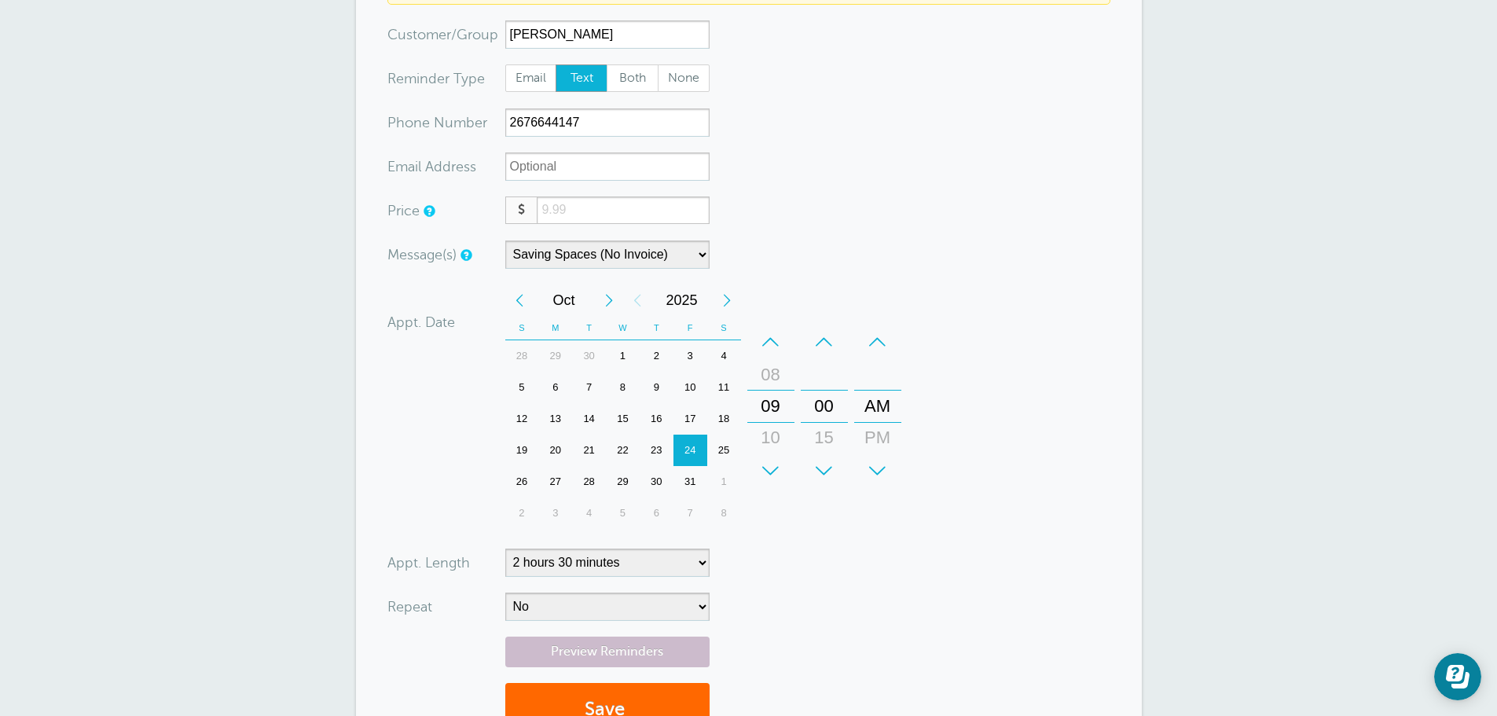
scroll to position [236, 0]
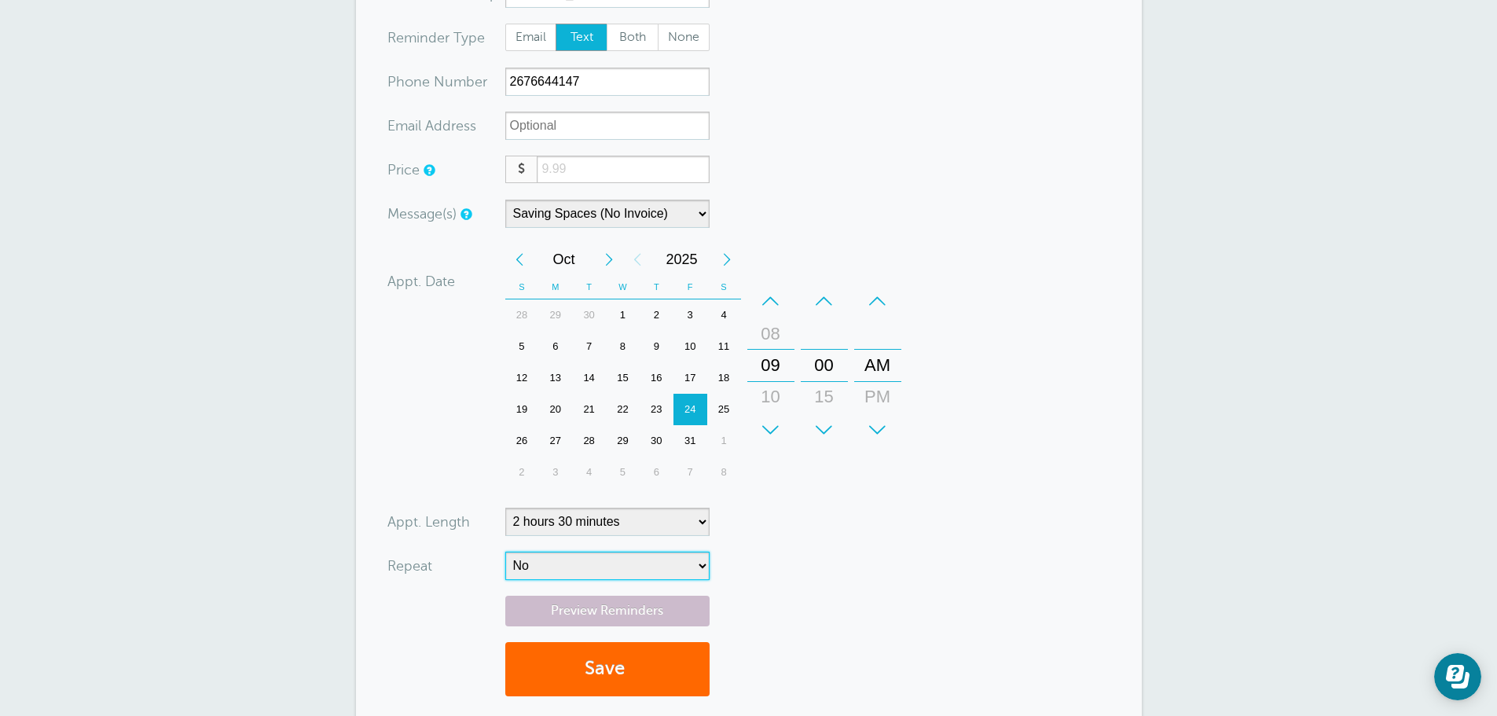
click at [644, 564] on select "No Daily Weekly Every 2 weeks Every 3 weeks Every 4 weeks Monthly Every 5 weeks…" at bounding box center [607, 566] width 204 height 28
select select "RRULE:FREQ=WEEKLY;INTERVAL=4"
click at [505, 552] on select "No Daily Weekly Every 2 weeks Every 3 weeks Every 4 weeks Monthly Every 5 weeks…" at bounding box center [607, 566] width 204 height 28
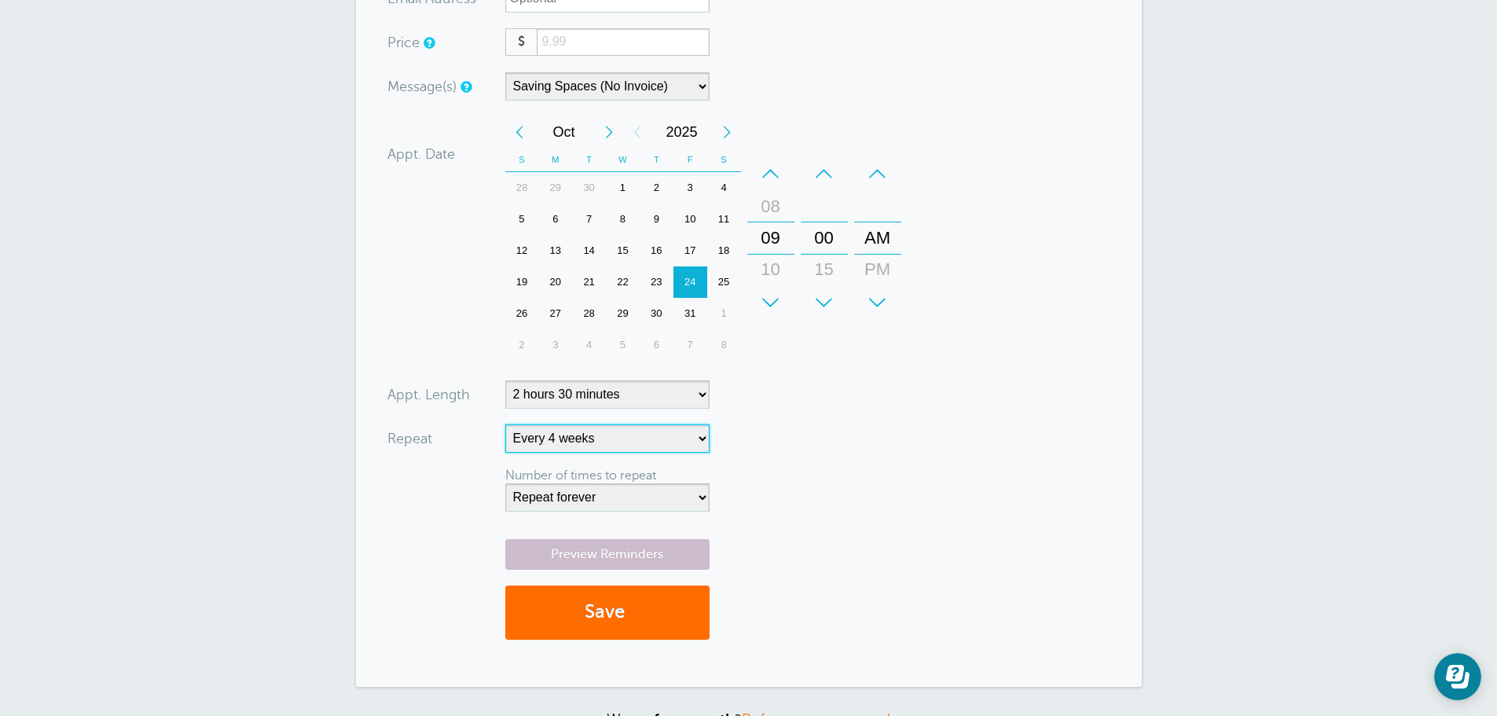
scroll to position [393, 0]
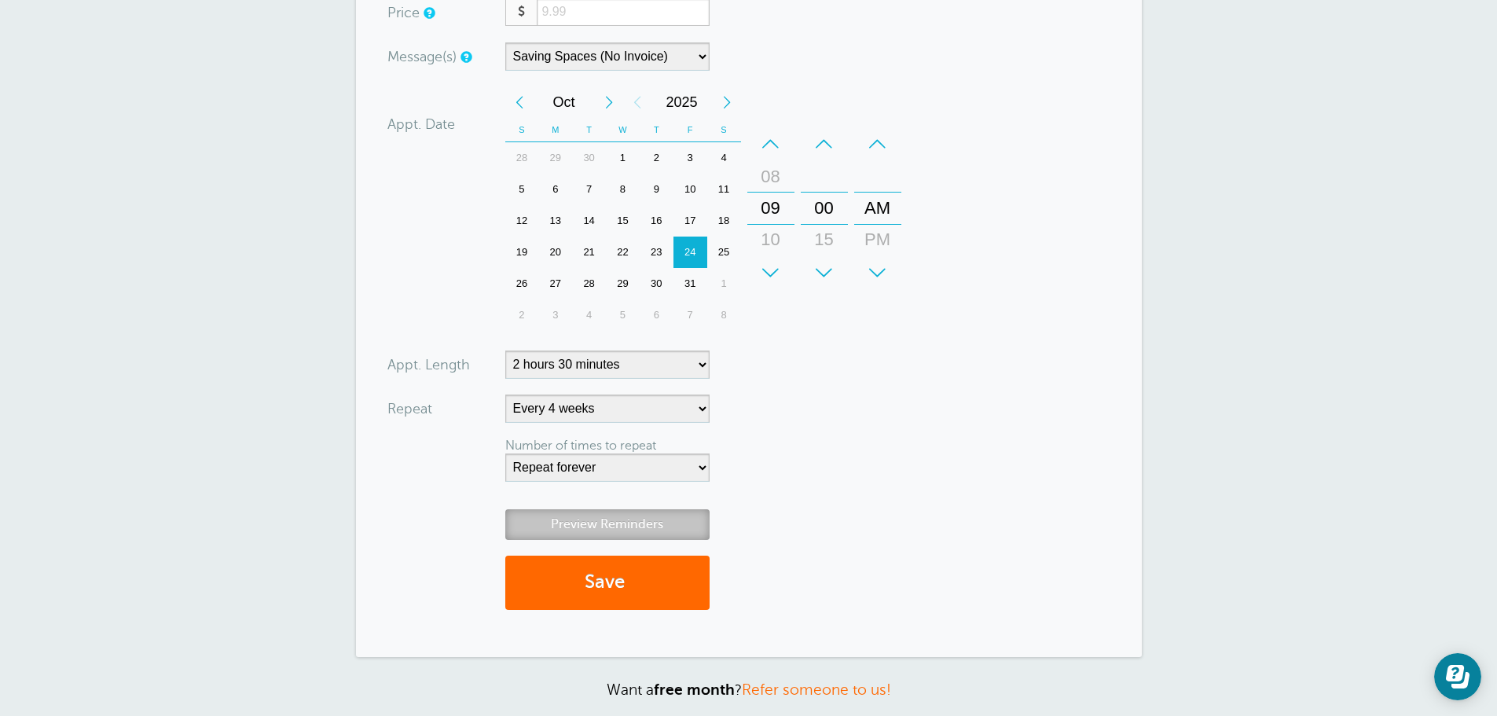
click at [604, 525] on link "Preview Reminders" at bounding box center [607, 524] width 204 height 31
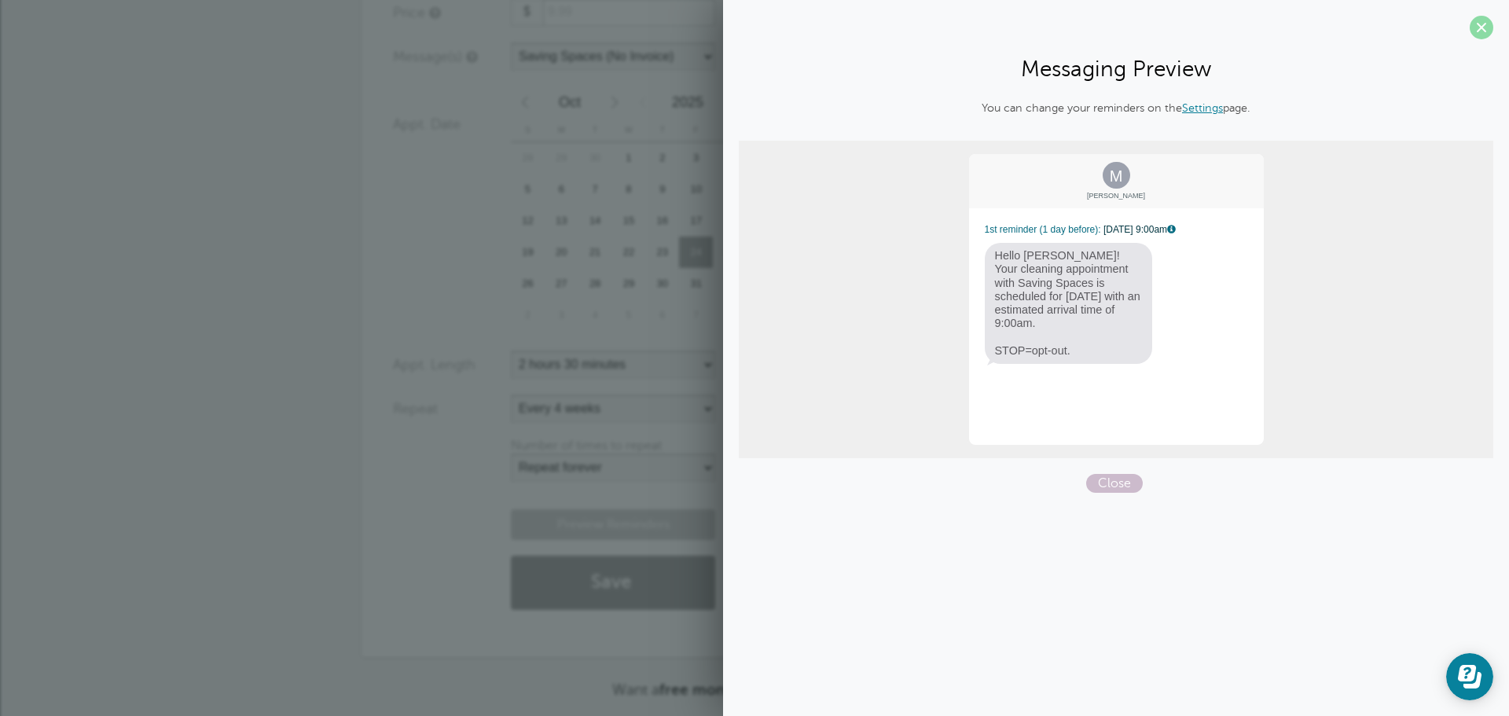
click at [1475, 33] on span at bounding box center [1482, 28] width 24 height 24
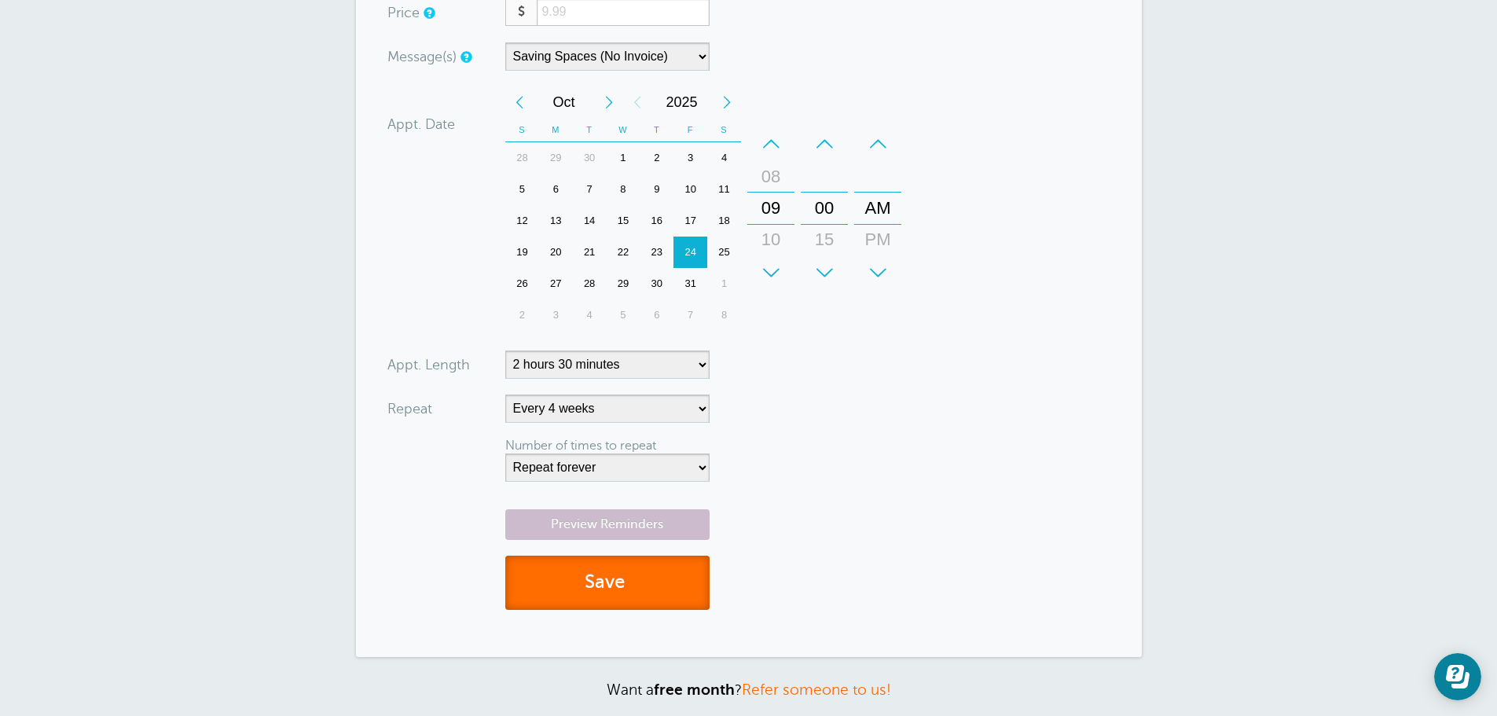
click at [657, 571] on button "Save" at bounding box center [607, 583] width 204 height 54
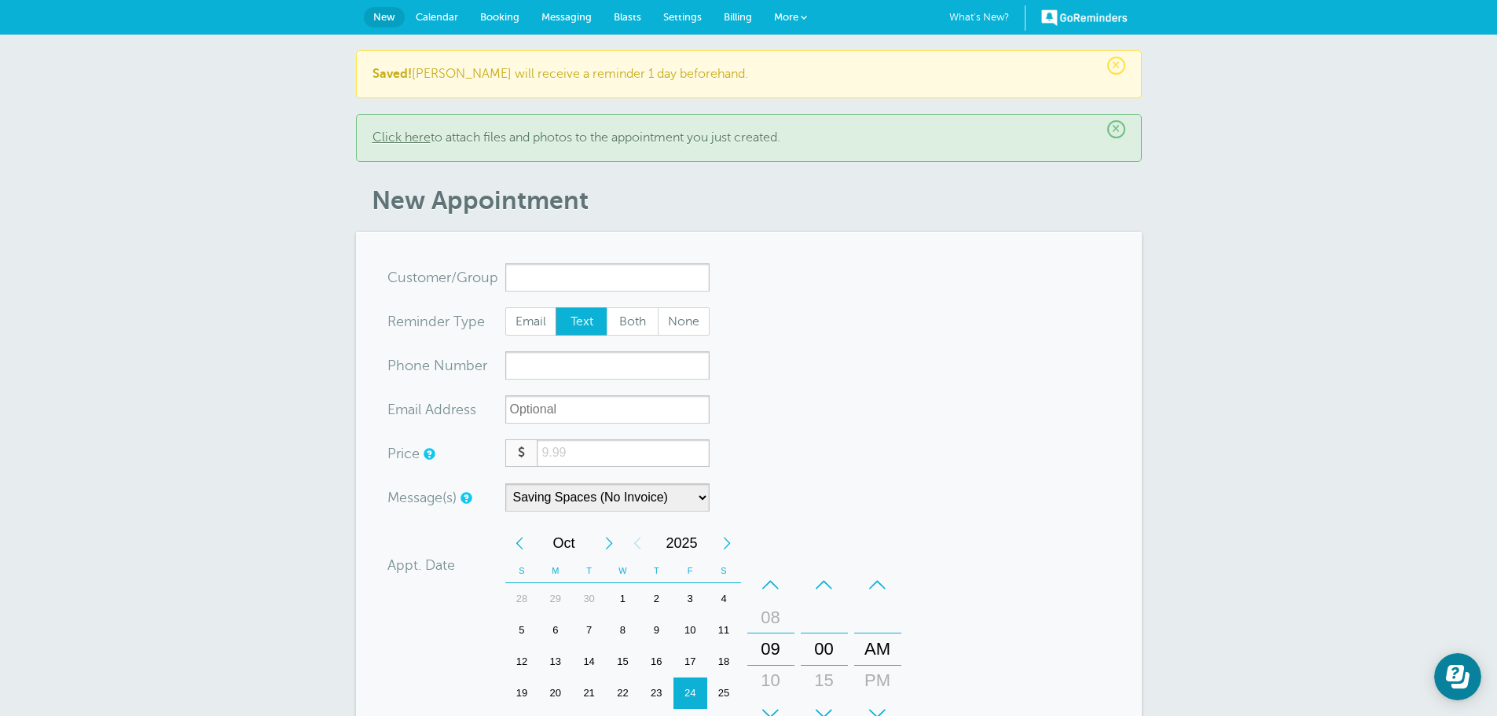
click at [445, 20] on span "Calendar" at bounding box center [437, 17] width 42 height 12
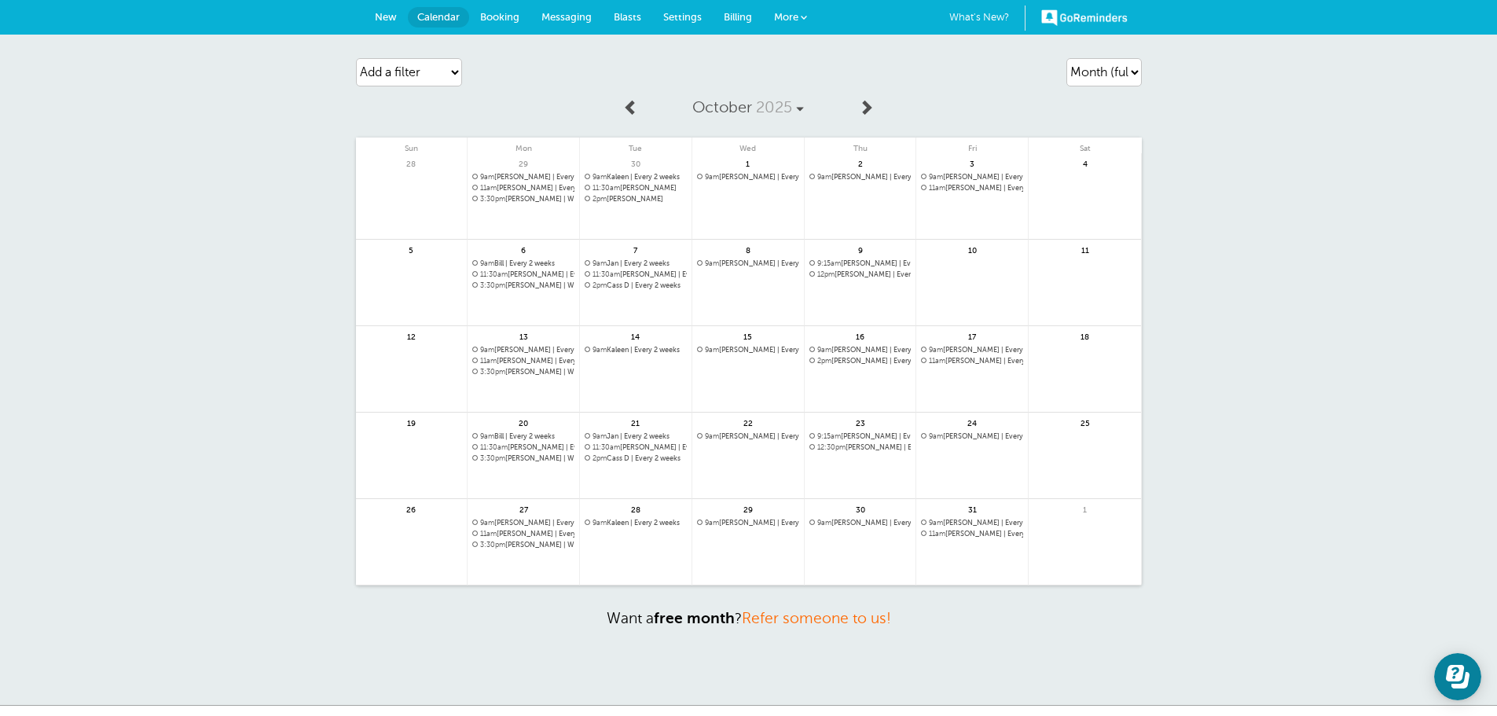
click at [739, 13] on span "Billing" at bounding box center [738, 17] width 28 height 12
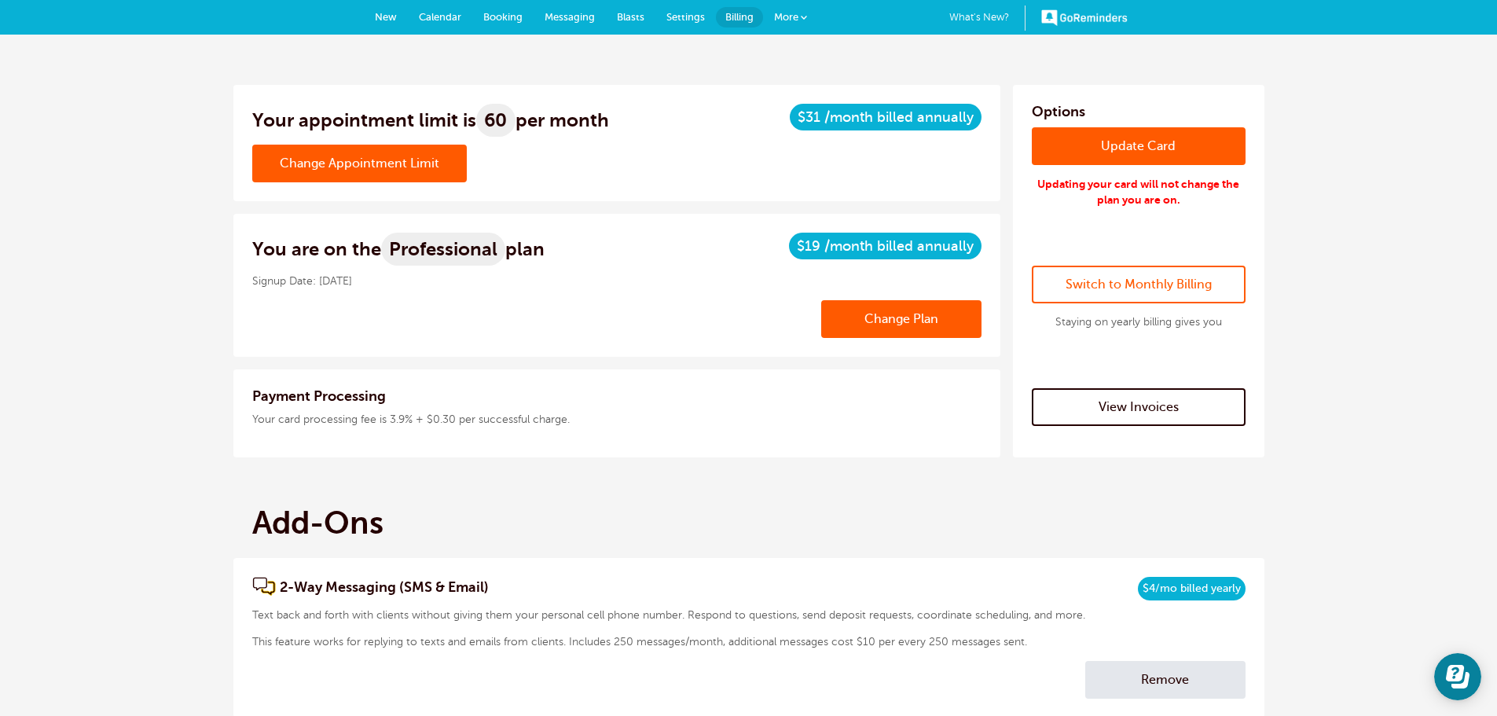
click at [927, 328] on link "Change Plan" at bounding box center [901, 319] width 160 height 38
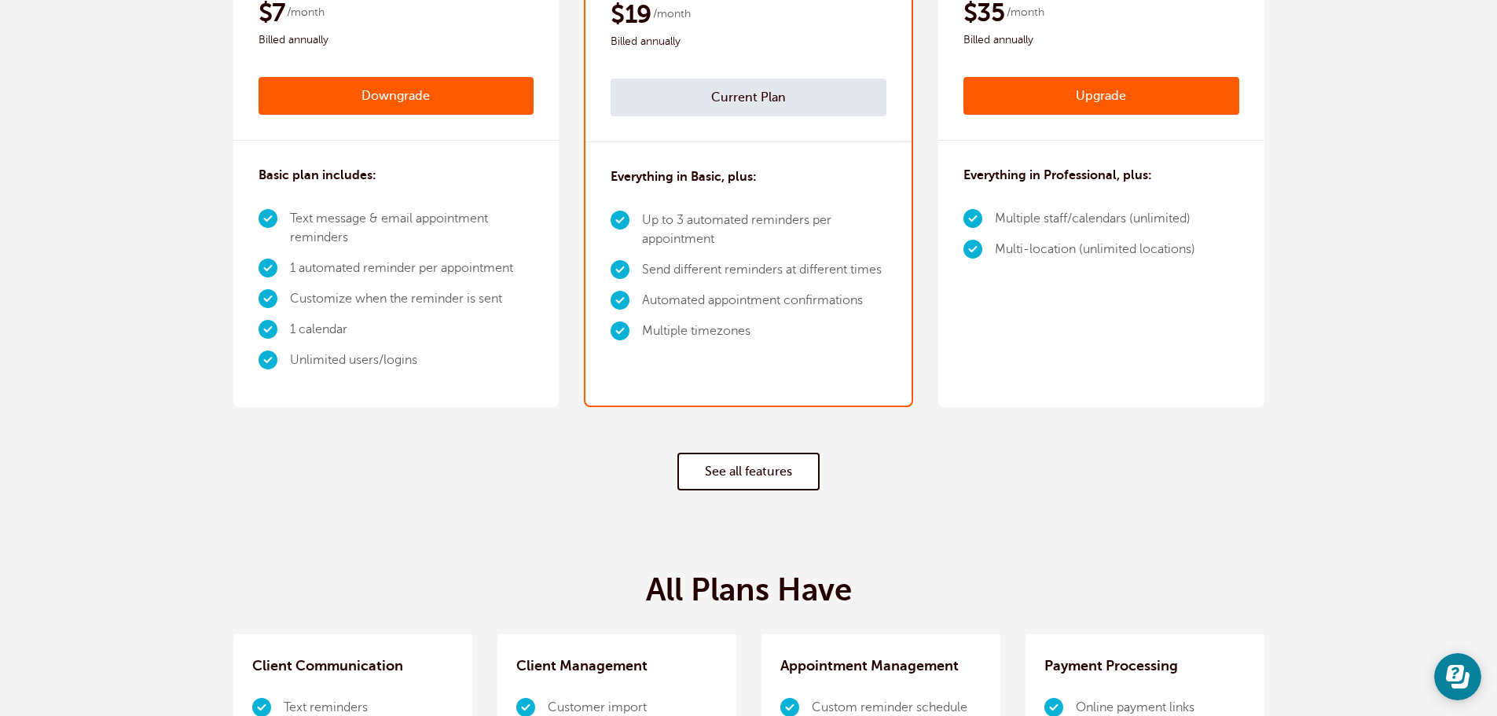
click at [784, 490] on div "See all features" at bounding box center [748, 456] width 1031 height 99
click at [787, 477] on link "See all features" at bounding box center [748, 472] width 142 height 38
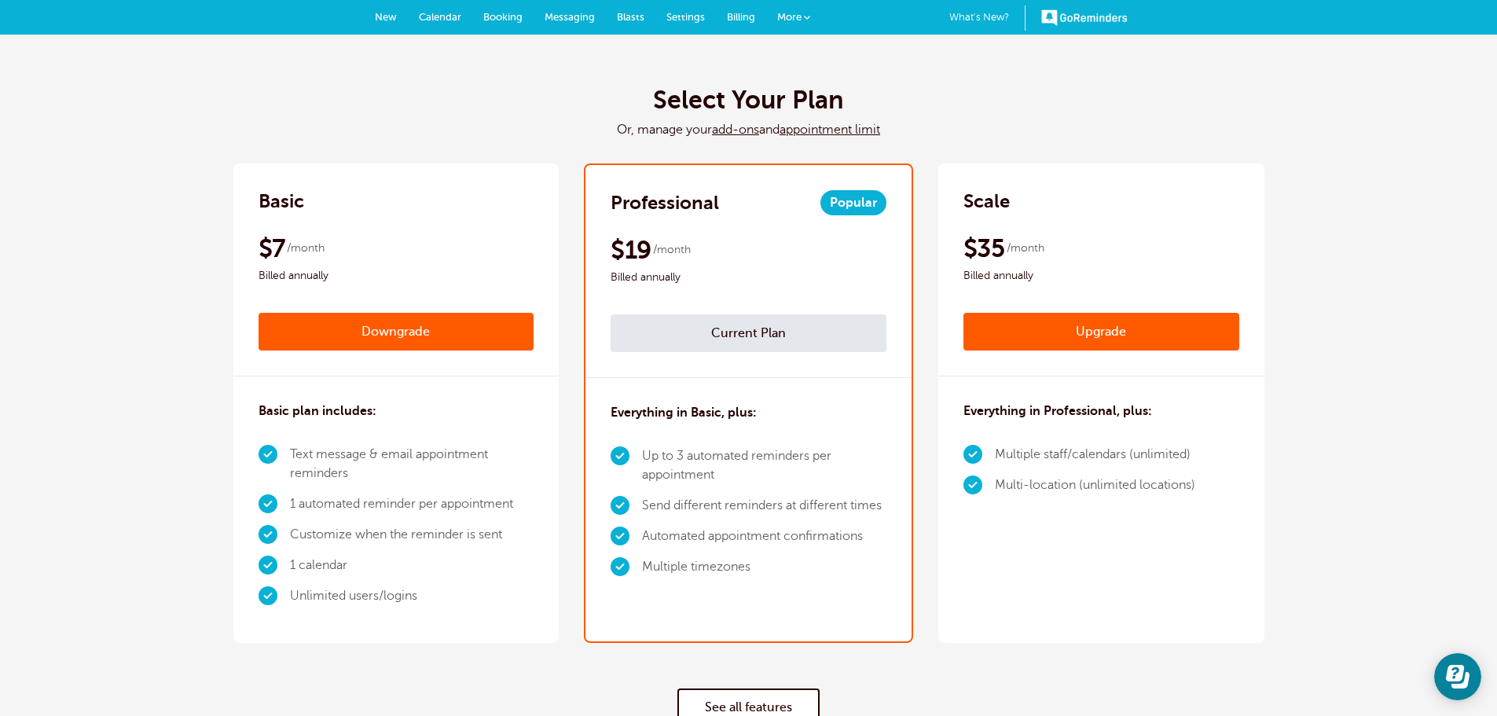
click at [742, 20] on span "Billing" at bounding box center [741, 17] width 28 height 12
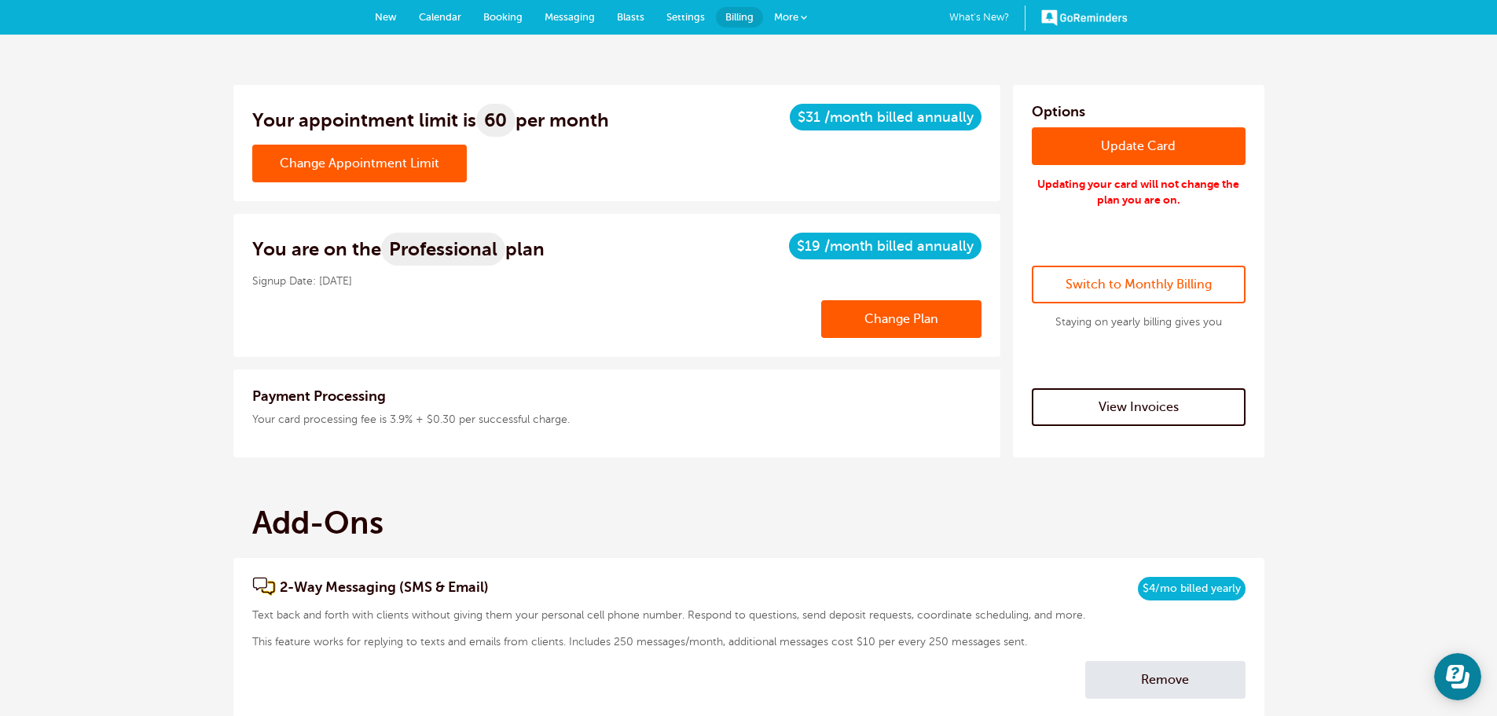
click at [351, 154] on link "Change Appointment Limit" at bounding box center [359, 164] width 215 height 38
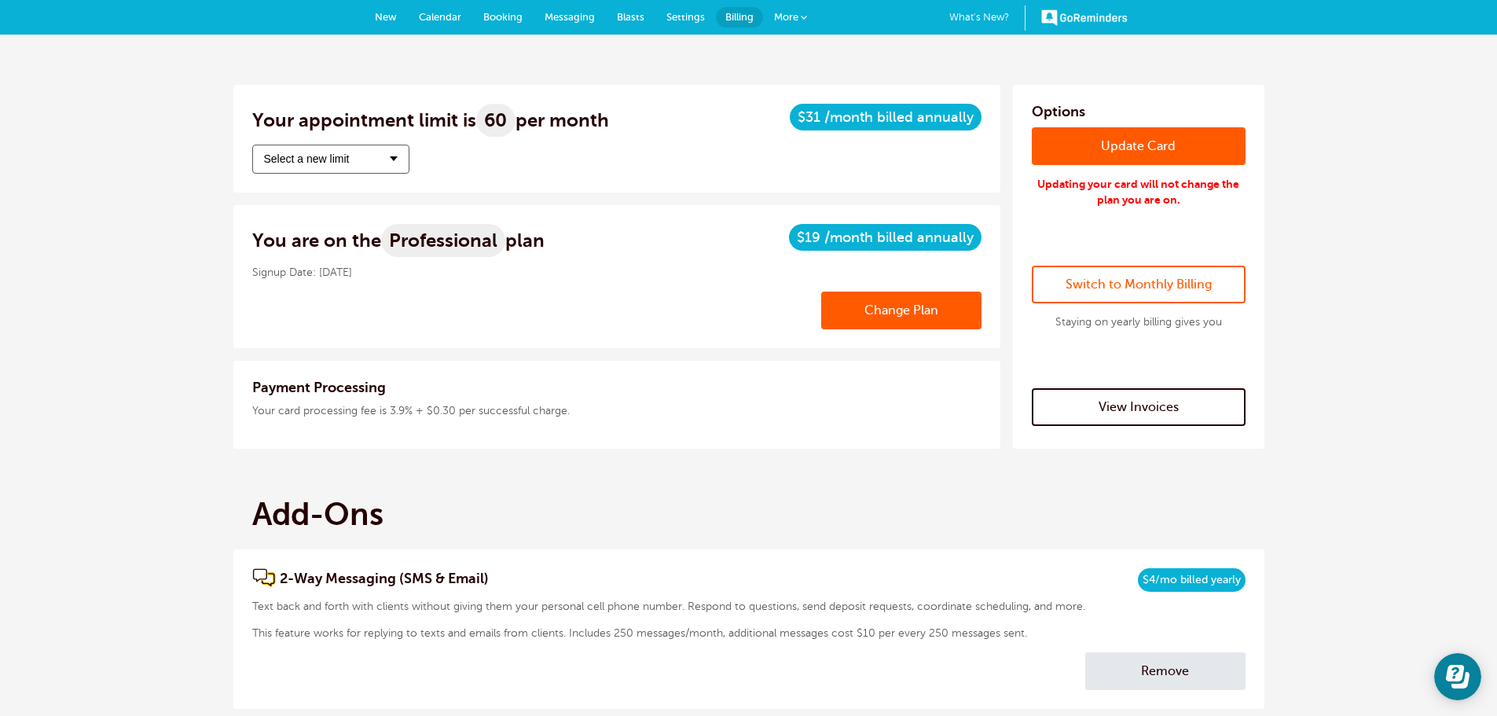
click at [353, 165] on button "Select a new limit" at bounding box center [330, 159] width 157 height 29
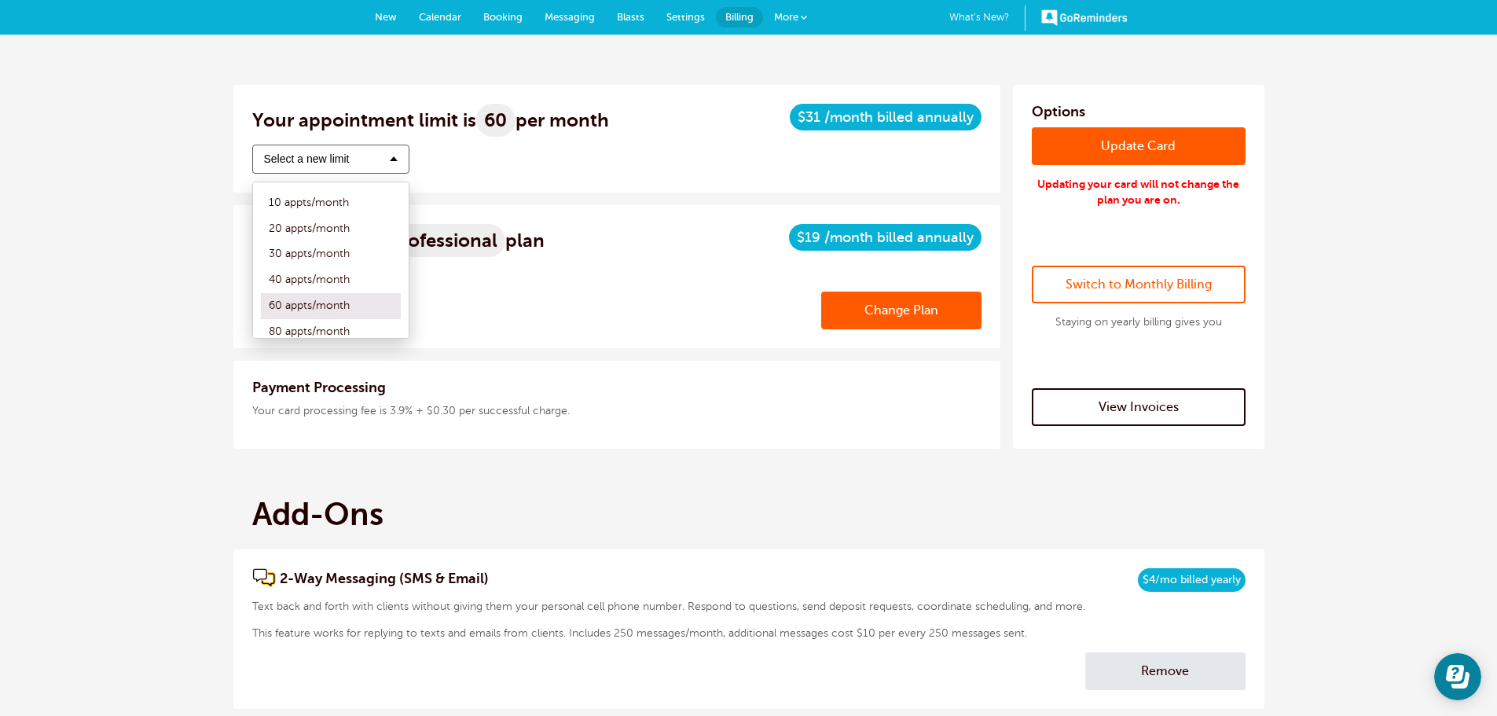
click at [532, 170] on div "Change Appointment Limit Select a new limit 10 appts/month 20 appts/month 30 ap…" at bounding box center [616, 159] width 729 height 29
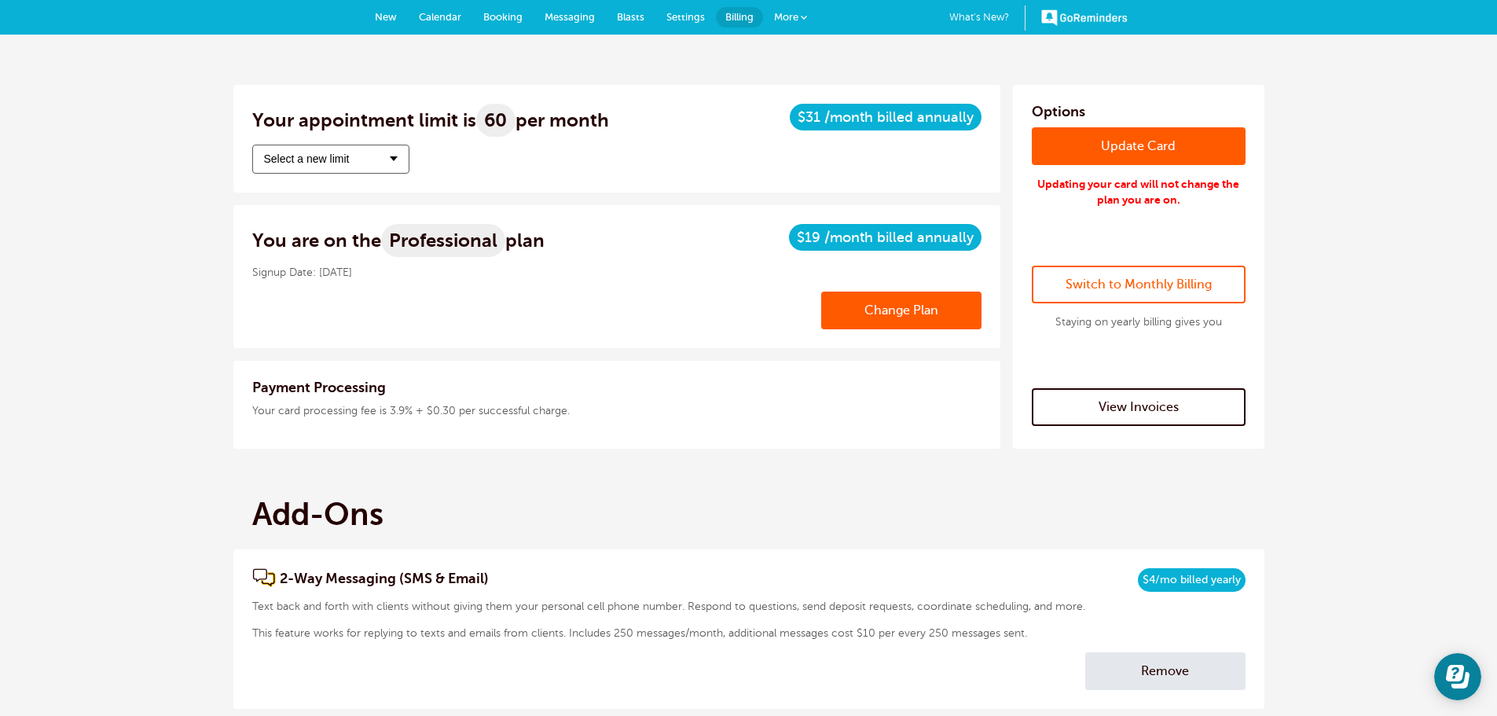
click at [1141, 286] on link "Switch to Monthly Billing" at bounding box center [1139, 285] width 214 height 38
click at [1163, 407] on link "View Invoices" at bounding box center [1139, 407] width 214 height 38
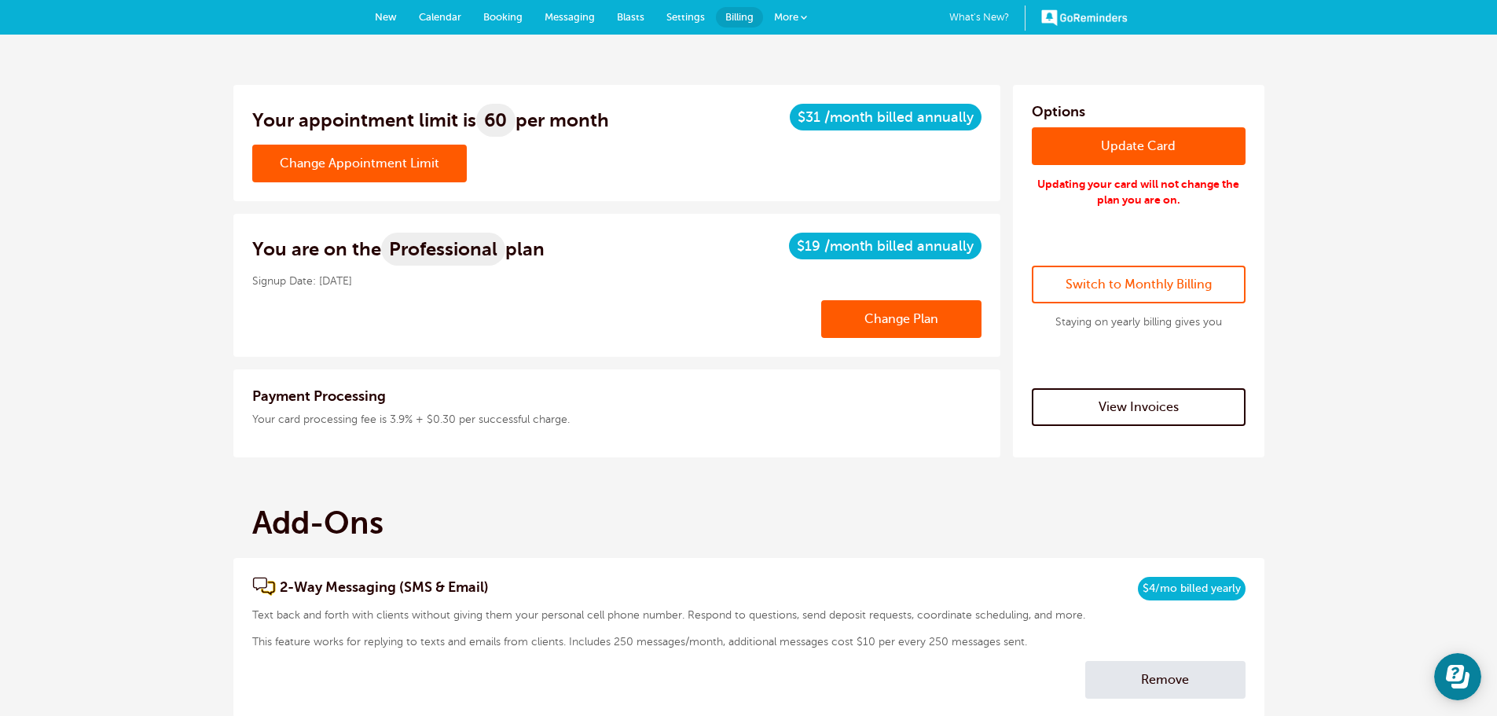
click at [1190, 293] on link "Switch to Monthly Billing" at bounding box center [1139, 285] width 214 height 38
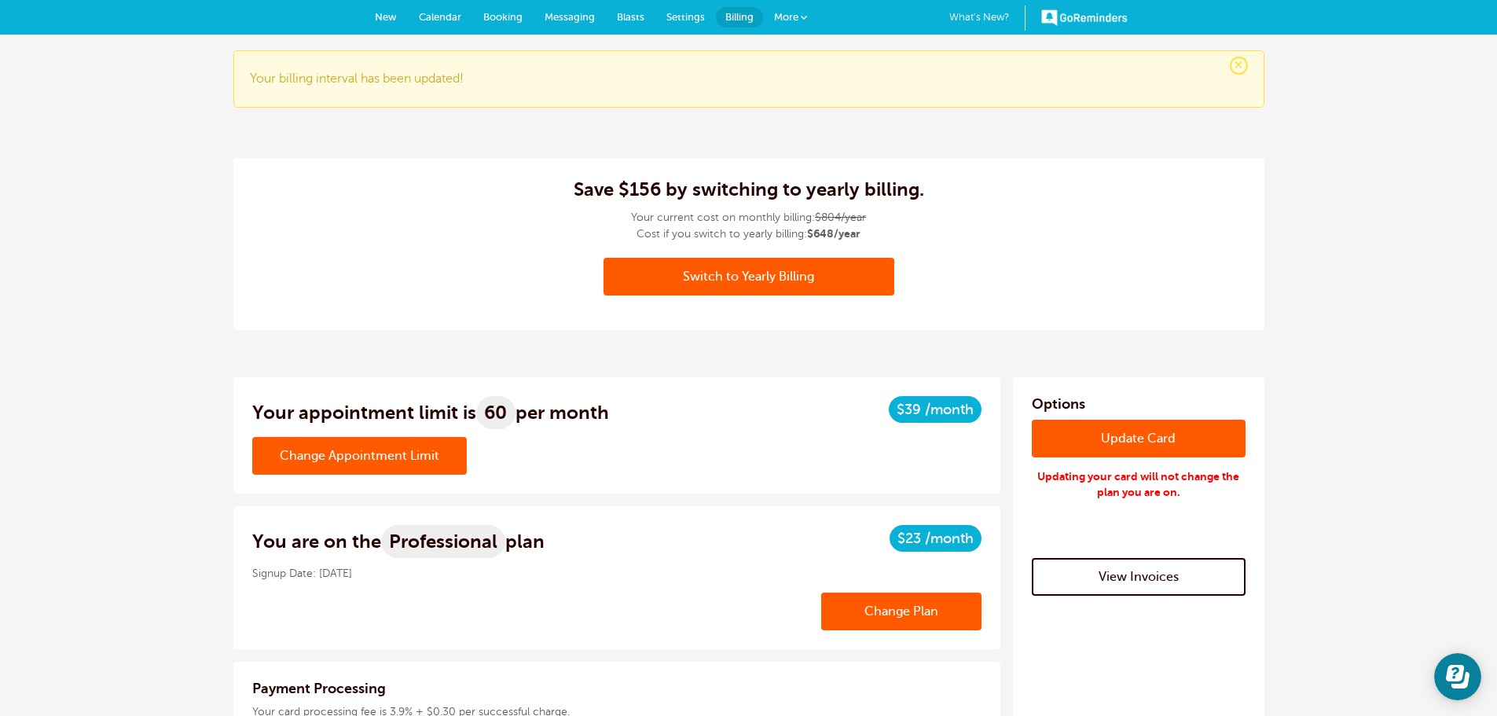
click at [784, 283] on link "Switch to Yearly Billing" at bounding box center [749, 277] width 291 height 38
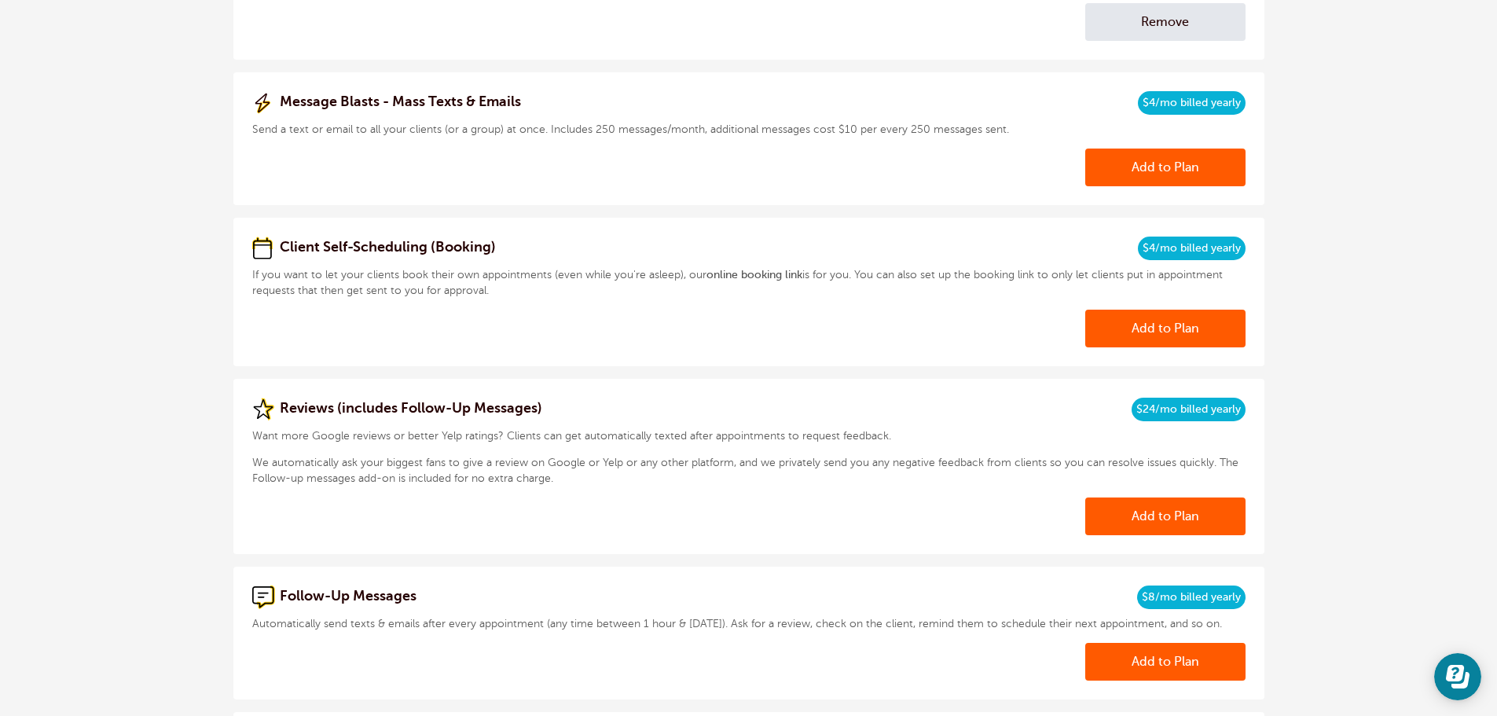
scroll to position [786, 0]
